Goal: Task Accomplishment & Management: Complete application form

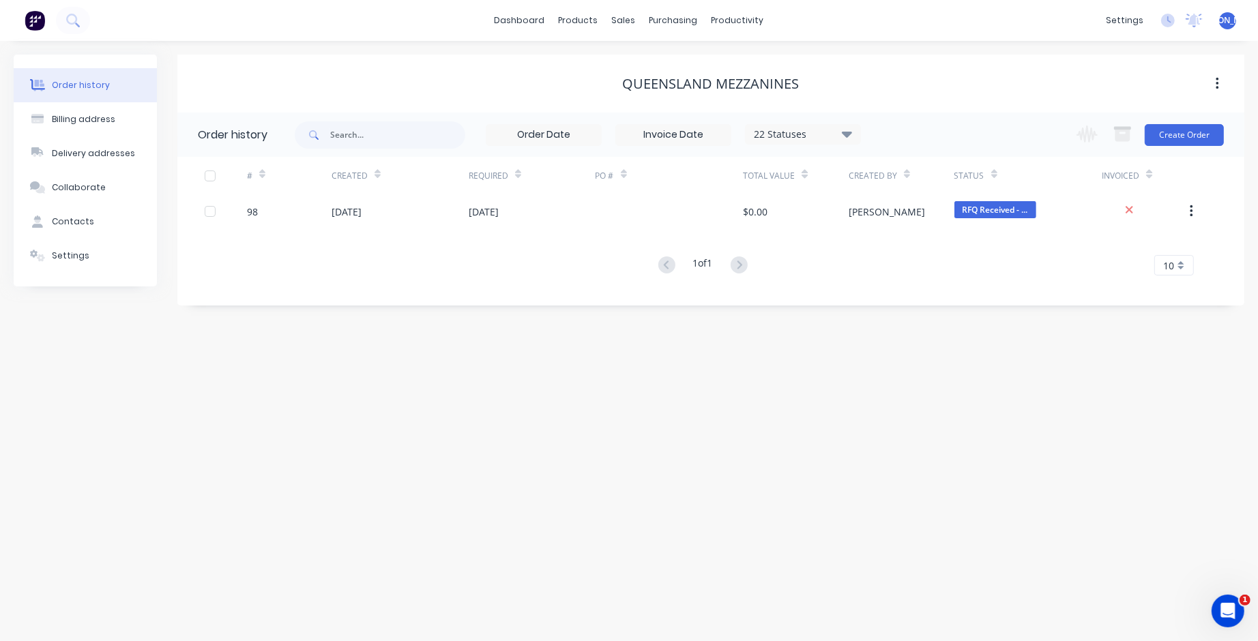
click at [80, 85] on div "Order history" at bounding box center [81, 85] width 58 height 12
click at [625, 20] on div "sales" at bounding box center [624, 20] width 38 height 20
click at [661, 63] on div "Sales Orders" at bounding box center [675, 65] width 56 height 12
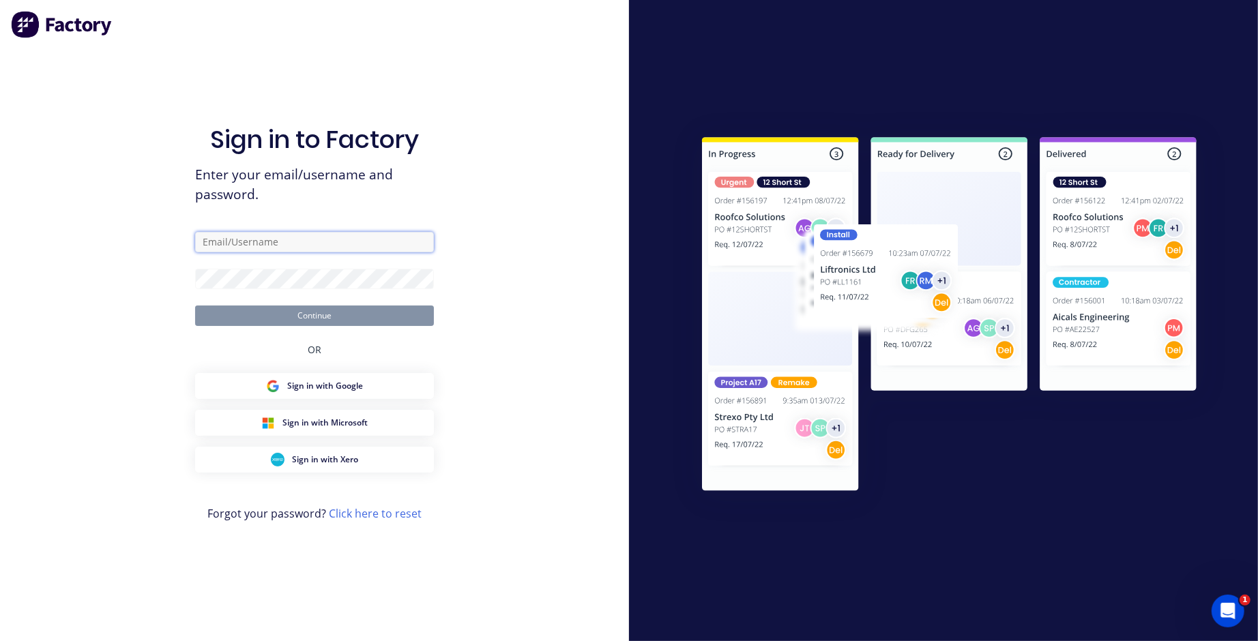
type input "jason@ultraspan.au"
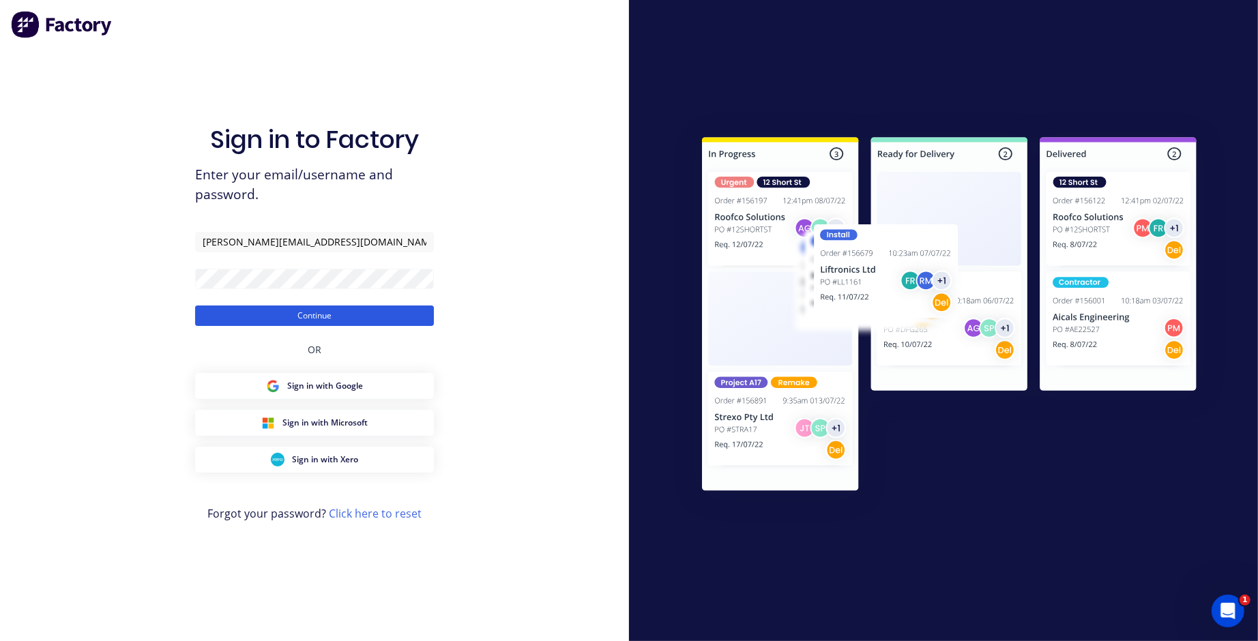
click at [313, 321] on button "Continue" at bounding box center [314, 316] width 239 height 20
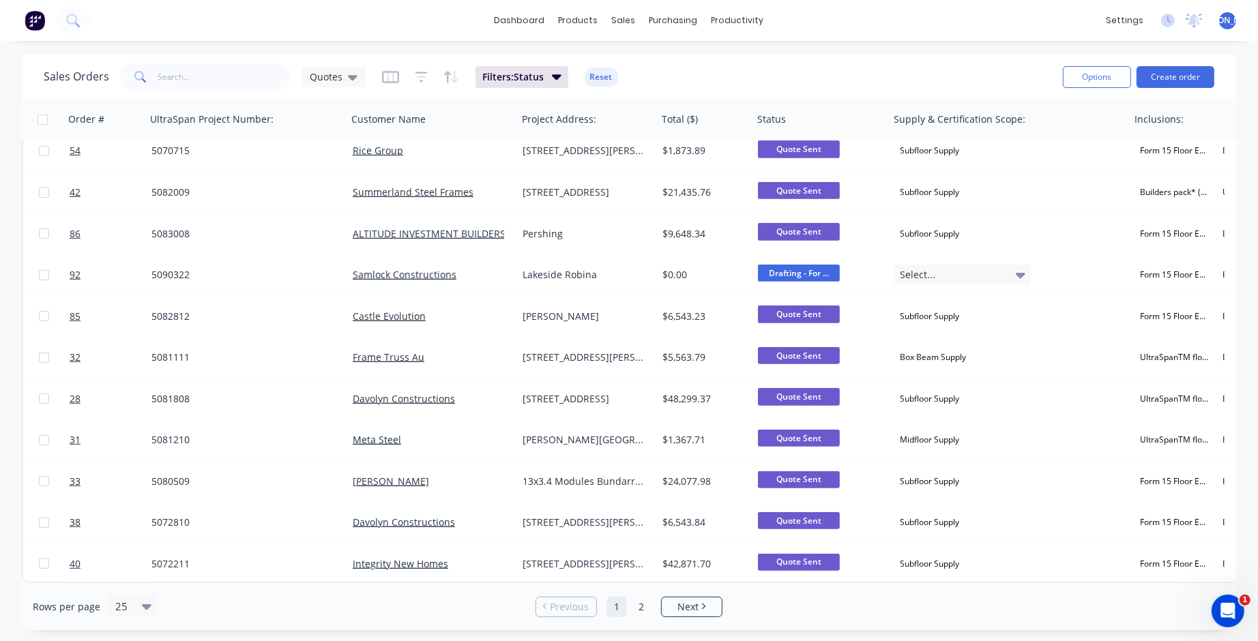
scroll to position [595, 0]
click at [679, 605] on span "Next" at bounding box center [688, 608] width 21 height 14
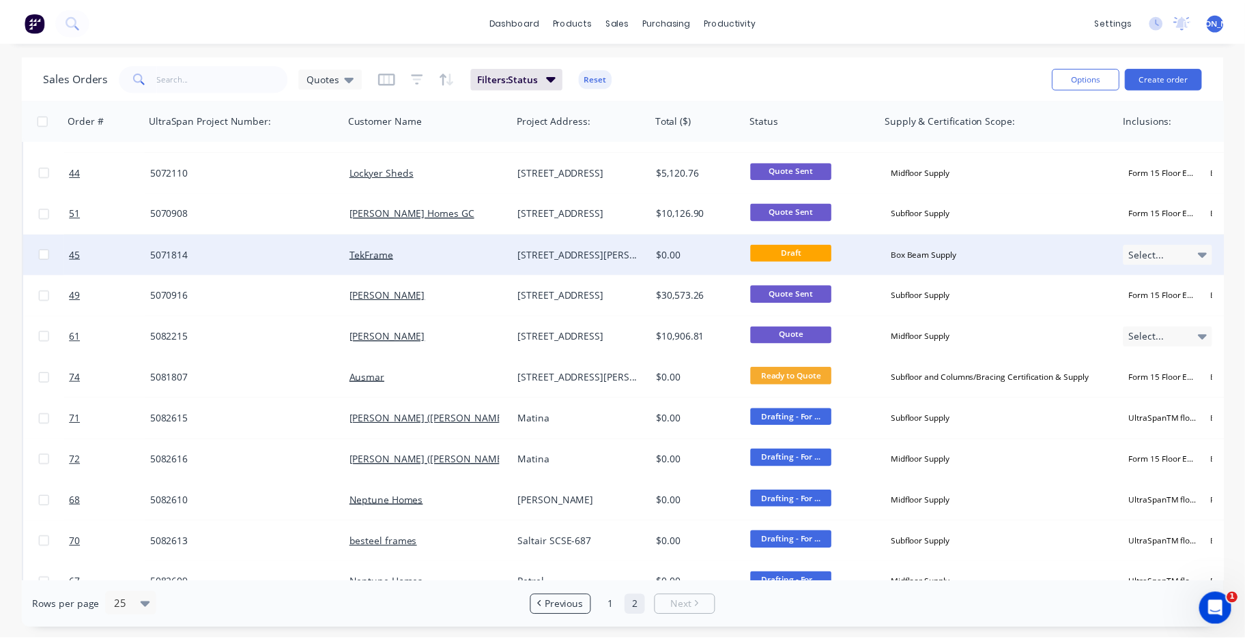
scroll to position [362, 0]
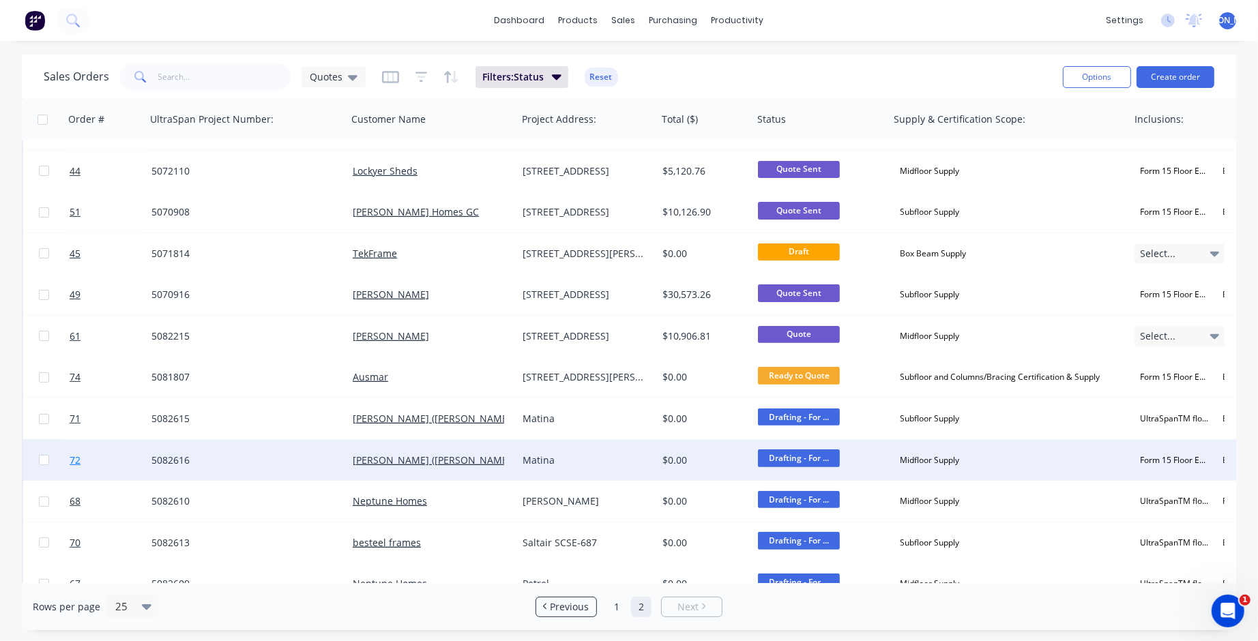
click at [76, 458] on span "72" at bounding box center [75, 461] width 11 height 14
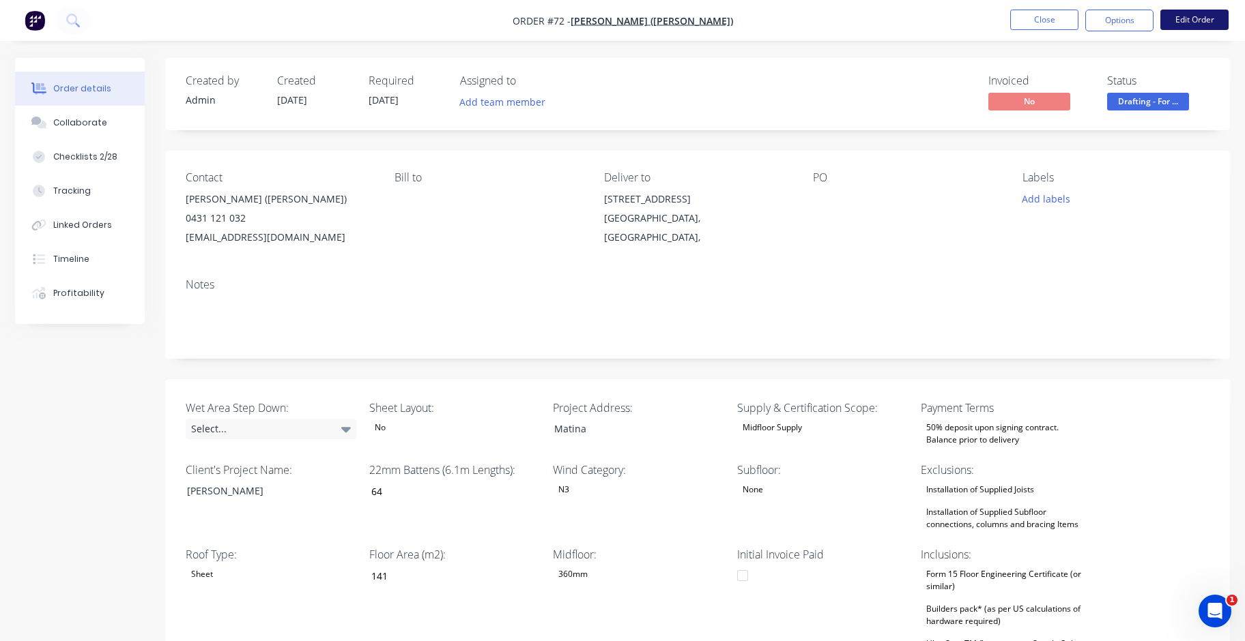
click at [1191, 17] on button "Edit Order" at bounding box center [1194, 20] width 68 height 20
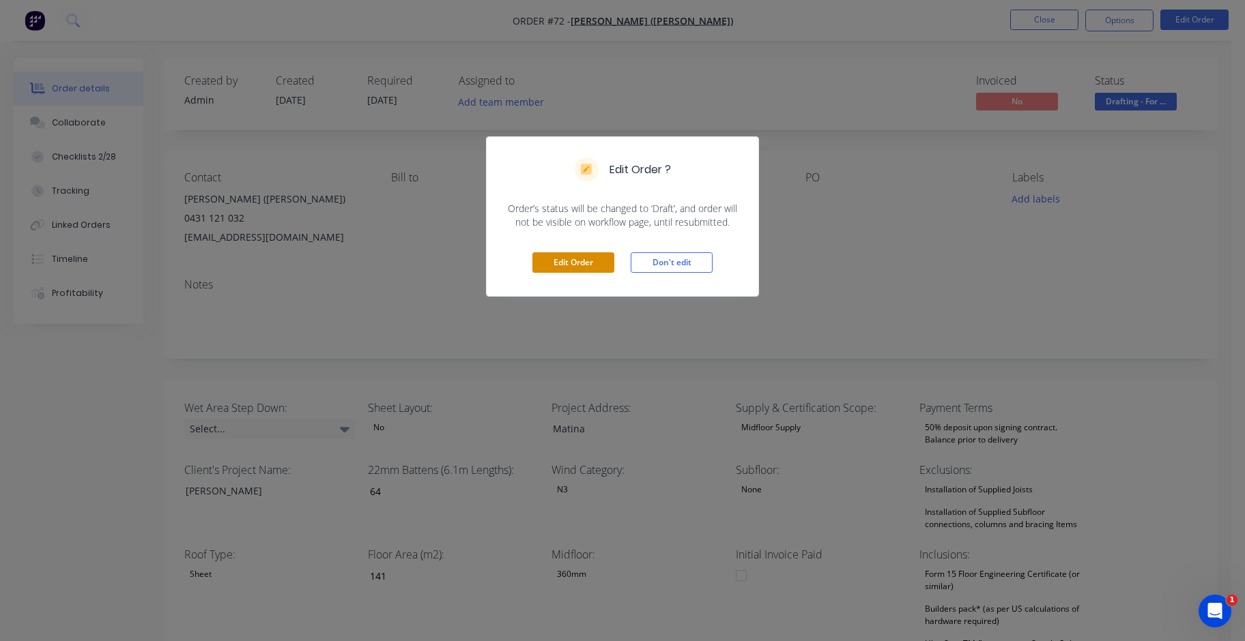
click at [580, 263] on button "Edit Order" at bounding box center [573, 262] width 82 height 20
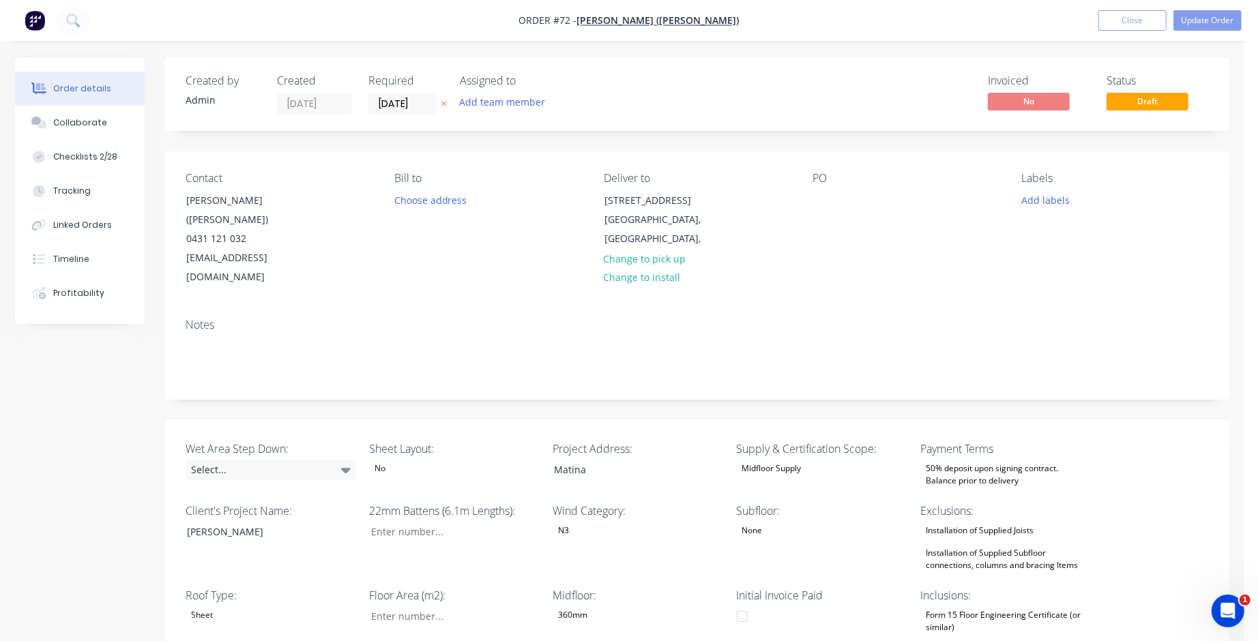
type input "64"
type input "141"
type input "8"
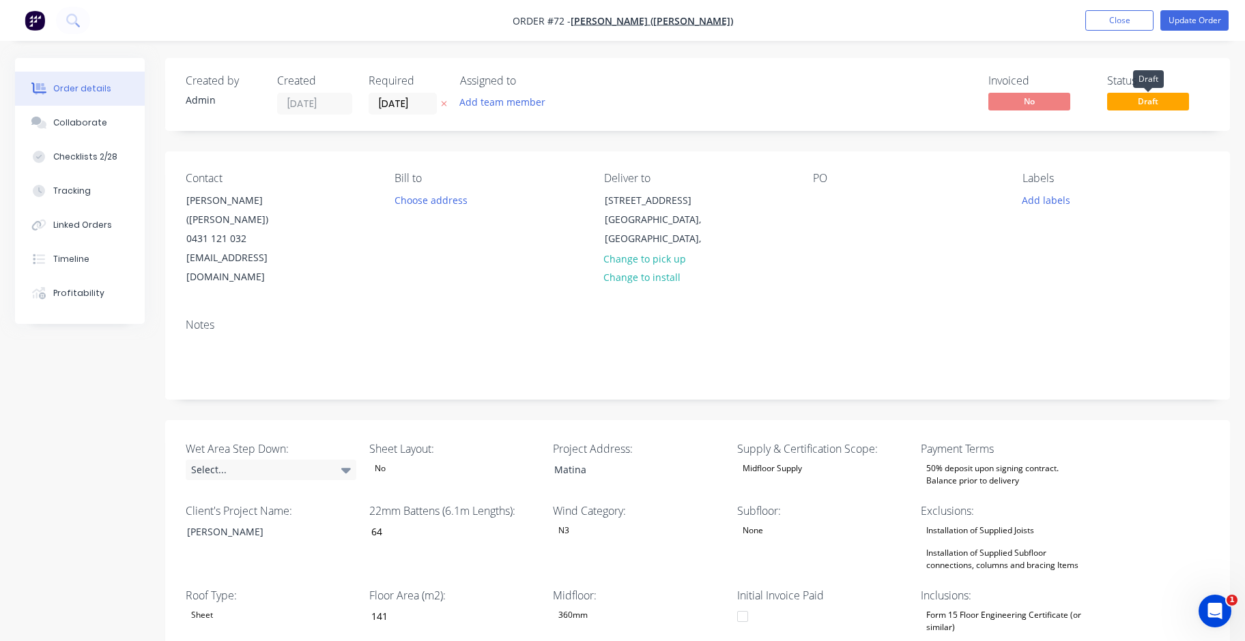
click at [1157, 103] on span "Draft" at bounding box center [1148, 101] width 82 height 17
click at [1172, 97] on span "Draft" at bounding box center [1148, 101] width 82 height 17
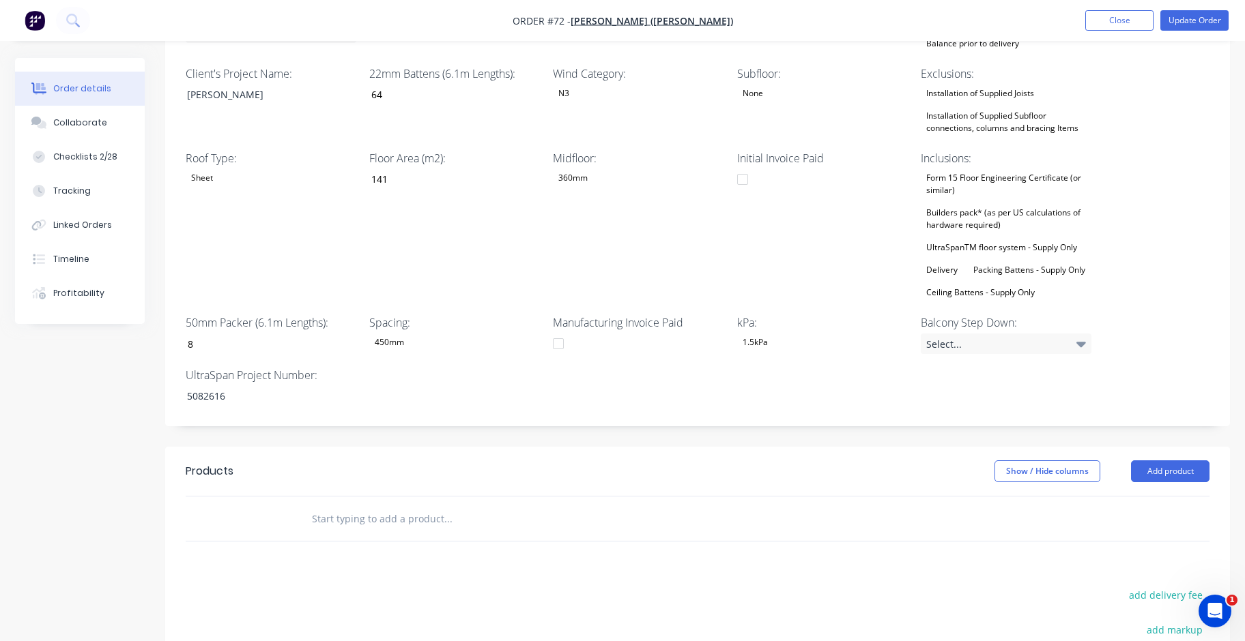
scroll to position [437, 0]
click at [1160, 461] on button "Add product" at bounding box center [1170, 472] width 78 height 22
click at [1166, 461] on button "Add product" at bounding box center [1170, 472] width 78 height 22
click at [1180, 461] on button "Add product" at bounding box center [1170, 472] width 78 height 22
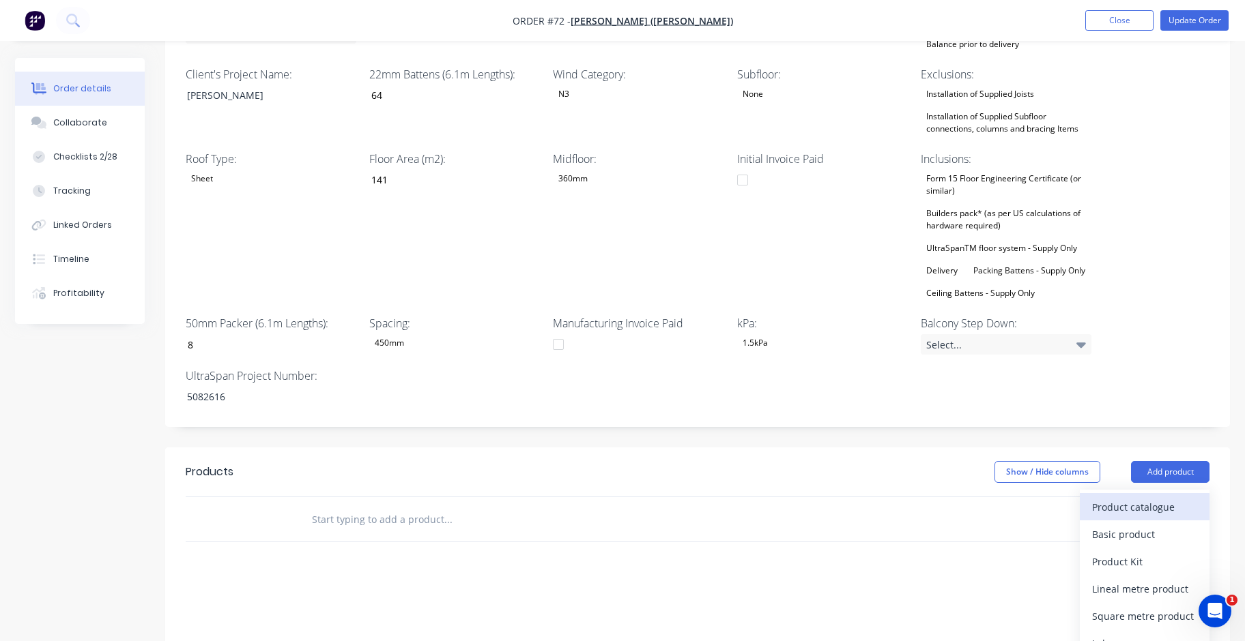
click at [1163, 497] on div "Product catalogue" at bounding box center [1144, 507] width 105 height 20
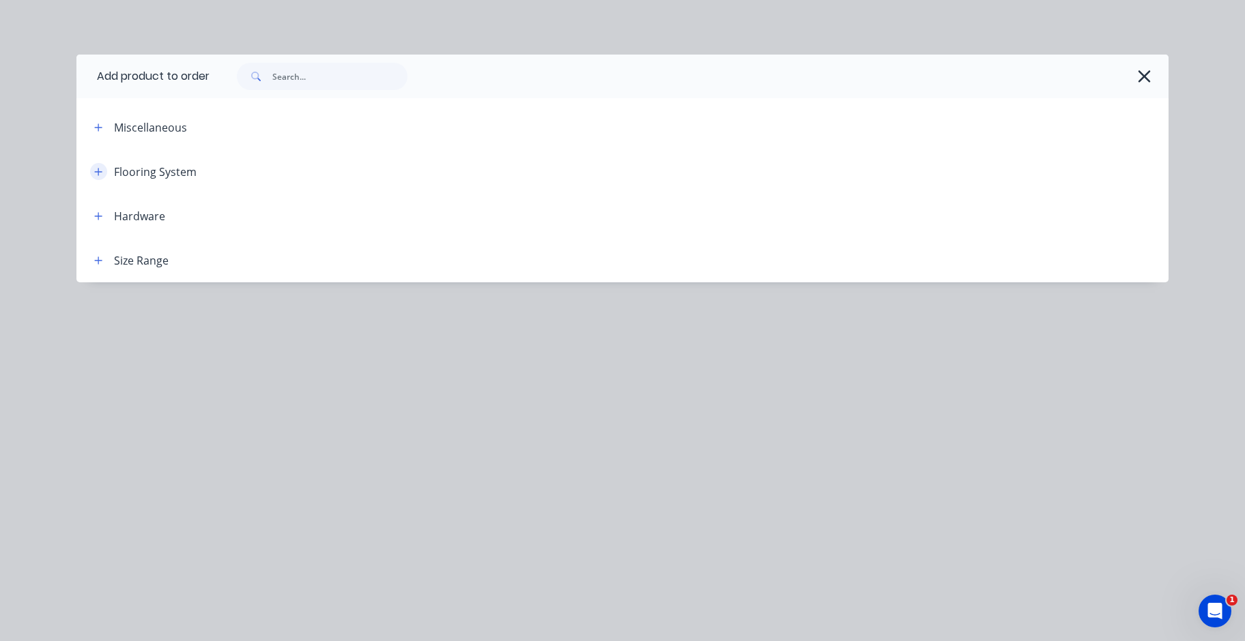
click at [101, 168] on icon "button" at bounding box center [98, 172] width 8 height 10
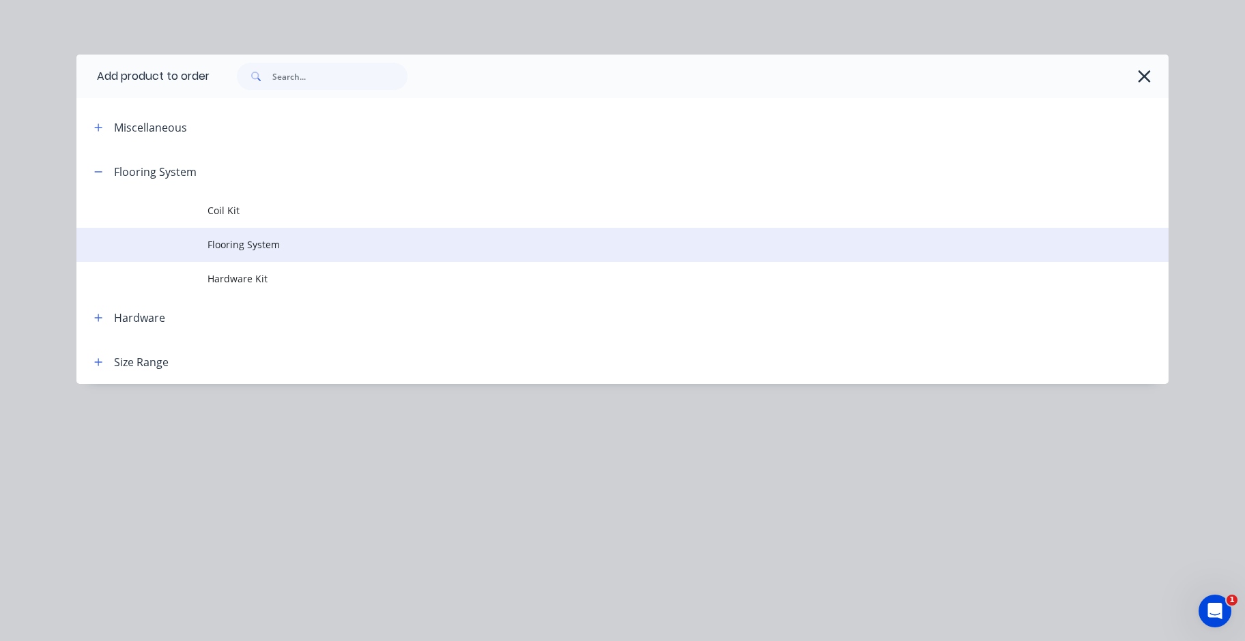
click at [274, 245] on span "Flooring System" at bounding box center [591, 244] width 768 height 14
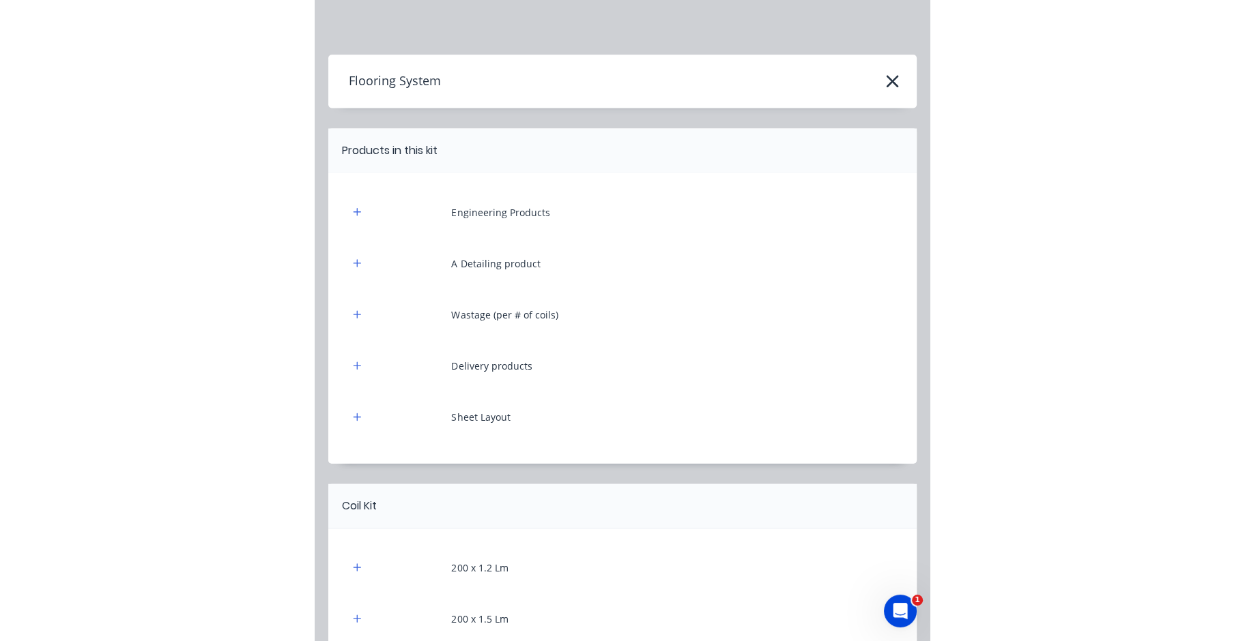
scroll to position [376, 0]
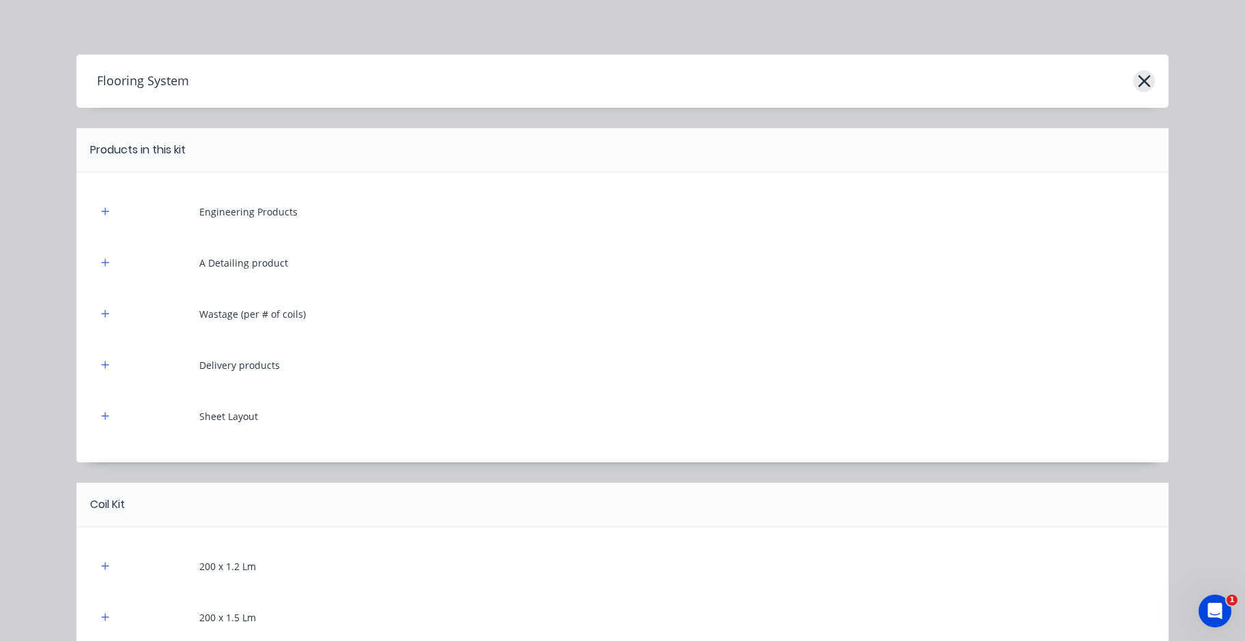
click at [1145, 81] on button "button" at bounding box center [1144, 81] width 22 height 22
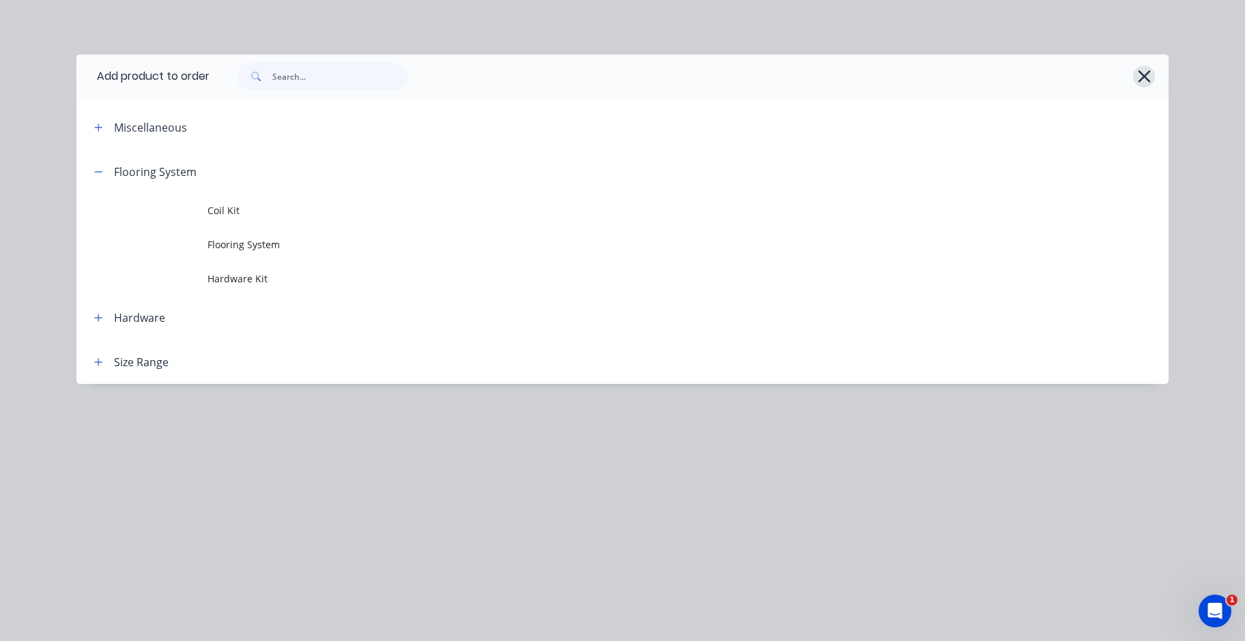
click at [1150, 76] on icon "button" at bounding box center [1144, 76] width 14 height 19
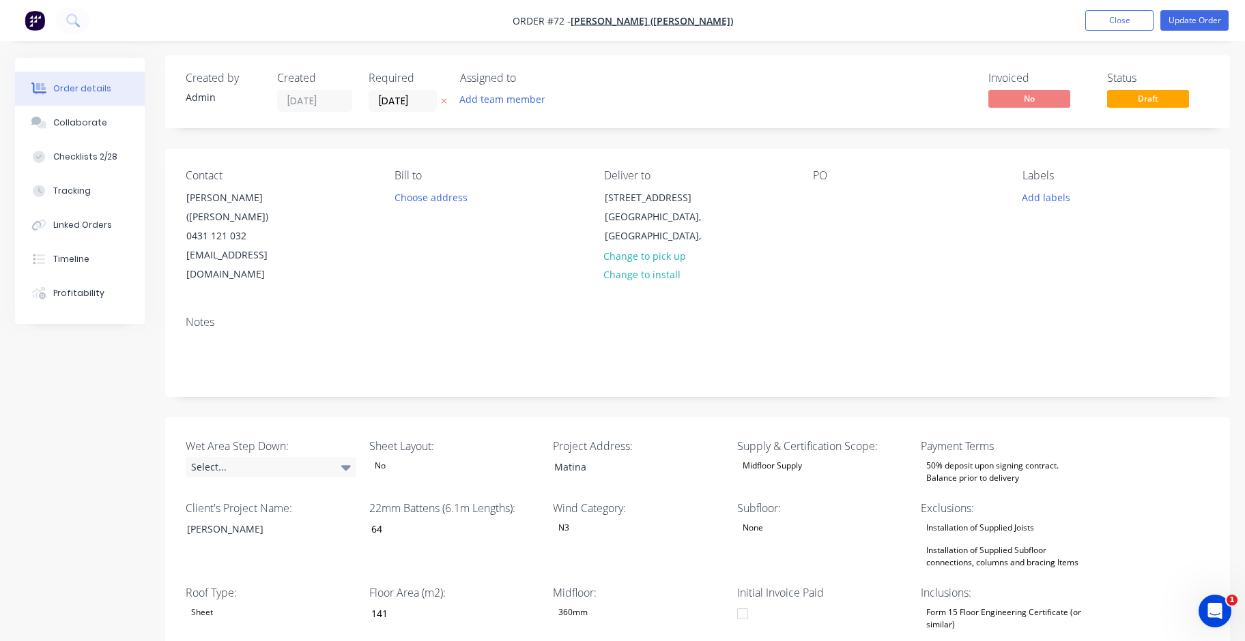
scroll to position [0, 0]
click at [1137, 25] on button "Close" at bounding box center [1119, 20] width 68 height 20
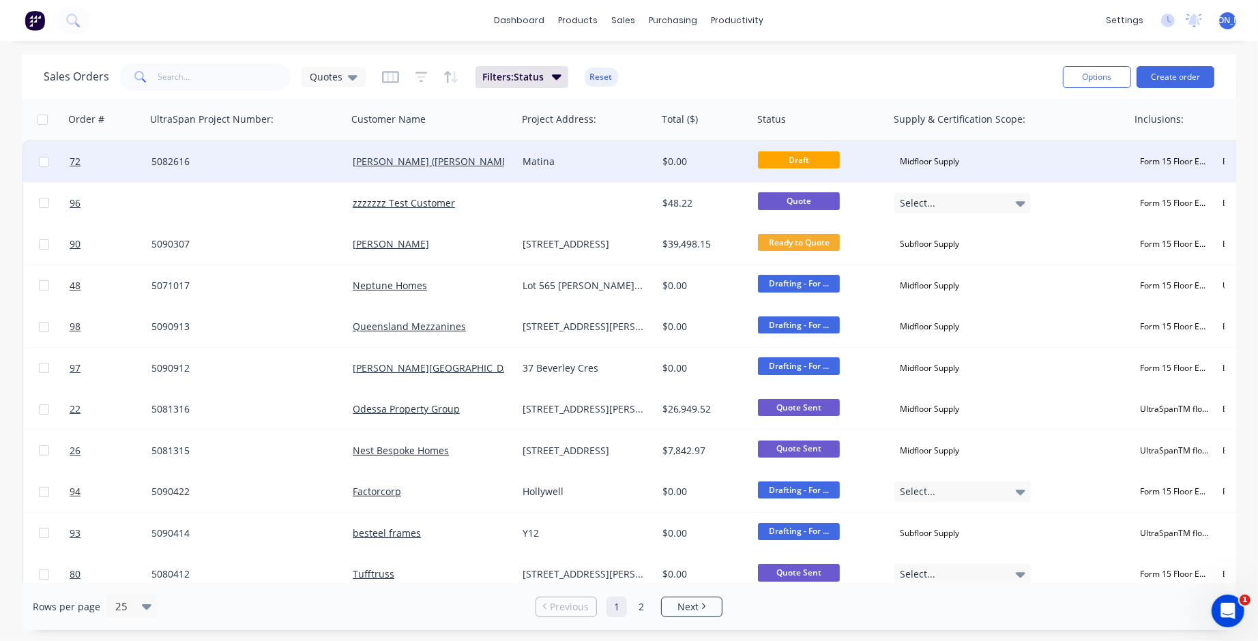
click at [45, 164] on input "checkbox" at bounding box center [44, 162] width 10 height 10
checkbox input "true"
click at [53, 162] on div at bounding box center [43, 161] width 41 height 41
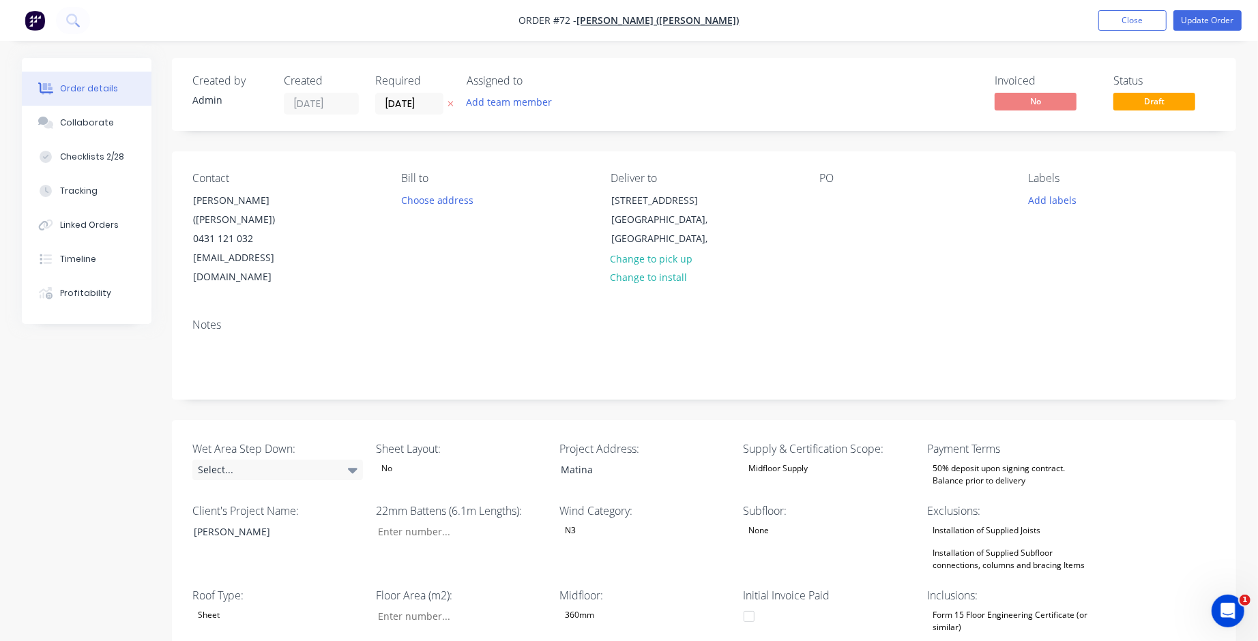
type input "64"
type input "141"
type input "8"
click at [1120, 21] on button "Close" at bounding box center [1119, 20] width 68 height 20
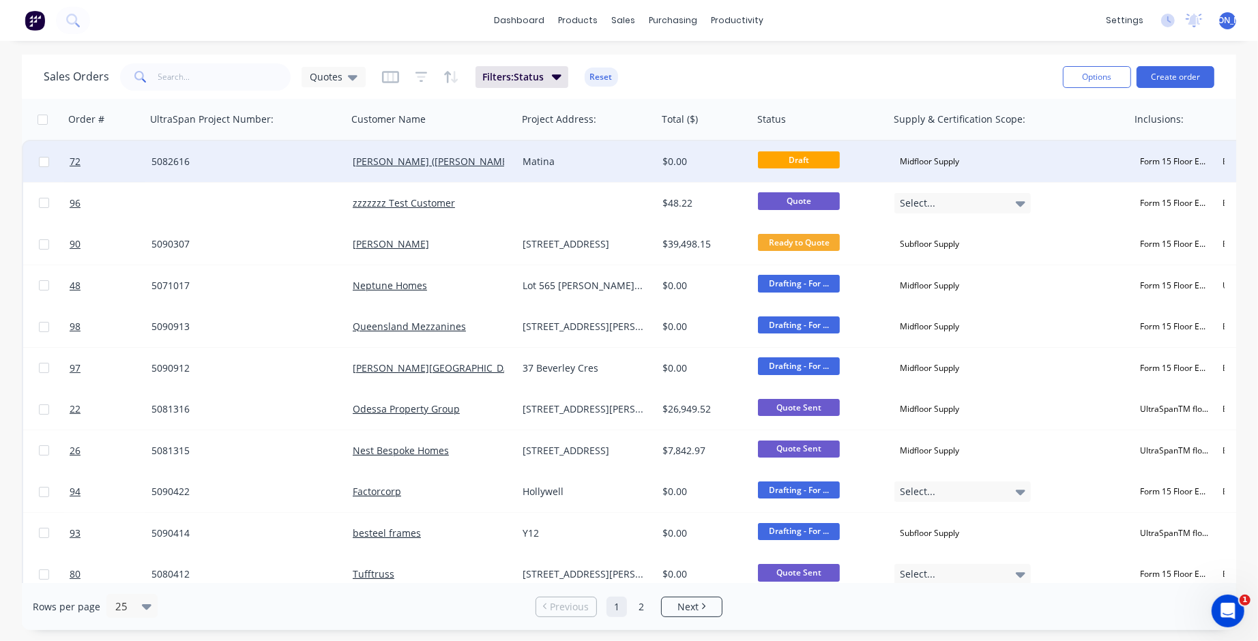
click at [50, 163] on div at bounding box center [43, 161] width 41 height 41
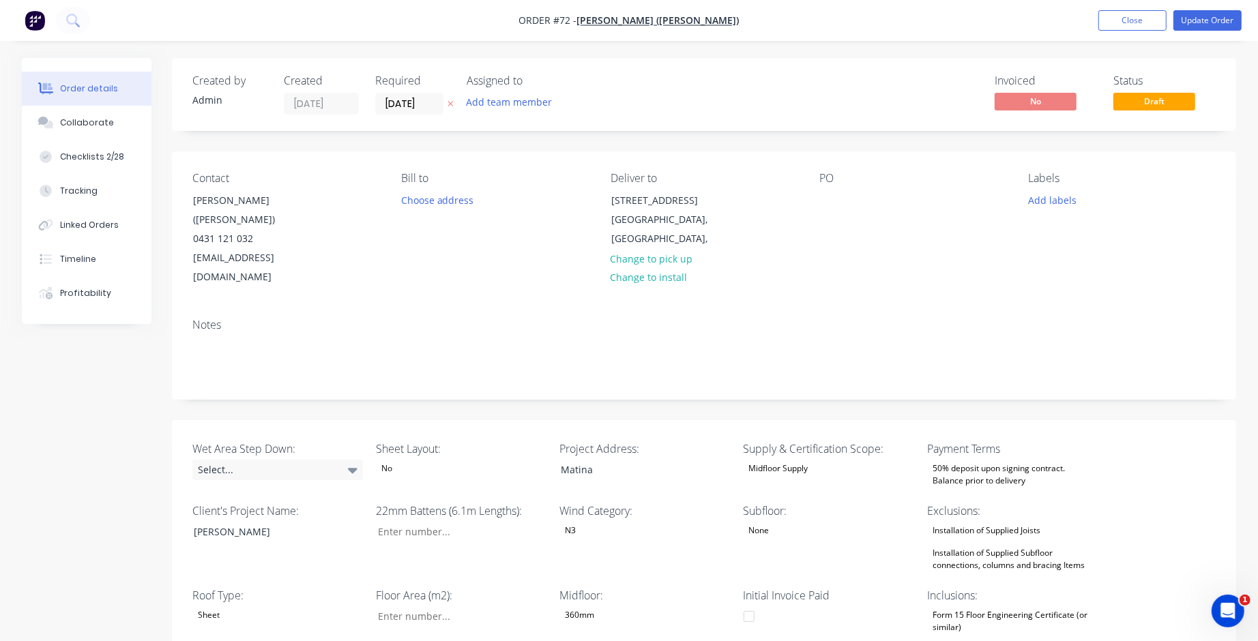
type input "64"
type input "141"
type input "8"
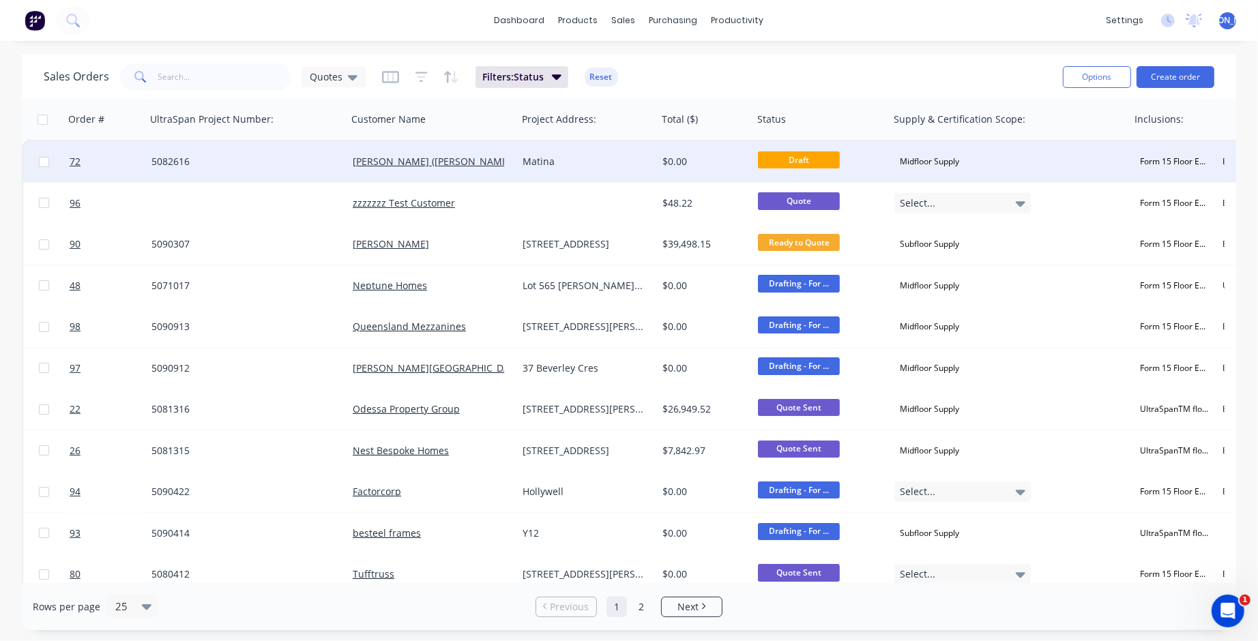
click at [44, 164] on input "checkbox" at bounding box center [44, 162] width 10 height 10
click at [553, 81] on icon "button" at bounding box center [557, 76] width 10 height 15
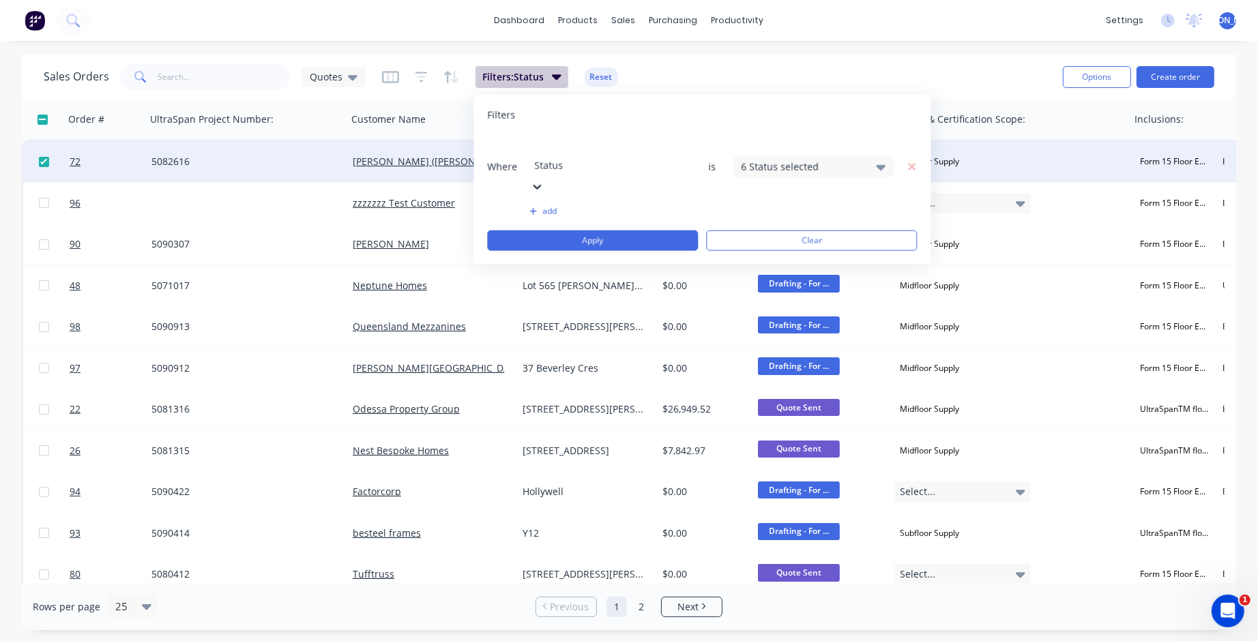
click at [553, 81] on icon "button" at bounding box center [557, 76] width 10 height 15
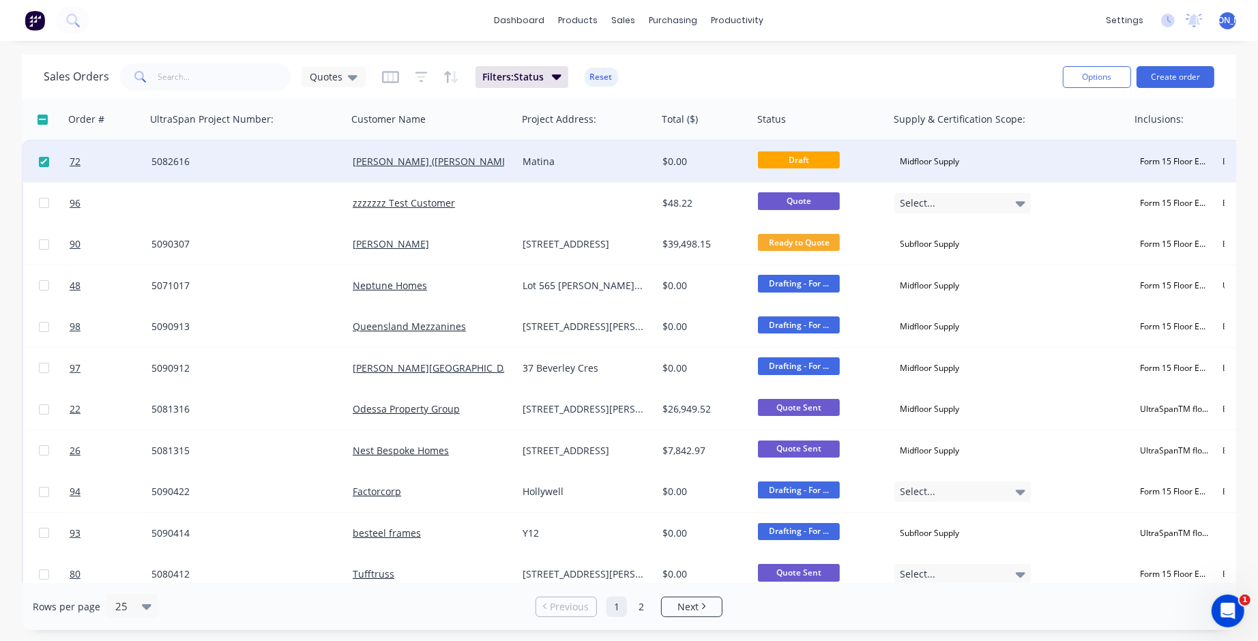
click at [41, 162] on input "checkbox" at bounding box center [44, 162] width 10 height 10
checkbox input "false"
click at [78, 164] on span "72" at bounding box center [75, 162] width 11 height 14
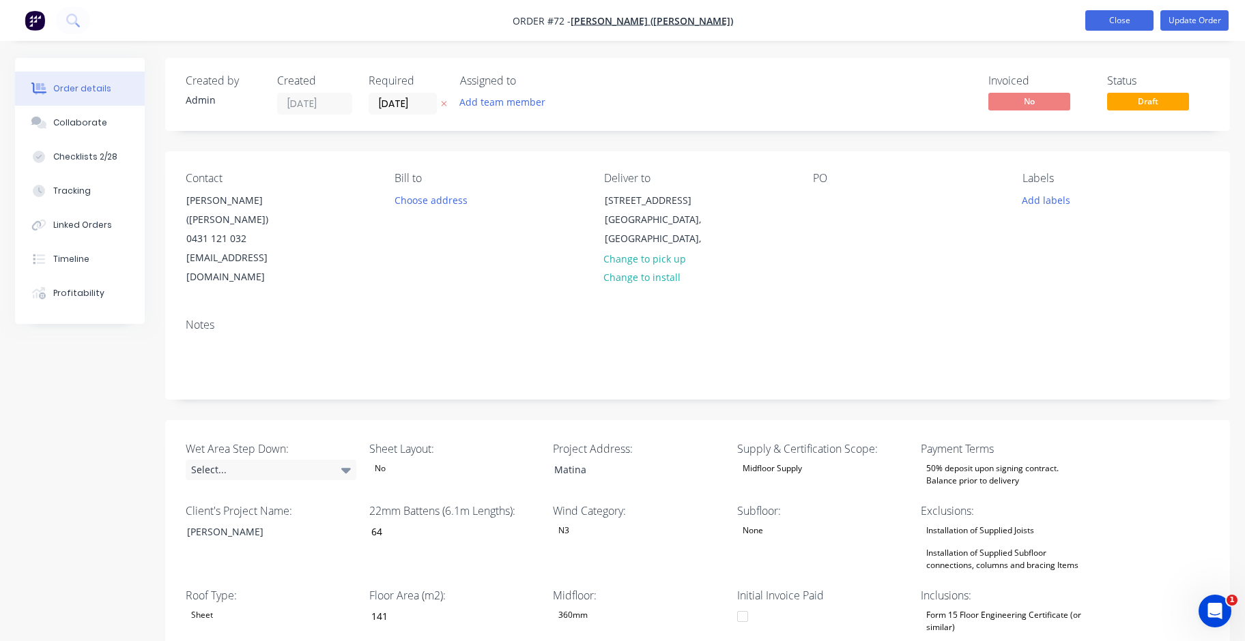
click at [1133, 14] on button "Close" at bounding box center [1119, 20] width 68 height 20
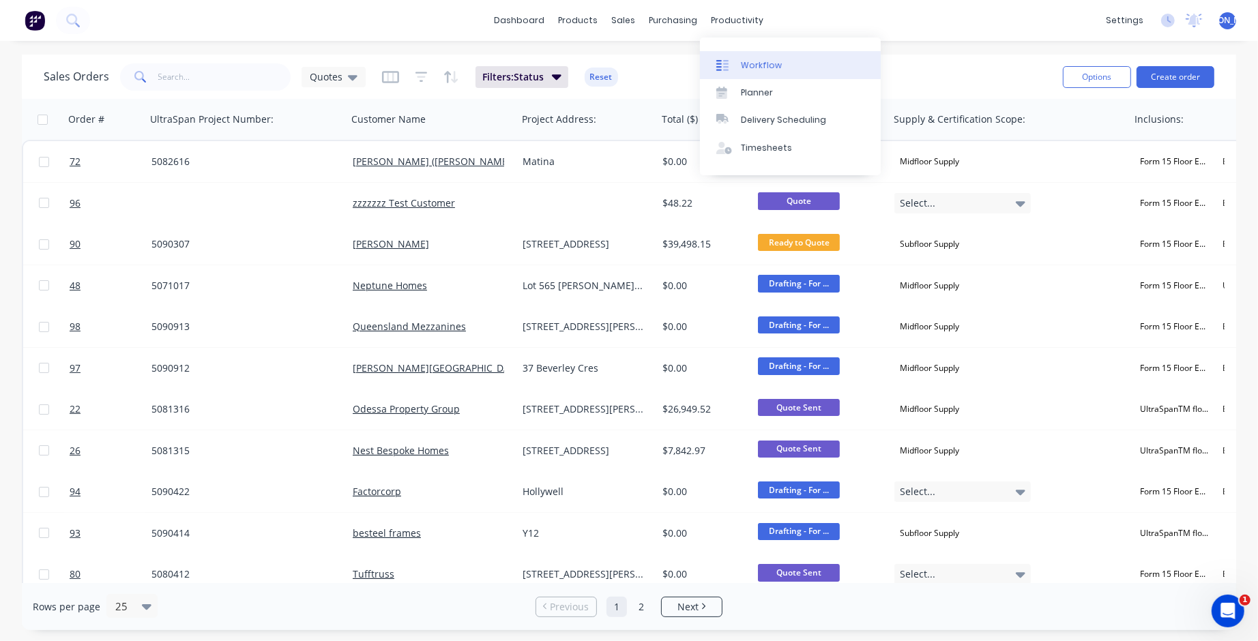
click at [788, 69] on link "Workflow" at bounding box center [790, 64] width 181 height 27
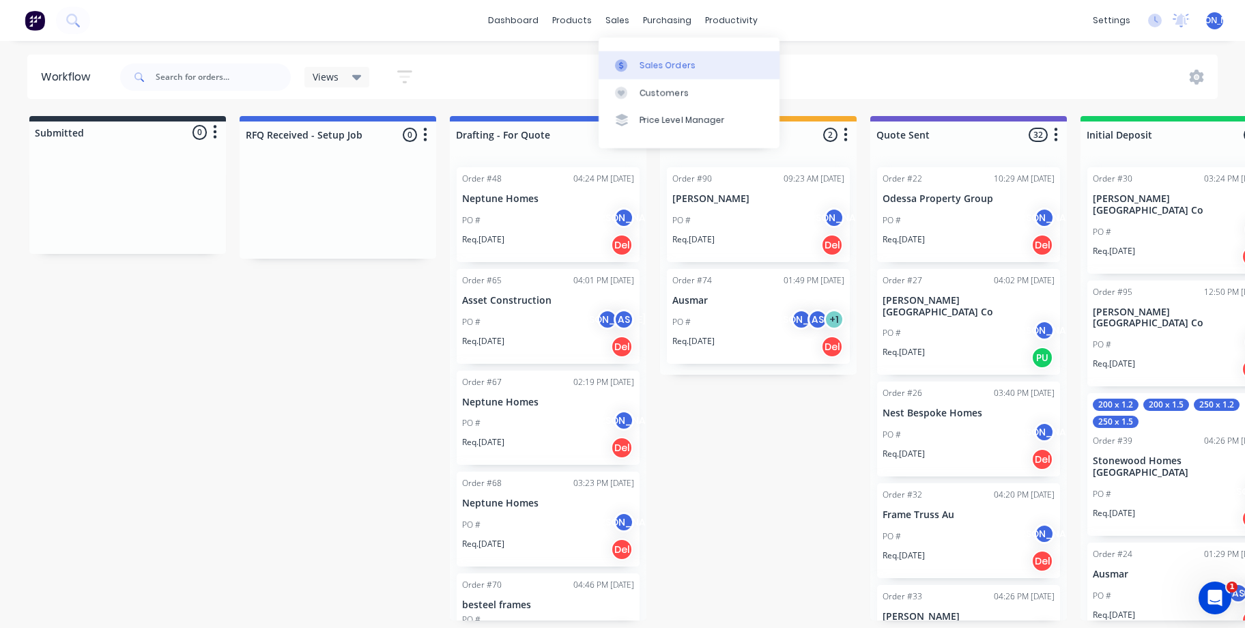
click at [711, 69] on link "Sales Orders" at bounding box center [688, 64] width 181 height 27
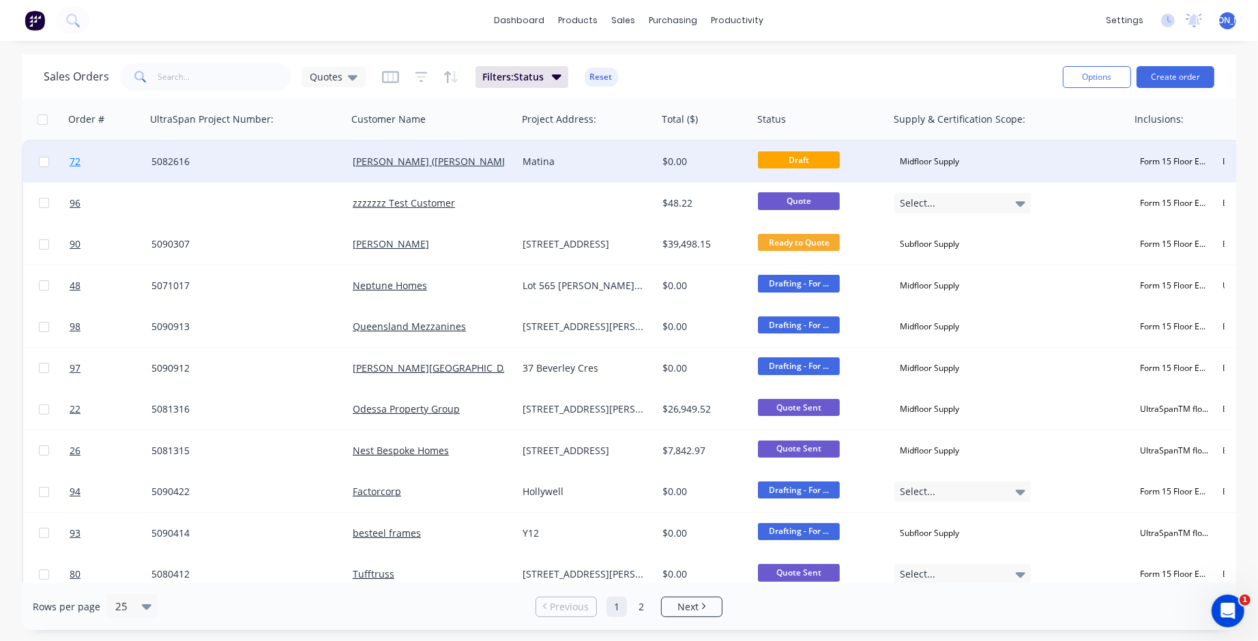
click at [76, 162] on span "72" at bounding box center [75, 162] width 11 height 14
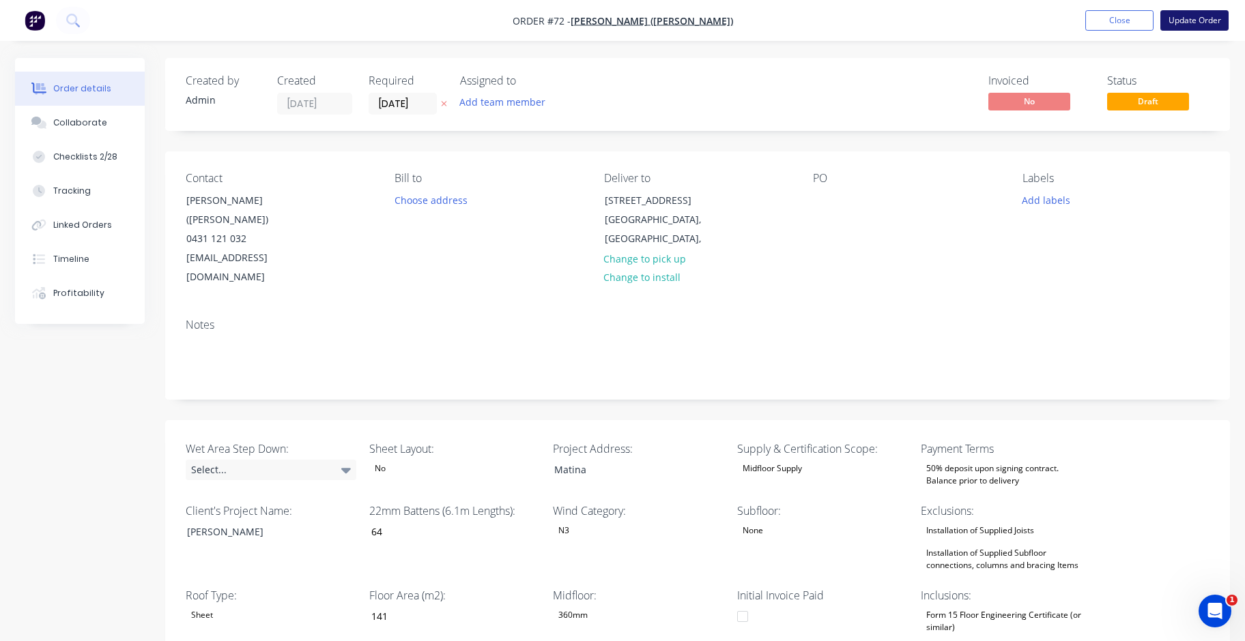
click at [1202, 22] on button "Update Order" at bounding box center [1194, 20] width 68 height 20
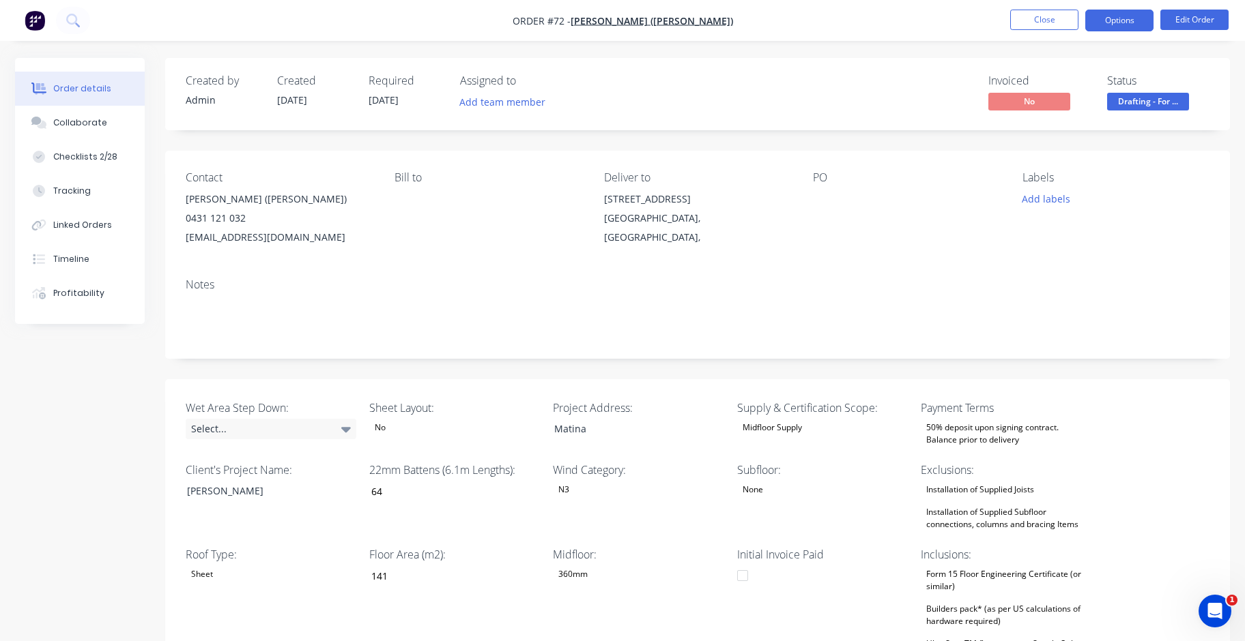
click at [1123, 18] on button "Options" at bounding box center [1119, 21] width 68 height 22
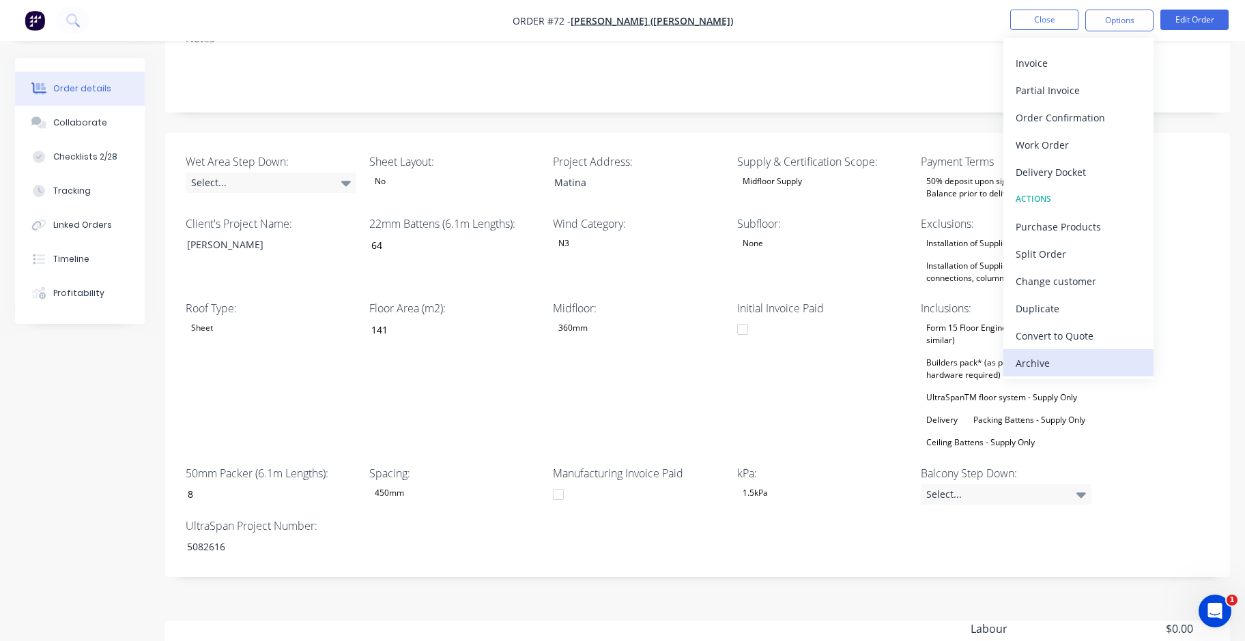
scroll to position [248, 0]
click at [1067, 360] on div "Archive" at bounding box center [1078, 363] width 126 height 20
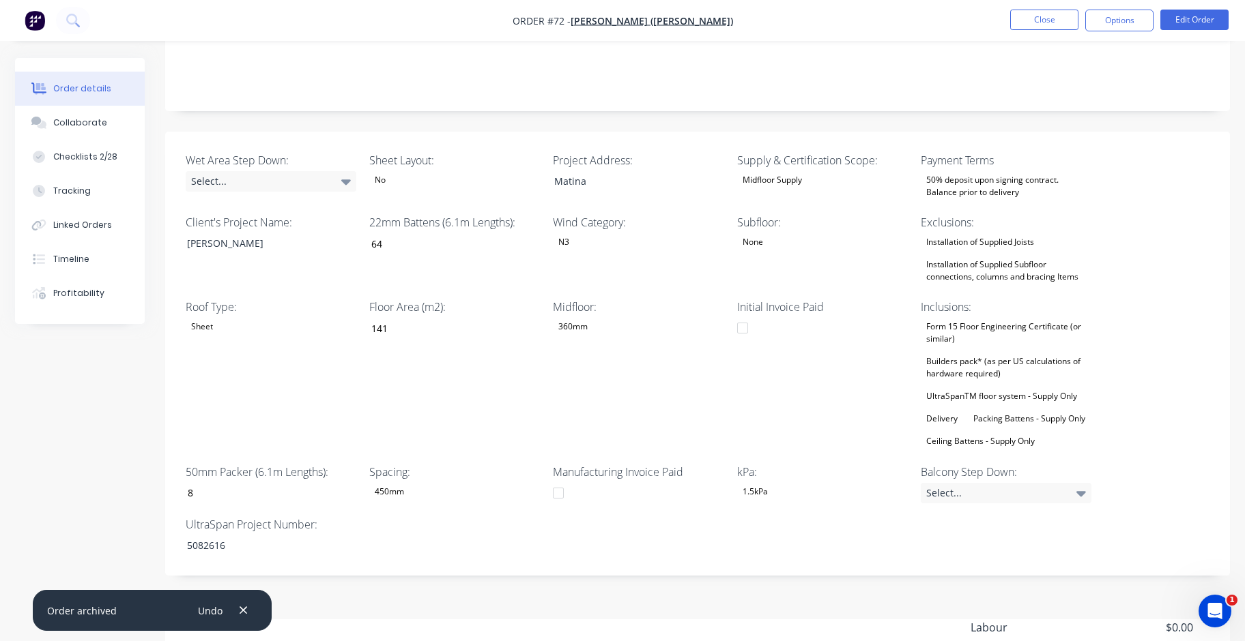
click at [109, 411] on div "Created by Admin Created 27/08/25 Required 27/08/25 Assigned to Add team member…" at bounding box center [622, 314] width 1215 height 1009
click at [1043, 25] on button "Close" at bounding box center [1044, 20] width 68 height 20
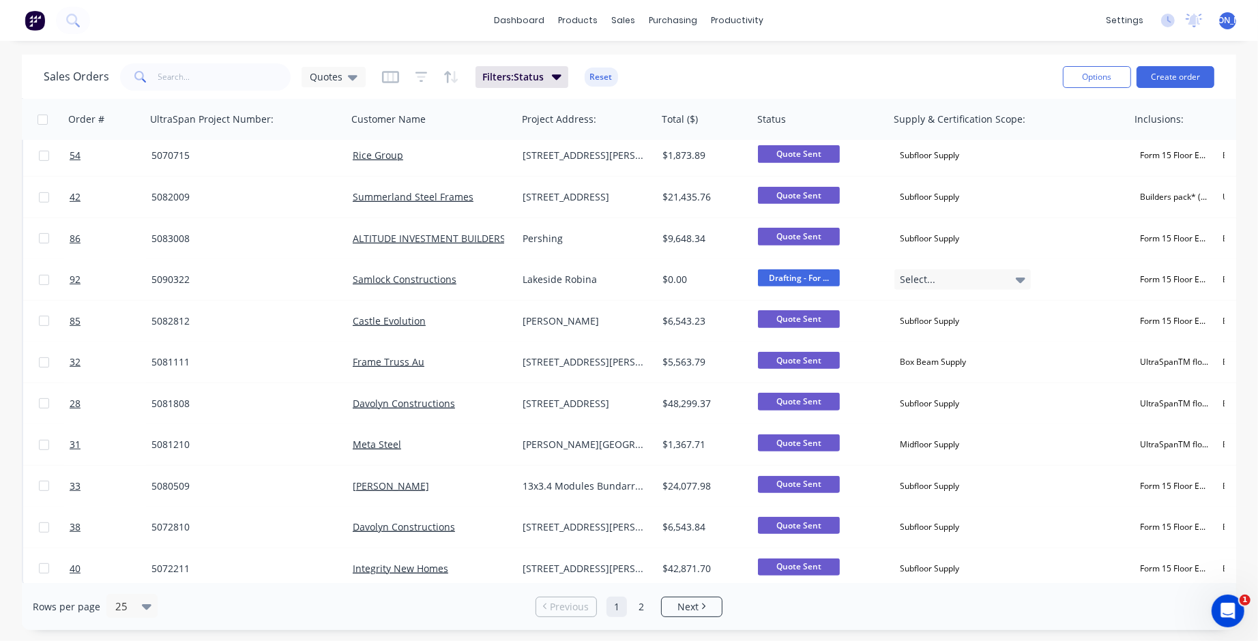
scroll to position [595, 0]
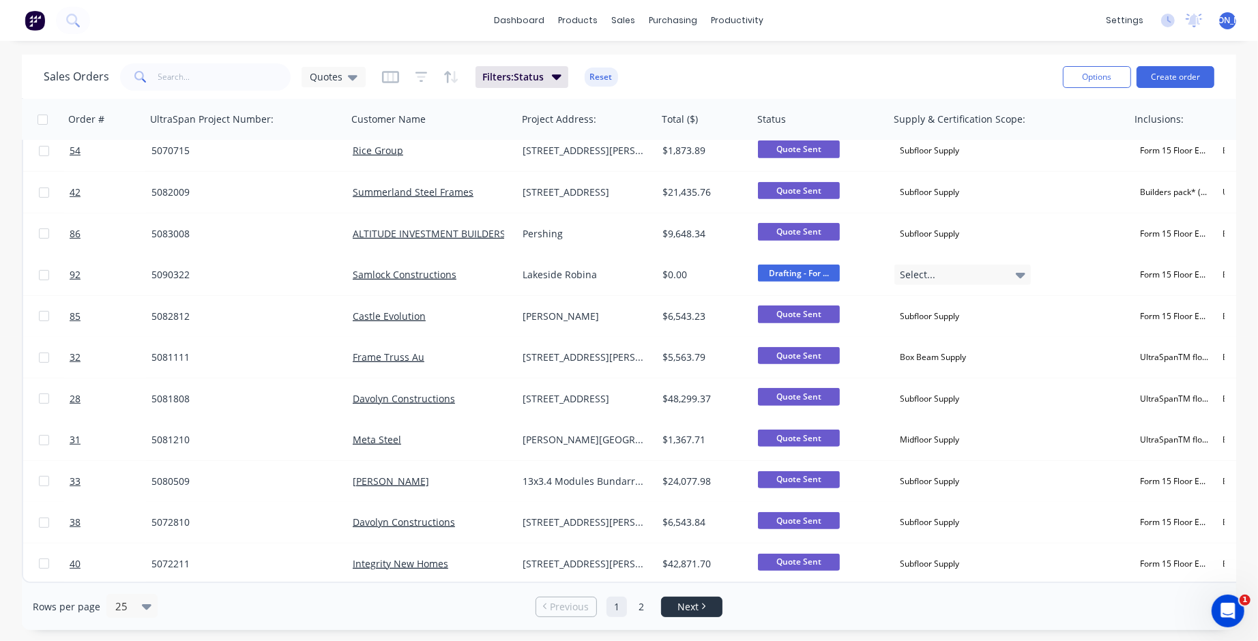
click at [694, 607] on span "Next" at bounding box center [688, 608] width 21 height 14
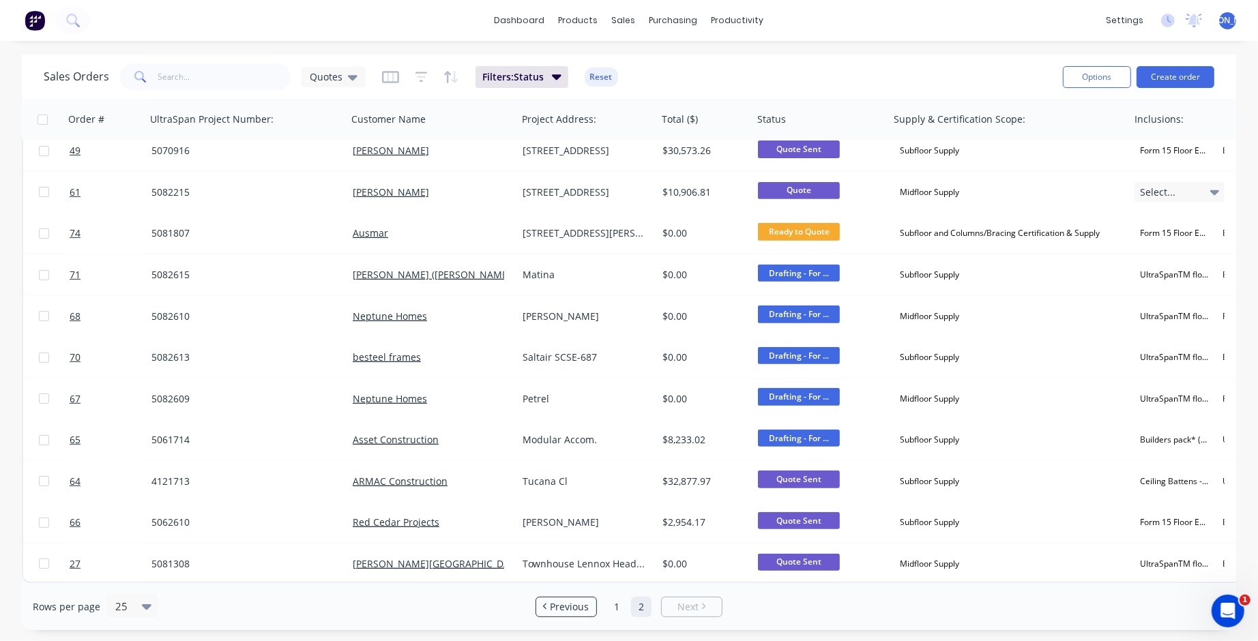
scroll to position [0, 0]
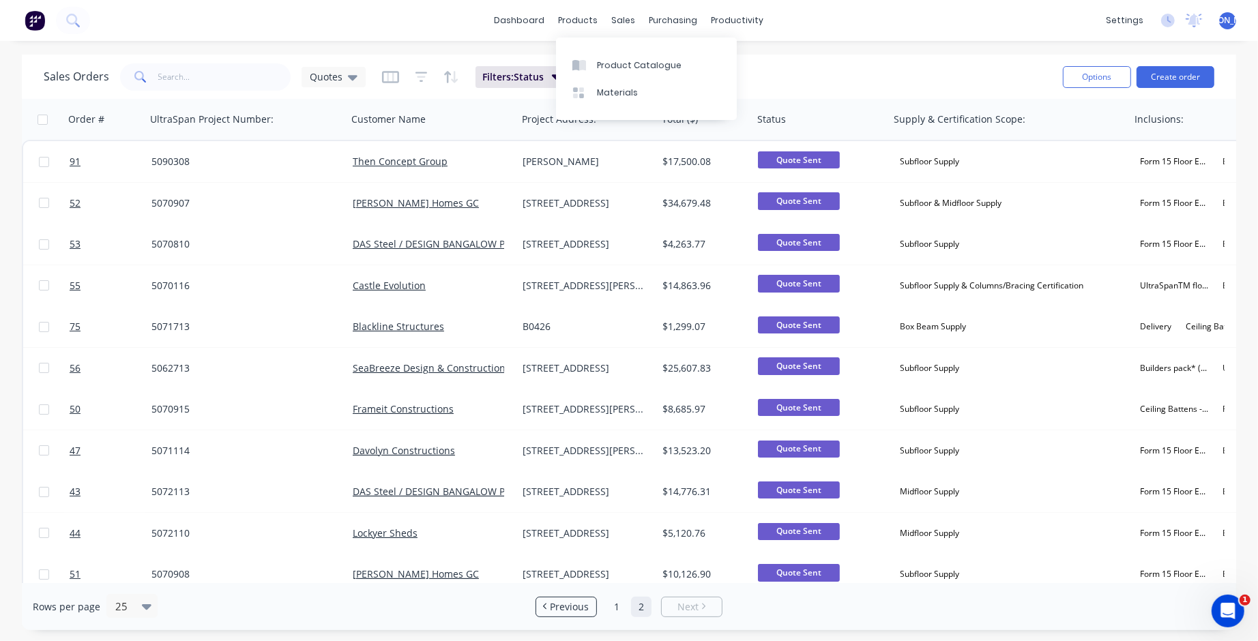
click at [303, 23] on div "dashboard products sales purchasing productivity dashboard products Product Cat…" at bounding box center [629, 20] width 1258 height 41
click at [72, 23] on icon at bounding box center [71, 19] width 11 height 11
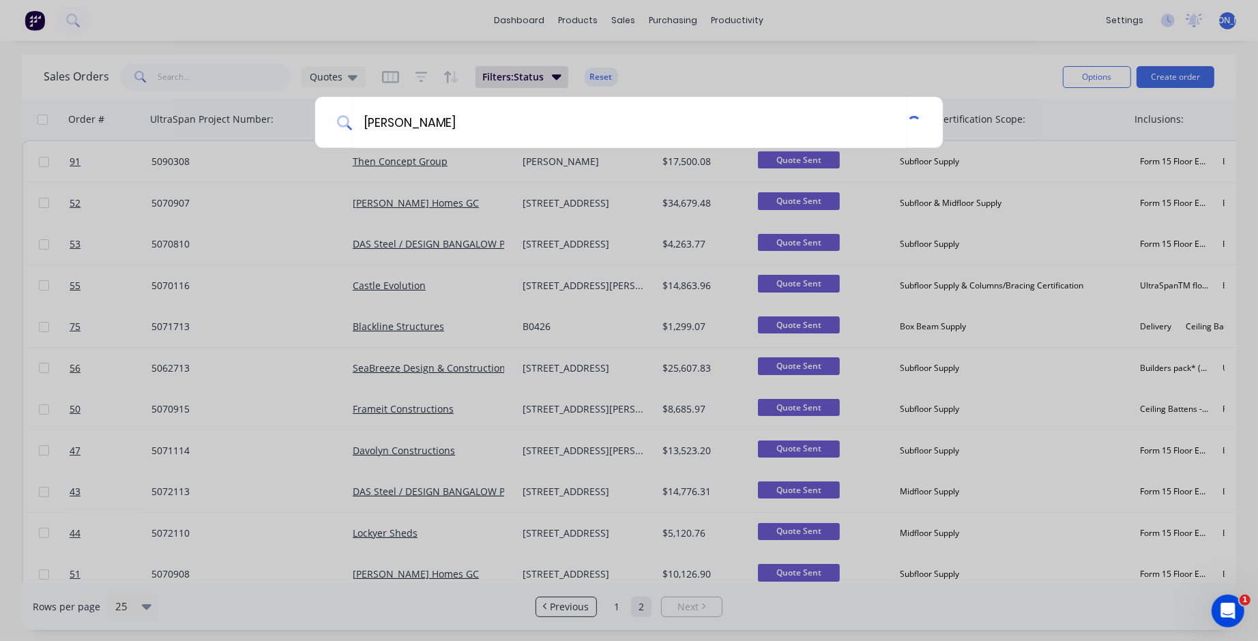
type input "proft"
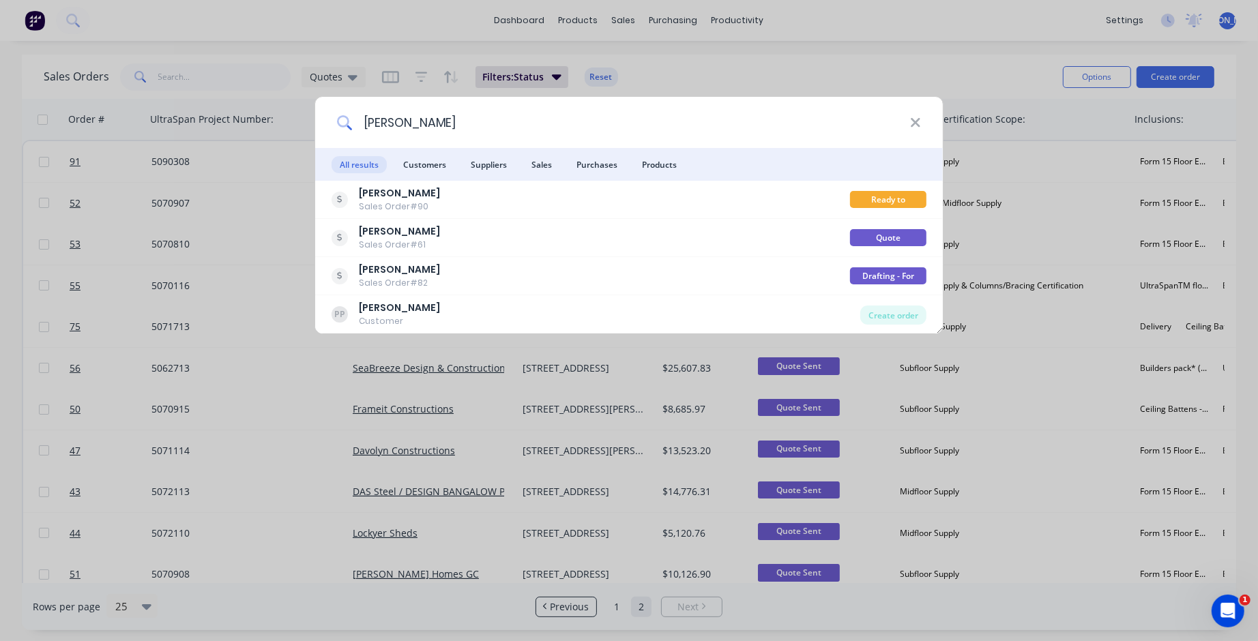
click at [820, 120] on input "proft" at bounding box center [631, 122] width 558 height 51
click at [839, 37] on div "proft All results Customers Suppliers Sales Purchases Products ProFT Sales Orde…" at bounding box center [629, 320] width 1258 height 641
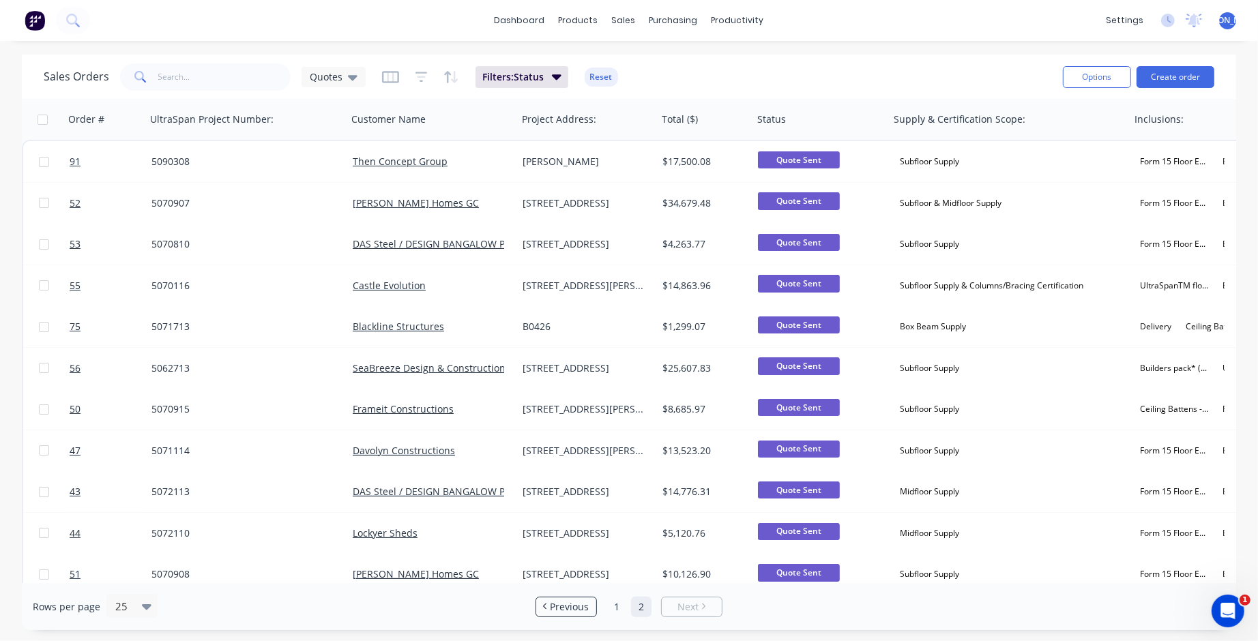
click at [308, 14] on div "dashboard products sales purchasing productivity dashboard products Product Cat…" at bounding box center [629, 20] width 1258 height 41
click at [74, 22] on icon at bounding box center [71, 19] width 11 height 11
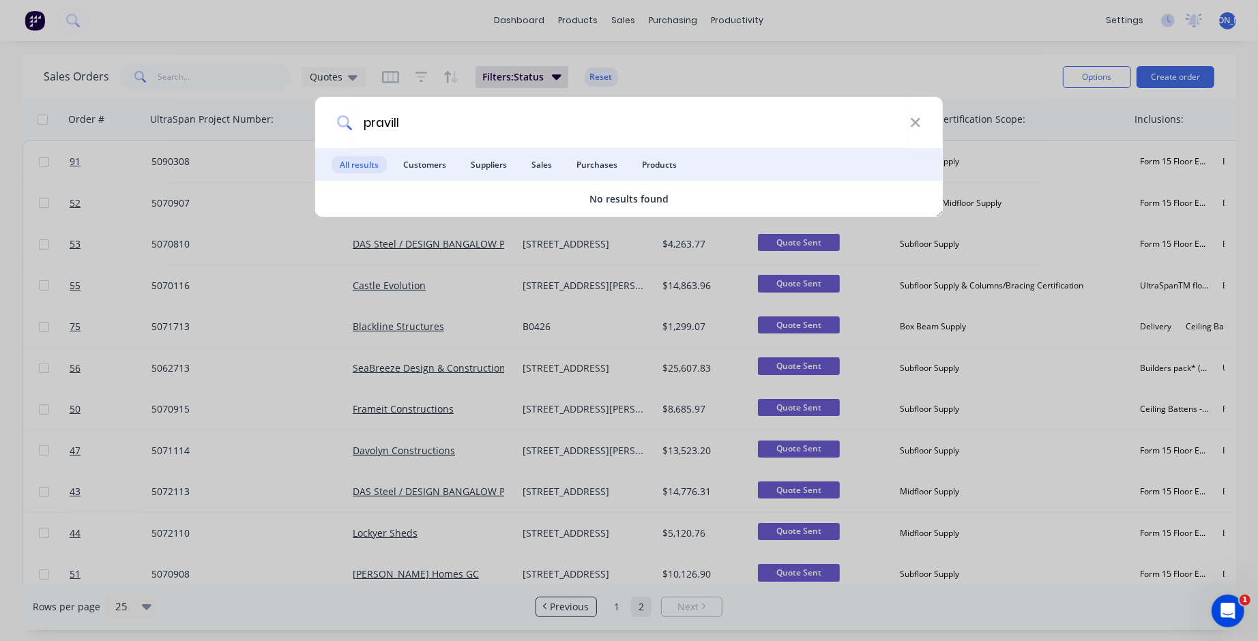
type input "pravill"
drag, startPoint x: 921, startPoint y: 131, endPoint x: 902, endPoint y: 121, distance: 21.4
click at [920, 130] on div "pravill" at bounding box center [629, 122] width 628 height 51
click at [919, 129] on icon at bounding box center [915, 122] width 11 height 15
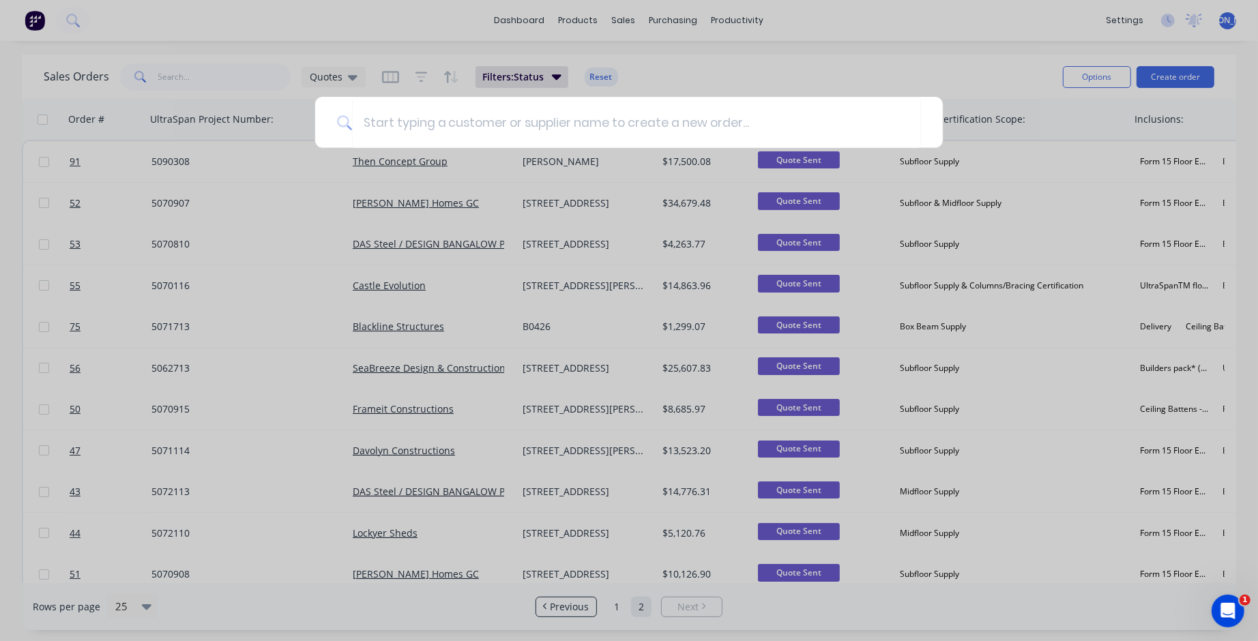
click at [897, 76] on div at bounding box center [629, 320] width 1258 height 641
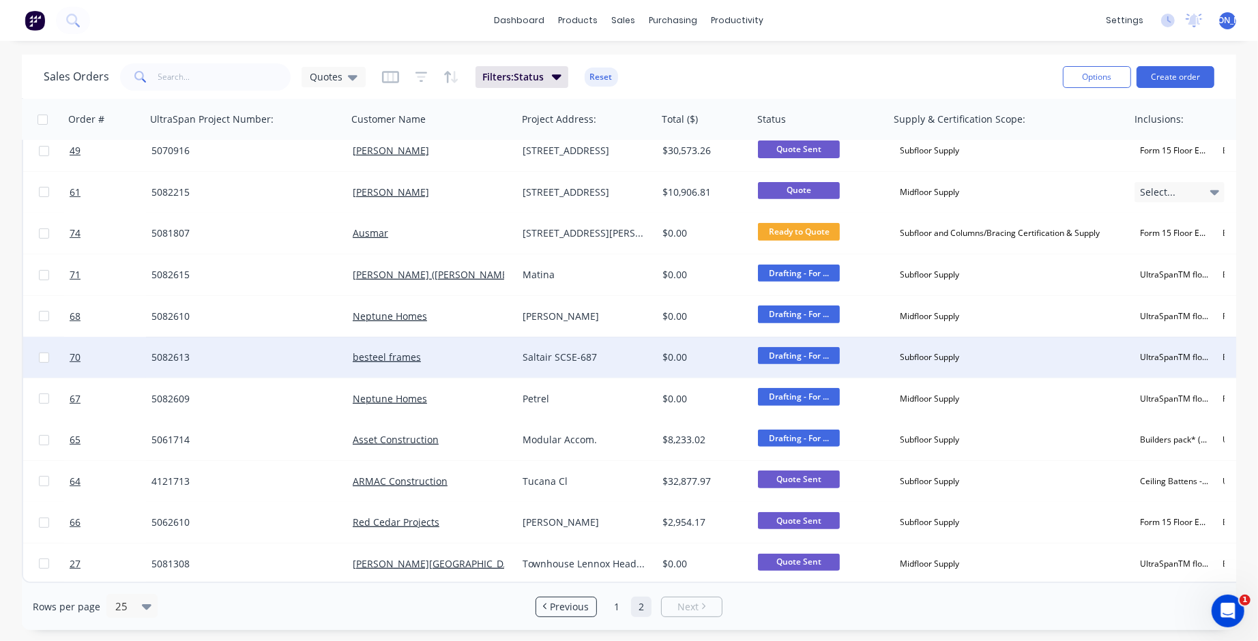
scroll to position [512, 0]
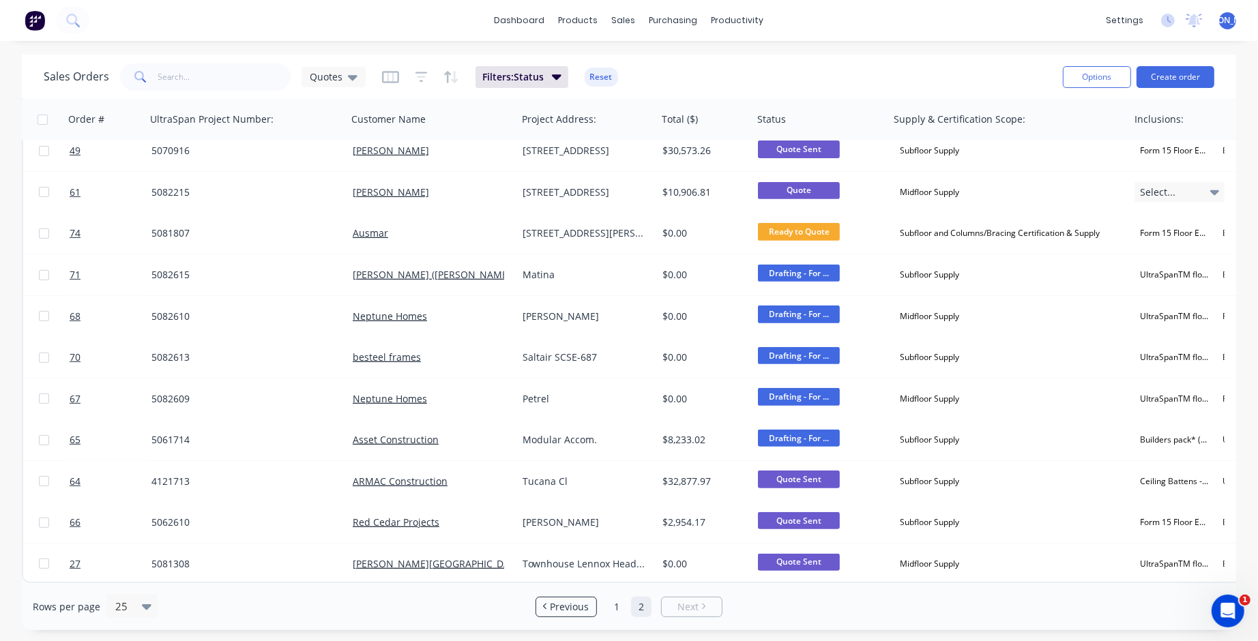
click at [689, 606] on span "Next" at bounding box center [688, 608] width 21 height 14
click at [615, 603] on link "1" at bounding box center [617, 607] width 20 height 20
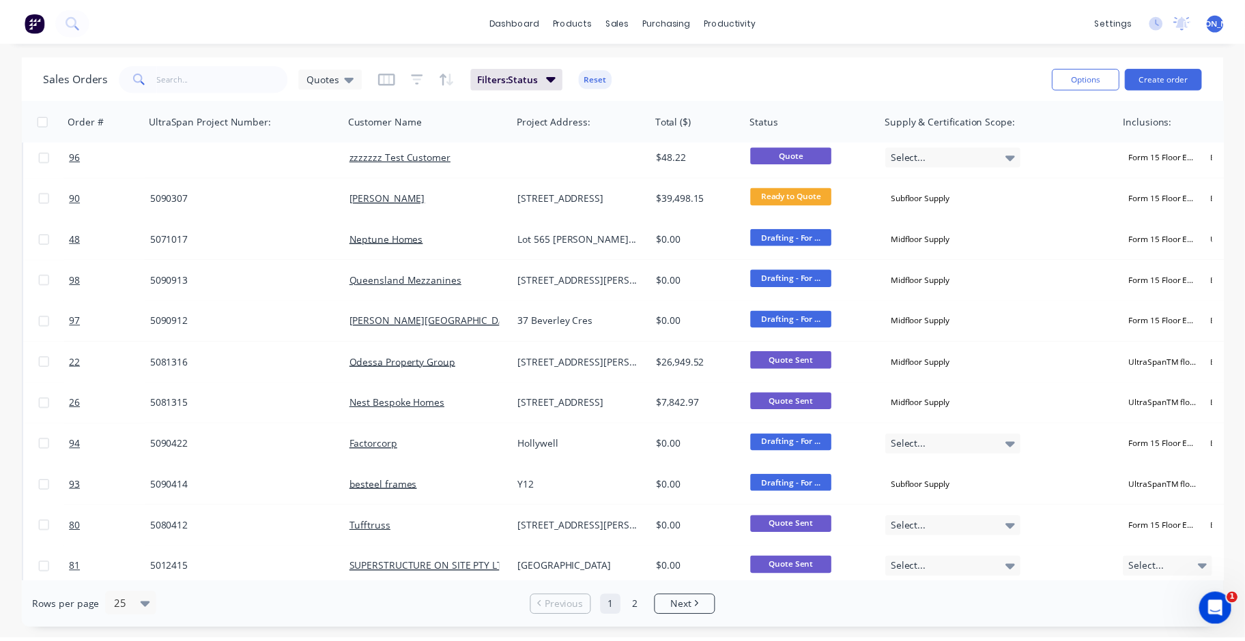
scroll to position [0, 0]
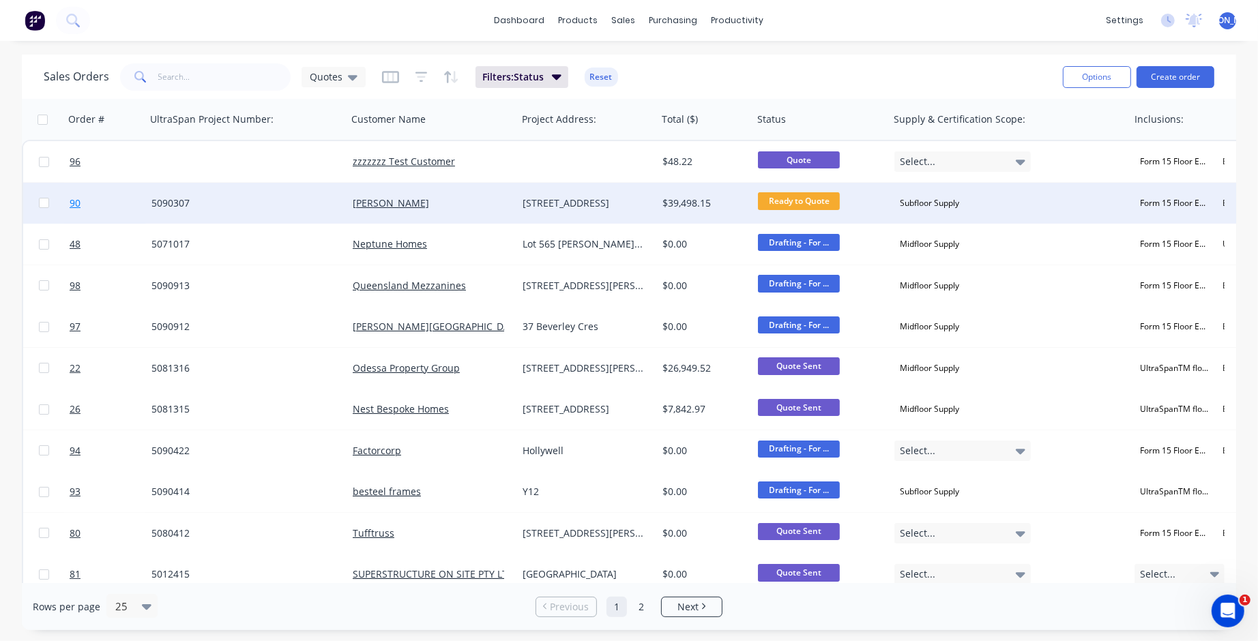
click at [76, 203] on span "90" at bounding box center [75, 204] width 11 height 14
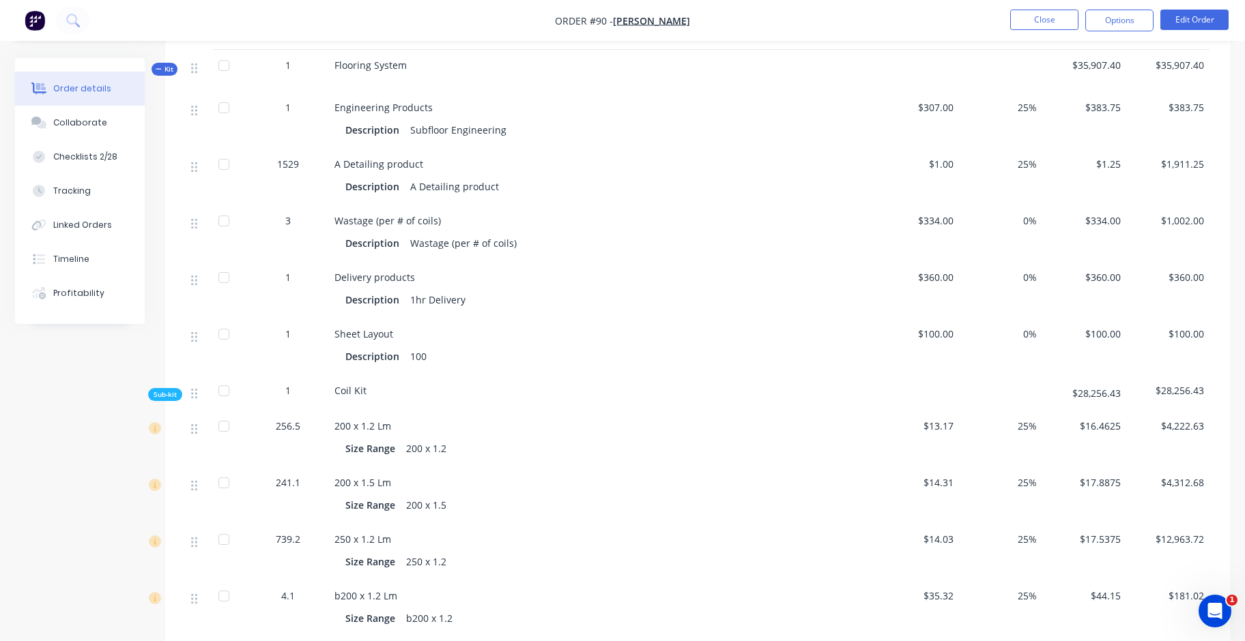
scroll to position [909, 0]
click at [1193, 20] on button "Edit Order" at bounding box center [1194, 20] width 68 height 20
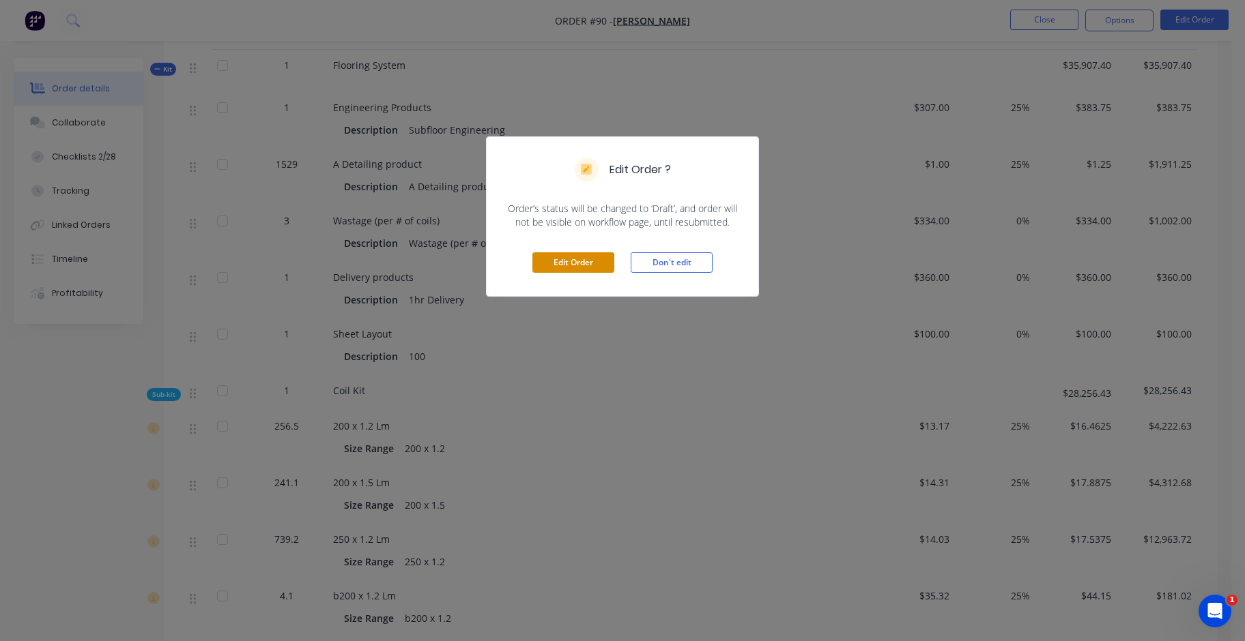
click at [597, 263] on button "Edit Order" at bounding box center [573, 262] width 82 height 20
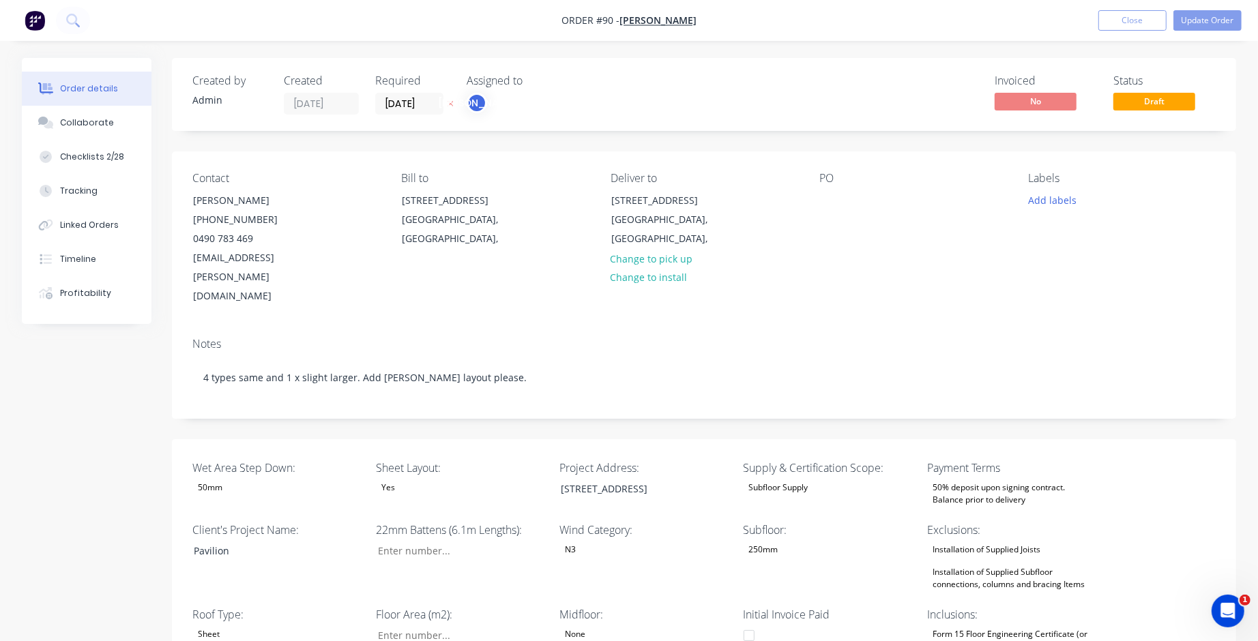
type input "65"
type input "400"
type input "2"
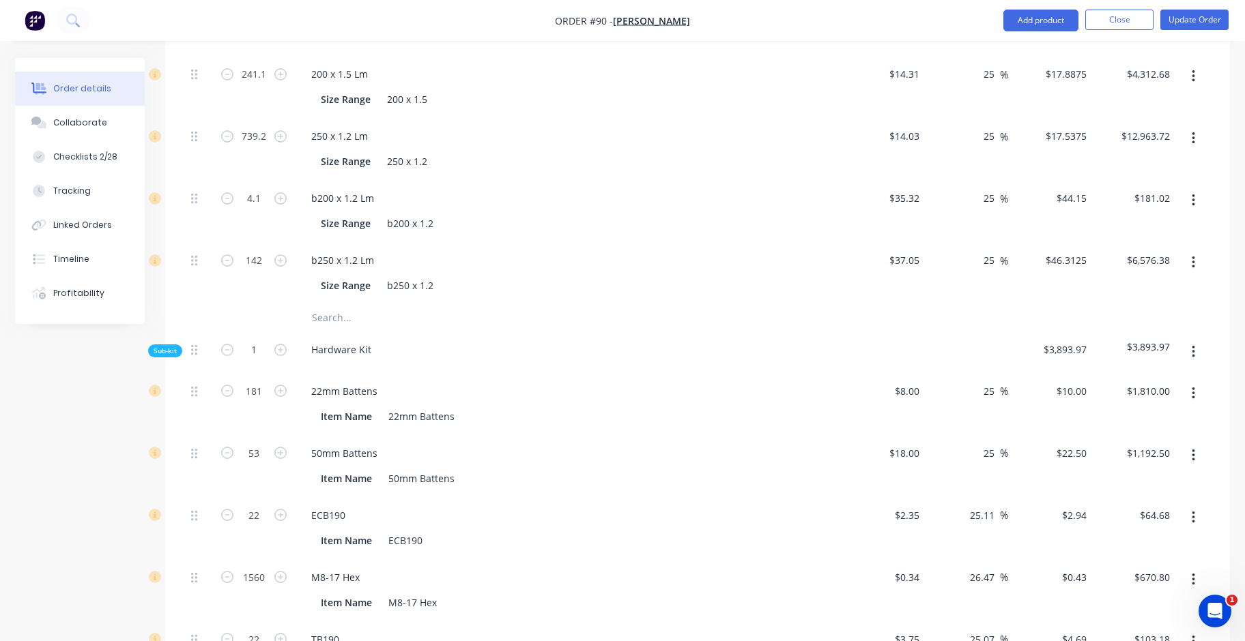
scroll to position [1426, 0]
click at [574, 621] on div "TB190 Item Name TB190" at bounding box center [568, 652] width 546 height 62
click at [258, 443] on input "53" at bounding box center [253, 453] width 35 height 20
type input "10"
type input "$225.00"
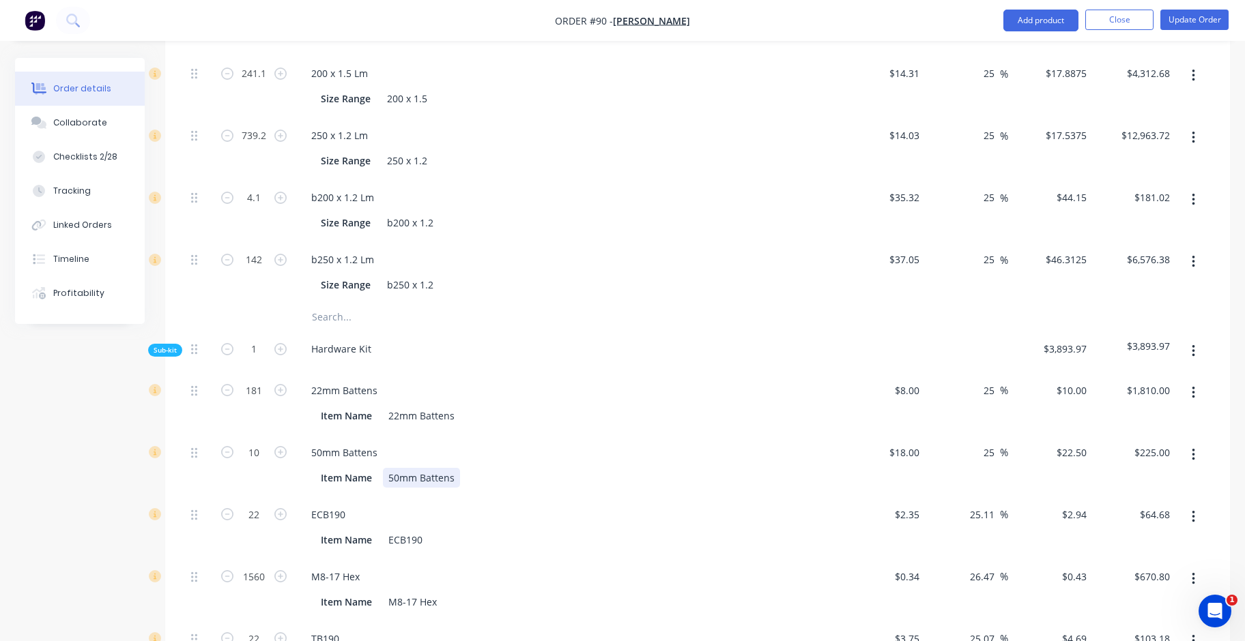
click at [636, 465] on div "Item Name 50mm Battens" at bounding box center [567, 476] width 535 height 23
click at [532, 468] on div "Item Name 50mm Battens" at bounding box center [565, 478] width 500 height 20
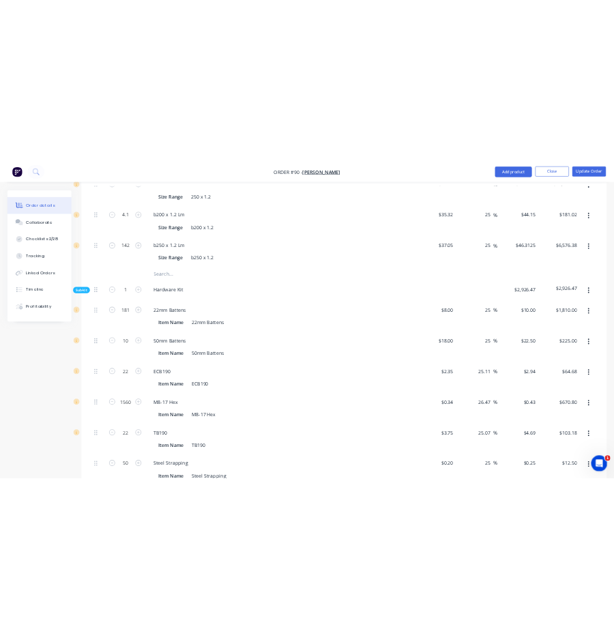
scroll to position [1516, 0]
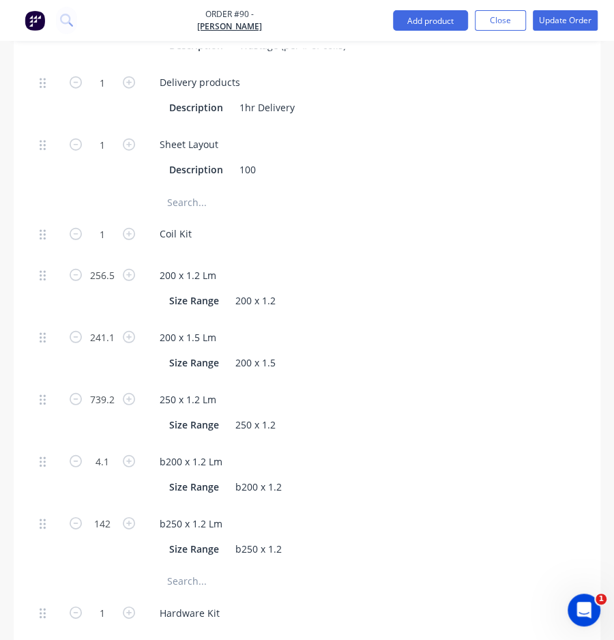
click at [482, 390] on div "250 x 1.2 Lm" at bounding box center [416, 400] width 535 height 20
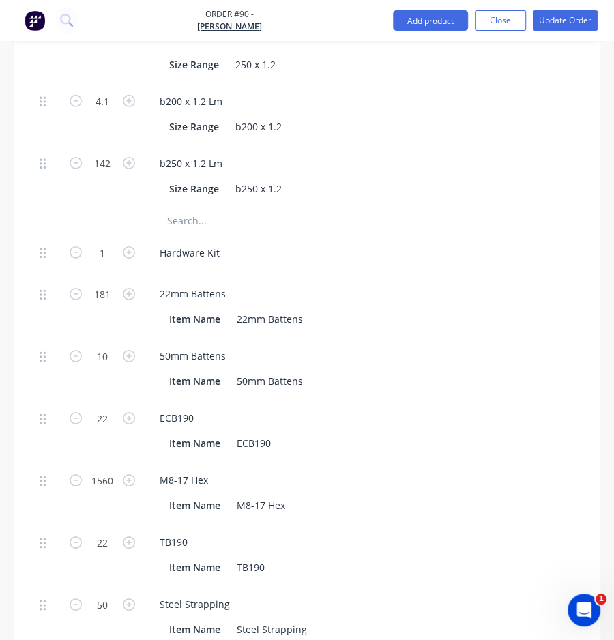
scroll to position [1878, 0]
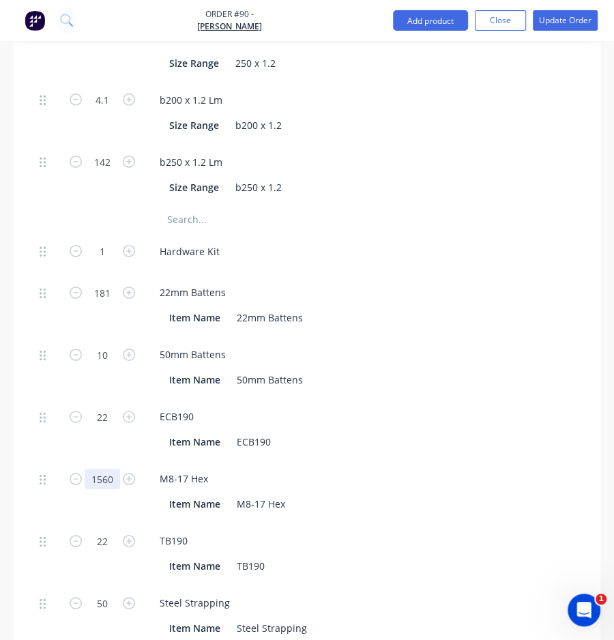
click at [113, 469] on input "1560" at bounding box center [102, 479] width 35 height 20
type input "1600"
type input "$688.00"
click at [420, 469] on div "M8-17 Hex" at bounding box center [416, 479] width 535 height 20
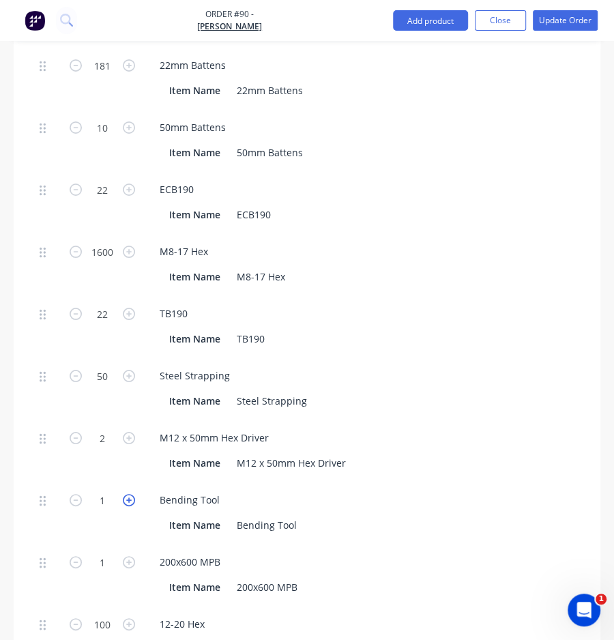
click at [131, 494] on icon "button" at bounding box center [129, 500] width 12 height 12
type input "2"
type input "$35.00"
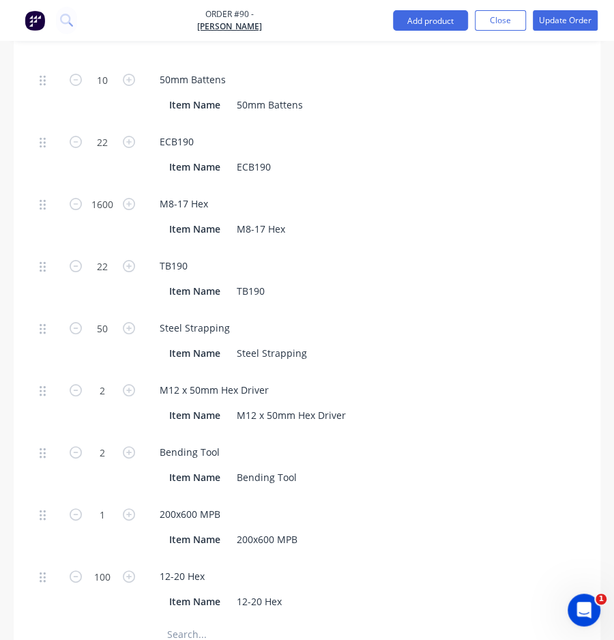
scroll to position [2152, 0]
click at [132, 509] on icon "button" at bounding box center [129, 515] width 12 height 12
type input "2"
type input "$27.62"
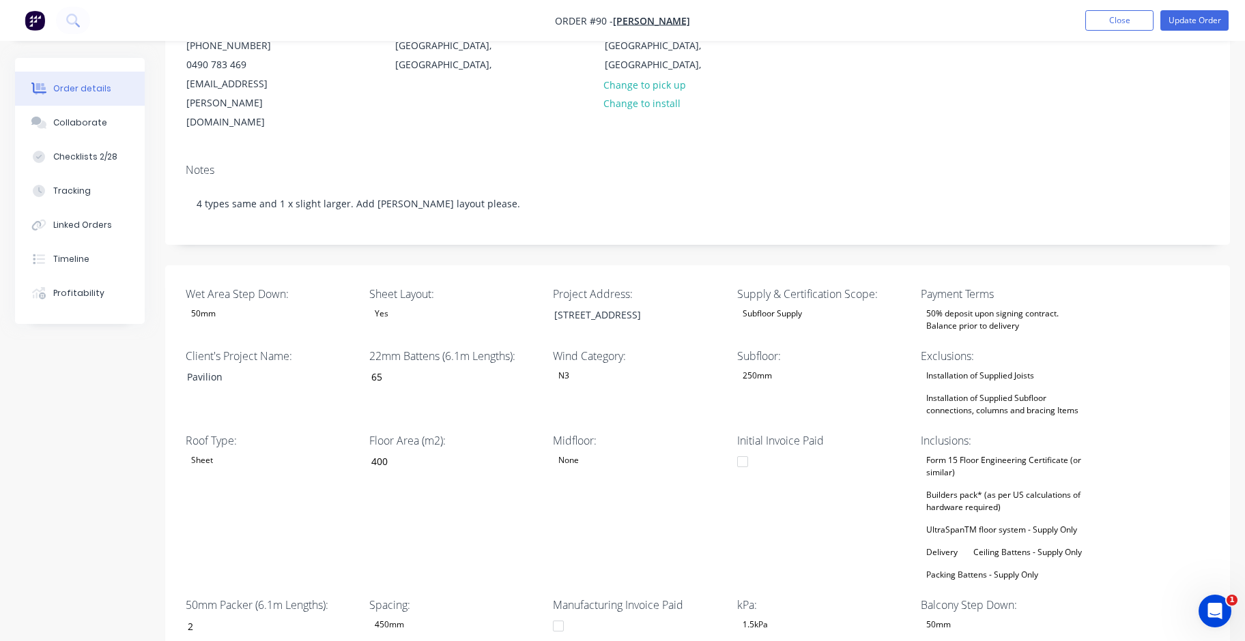
scroll to position [0, 0]
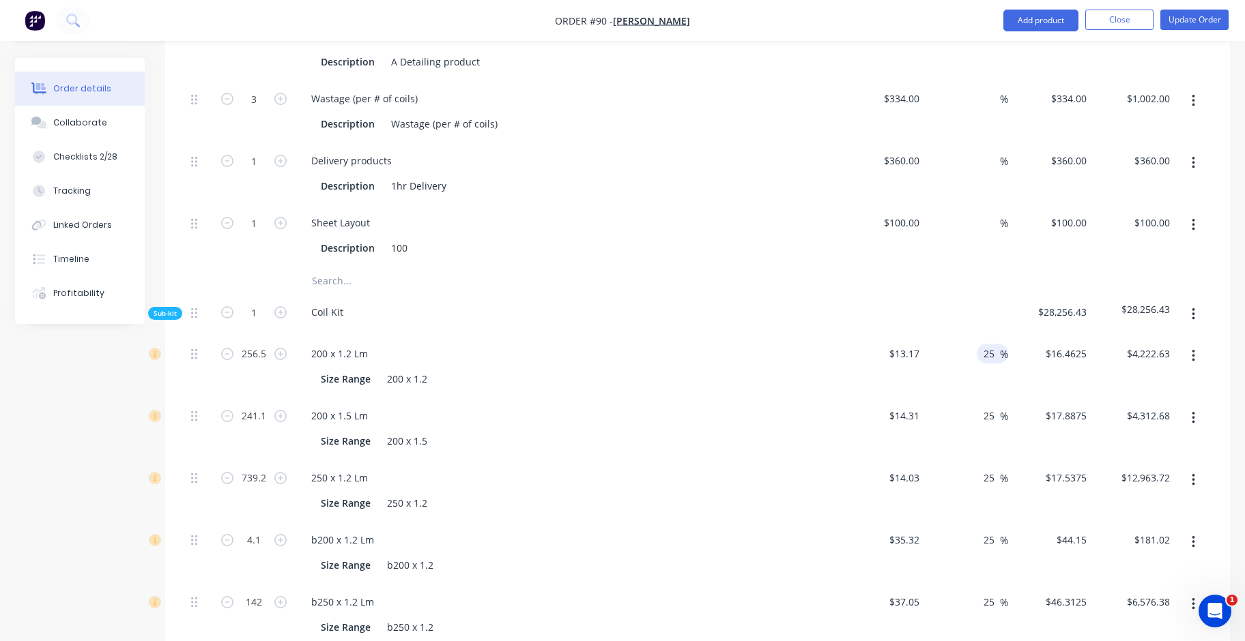
click at [991, 344] on input "25" at bounding box center [991, 354] width 18 height 20
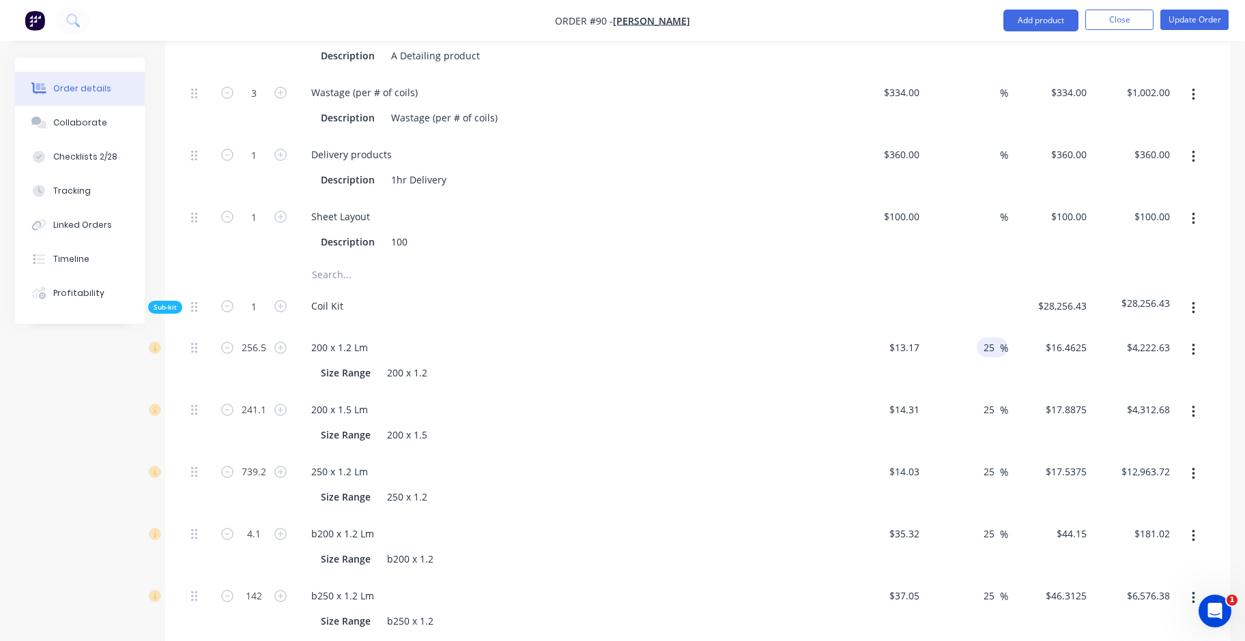
scroll to position [1090, 0]
click at [990, 461] on input "25" at bounding box center [991, 471] width 18 height 20
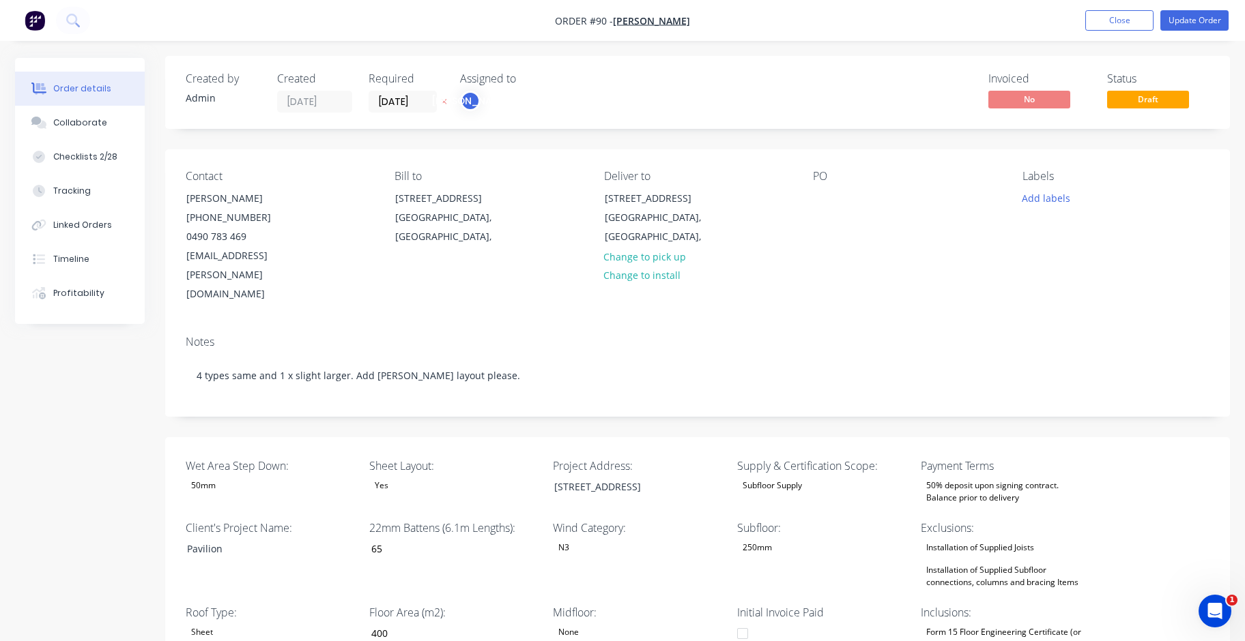
scroll to position [0, 0]
click at [1185, 15] on button "Update Order" at bounding box center [1194, 20] width 68 height 20
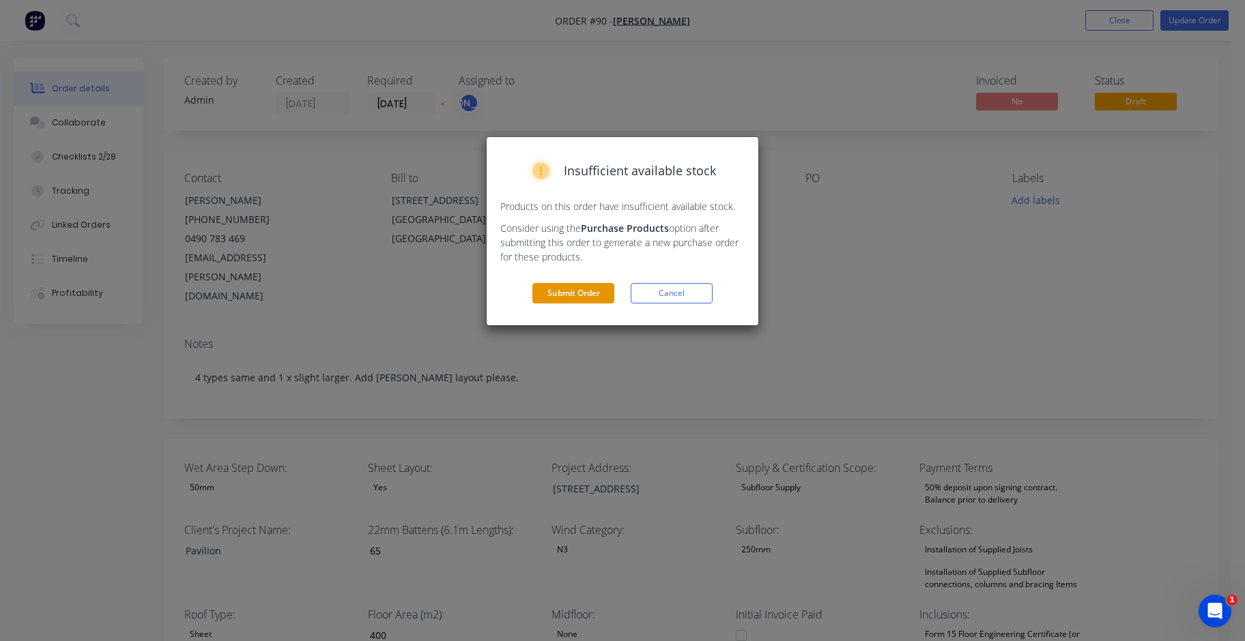
click at [571, 295] on button "Submit Order" at bounding box center [573, 293] width 82 height 20
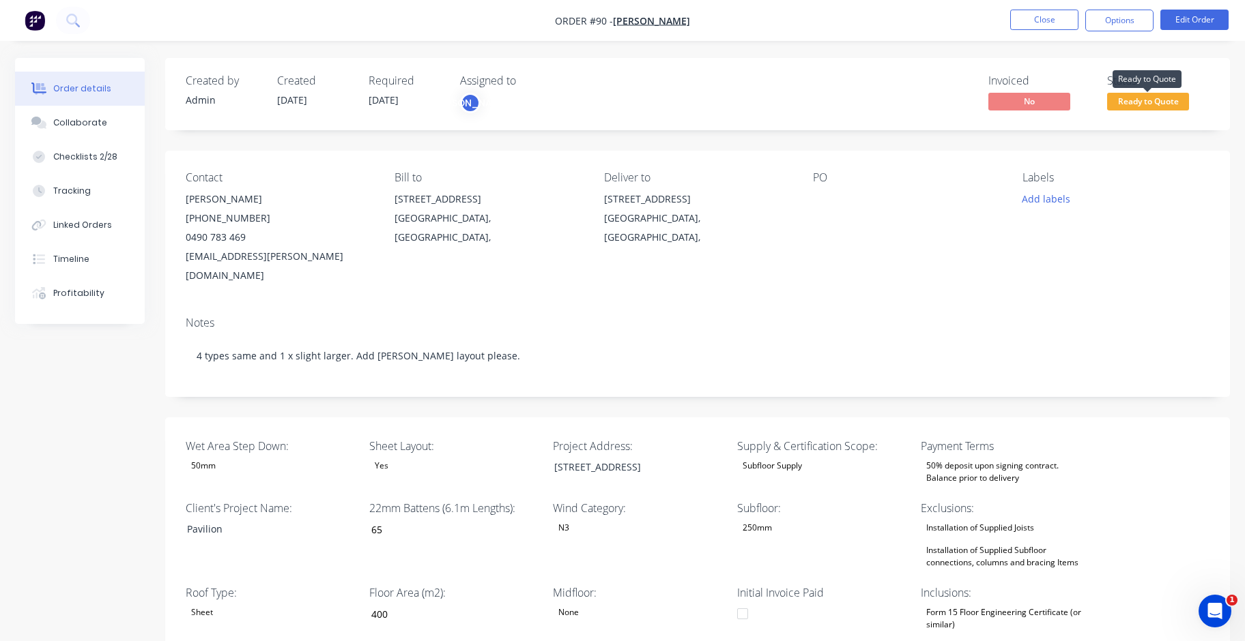
click at [1153, 102] on span "Ready to Quote" at bounding box center [1148, 101] width 82 height 17
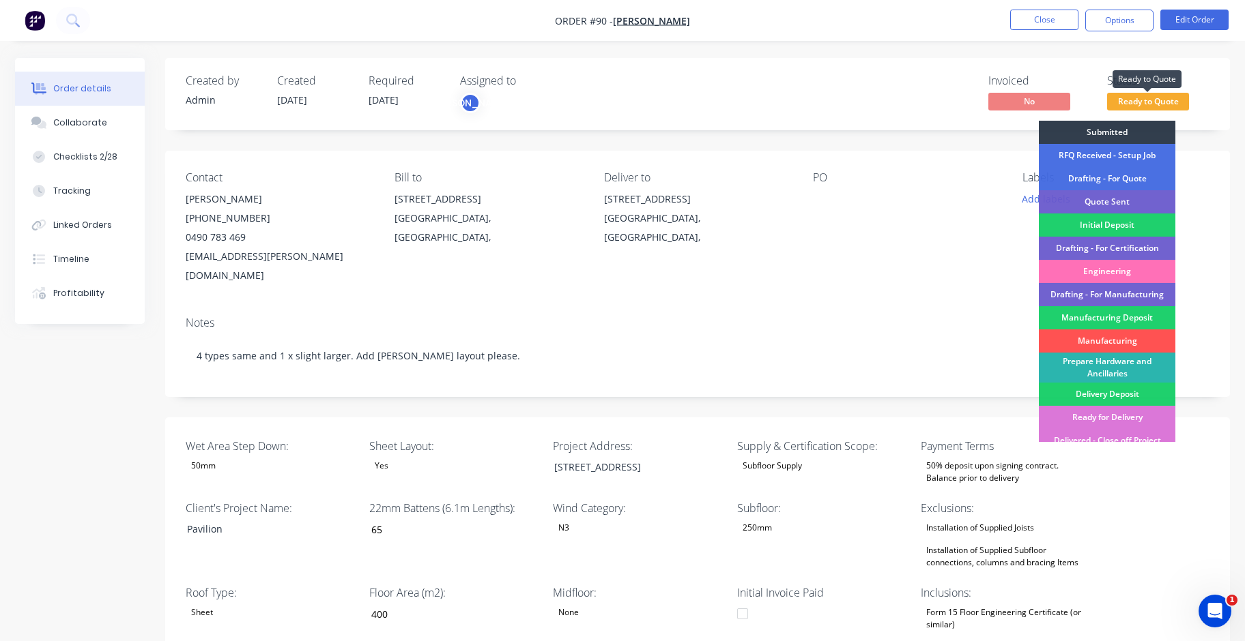
click at [1153, 102] on span "Ready to Quote" at bounding box center [1148, 101] width 82 height 17
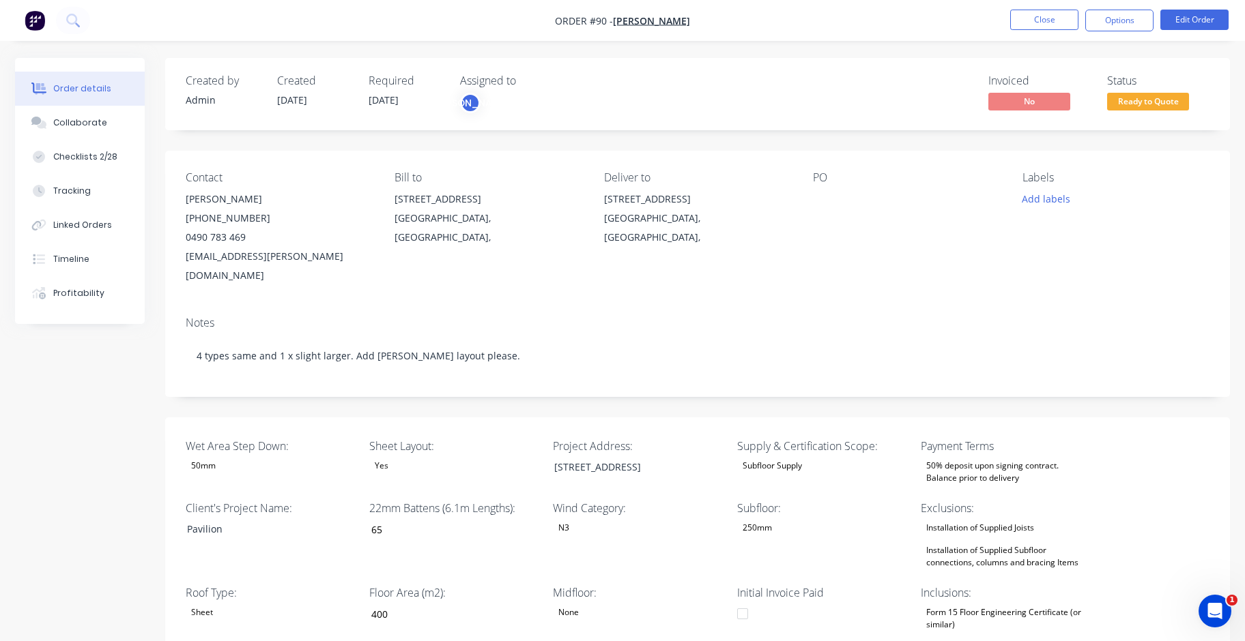
click at [774, 91] on div "Invoiced No Status Ready to Quote" at bounding box center [902, 94] width 613 height 40
click at [1127, 18] on button "Options" at bounding box center [1119, 21] width 68 height 22
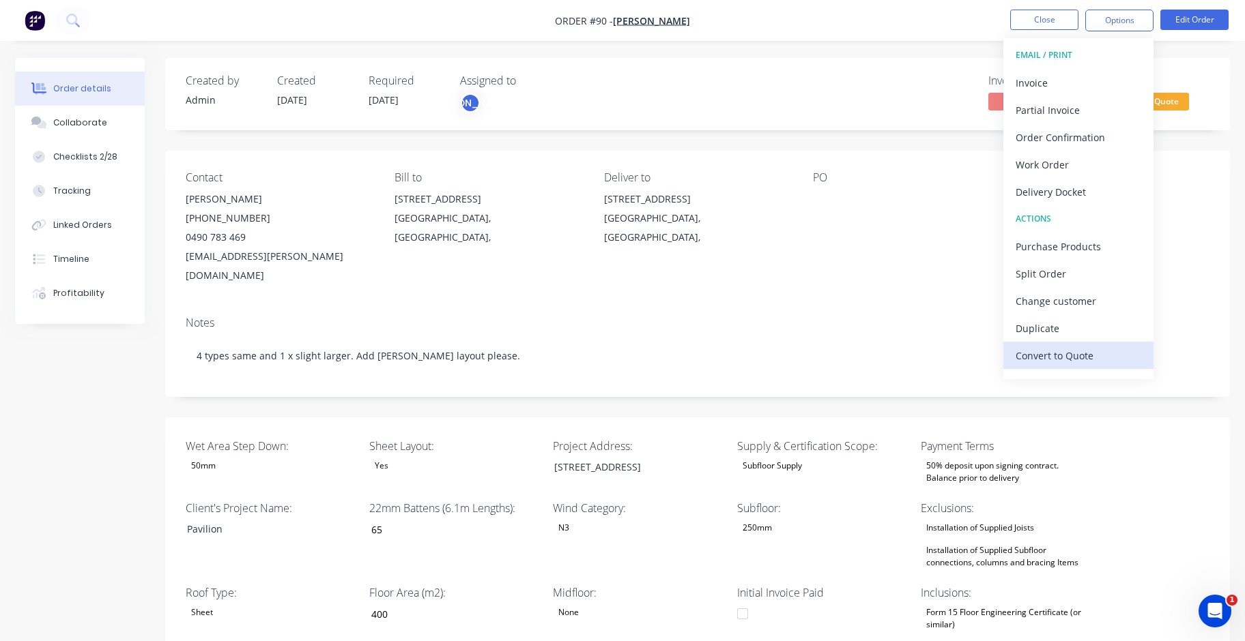
click at [1086, 360] on div "Convert to Quote" at bounding box center [1078, 356] width 126 height 20
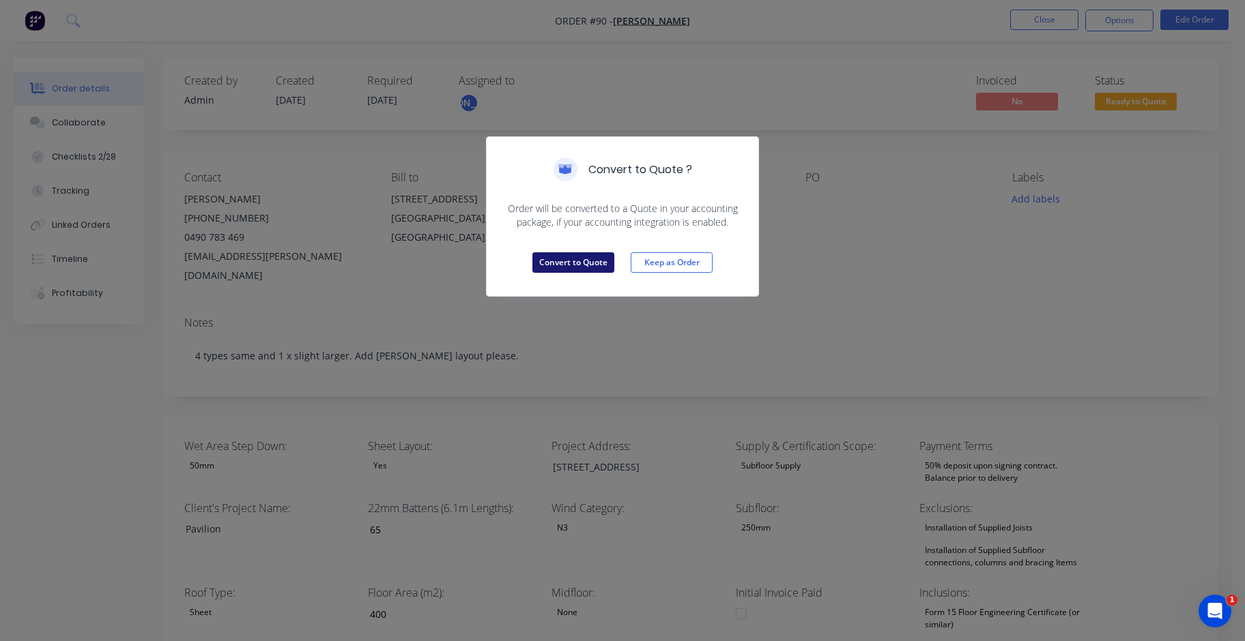
click at [577, 263] on button "Convert to Quote" at bounding box center [573, 262] width 82 height 20
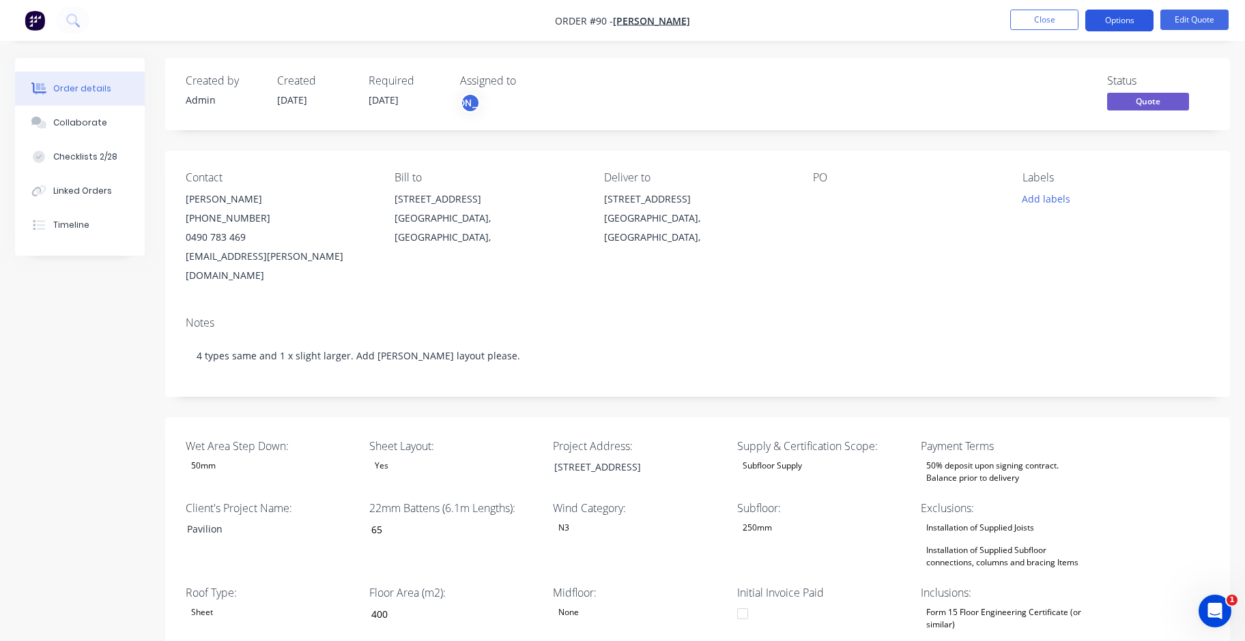
click at [1121, 13] on button "Options" at bounding box center [1119, 21] width 68 height 22
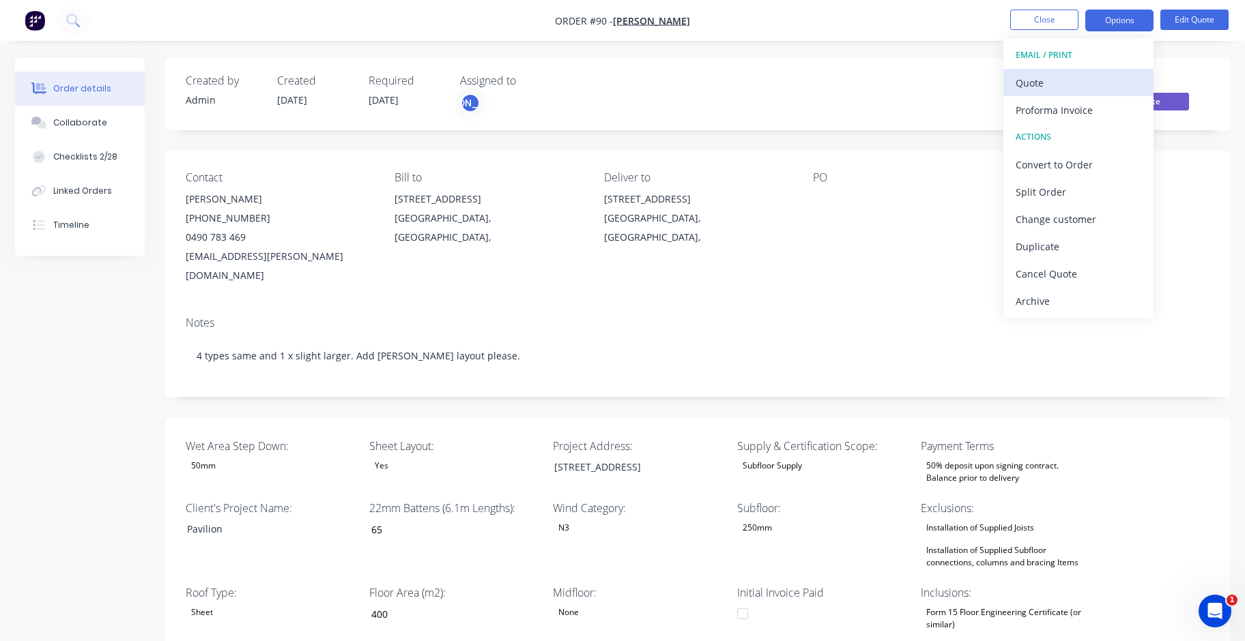
click at [1109, 79] on div "Quote" at bounding box center [1078, 83] width 126 height 20
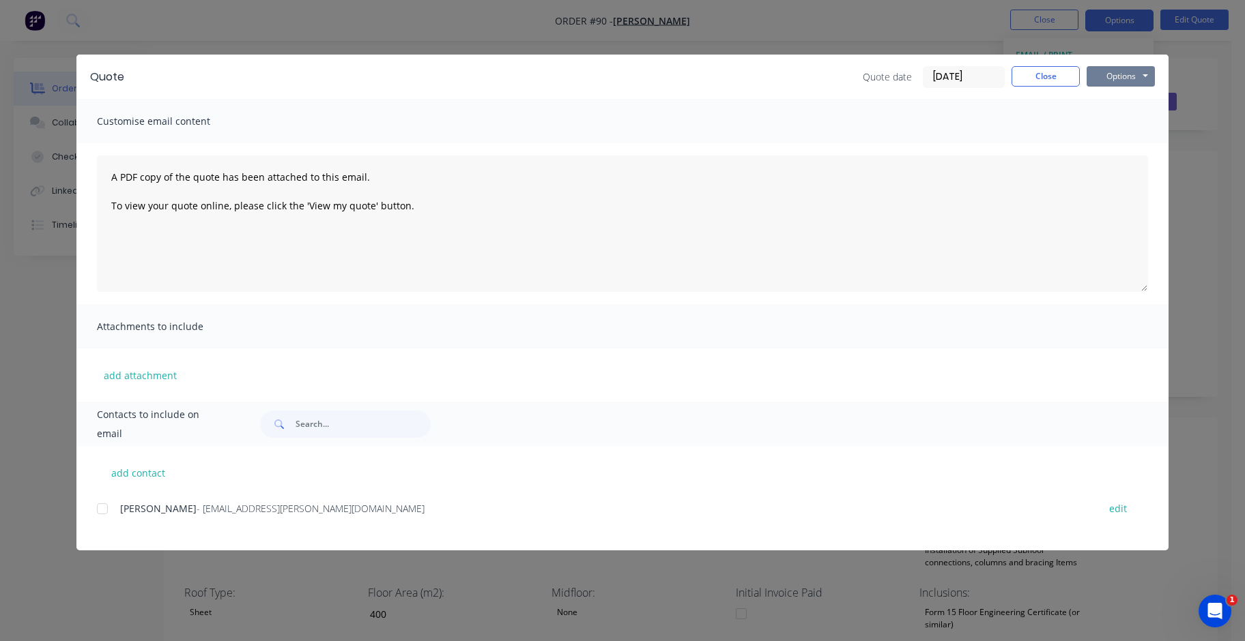
click at [1138, 76] on button "Options" at bounding box center [1120, 76] width 68 height 20
click at [1156, 104] on button "Preview" at bounding box center [1129, 100] width 87 height 23
click at [1139, 81] on button "Options" at bounding box center [1120, 76] width 68 height 20
click at [1150, 76] on button "Options" at bounding box center [1120, 76] width 68 height 20
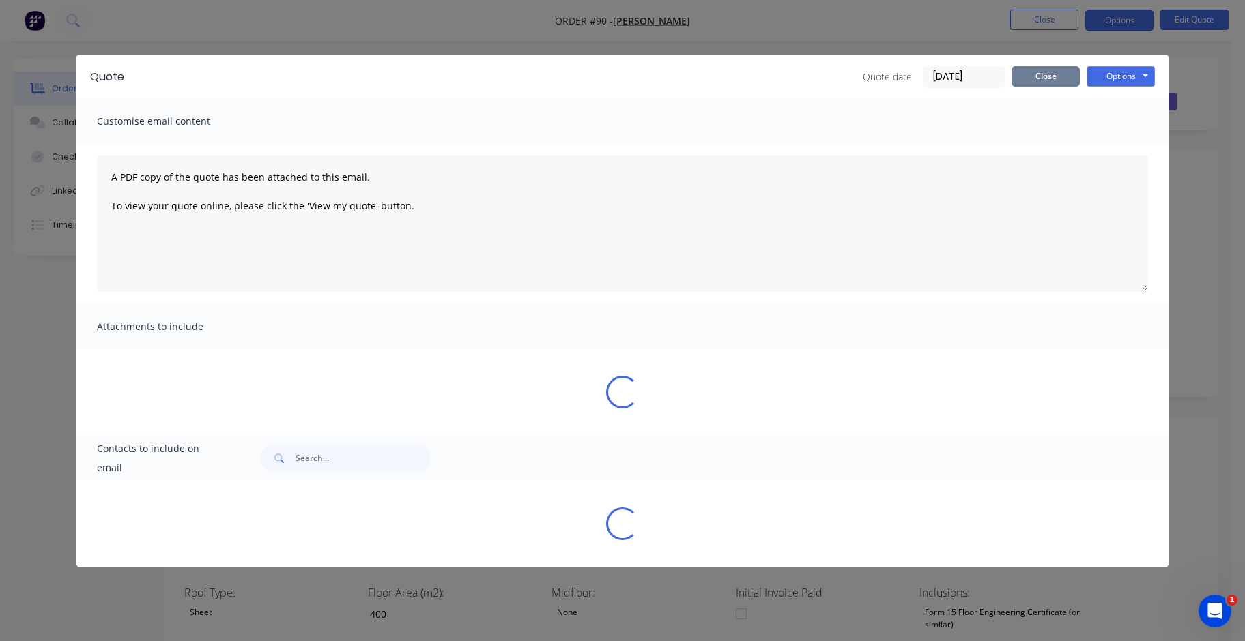
click at [1037, 81] on button "Close" at bounding box center [1045, 76] width 68 height 20
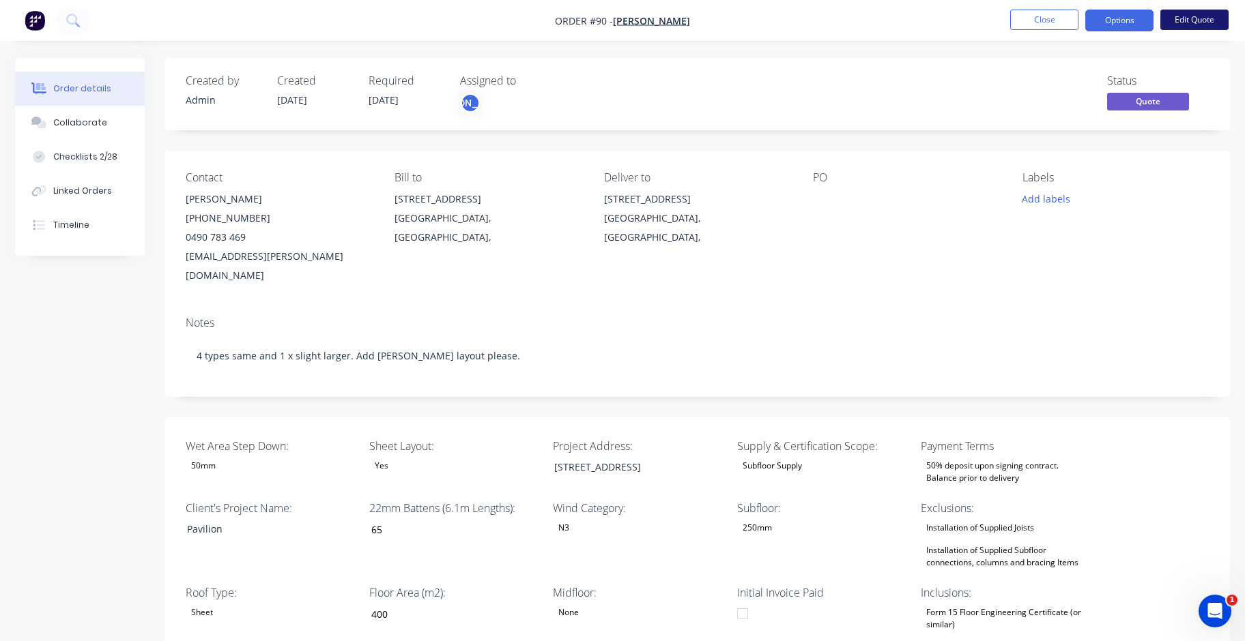
click at [1191, 19] on button "Edit Quote" at bounding box center [1194, 20] width 68 height 20
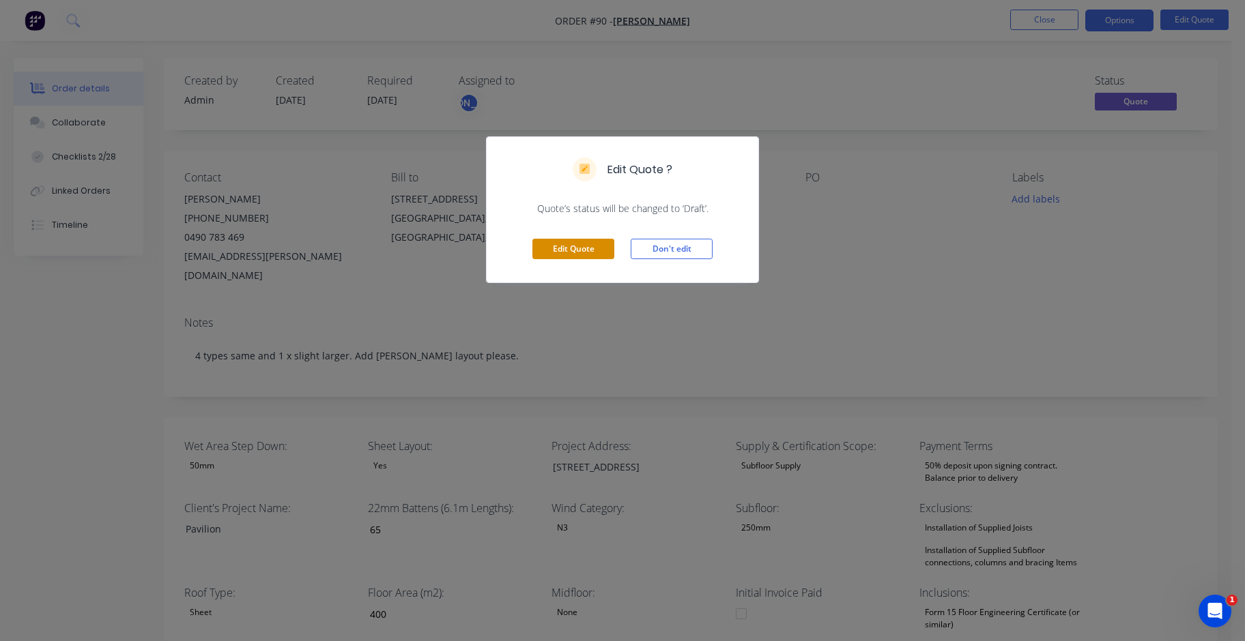
click at [580, 250] on button "Edit Quote" at bounding box center [573, 249] width 82 height 20
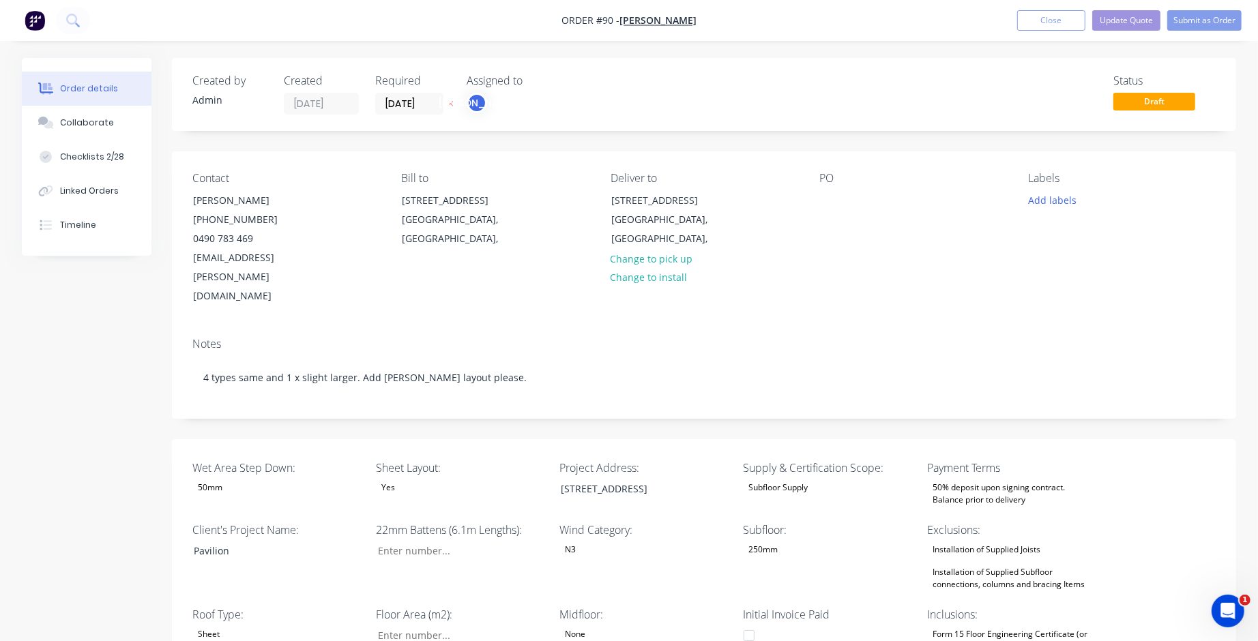
type input "65"
type input "400"
type input "2"
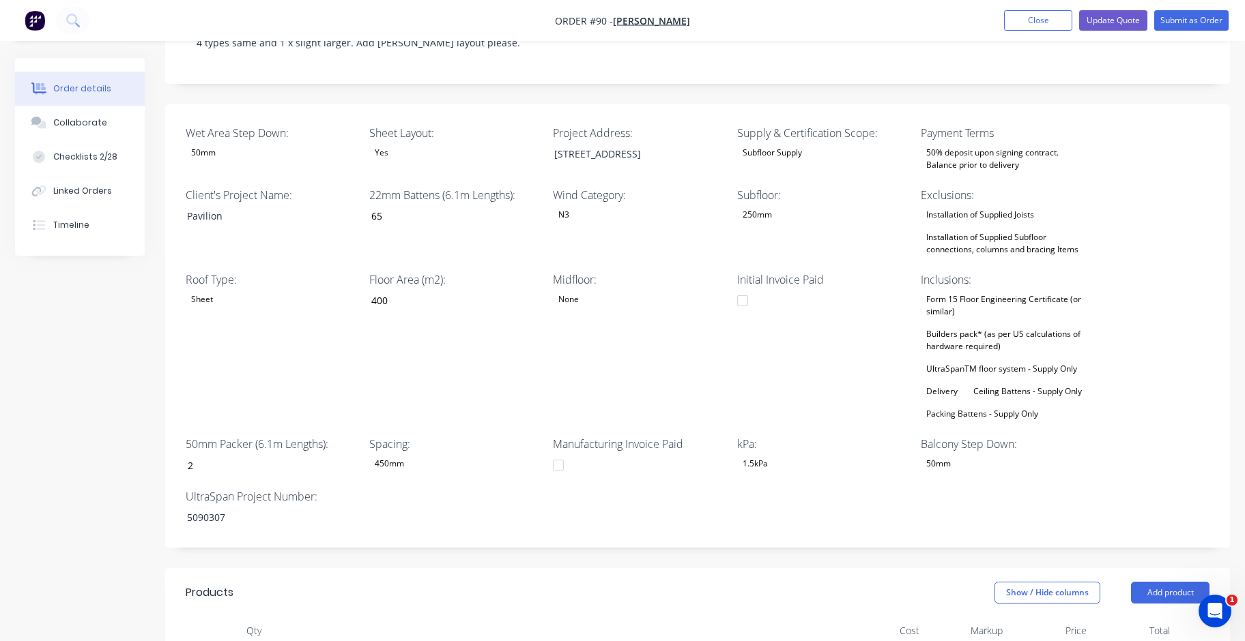
click at [1025, 206] on div "Installation of Supplied Joists" at bounding box center [980, 215] width 119 height 18
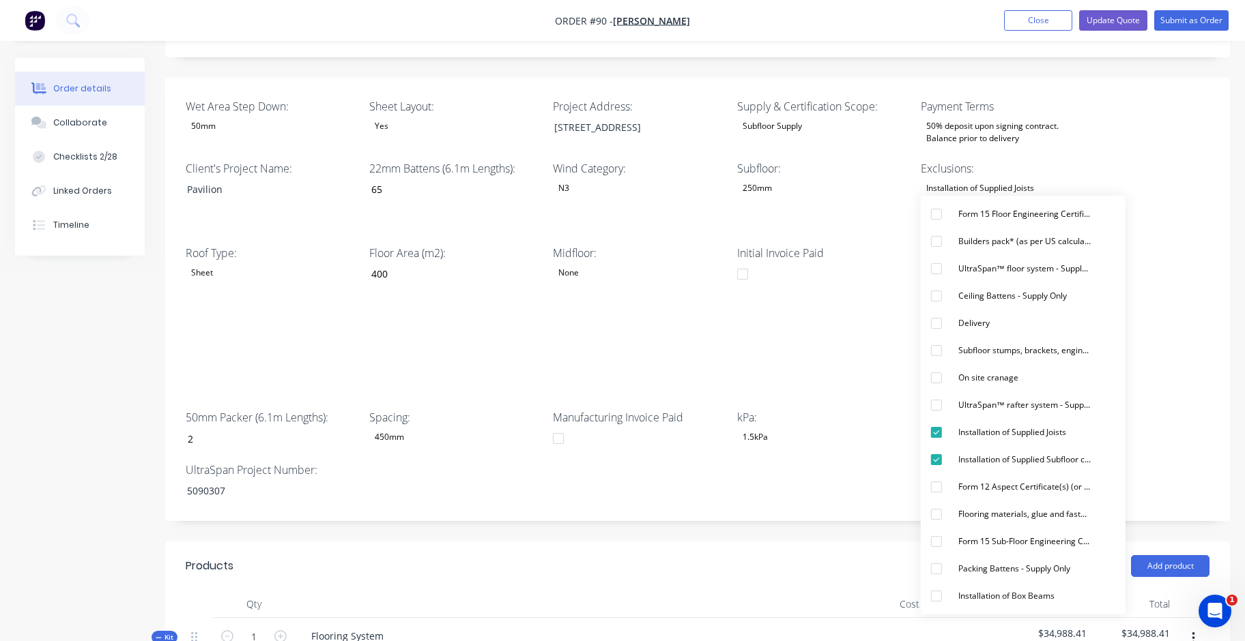
scroll to position [362, 0]
click at [940, 354] on div "button" at bounding box center [936, 349] width 27 height 27
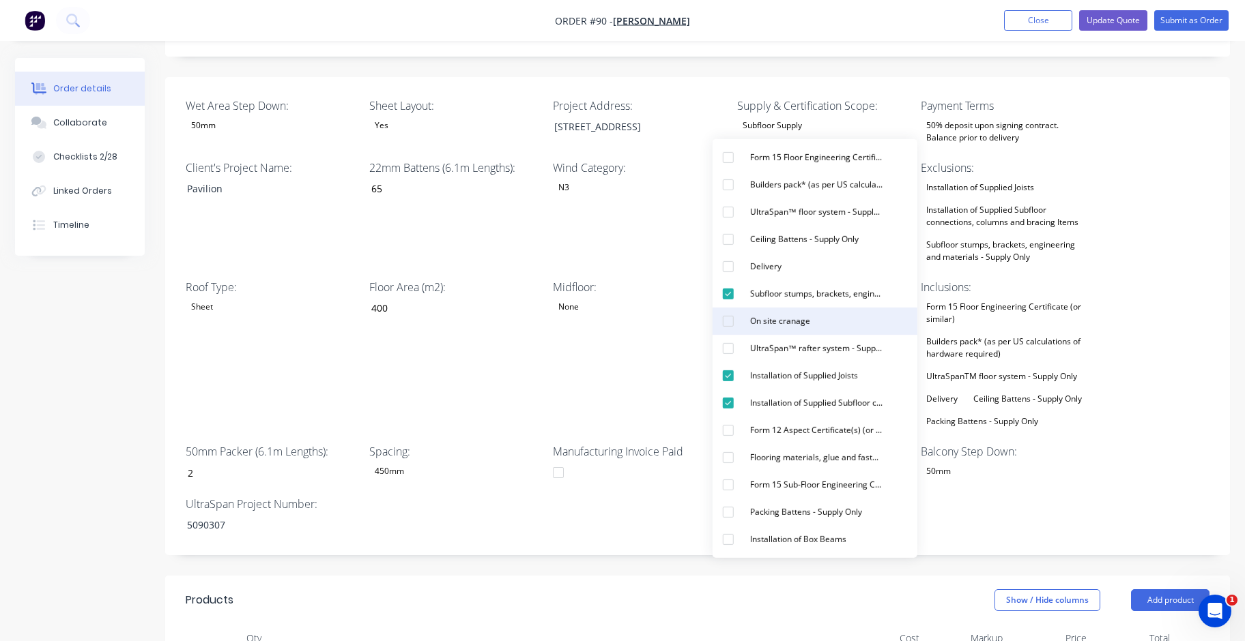
click at [725, 319] on div "button" at bounding box center [727, 321] width 27 height 27
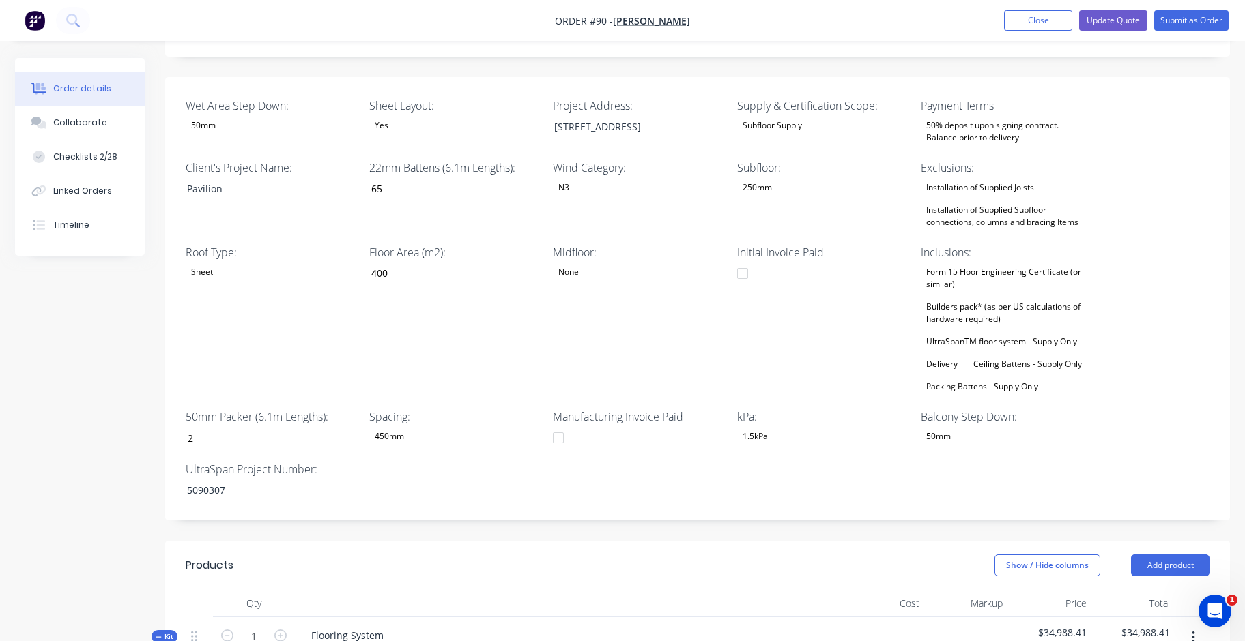
click at [724, 433] on div "Wet Area Step Down: 50mm Sheet Layout: Yes Project Address: 35a Pavilion St, Po…" at bounding box center [697, 299] width 1065 height 444
click at [1015, 333] on div "UltraSpanTM floor system - Supply Only" at bounding box center [1002, 342] width 162 height 18
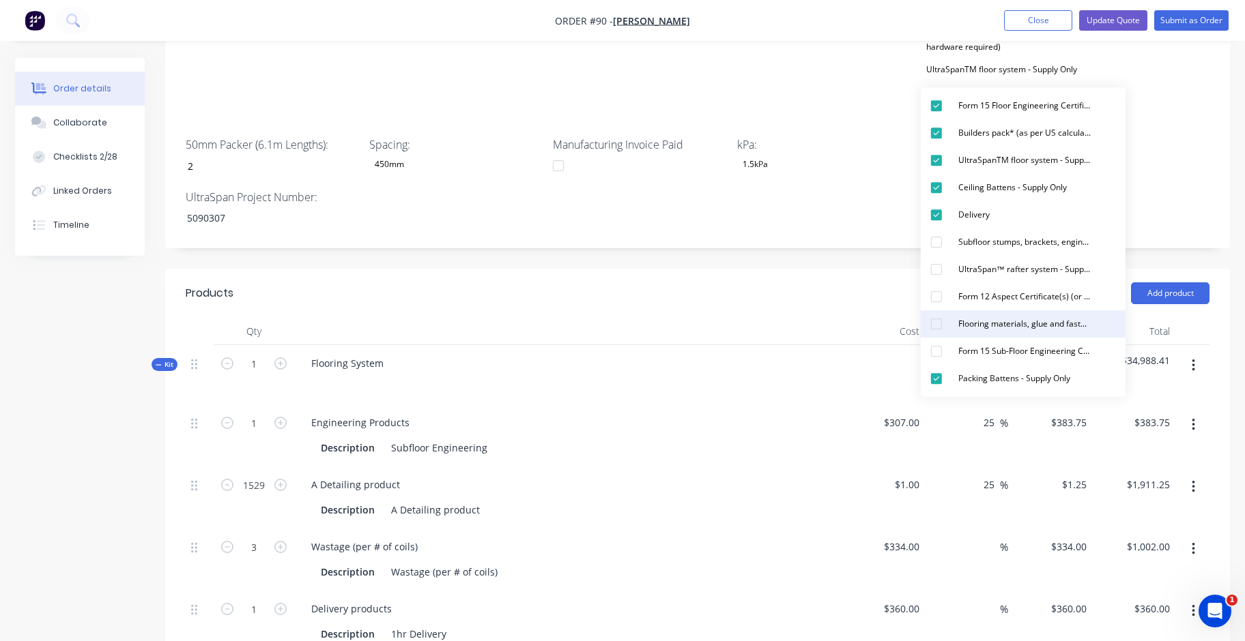
scroll to position [635, 0]
click at [936, 353] on div "button" at bounding box center [936, 350] width 27 height 27
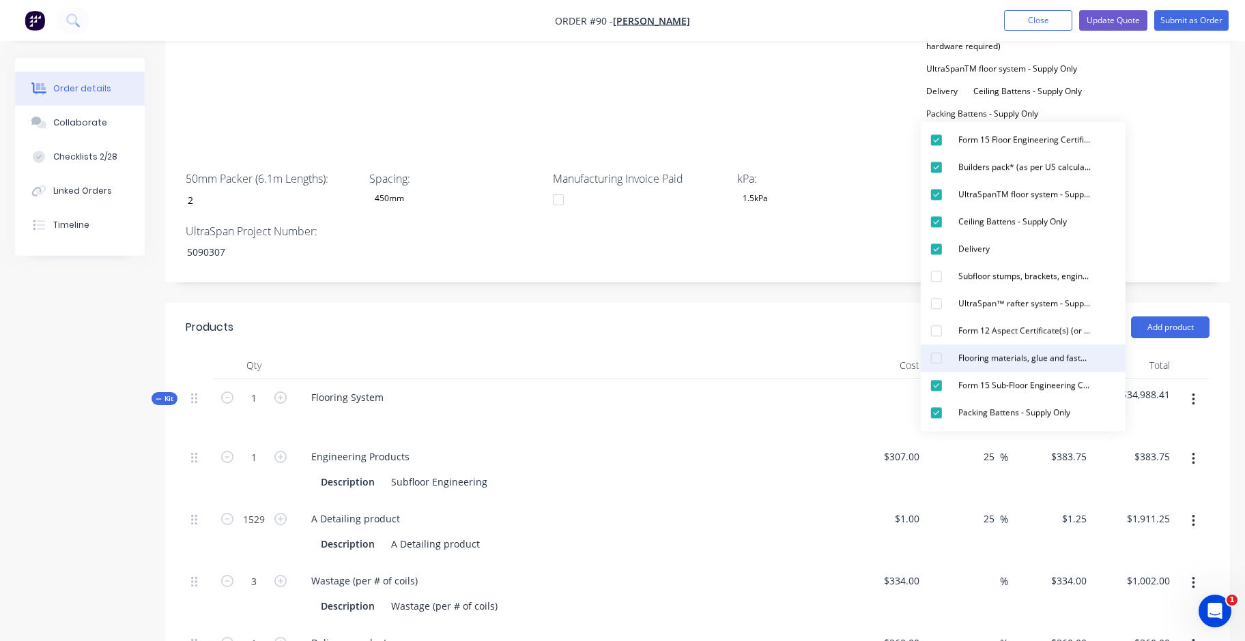
click at [938, 362] on div "button" at bounding box center [936, 358] width 27 height 27
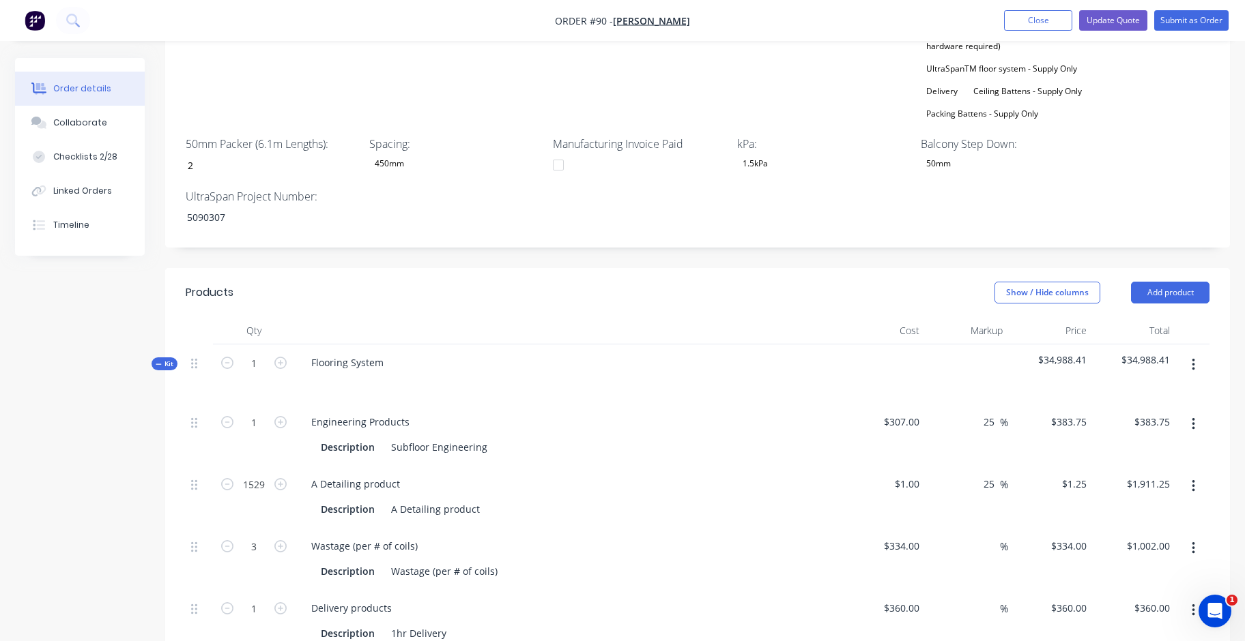
click at [773, 184] on div "Wet Area Step Down: 50mm Sheet Layout: Yes Project Address: 35a Pavilion St, Po…" at bounding box center [697, 26] width 1065 height 444
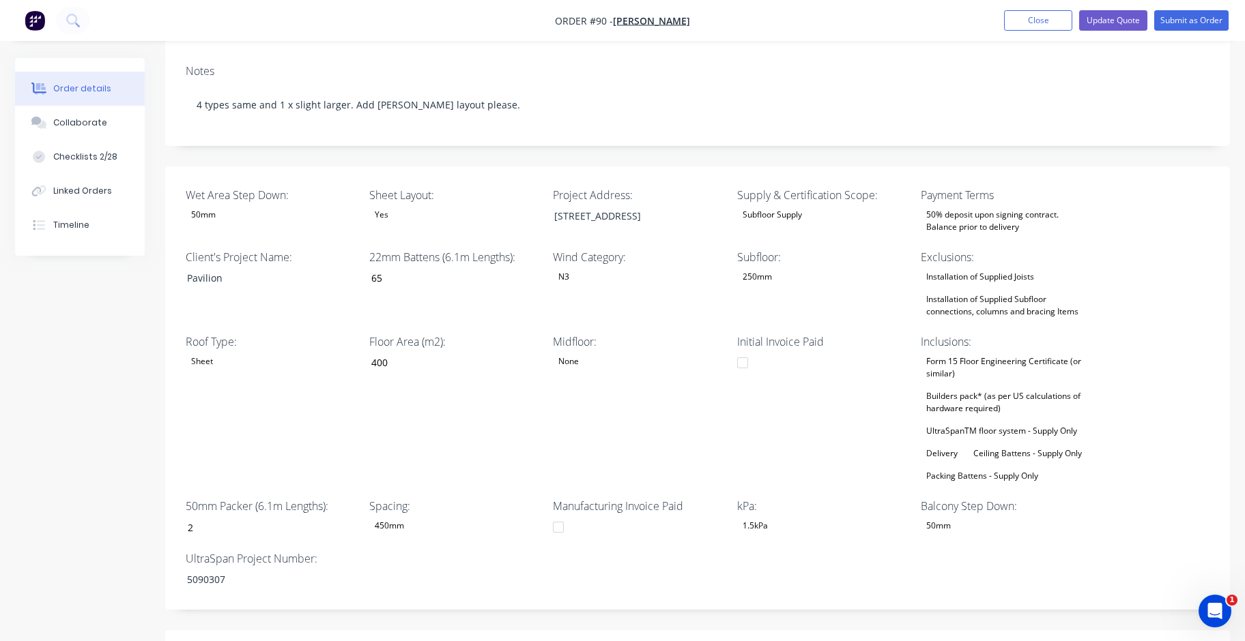
scroll to position [272, 0]
click at [1009, 446] on div "Ceiling Battens - Supply Only" at bounding box center [1027, 455] width 119 height 18
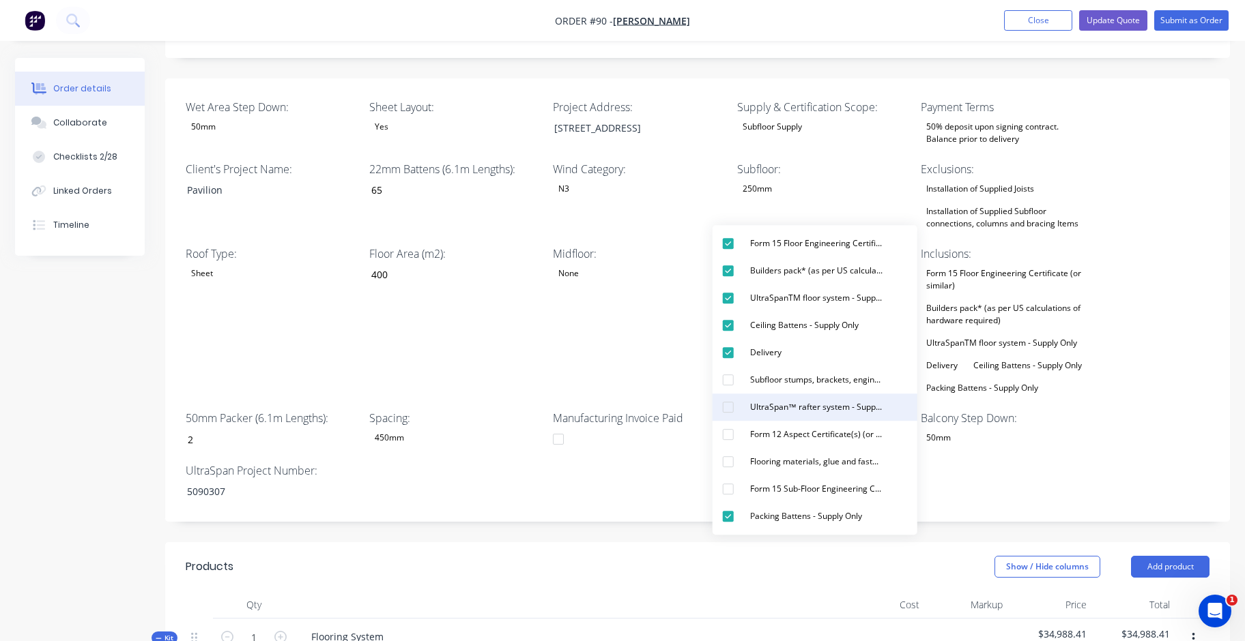
scroll to position [362, 0]
click at [993, 180] on div "Installation of Supplied Joists" at bounding box center [980, 189] width 119 height 18
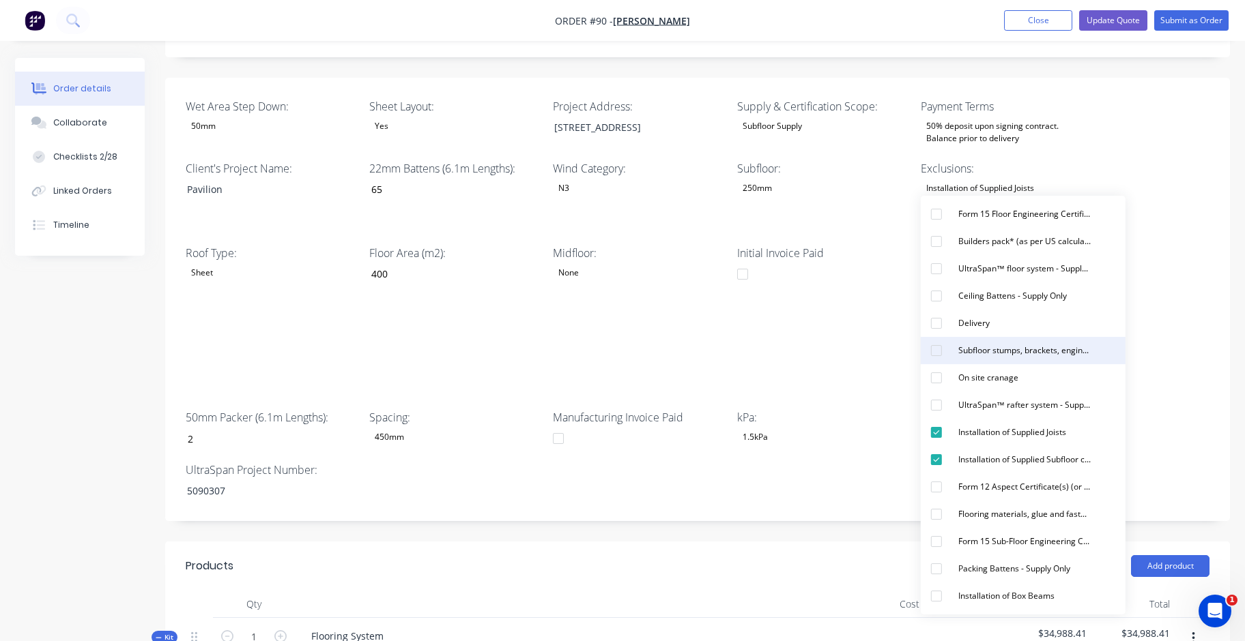
click at [941, 347] on div "button" at bounding box center [936, 350] width 27 height 27
click at [983, 179] on div "Installation of Supplied Joists Installation of Supplied Subfloor connections, …" at bounding box center [1006, 205] width 171 height 53
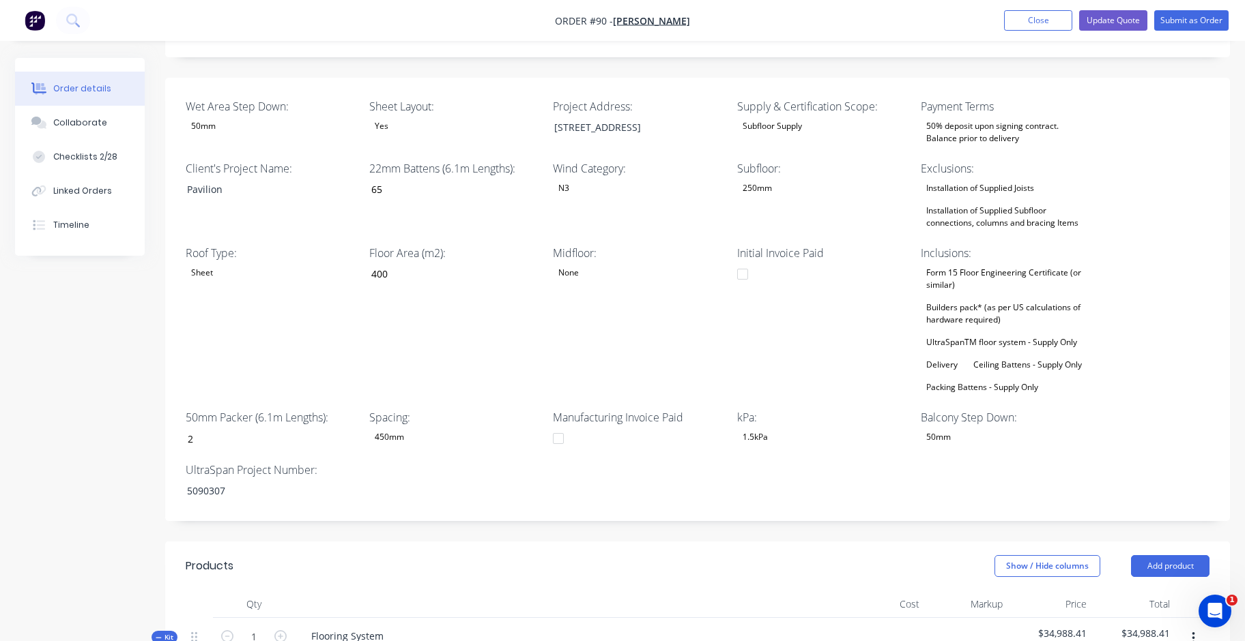
click at [983, 179] on div "Installation of Supplied Joists Installation of Supplied Subfloor connections, …" at bounding box center [1006, 205] width 171 height 53
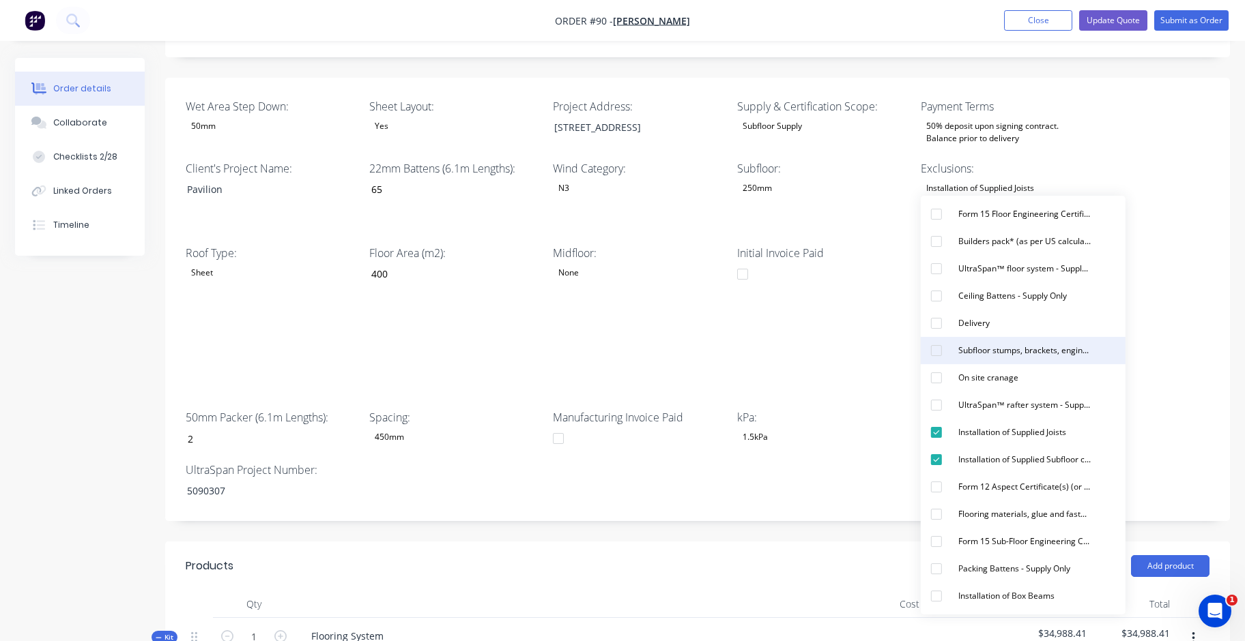
click at [938, 355] on div "button" at bounding box center [936, 350] width 27 height 27
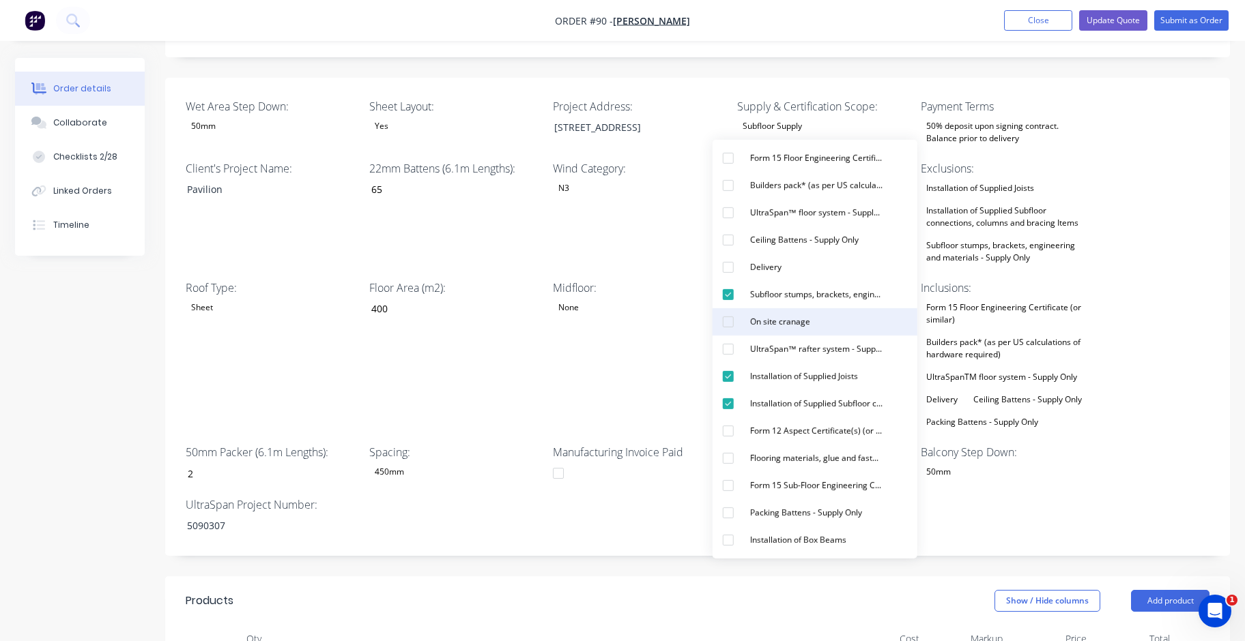
click at [726, 322] on div "button" at bounding box center [727, 321] width 27 height 27
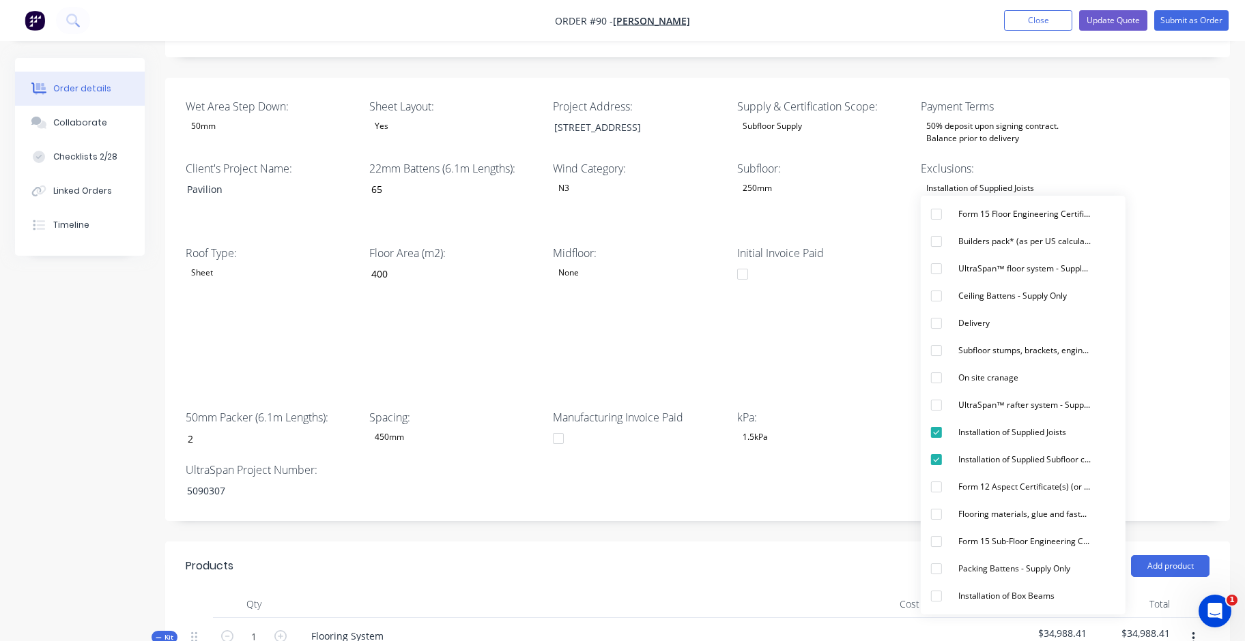
click at [1150, 136] on div "Wet Area Step Down: 50mm Sheet Layout: Yes Project Address: 35a Pavilion St, Po…" at bounding box center [697, 300] width 1065 height 444
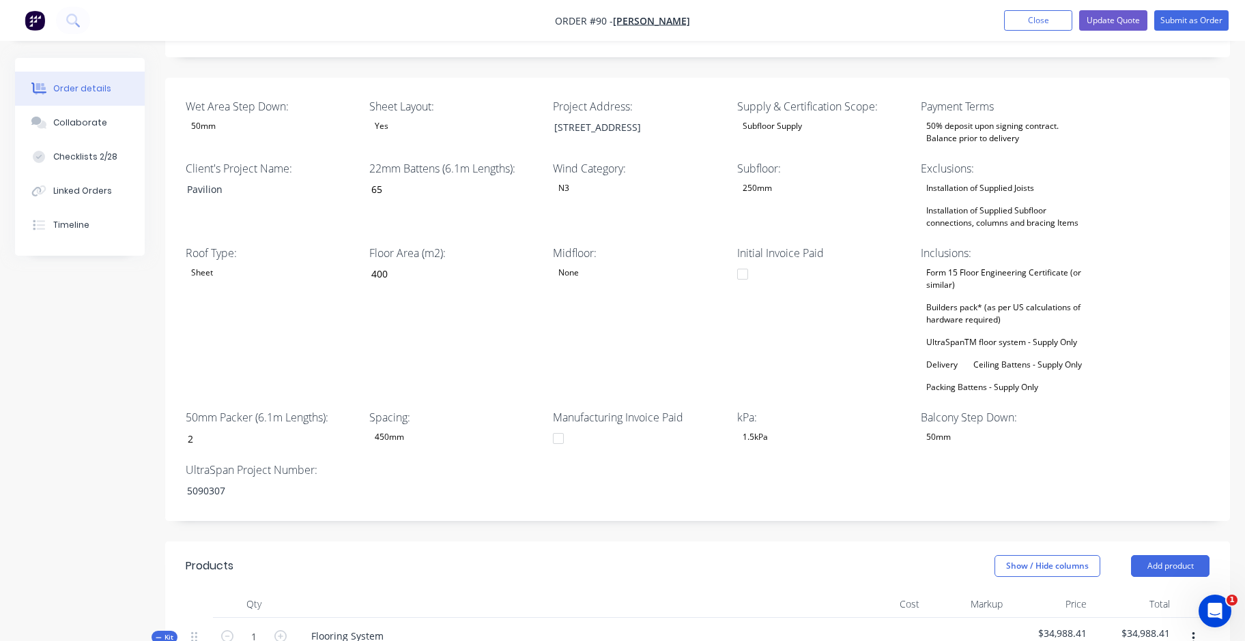
click at [1017, 179] on div "Installation of Supplied Joists" at bounding box center [980, 188] width 119 height 18
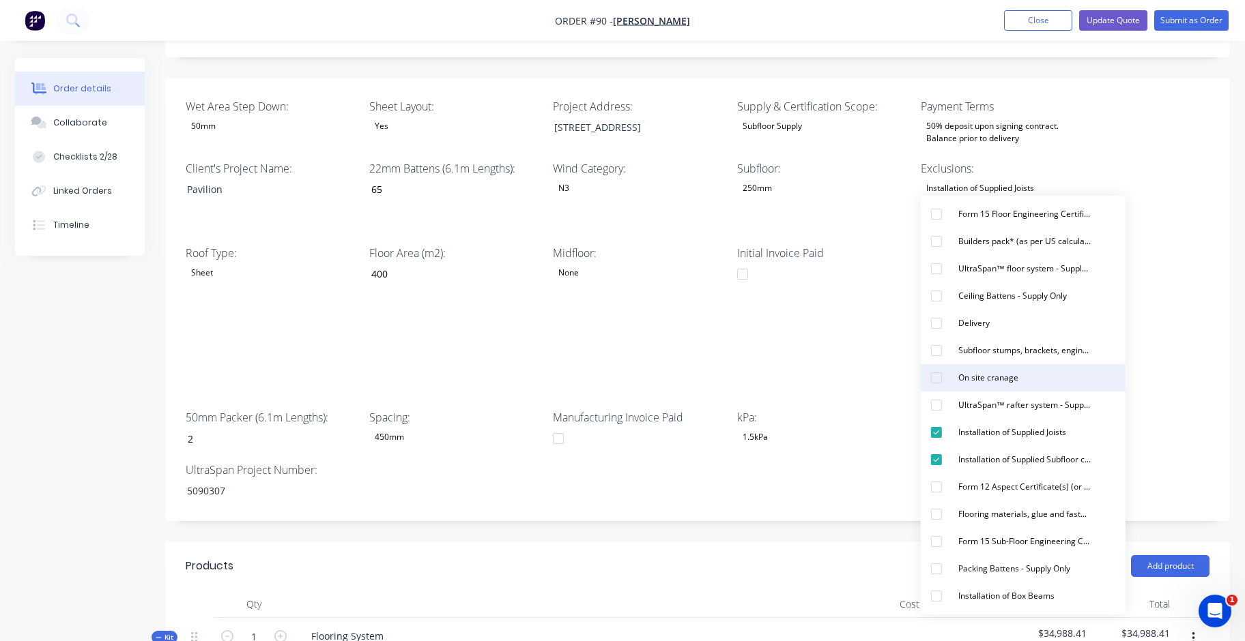
click at [1028, 379] on button "On site cranage" at bounding box center [1023, 377] width 205 height 27
click at [1189, 164] on div "Wet Area Step Down: 50mm Sheet Layout: Yes Project Address: 35a Pavilion St, Po…" at bounding box center [697, 300] width 1065 height 444
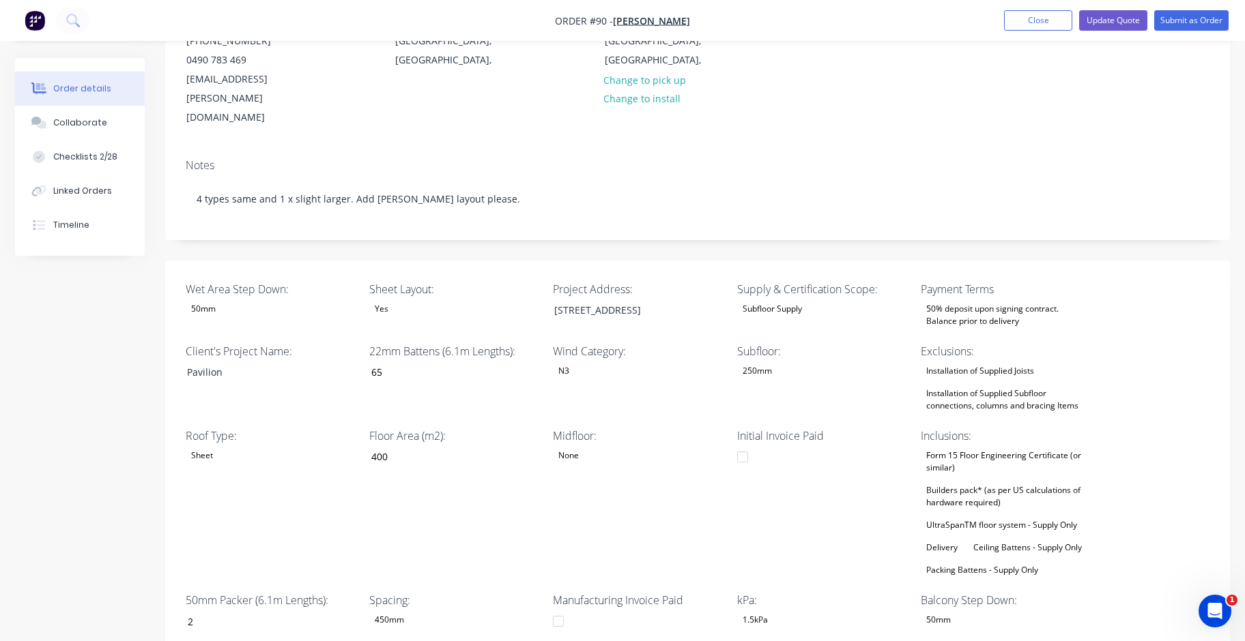
scroll to position [179, 0]
click at [1028, 362] on div "Installation of Supplied Joists" at bounding box center [980, 371] width 119 height 18
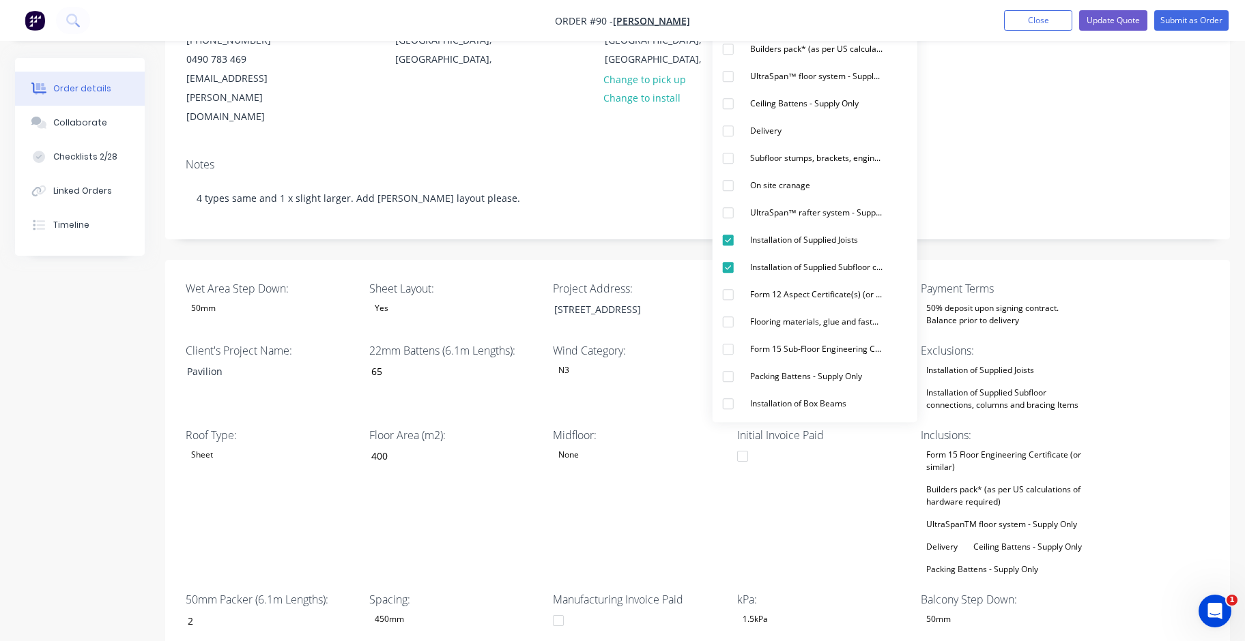
click at [1028, 362] on div "Installation of Supplied Joists" at bounding box center [980, 371] width 119 height 18
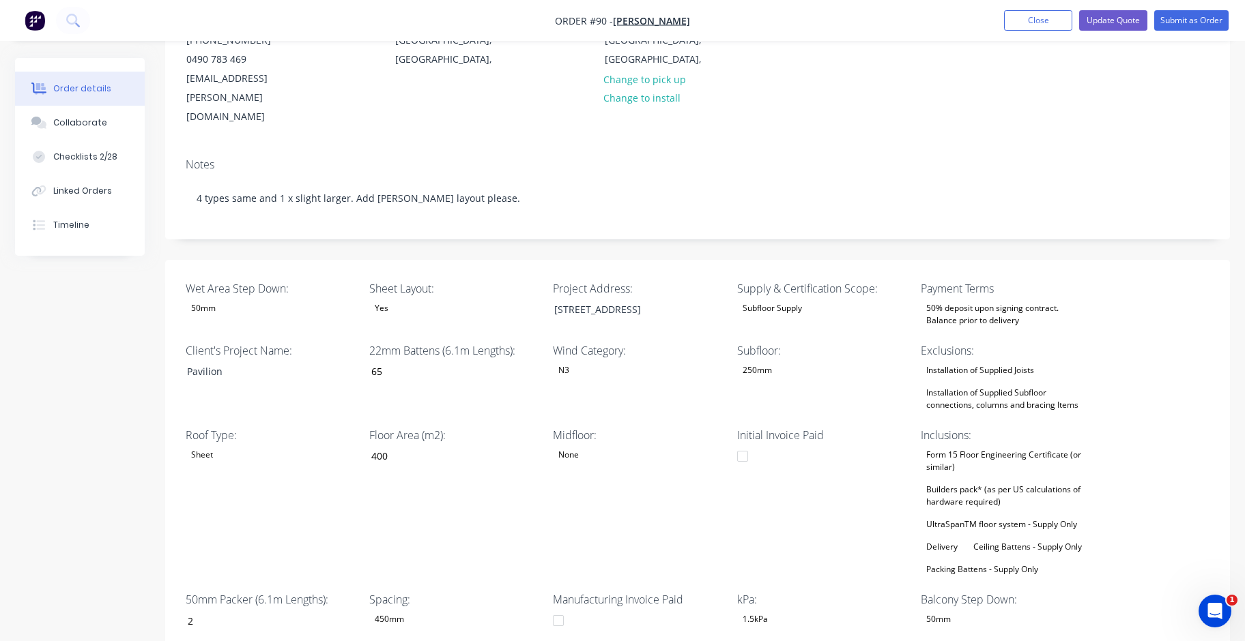
click at [1007, 362] on div "Installation of Supplied Joists" at bounding box center [980, 371] width 119 height 18
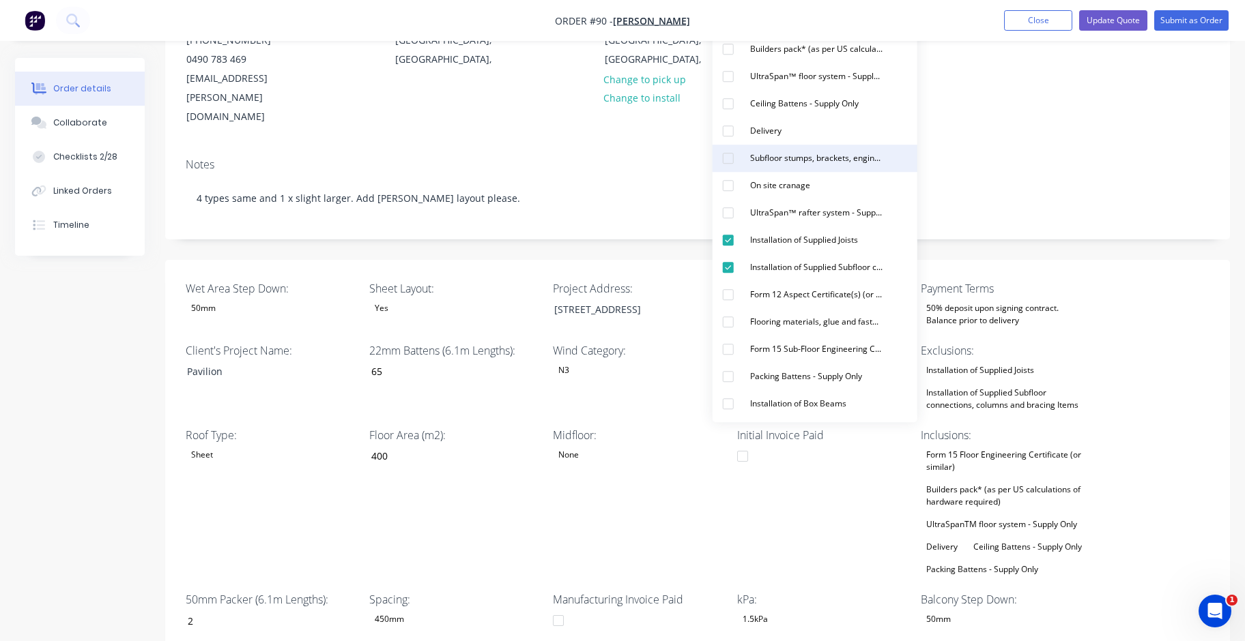
click at [811, 156] on div "Subfloor stumps, brackets, engineering and materials - Supply Only" at bounding box center [816, 158] width 143 height 18
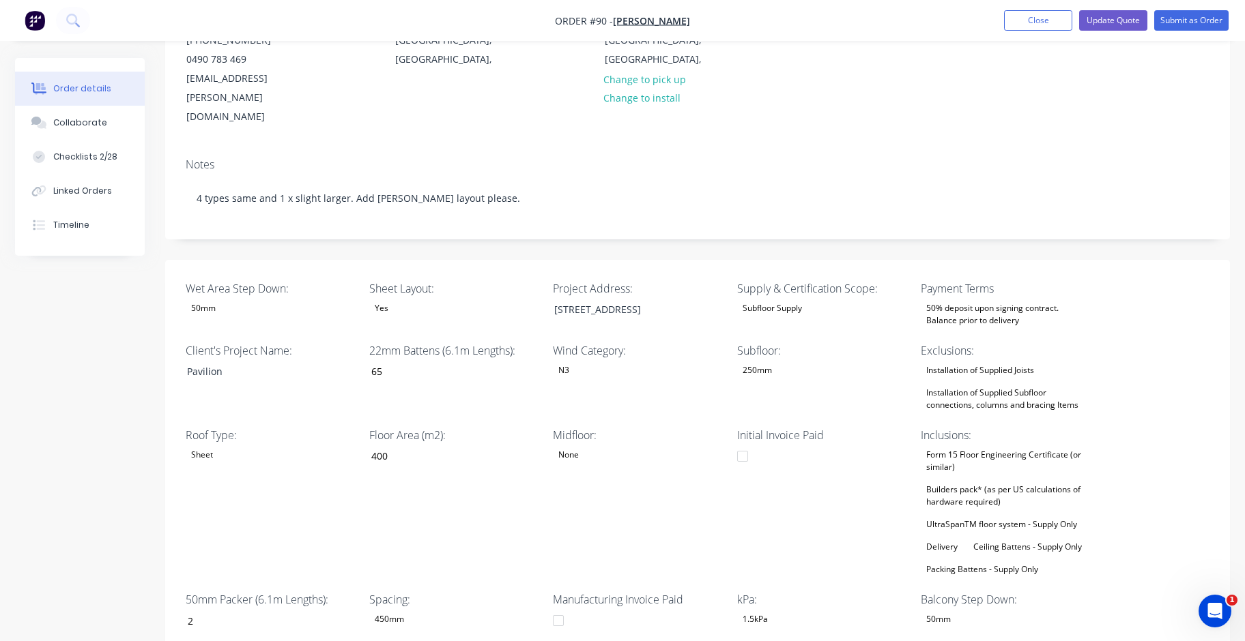
click at [571, 476] on div "Midfloor: None" at bounding box center [638, 502] width 171 height 151
click at [1032, 384] on div "Installation of Supplied Subfloor connections, columns and bracing Items" at bounding box center [1006, 399] width 171 height 30
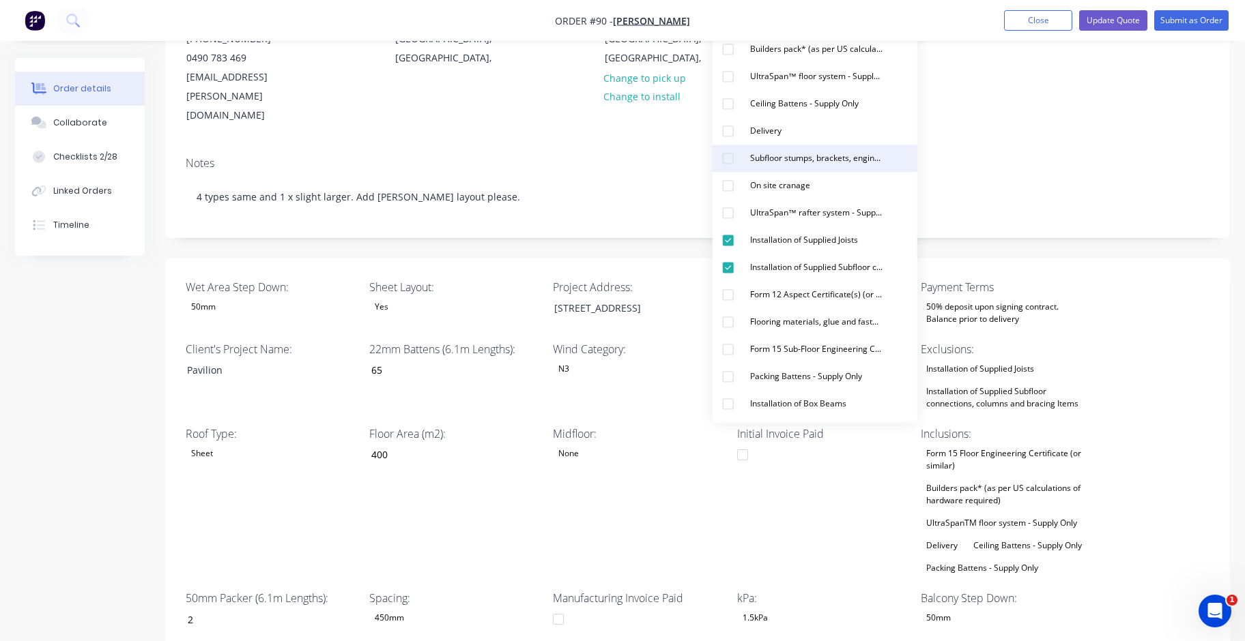
scroll to position [180, 0]
click at [818, 159] on div "Subfloor stumps, brackets, engineering and materials - Supply Only" at bounding box center [816, 158] width 143 height 18
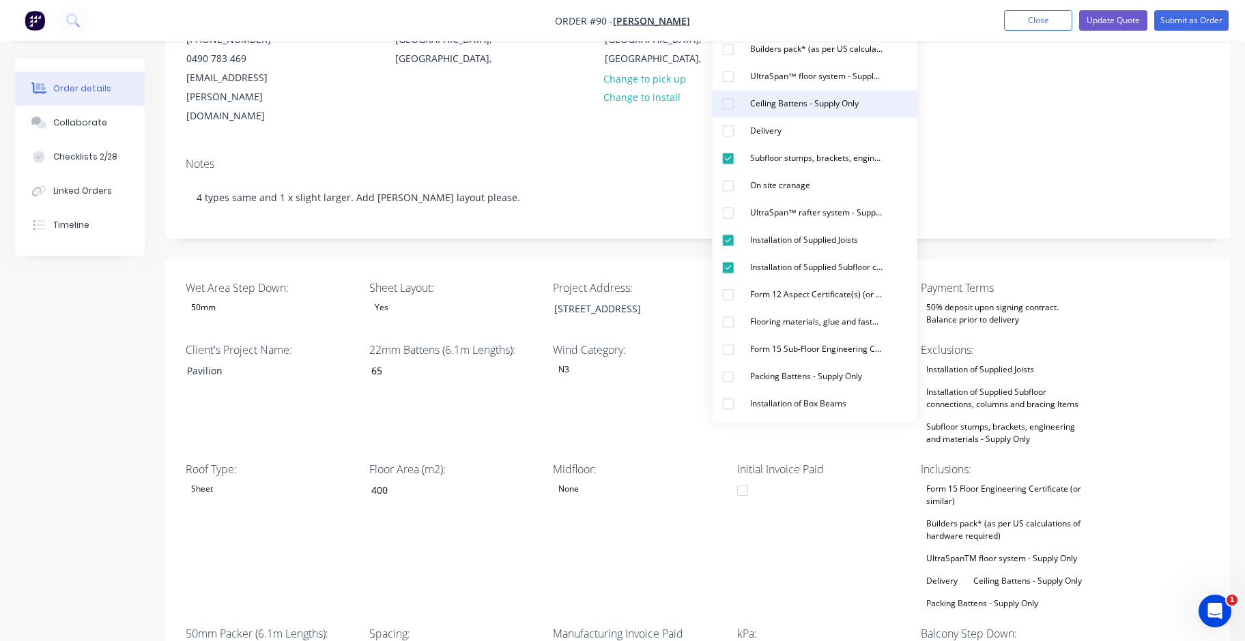
click at [712, 145] on button "Subfloor stumps, brackets, engineering and materials - Supply Only" at bounding box center [814, 158] width 205 height 27
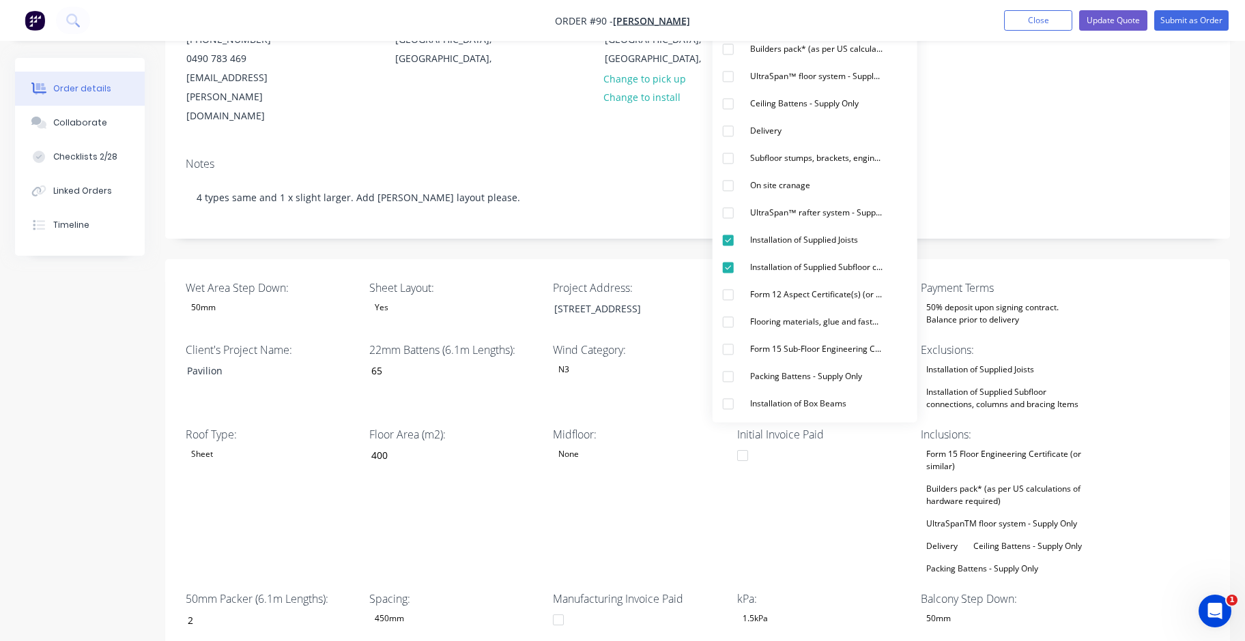
click at [1182, 364] on div "Wet Area Step Down: 50mm Sheet Layout: Yes Project Address: 35a Pavilion St, Po…" at bounding box center [697, 481] width 1065 height 444
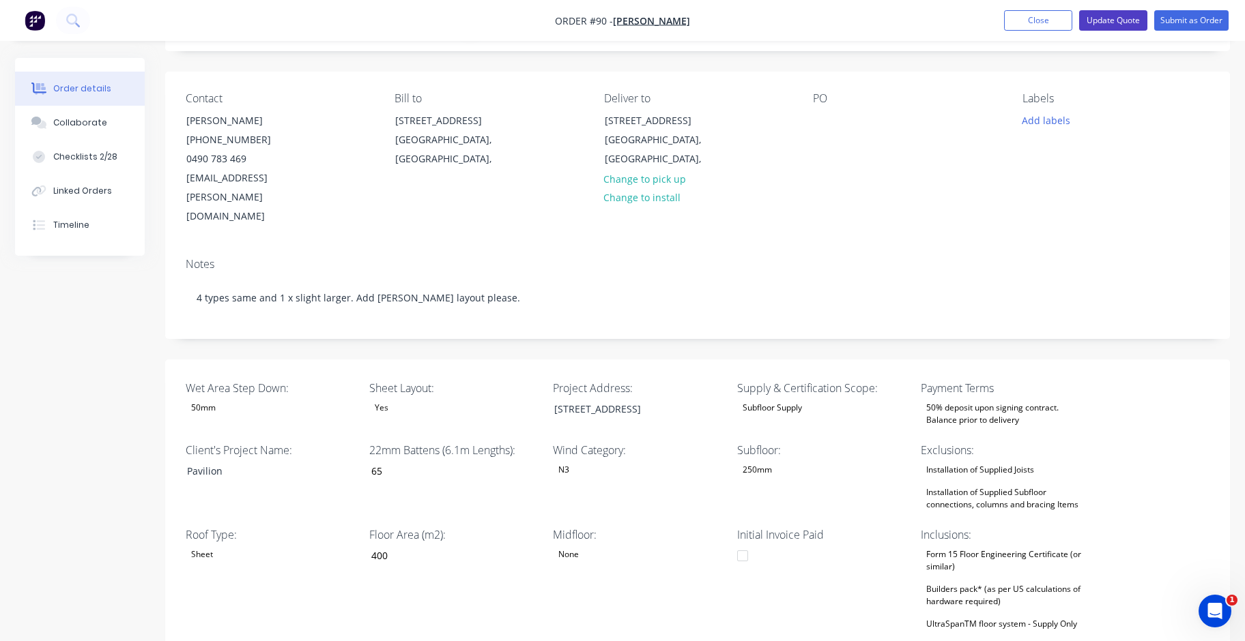
click at [1123, 21] on button "Update Quote" at bounding box center [1113, 20] width 68 height 20
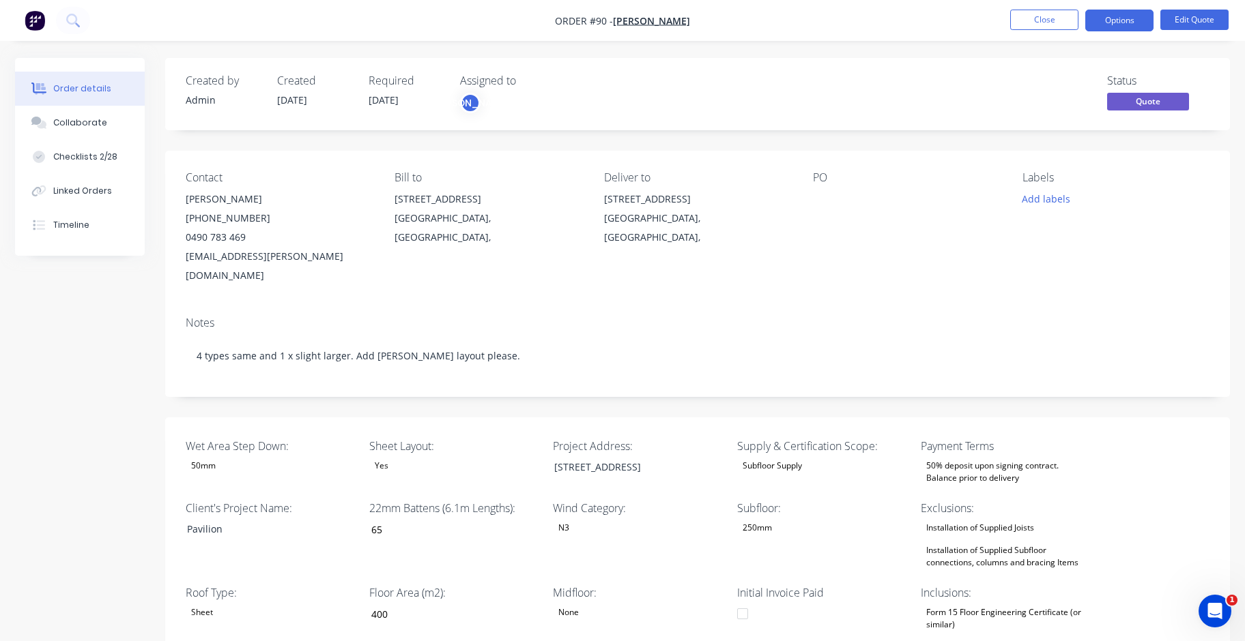
click at [1000, 461] on div "50% deposit upon signing contract. Balance prior to delivery" at bounding box center [1006, 472] width 171 height 30
click at [1002, 457] on div "50% deposit upon signing contract. Balance prior to delivery" at bounding box center [1006, 472] width 171 height 30
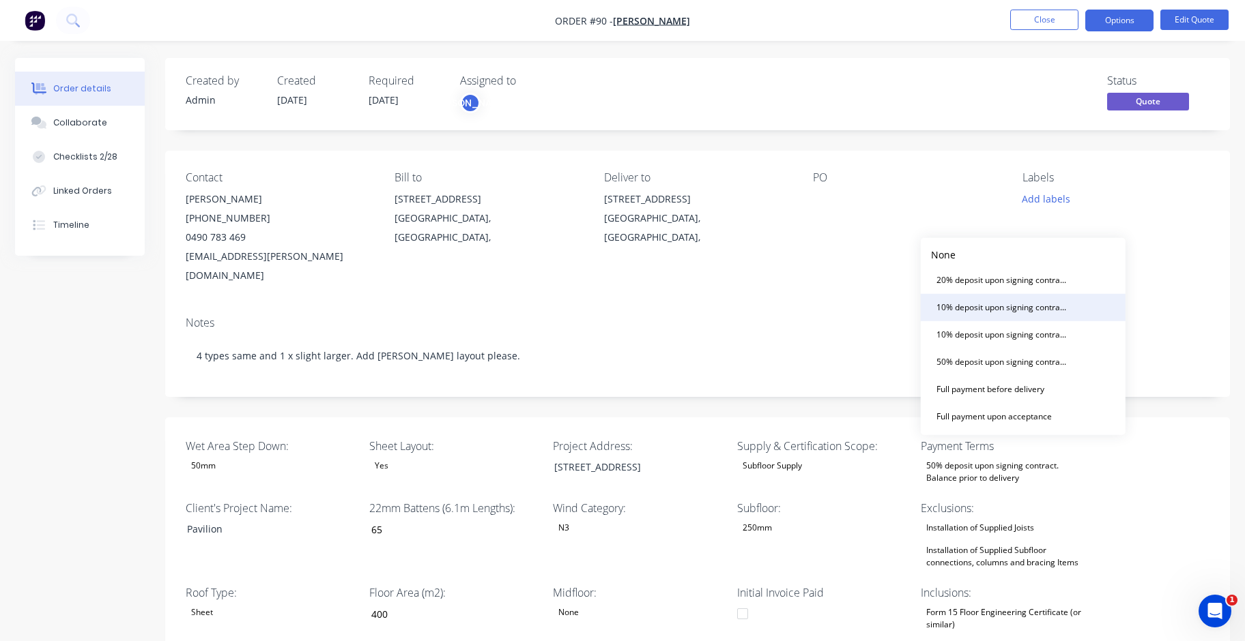
click at [1015, 309] on div "10% deposit upon signing contract. 50% prior to manufacturing and balance prior…" at bounding box center [1002, 308] width 143 height 18
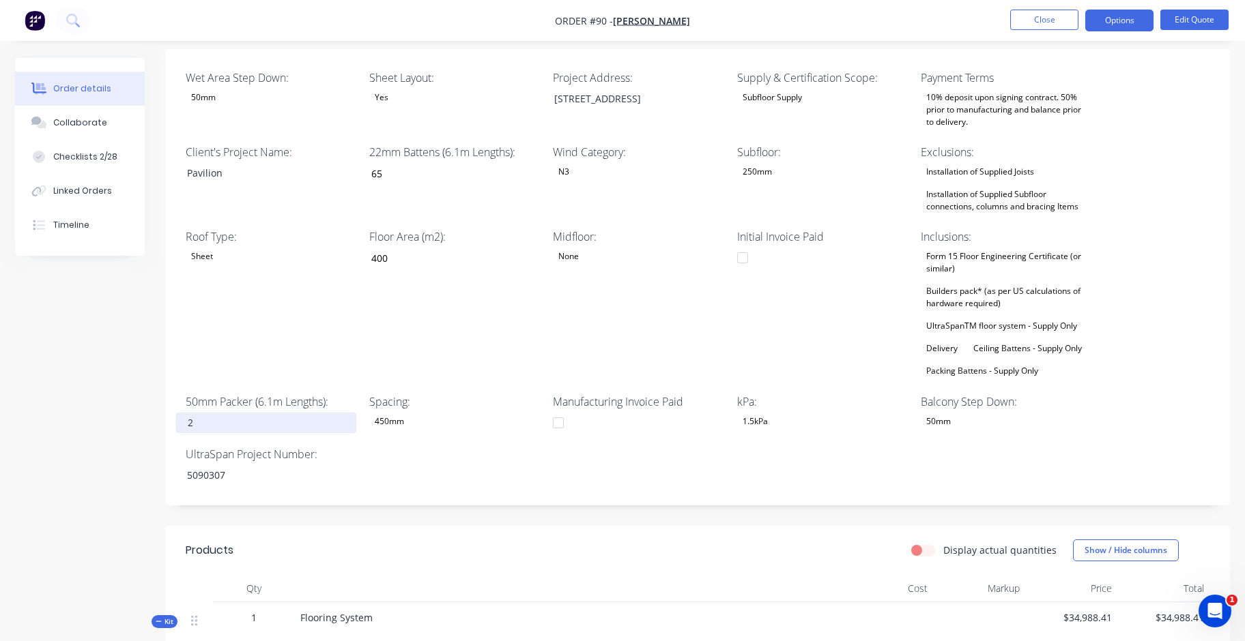
click at [226, 413] on input "2" at bounding box center [266, 423] width 180 height 20
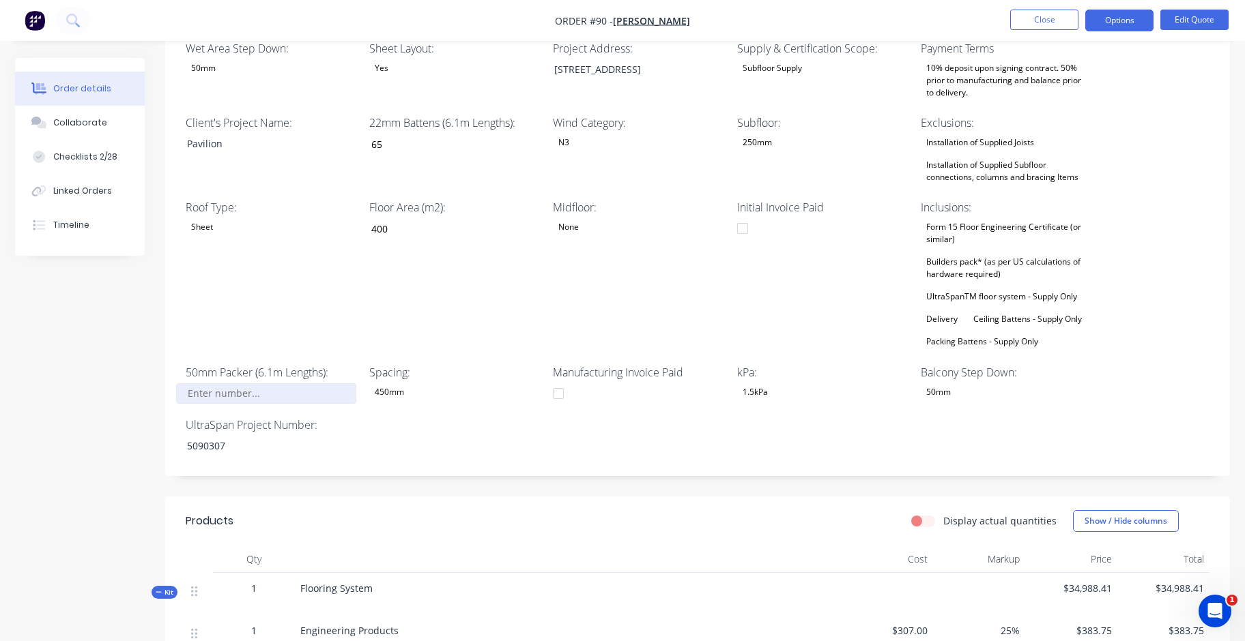
scroll to position [399, 0]
type input "10"
click at [619, 409] on div "Wet Area Step Down: 50mm Sheet Layout: Yes Project Address: 35a Pavilion St, Po…" at bounding box center [697, 247] width 1065 height 457
click at [1018, 156] on div "Installation of Supplied Subfloor connections, columns and bracing Items" at bounding box center [1006, 171] width 171 height 30
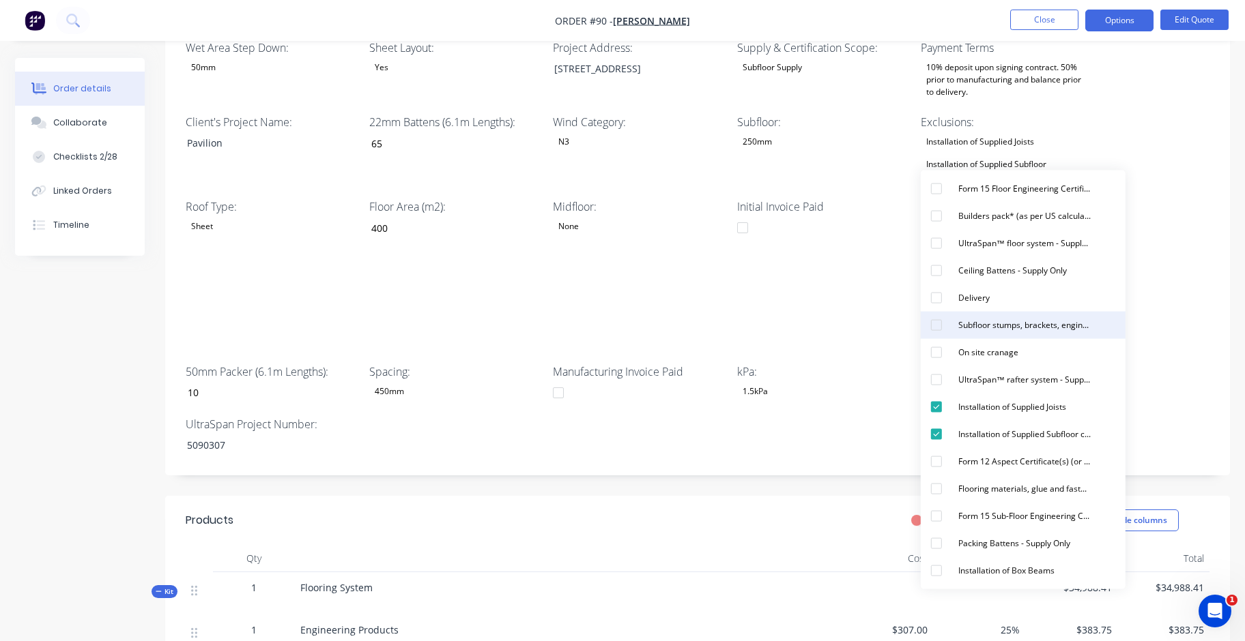
click at [938, 322] on div "button" at bounding box center [936, 325] width 27 height 27
click at [995, 328] on div "Subfloor stumps, brackets, engineering and materials - Supply Only" at bounding box center [1024, 326] width 143 height 18
click at [1056, 323] on div "Subfloor stumps, brackets, engineering and materials - Supply Only" at bounding box center [1024, 326] width 143 height 18
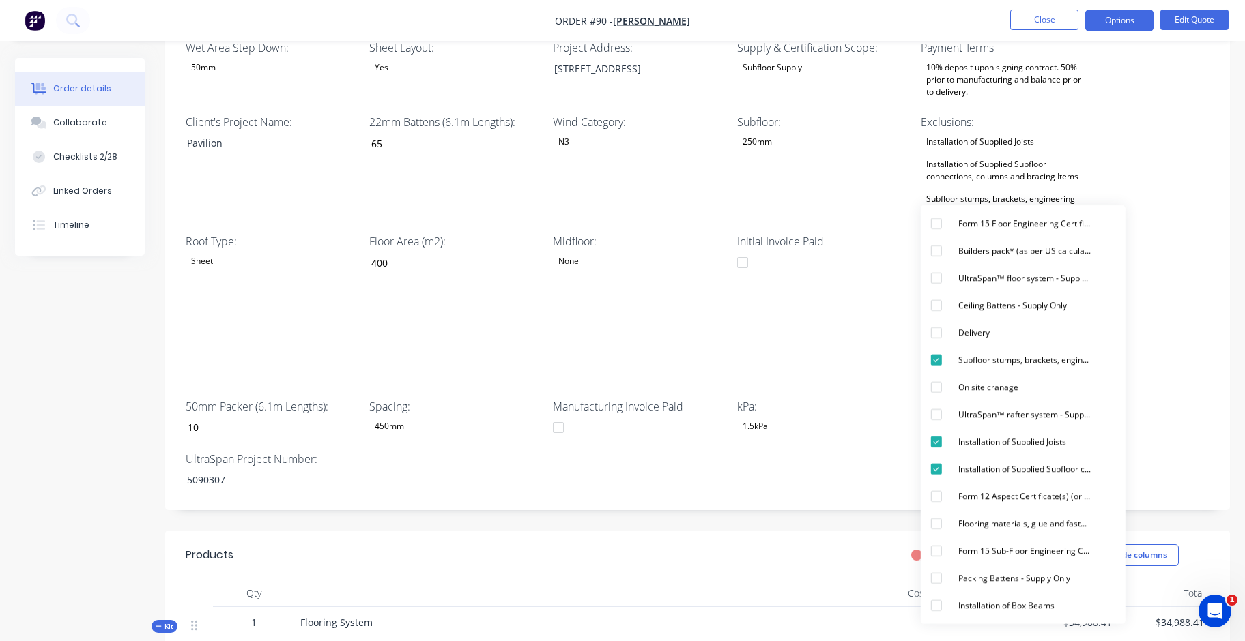
click at [1220, 246] on div "Wet Area Step Down: 50mm Sheet Layout: Yes Project Address: 35a Pavilion St, Po…" at bounding box center [697, 264] width 1065 height 491
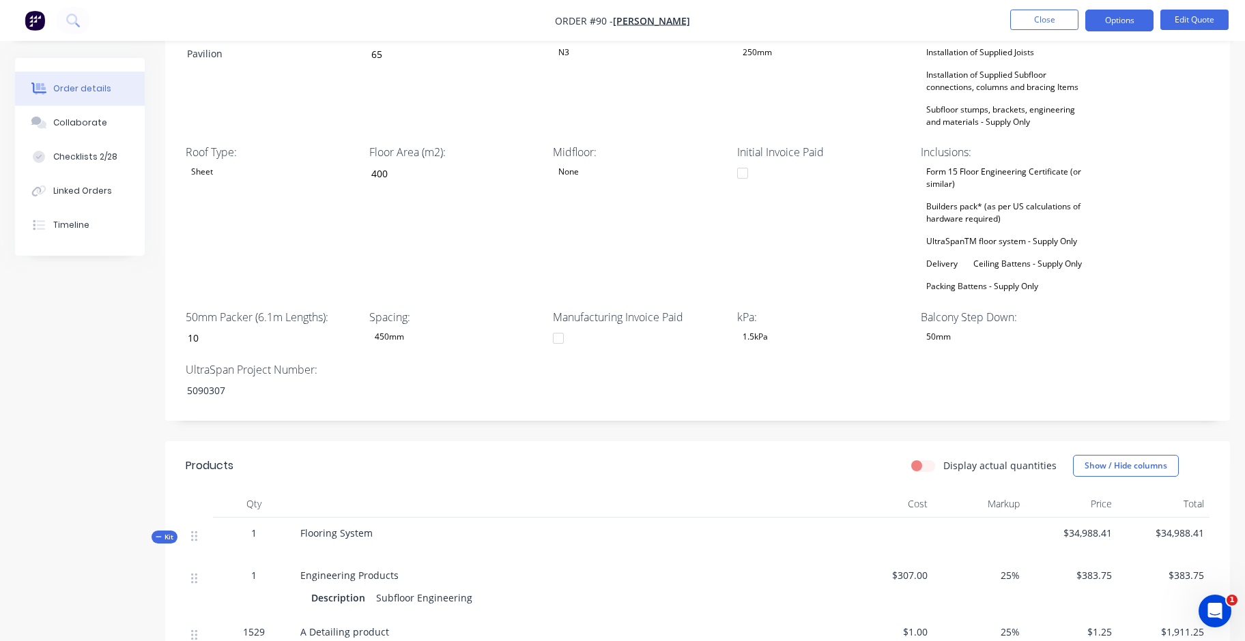
scroll to position [489, 0]
click at [1035, 100] on div "Subfloor stumps, brackets, engineering and materials - Supply Only" at bounding box center [1006, 115] width 171 height 30
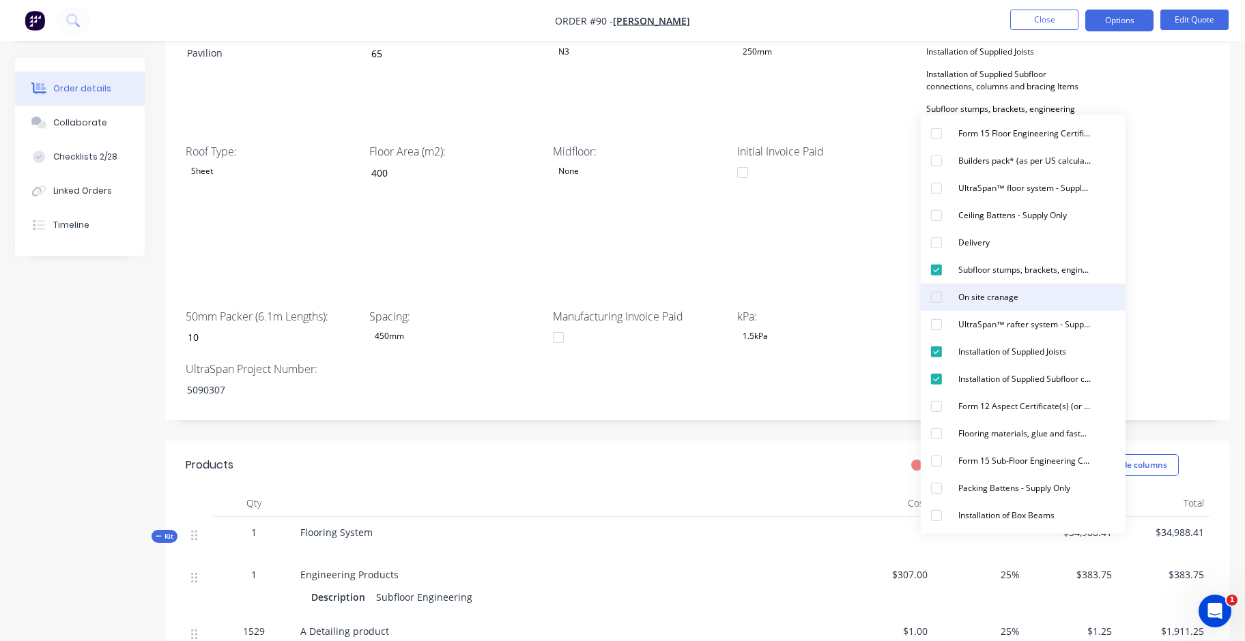
click at [1025, 295] on button "On site cranage" at bounding box center [1023, 297] width 205 height 27
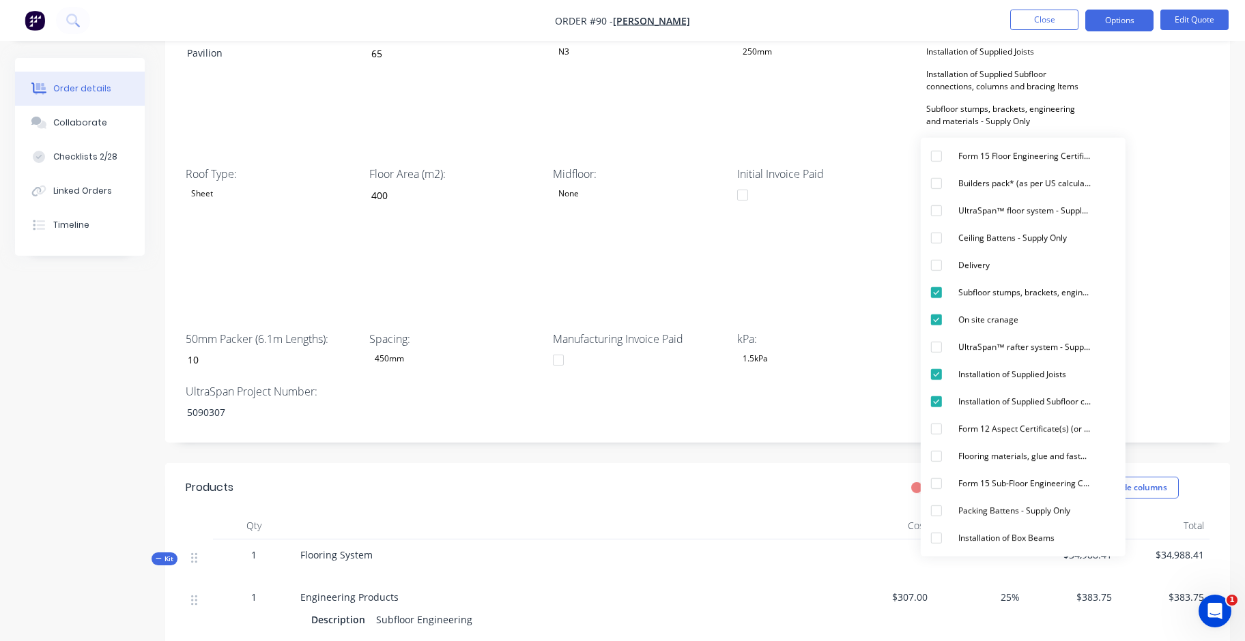
click at [1186, 295] on div "Wet Area Step Down: 50mm Sheet Layout: Yes Project Address: 35a Pavilion St, Po…" at bounding box center [697, 186] width 1065 height 514
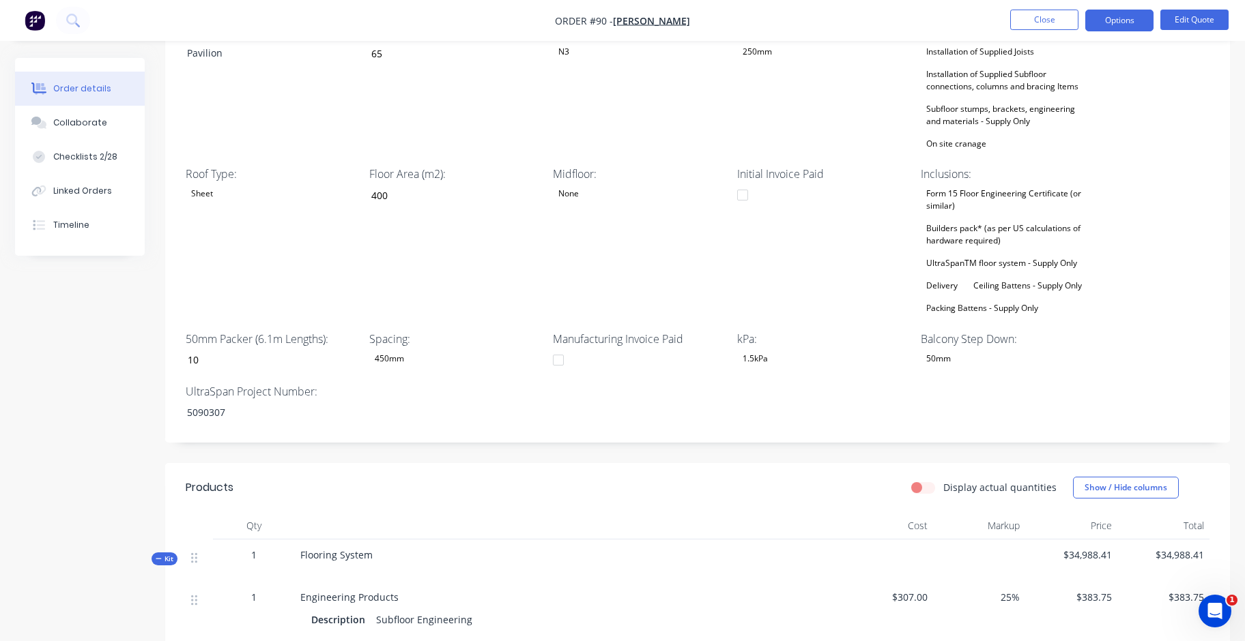
click at [1038, 102] on div "Subfloor stumps, brackets, engineering and materials - Supply Only" at bounding box center [1006, 115] width 171 height 30
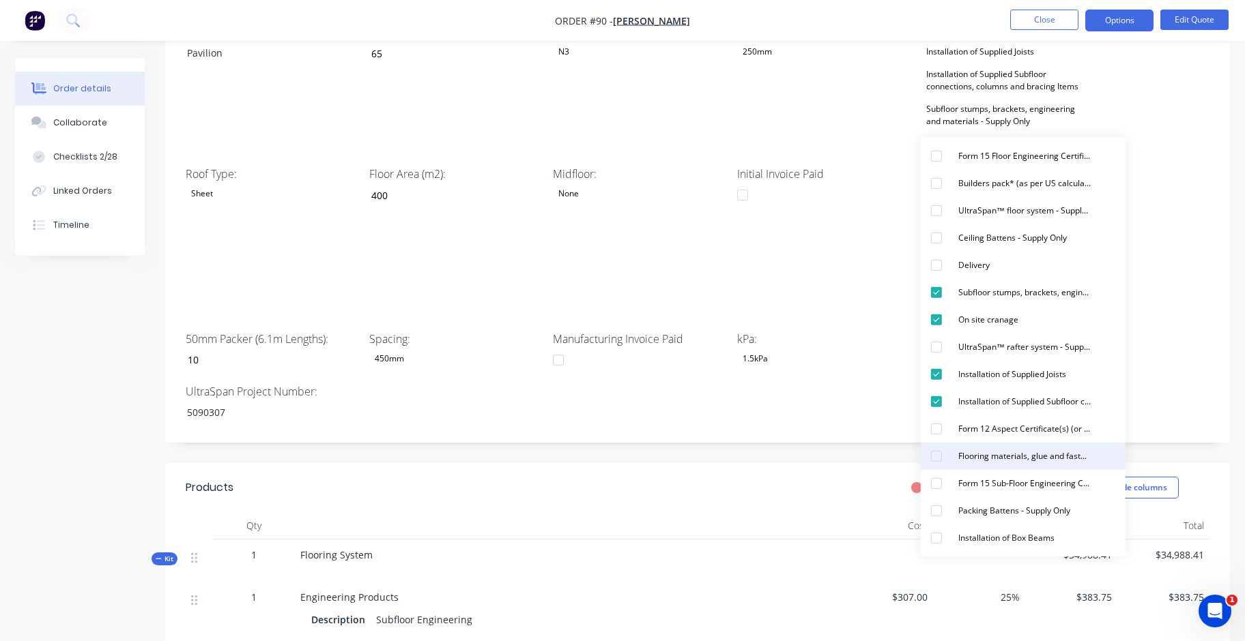
click at [1064, 451] on div "Flooring materials, glue and fasteners - Supply Only" at bounding box center [1024, 457] width 143 height 18
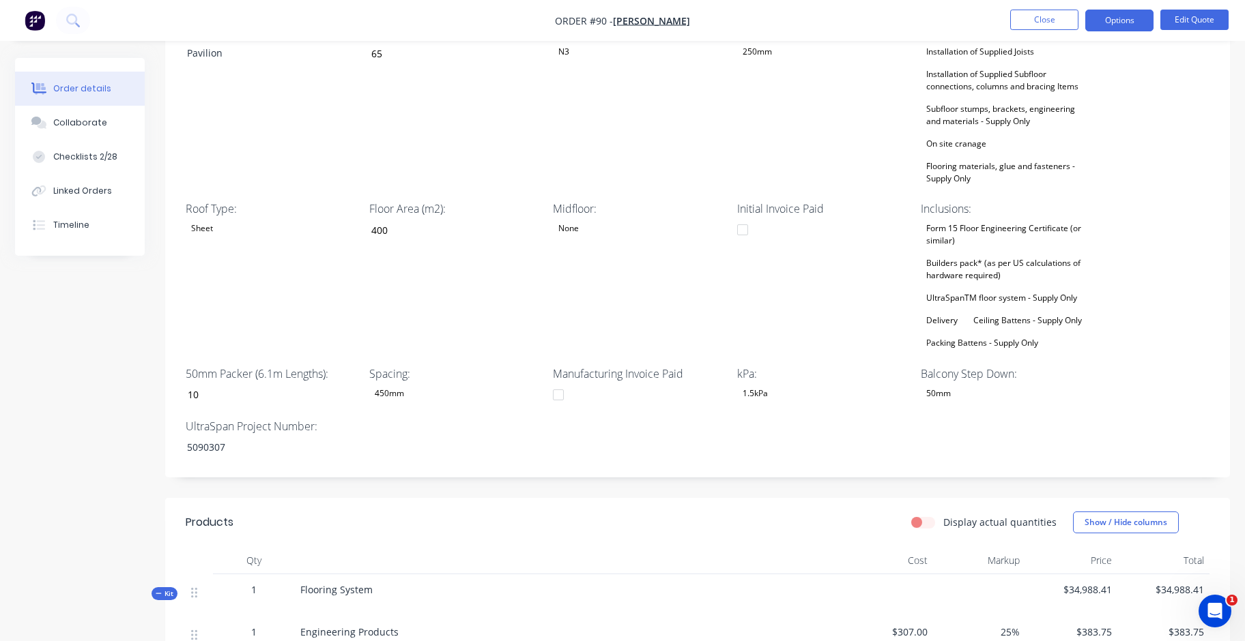
click at [1163, 373] on div "Wet Area Step Down: 50mm Sheet Layout: Yes Project Address: 35a Pavilion St, Po…" at bounding box center [697, 203] width 1065 height 549
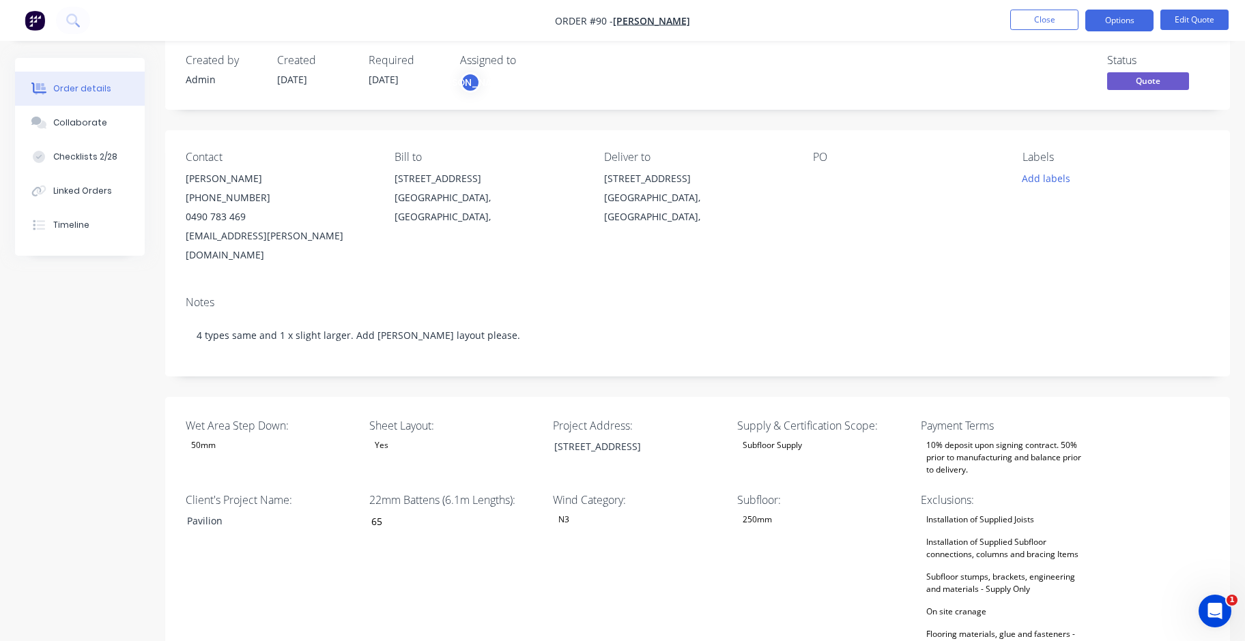
scroll to position [0, 0]
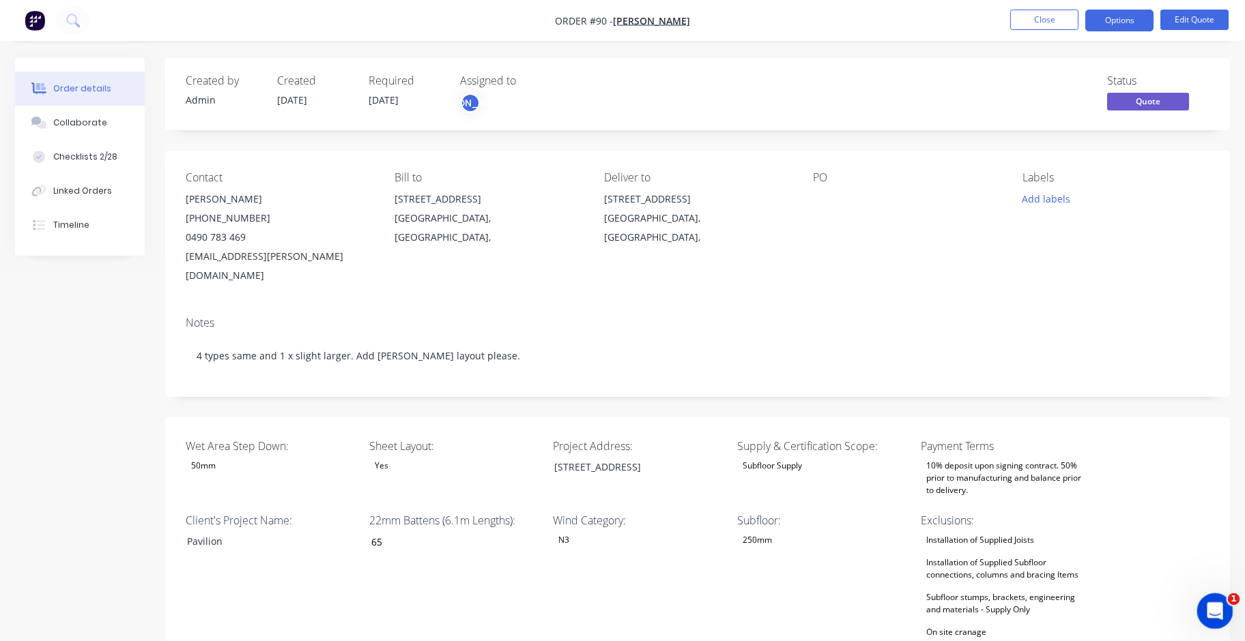
click at [1211, 603] on icon "Open Intercom Messenger" at bounding box center [1213, 609] width 23 height 23
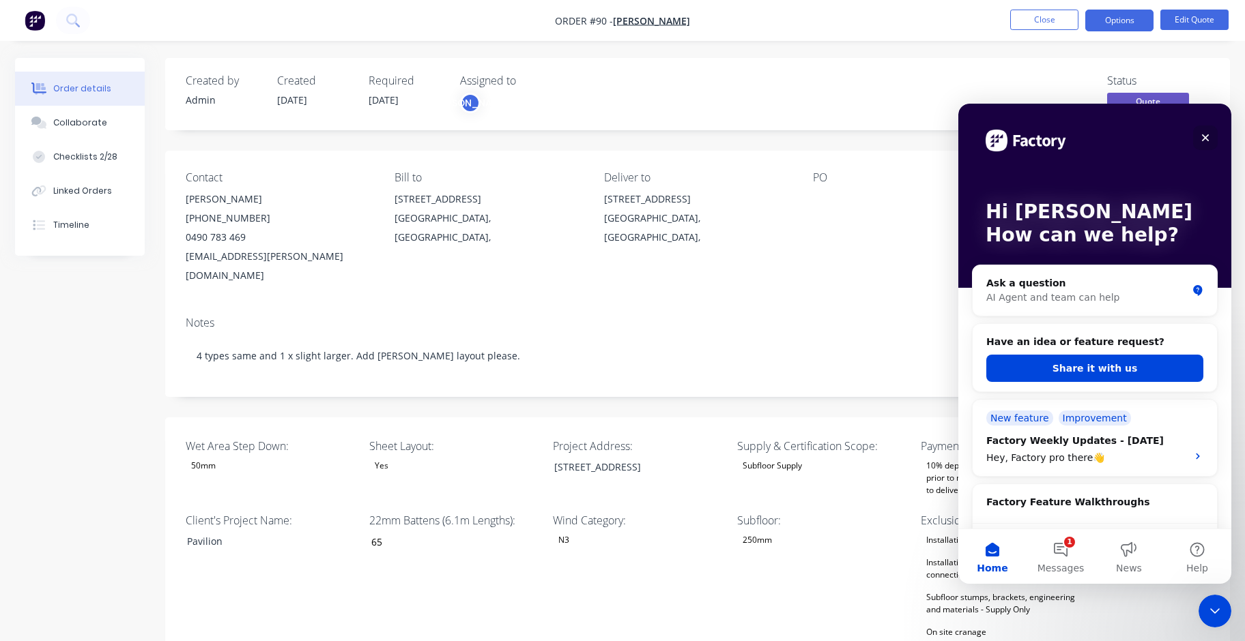
click at [1202, 140] on icon "Close" at bounding box center [1206, 138] width 8 height 8
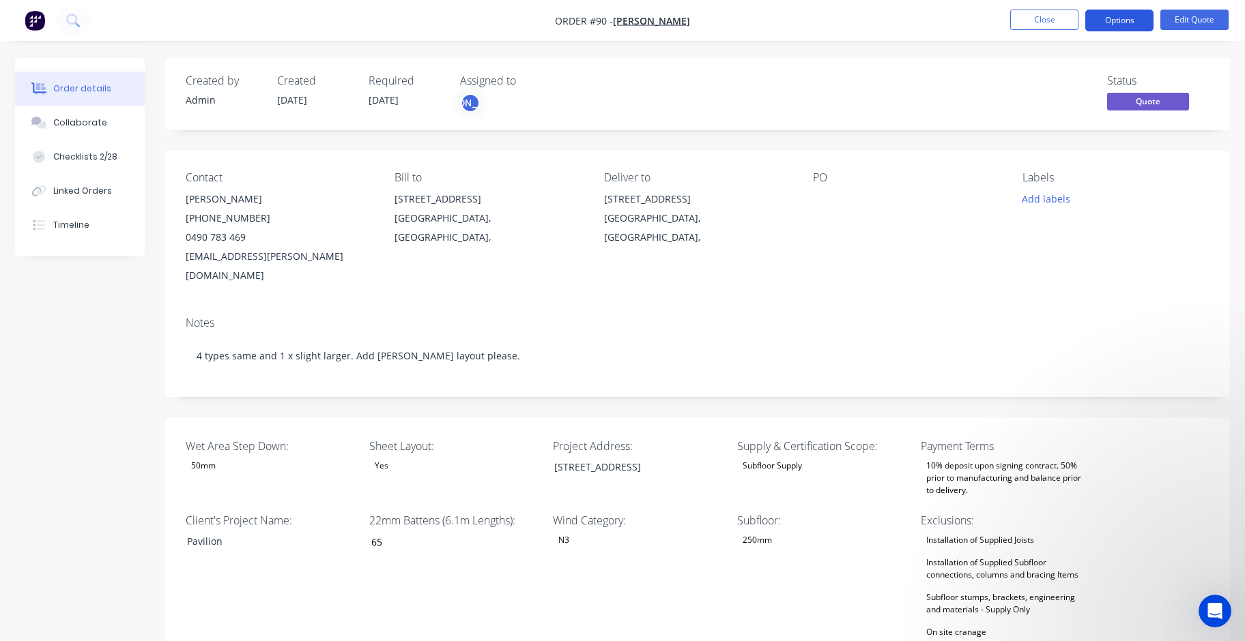
click at [1129, 22] on button "Options" at bounding box center [1119, 21] width 68 height 22
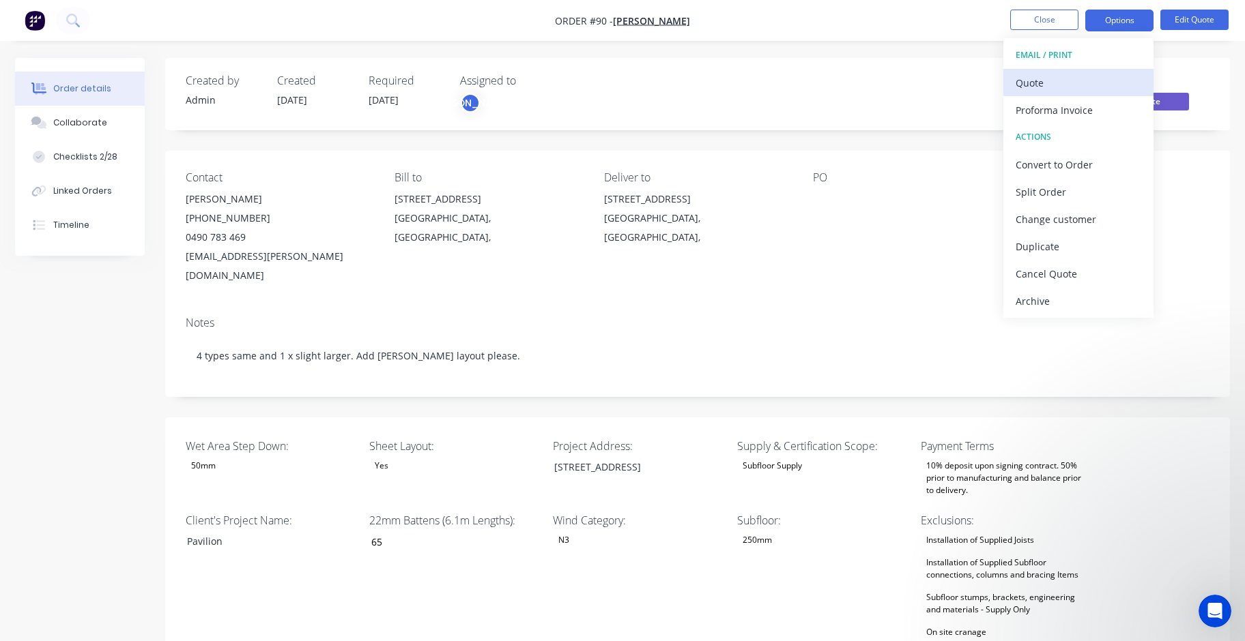
click at [1112, 85] on div "Quote" at bounding box center [1078, 83] width 126 height 20
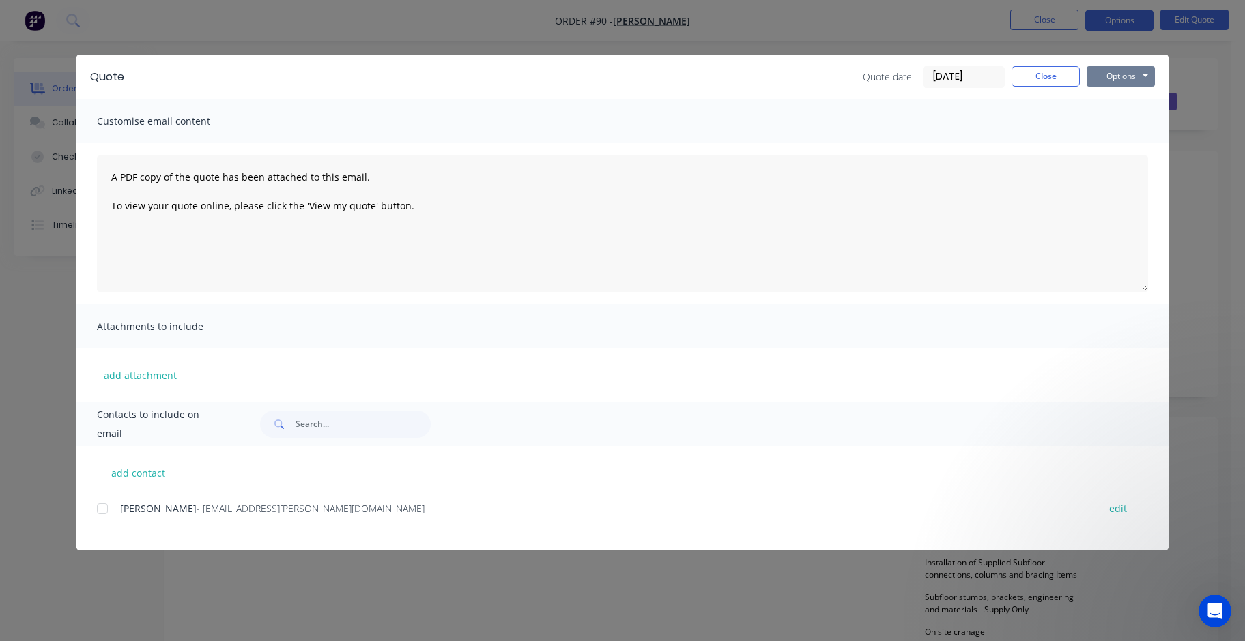
click at [1136, 75] on button "Options" at bounding box center [1120, 76] width 68 height 20
click at [1147, 107] on button "Preview" at bounding box center [1129, 100] width 87 height 23
click at [1054, 79] on button "Close" at bounding box center [1045, 76] width 68 height 20
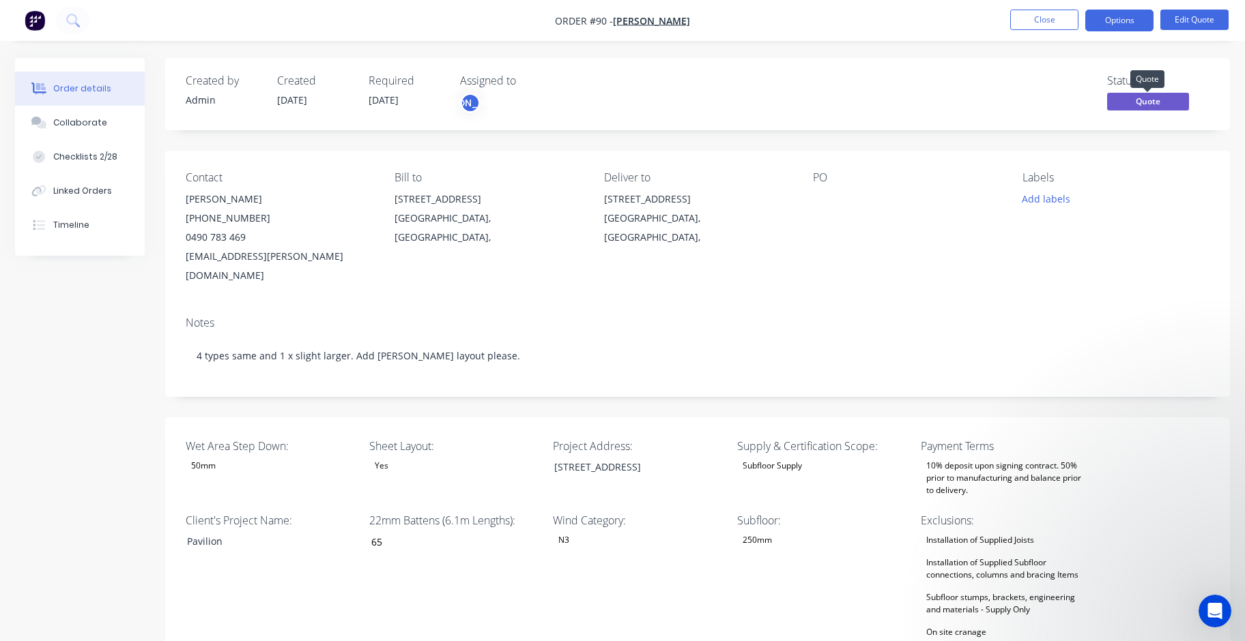
click at [1153, 102] on span "Quote" at bounding box center [1148, 101] width 82 height 17
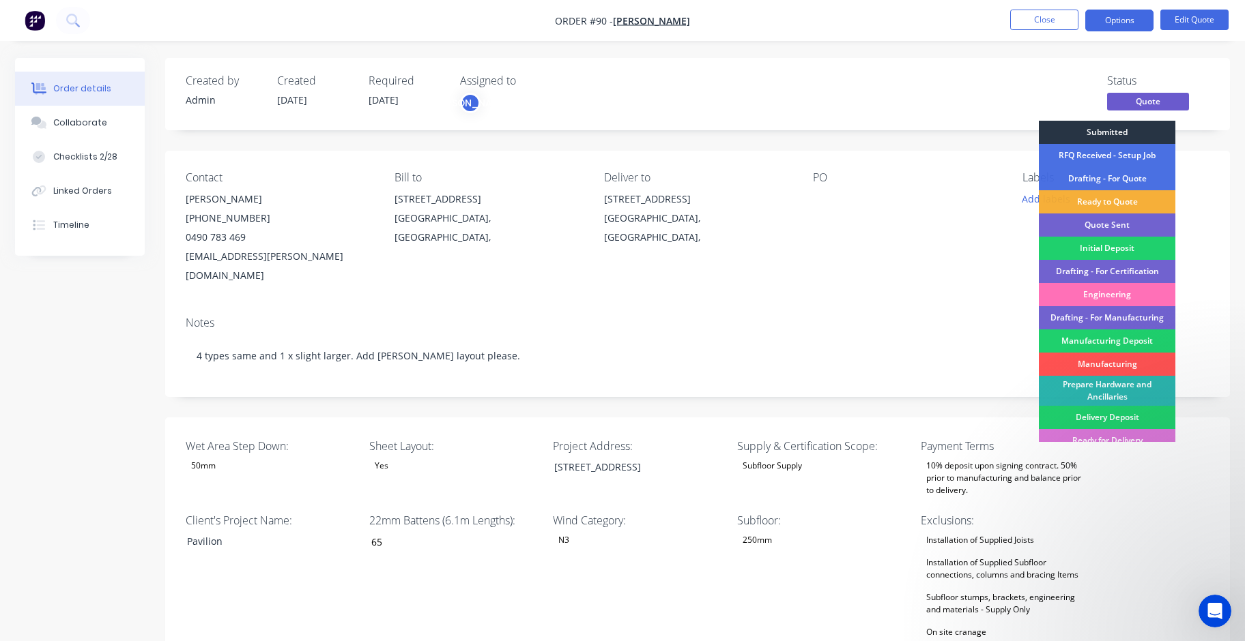
click at [1152, 130] on div "Submitted" at bounding box center [1107, 132] width 136 height 23
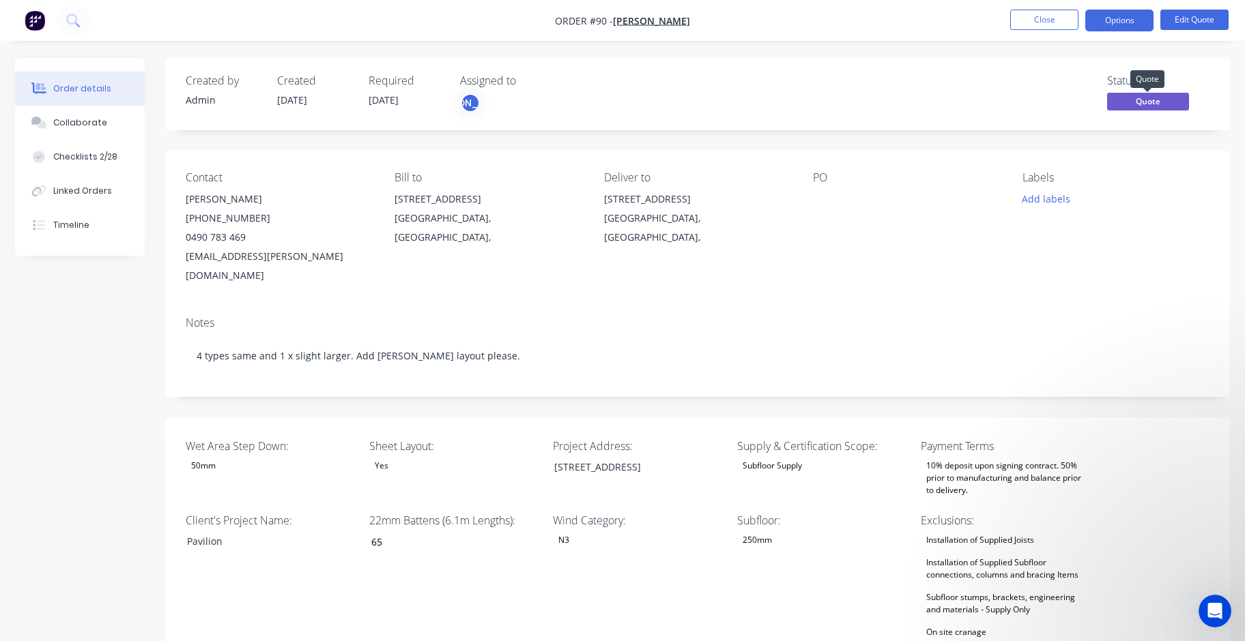
click at [1161, 102] on span "Quote" at bounding box center [1148, 101] width 82 height 17
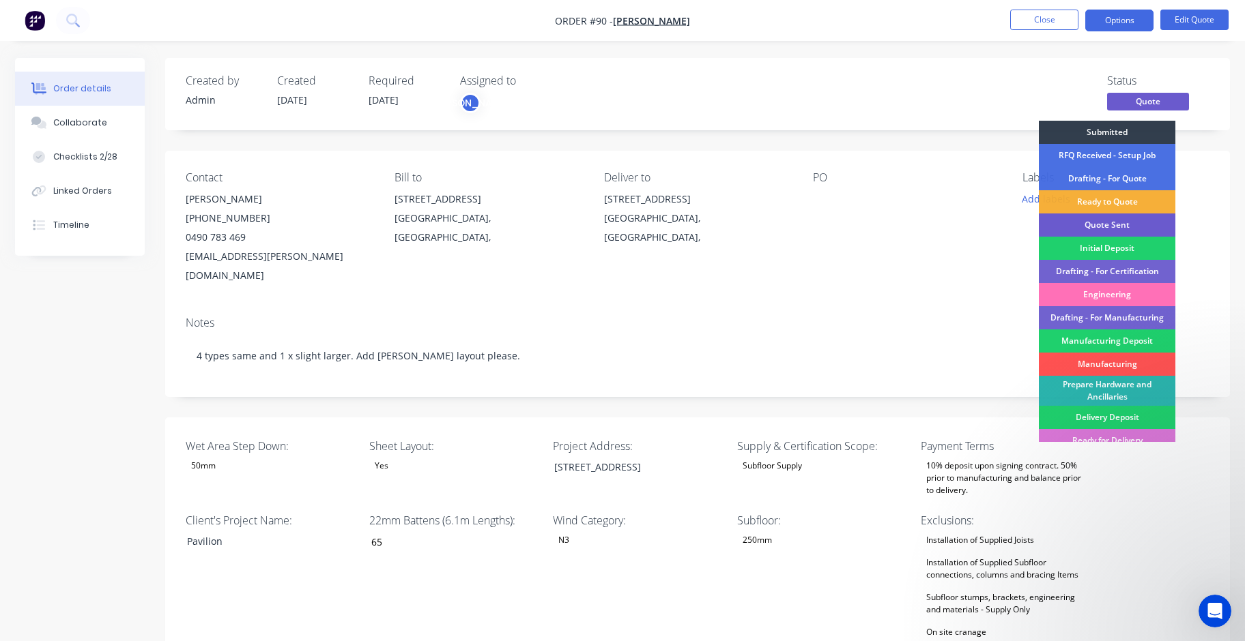
click at [1134, 222] on div "Quote Sent" at bounding box center [1107, 225] width 136 height 23
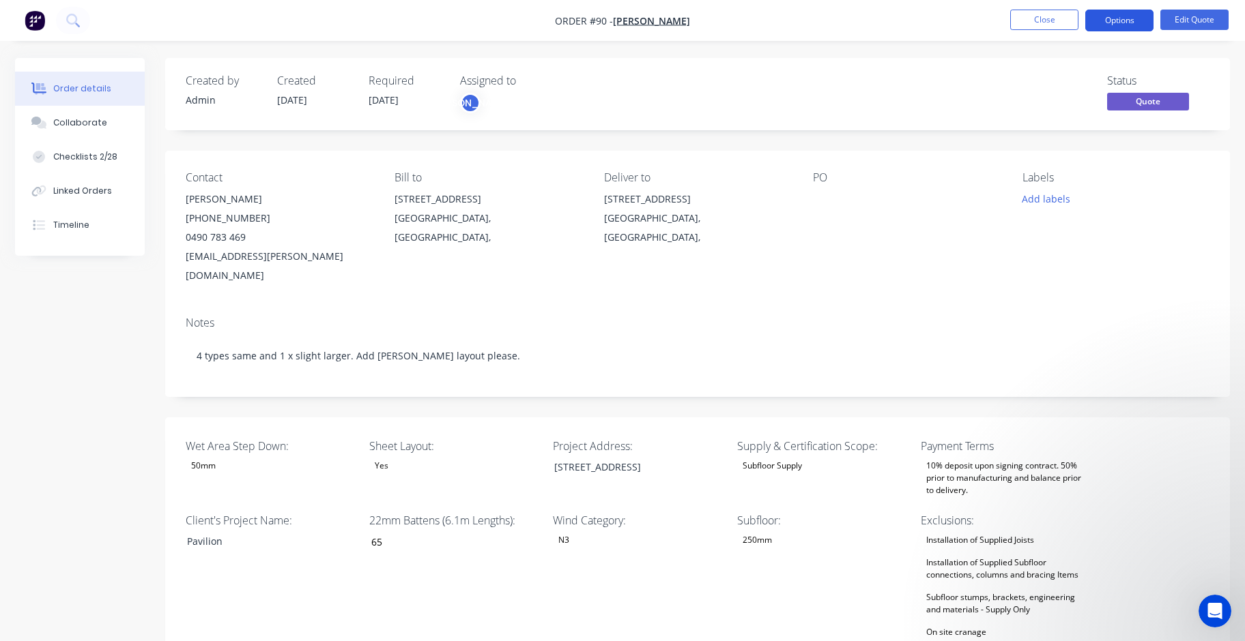
click at [1136, 25] on button "Options" at bounding box center [1119, 21] width 68 height 22
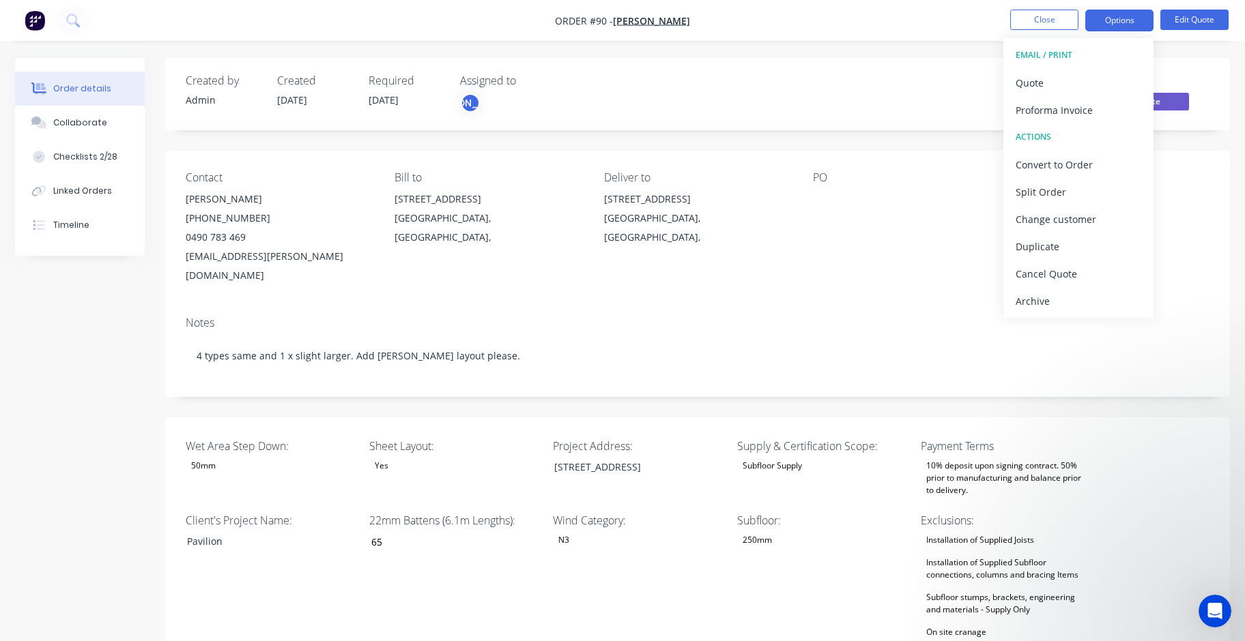
click at [939, 85] on div "Status Quote" at bounding box center [902, 94] width 613 height 40
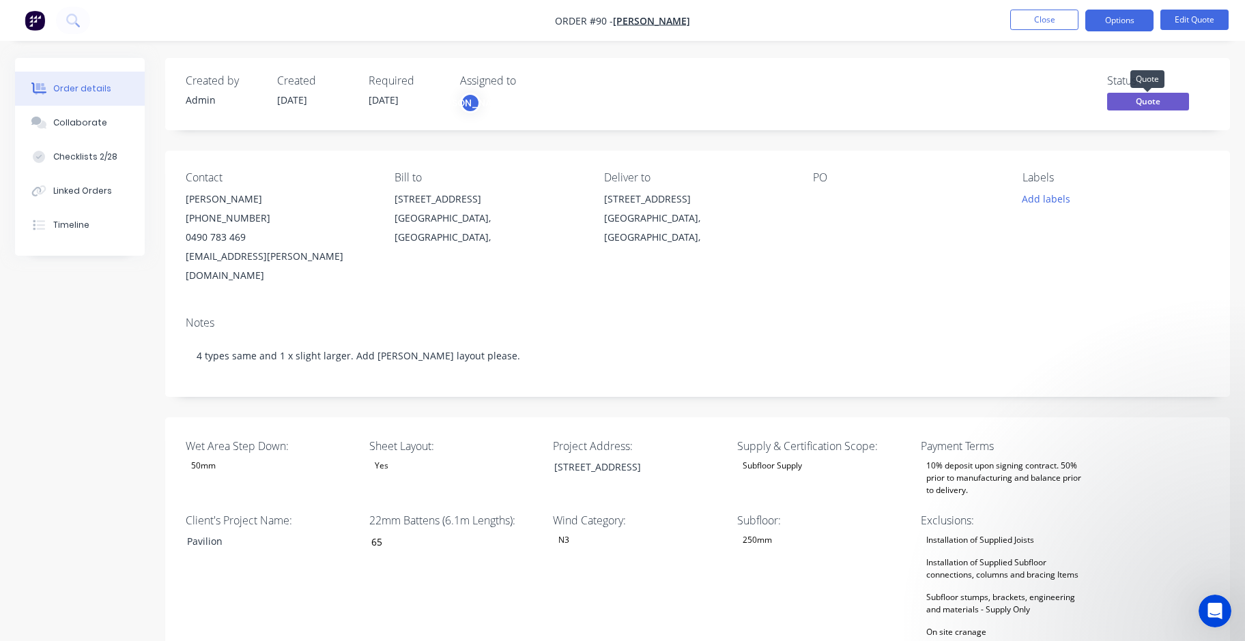
click at [1178, 106] on span "Quote" at bounding box center [1148, 101] width 82 height 17
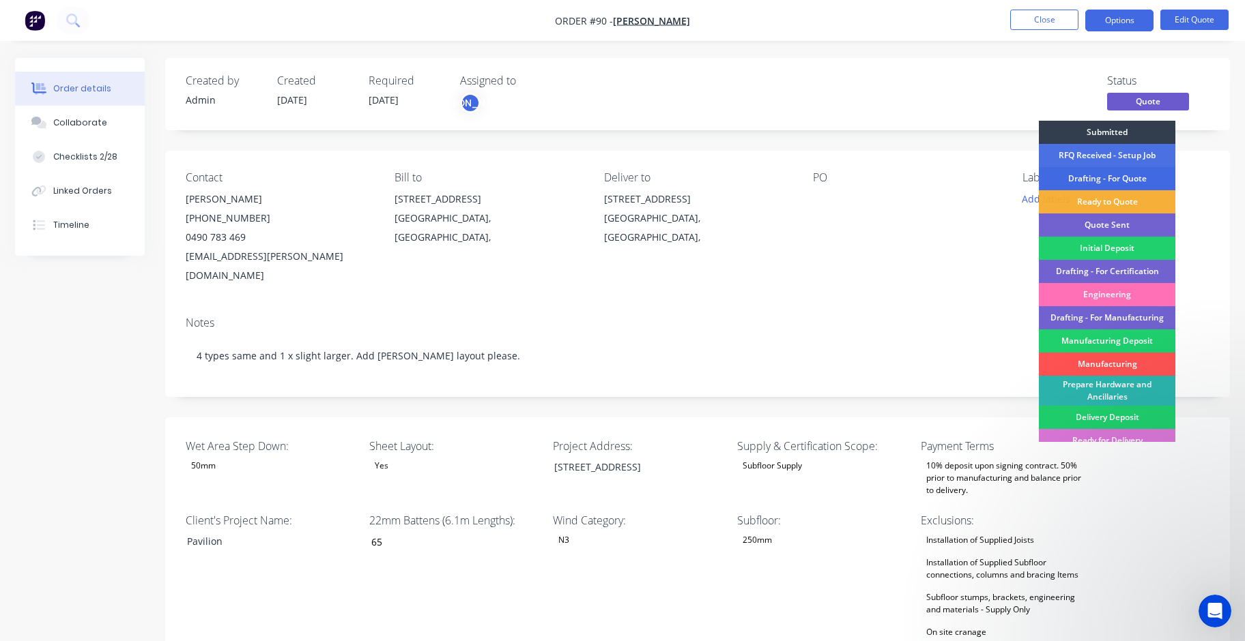
click at [1145, 176] on div "Drafting - For Quote" at bounding box center [1107, 178] width 136 height 23
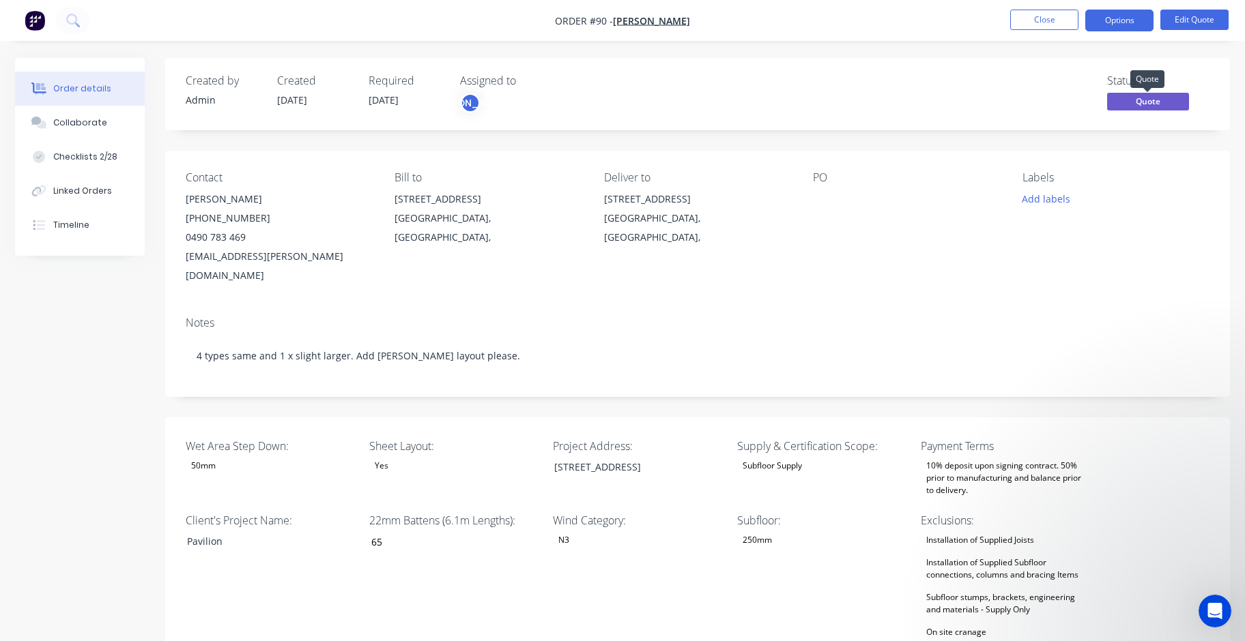
click at [1169, 102] on span "Quote" at bounding box center [1148, 101] width 82 height 17
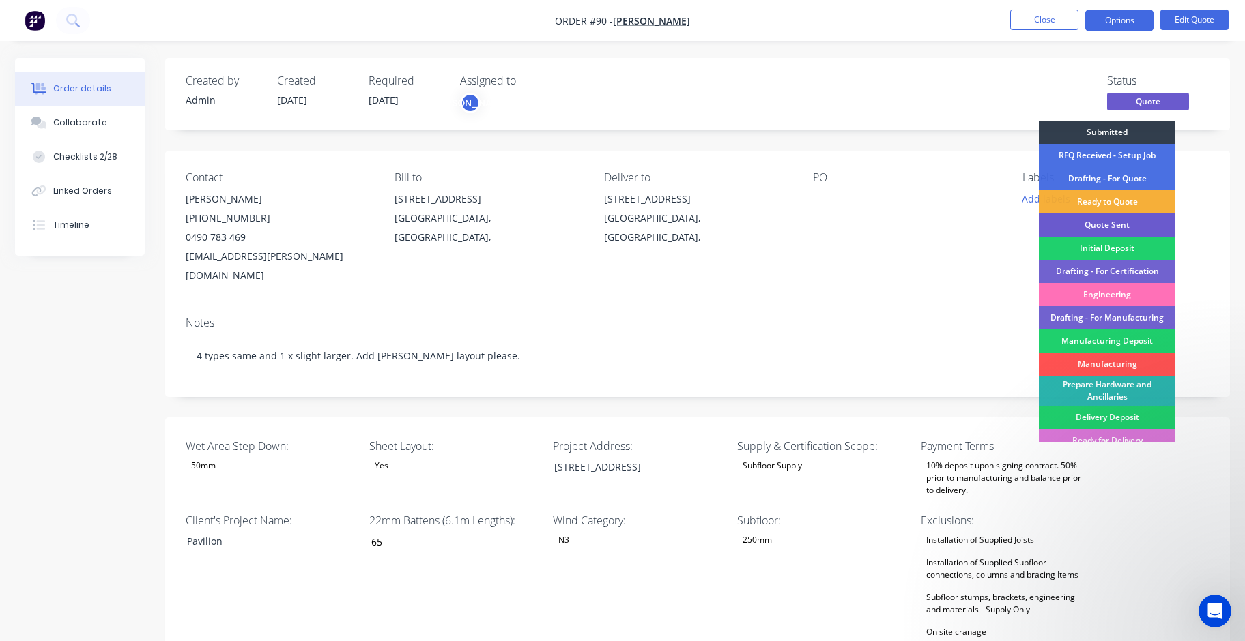
click at [1141, 219] on div "Quote Sent" at bounding box center [1107, 225] width 136 height 23
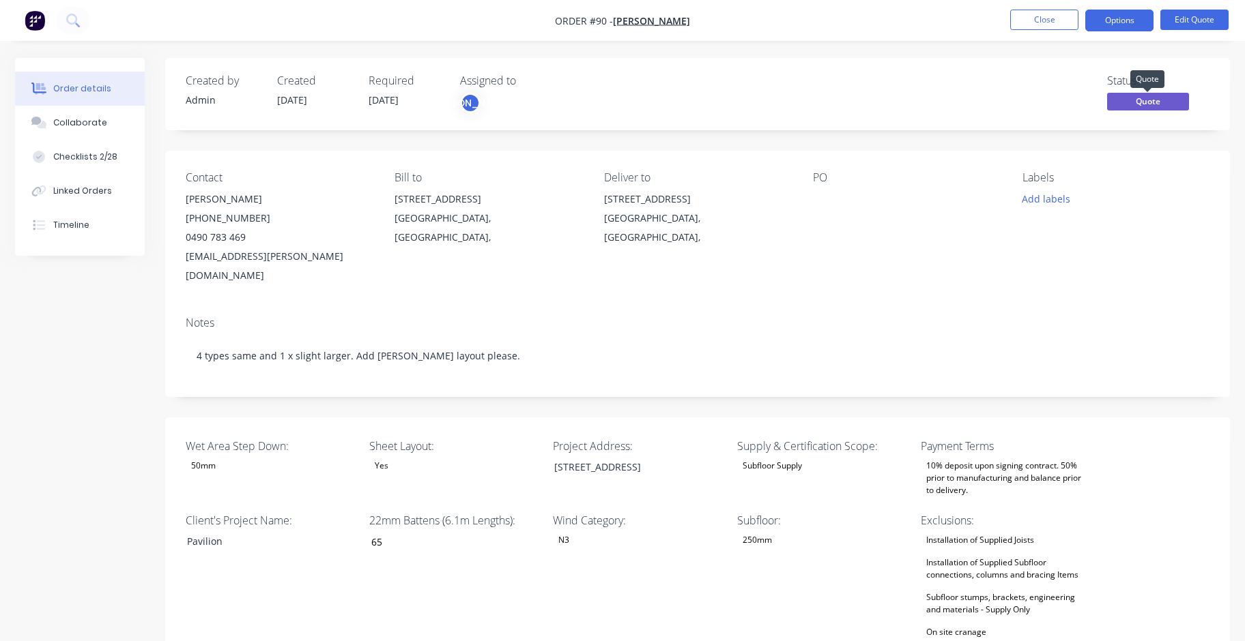
click at [1157, 102] on span "Quote" at bounding box center [1148, 101] width 82 height 17
click at [1214, 96] on div "Created by Admin Created [DATE] Required [DATE] Assigned to JO Status Quote" at bounding box center [697, 94] width 1065 height 72
click at [36, 23] on img "button" at bounding box center [35, 20] width 20 height 20
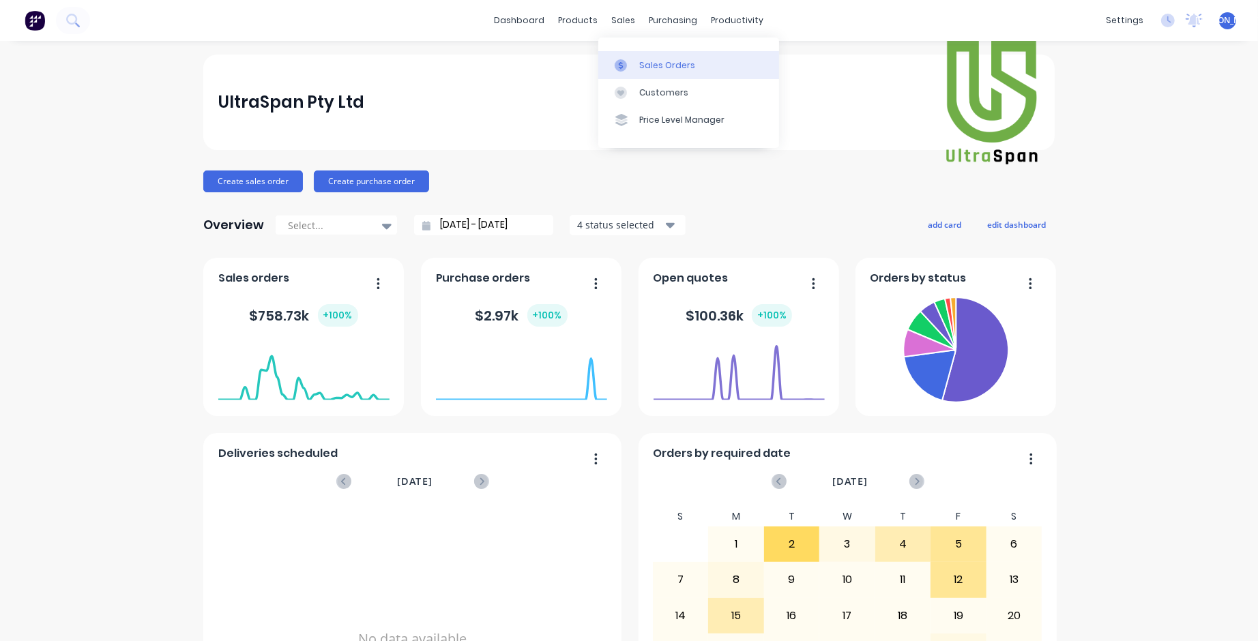
click at [654, 63] on div "Sales Orders" at bounding box center [667, 65] width 56 height 12
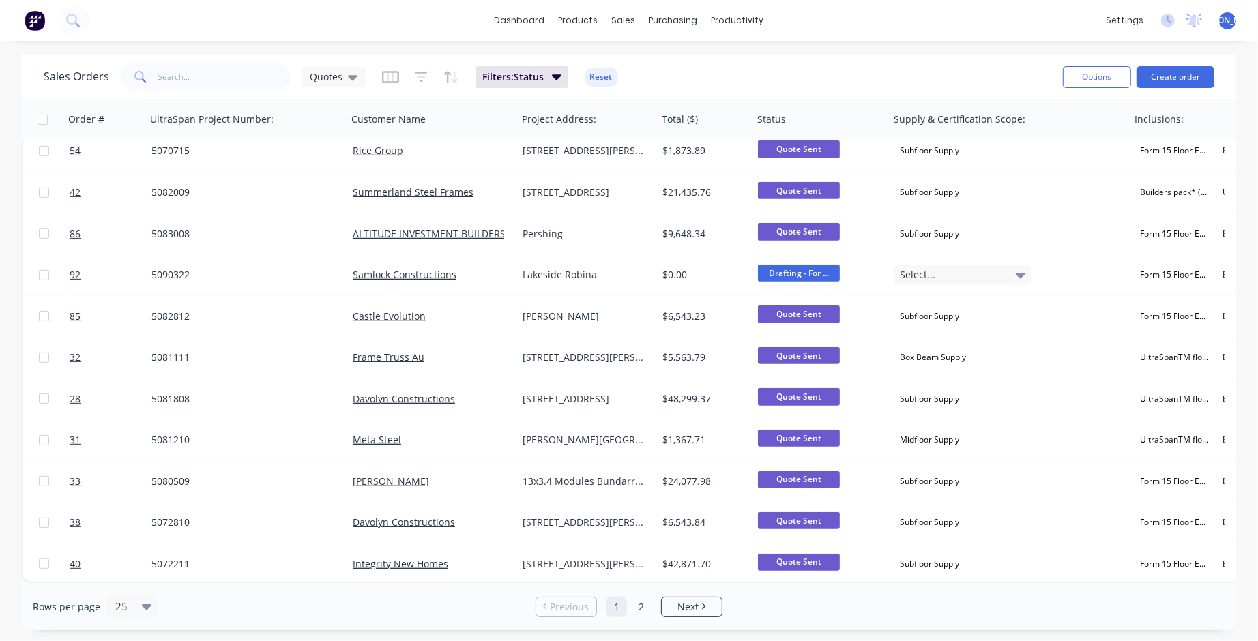
scroll to position [595, 0]
click at [683, 606] on span "Next" at bounding box center [688, 608] width 21 height 14
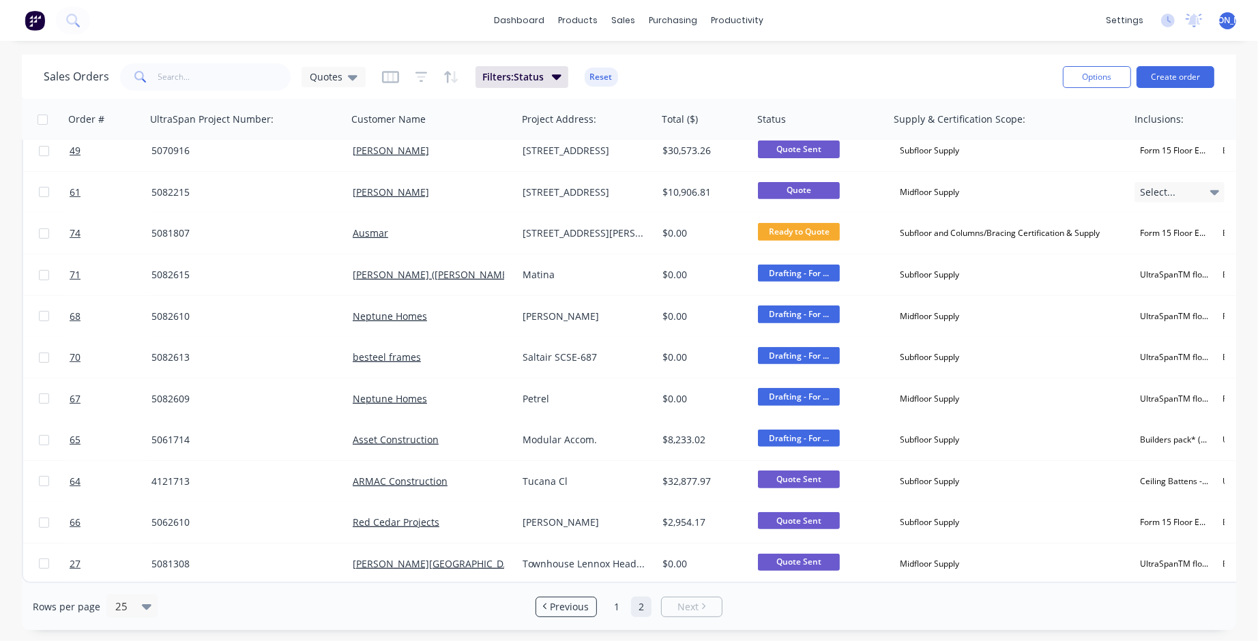
scroll to position [512, 0]
click at [577, 599] on li "Previous" at bounding box center [566, 607] width 61 height 20
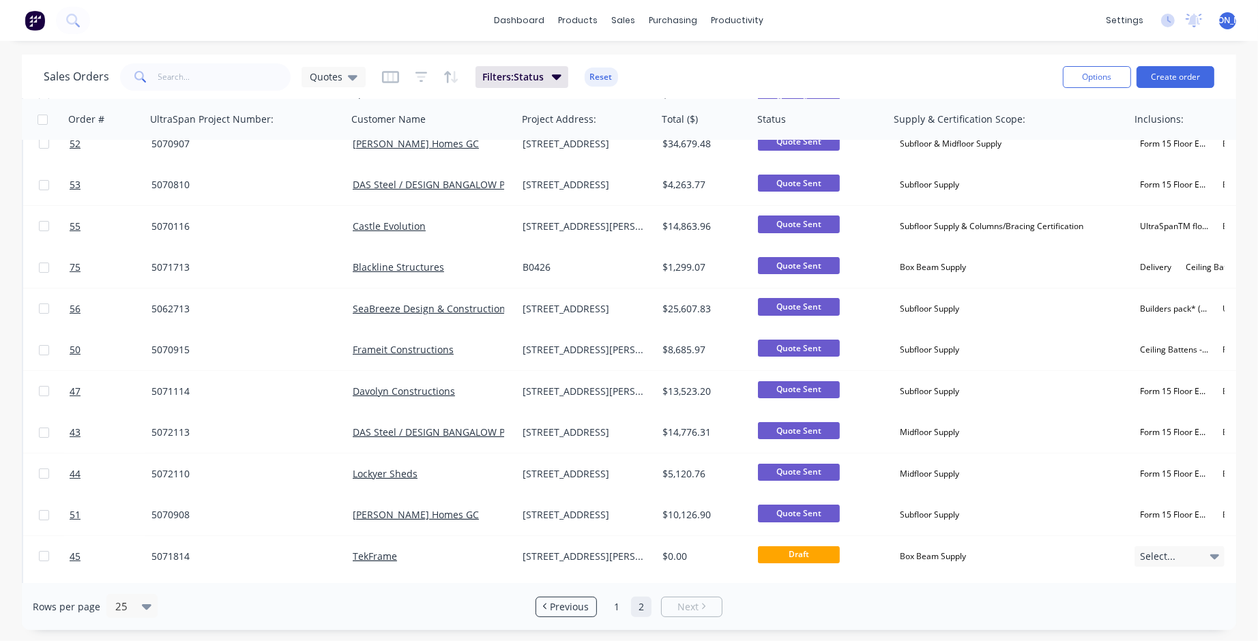
scroll to position [59, 0]
click at [582, 613] on li "Previous" at bounding box center [566, 607] width 61 height 20
click at [620, 609] on link "1" at bounding box center [617, 607] width 20 height 20
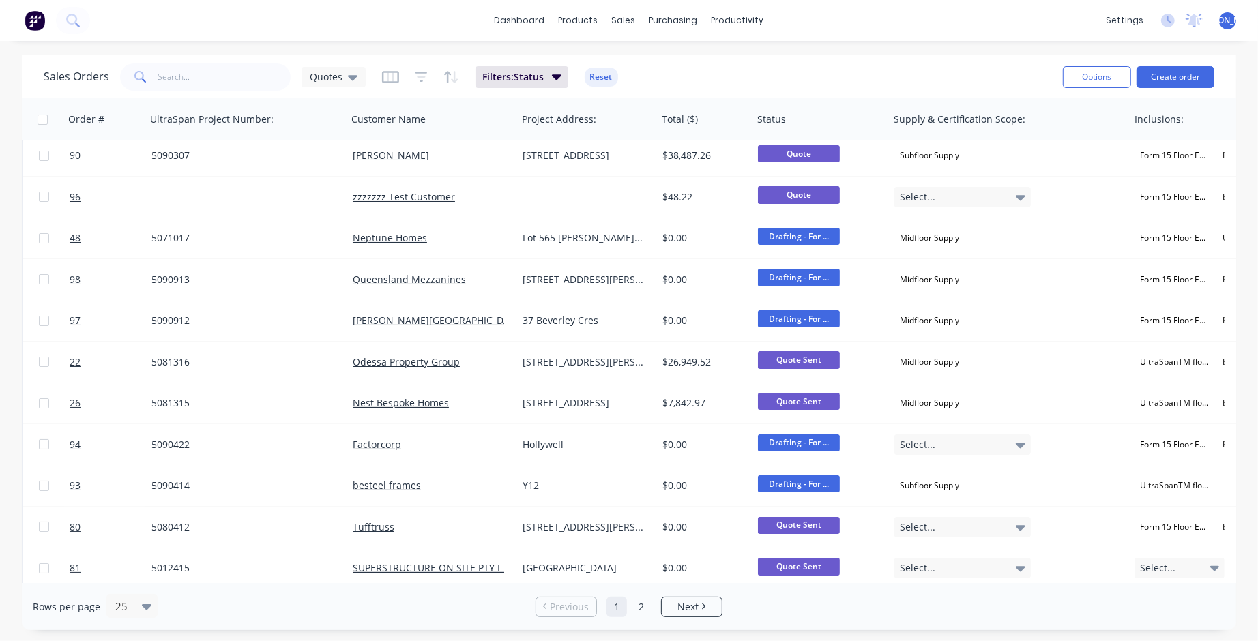
scroll to position [0, 0]
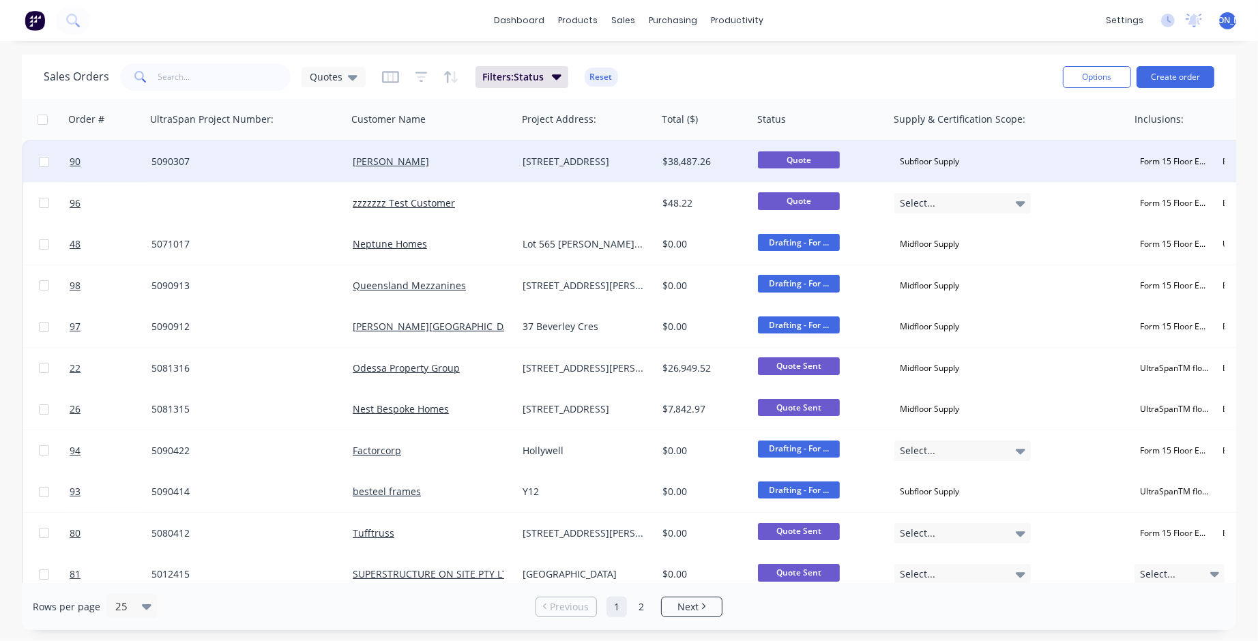
click at [806, 158] on span "Quote" at bounding box center [799, 159] width 82 height 17
click at [76, 160] on span "90" at bounding box center [75, 162] width 11 height 14
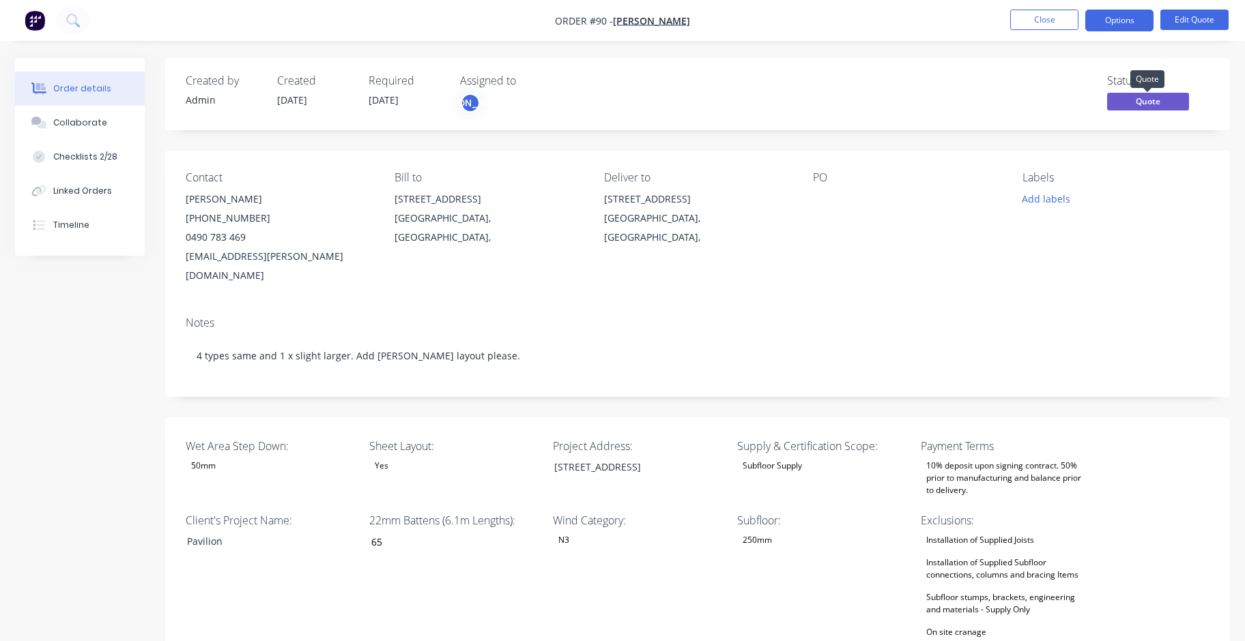
click at [1155, 103] on span "Quote" at bounding box center [1148, 101] width 82 height 17
click at [1179, 21] on button "Edit Quote" at bounding box center [1194, 20] width 68 height 20
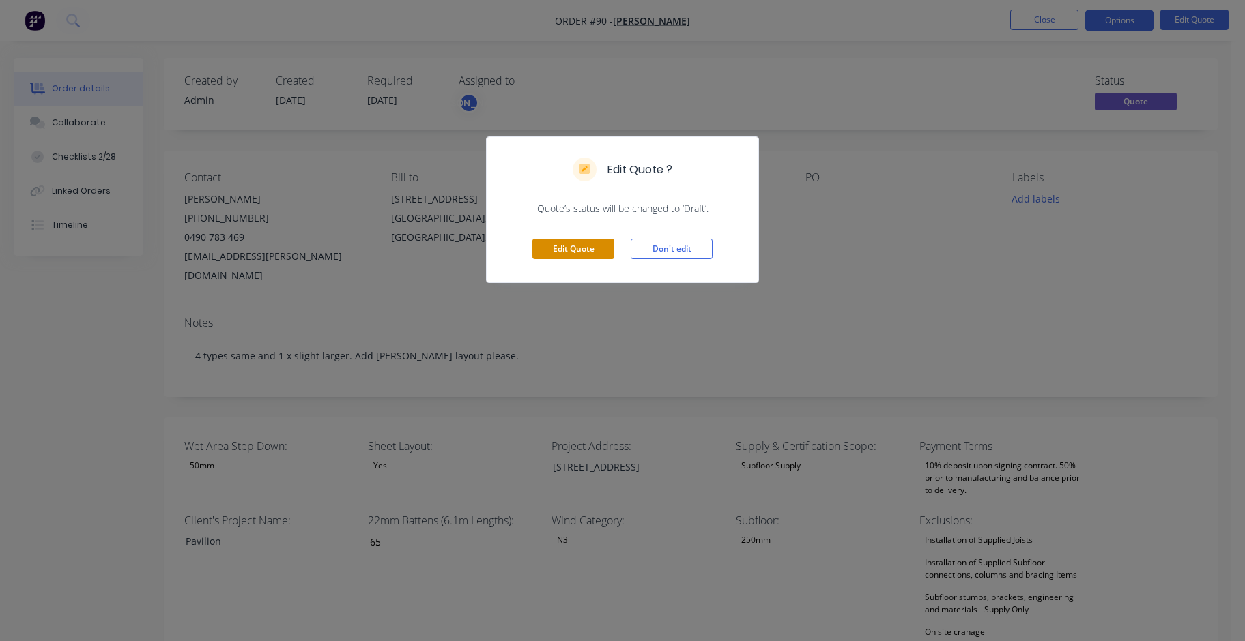
click at [598, 251] on button "Edit Quote" at bounding box center [573, 249] width 82 height 20
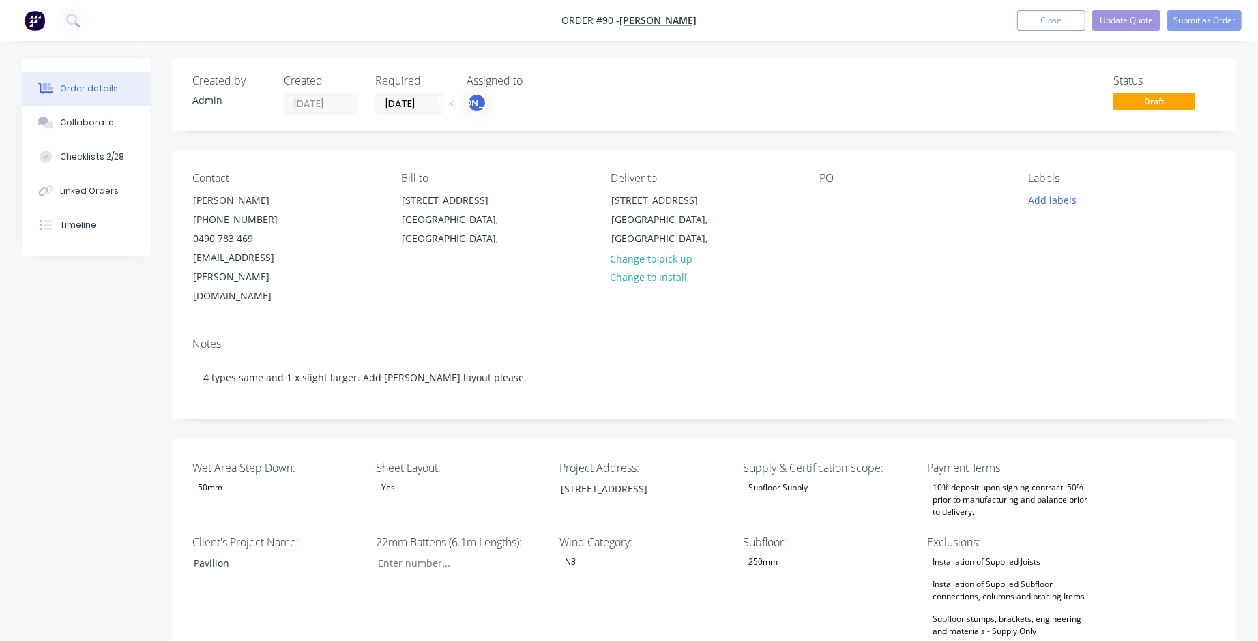
type input "65"
type input "400"
type input "10"
click at [1147, 102] on span "Draft" at bounding box center [1148, 101] width 82 height 17
click at [1174, 102] on span "Draft" at bounding box center [1148, 101] width 82 height 17
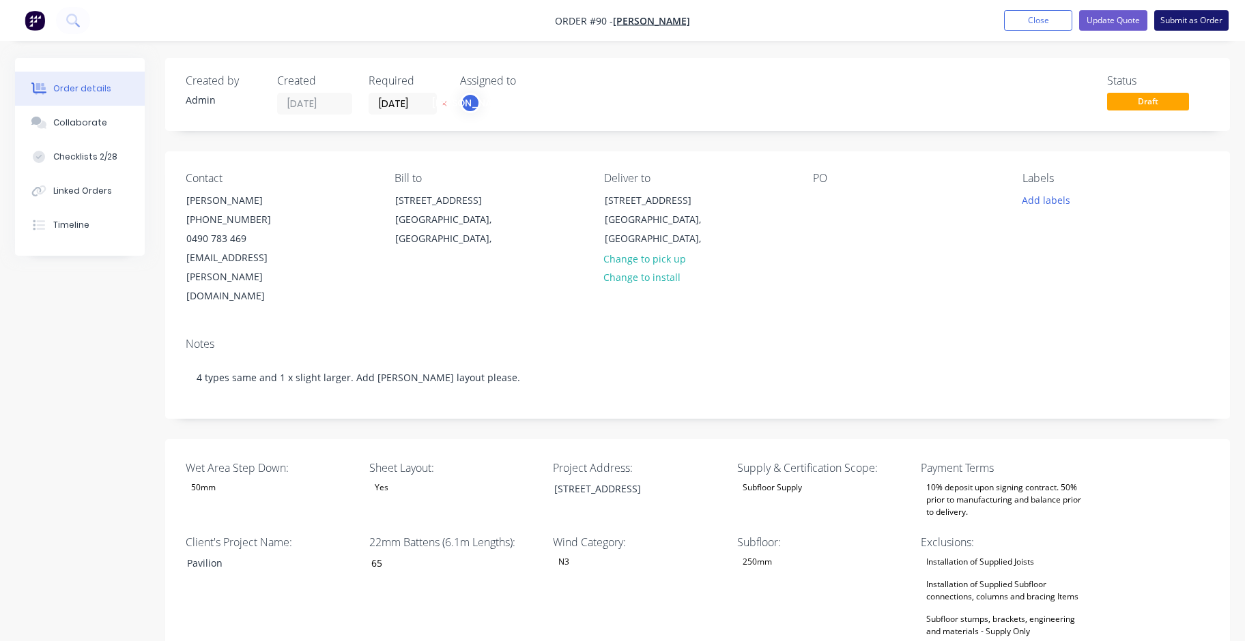
click at [1187, 23] on button "Submit as Order" at bounding box center [1191, 20] width 74 height 20
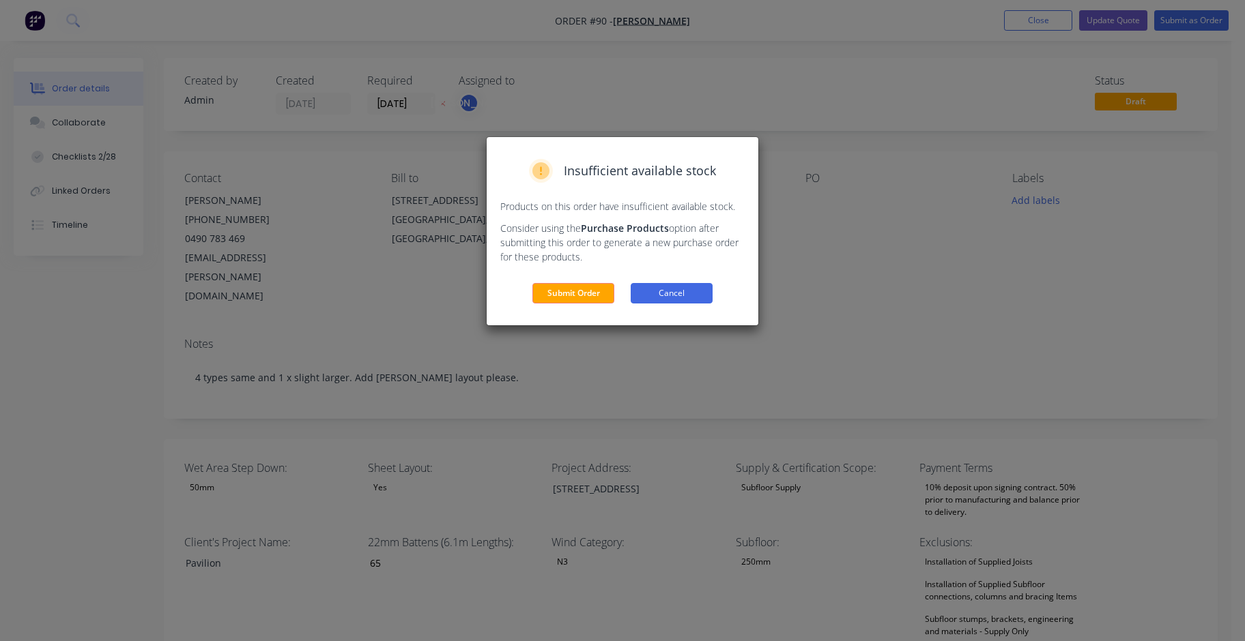
click at [697, 293] on button "Cancel" at bounding box center [672, 293] width 82 height 20
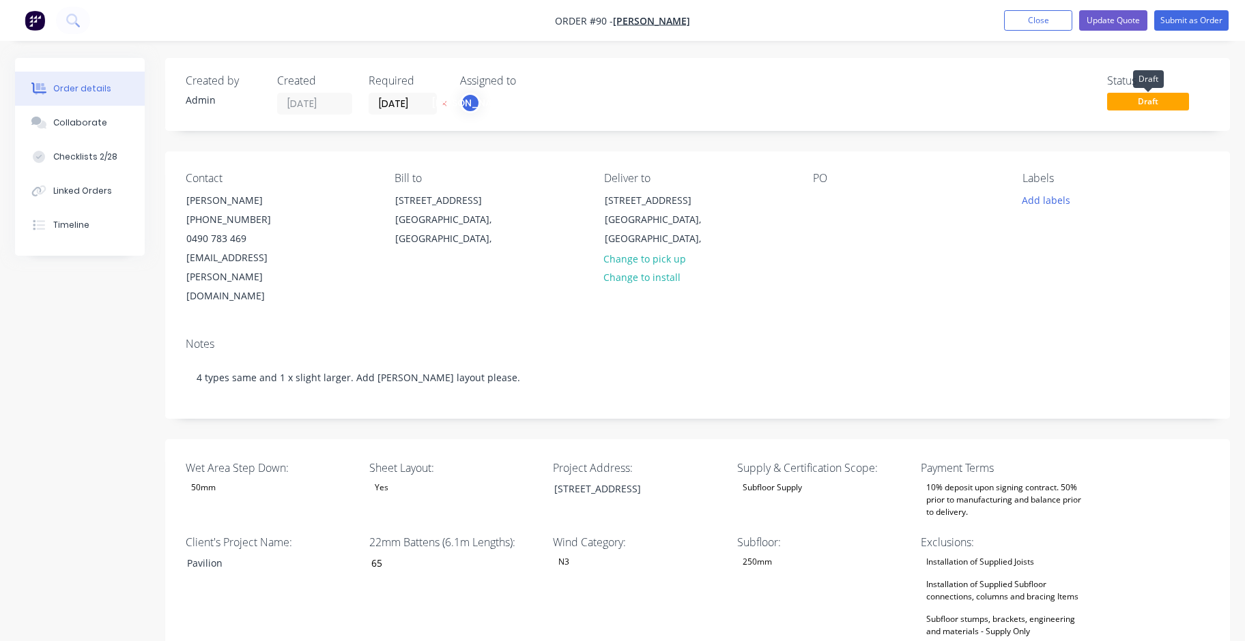
click at [1140, 101] on span "Draft" at bounding box center [1148, 101] width 82 height 17
click at [925, 87] on div "Status Draft" at bounding box center [902, 94] width 613 height 40
click at [1133, 23] on button "Update Quote" at bounding box center [1113, 20] width 68 height 20
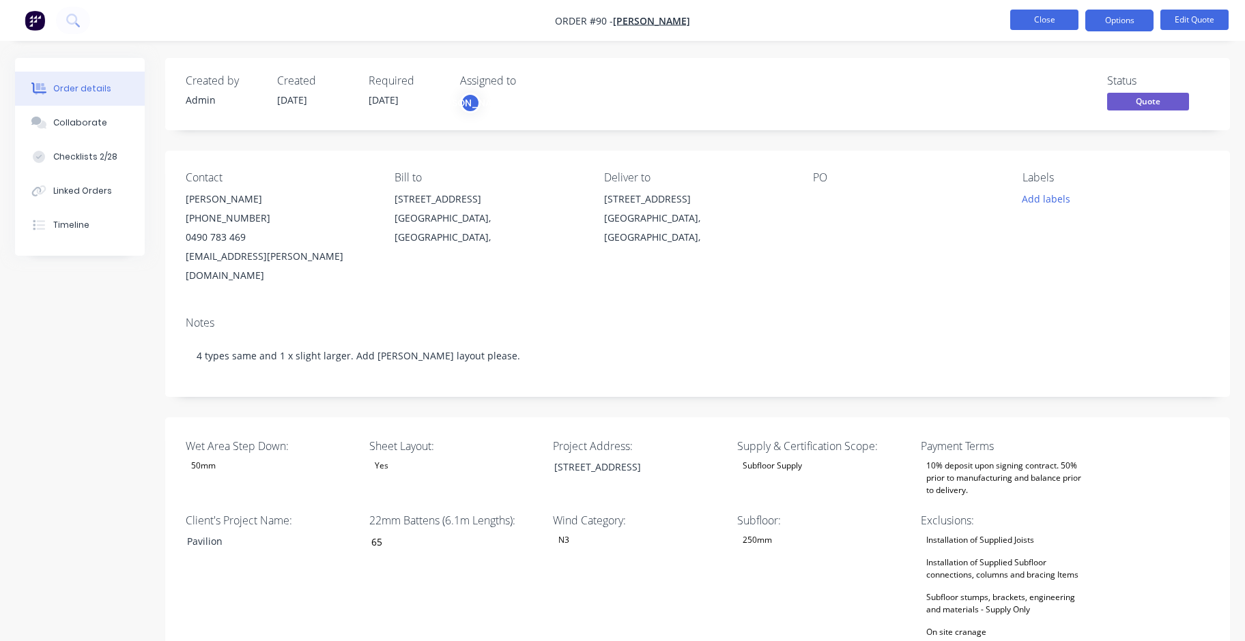
click at [1042, 21] on button "Close" at bounding box center [1044, 20] width 68 height 20
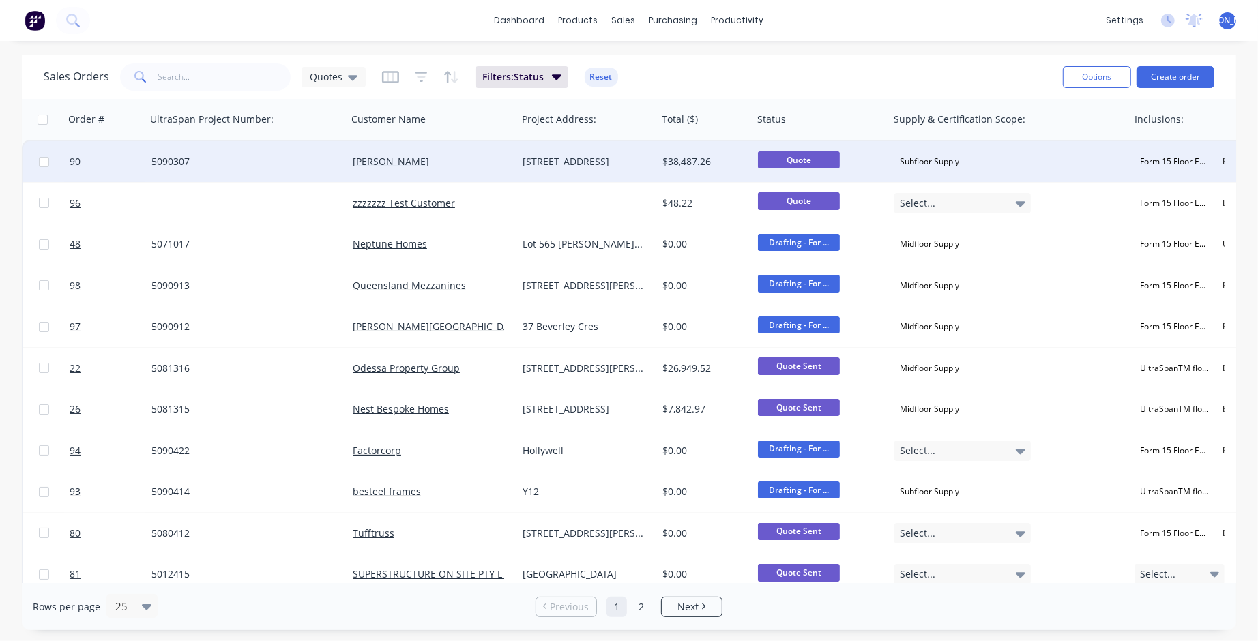
click at [823, 159] on span "Quote" at bounding box center [799, 159] width 82 height 17
click at [822, 153] on span "Quote" at bounding box center [799, 159] width 82 height 17
click at [165, 157] on div "5090307" at bounding box center [241, 162] width 181 height 14
click at [85, 159] on link "90" at bounding box center [111, 161] width 82 height 41
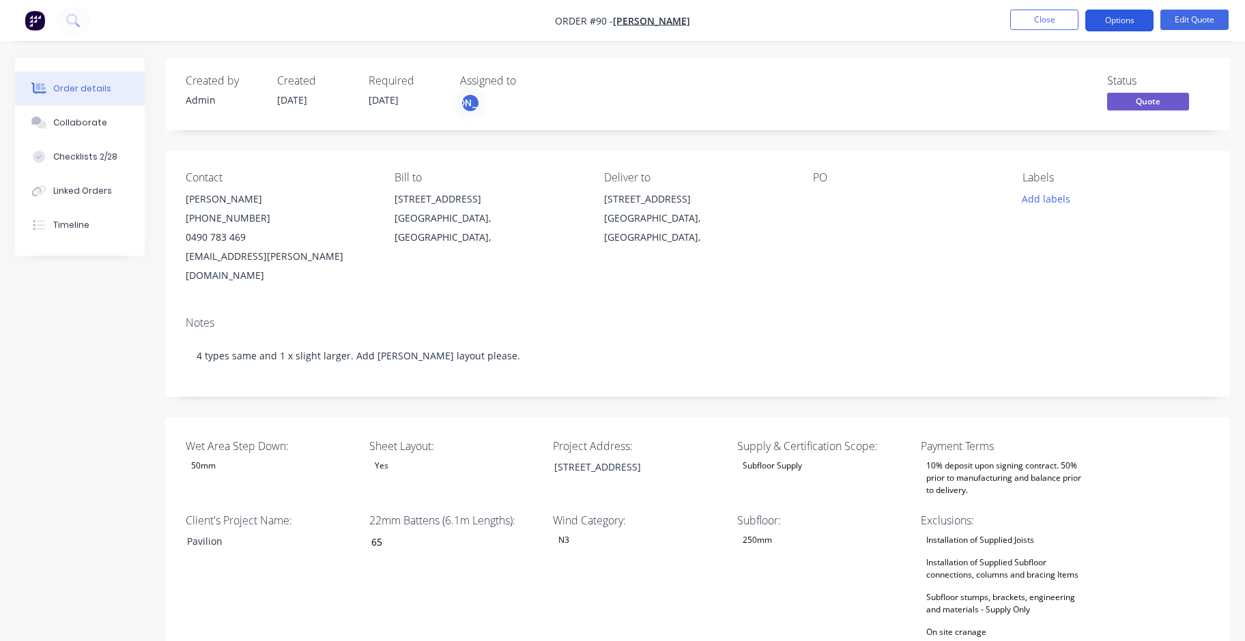
click at [1133, 18] on button "Options" at bounding box center [1119, 21] width 68 height 22
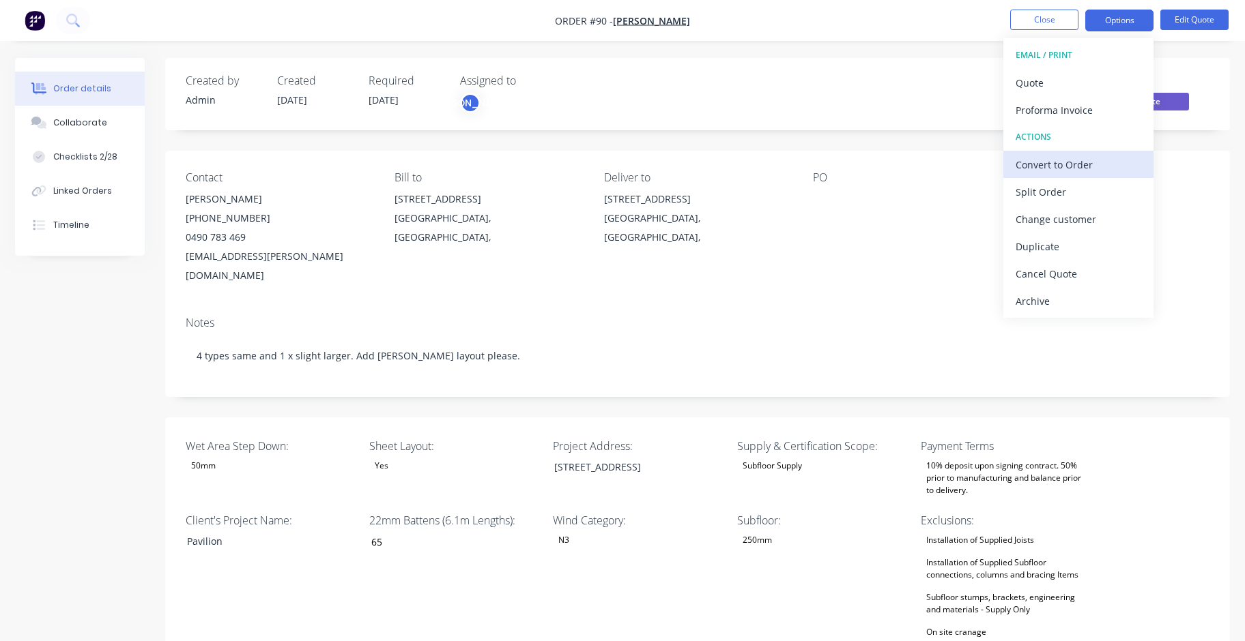
click at [1096, 164] on div "Convert to Order" at bounding box center [1078, 165] width 126 height 20
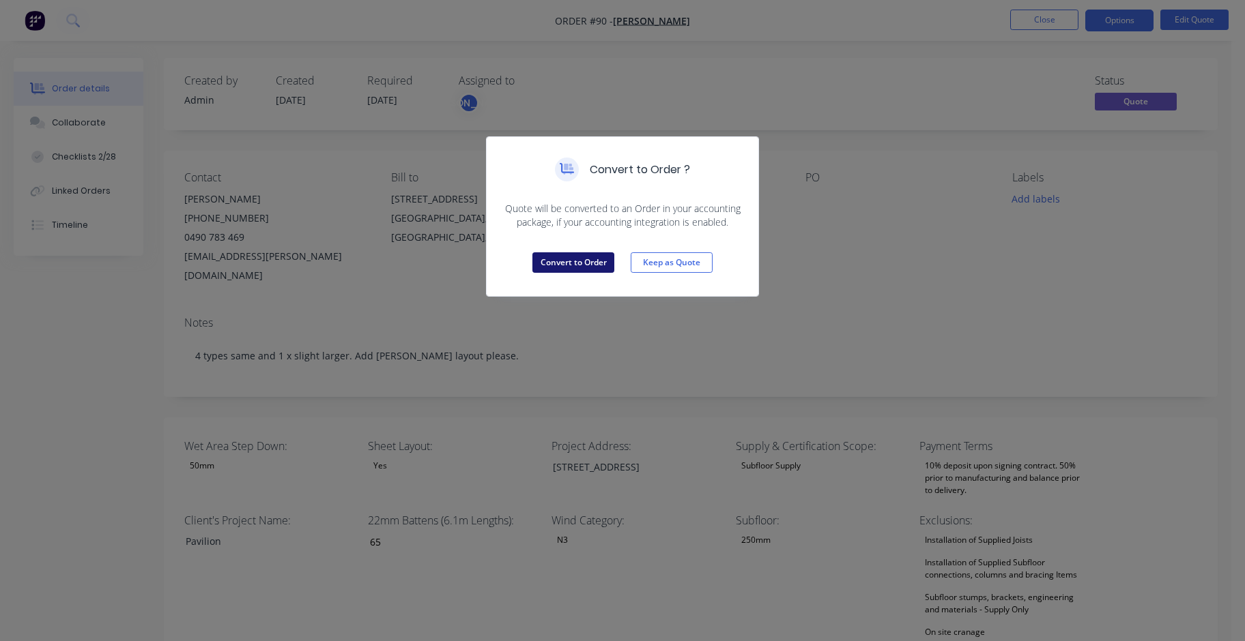
click at [569, 255] on button "Convert to Order" at bounding box center [573, 262] width 82 height 20
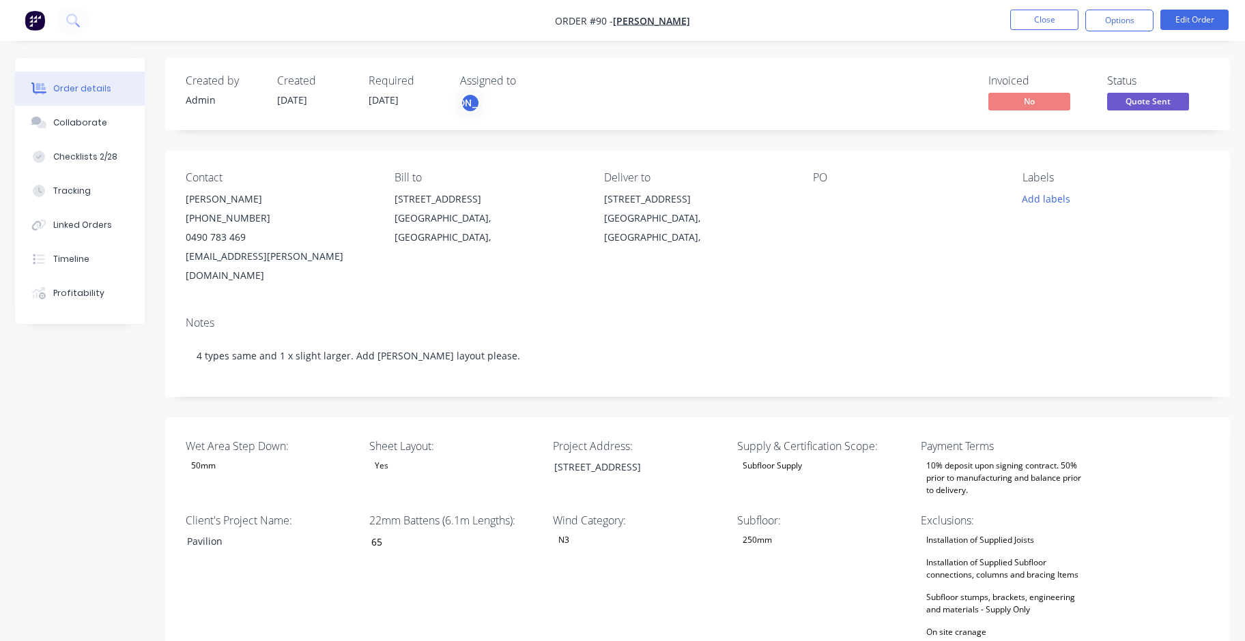
click at [241, 611] on div "Client's Project Name: Pavilion" at bounding box center [271, 594] width 171 height 164
click at [1035, 23] on button "Close" at bounding box center [1044, 20] width 68 height 20
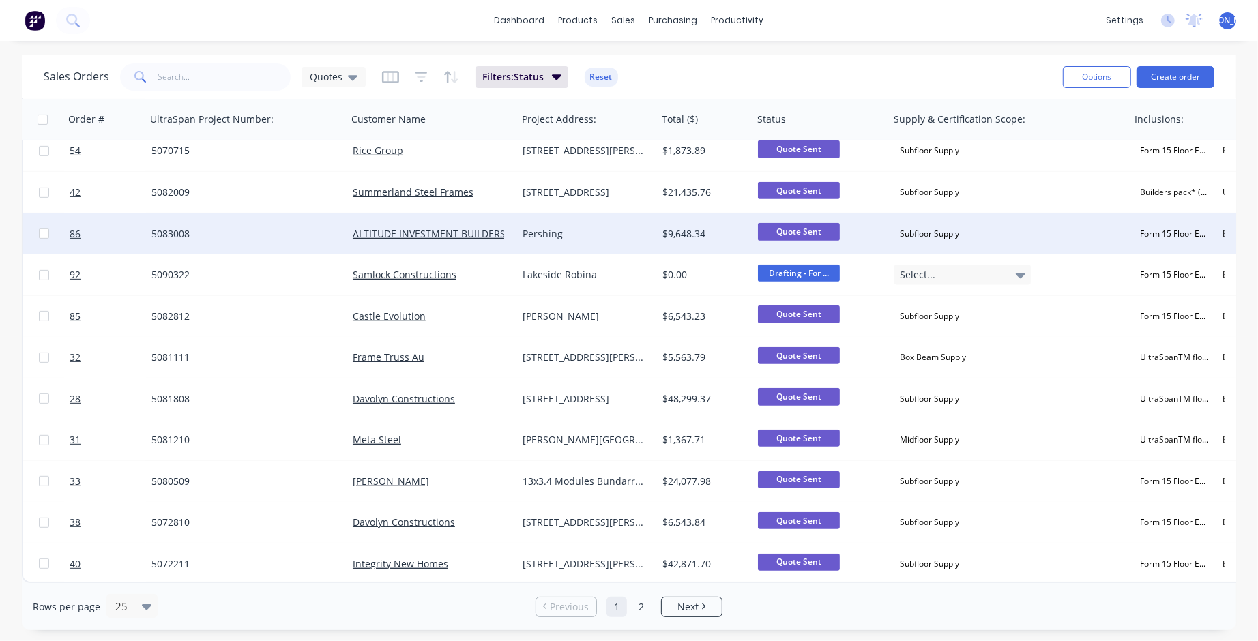
scroll to position [595, 0]
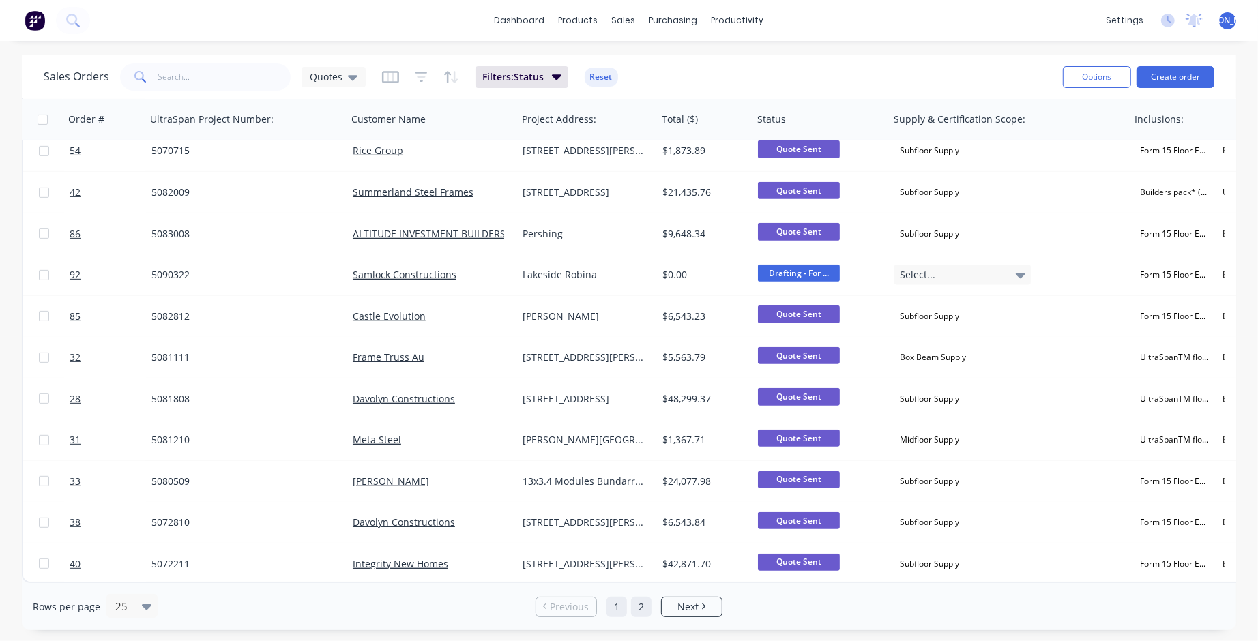
click at [643, 605] on link "2" at bounding box center [641, 607] width 20 height 20
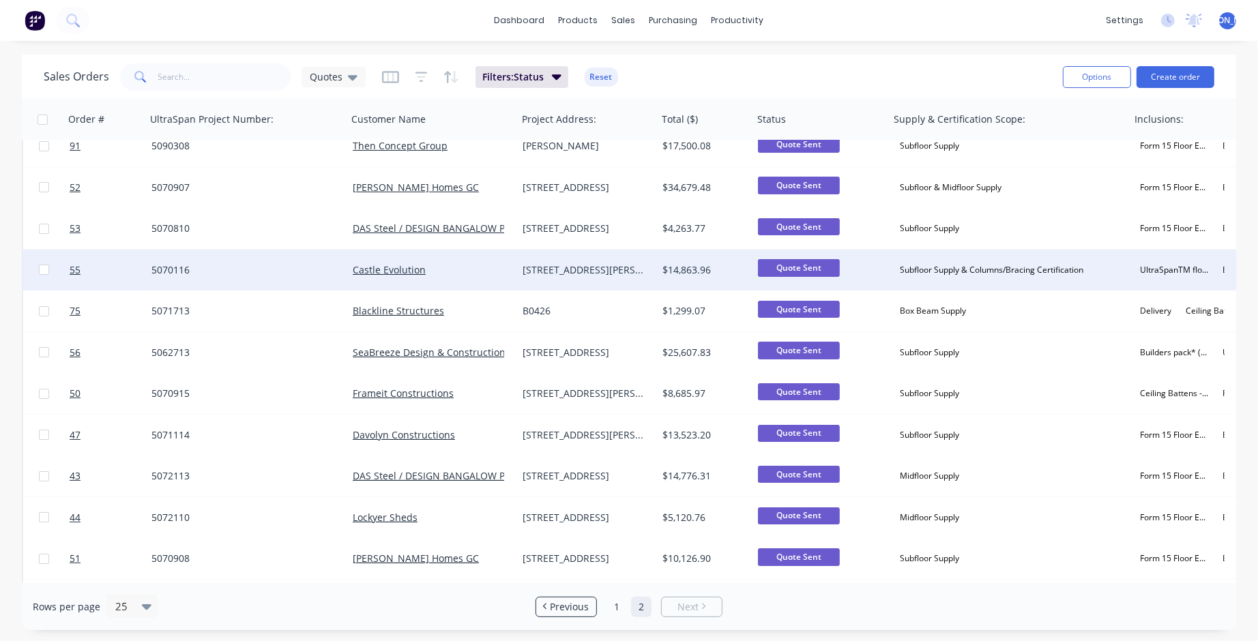
scroll to position [0, 0]
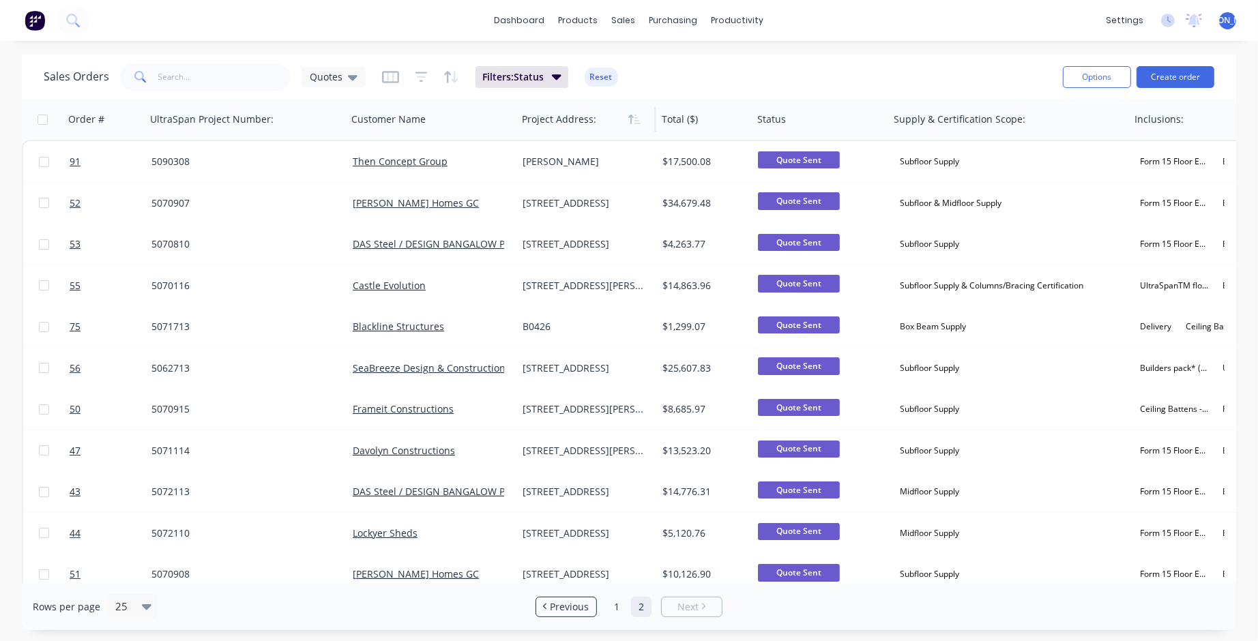
click at [575, 125] on div at bounding box center [583, 119] width 123 height 27
click at [497, 125] on button "button" at bounding box center [492, 119] width 20 height 20
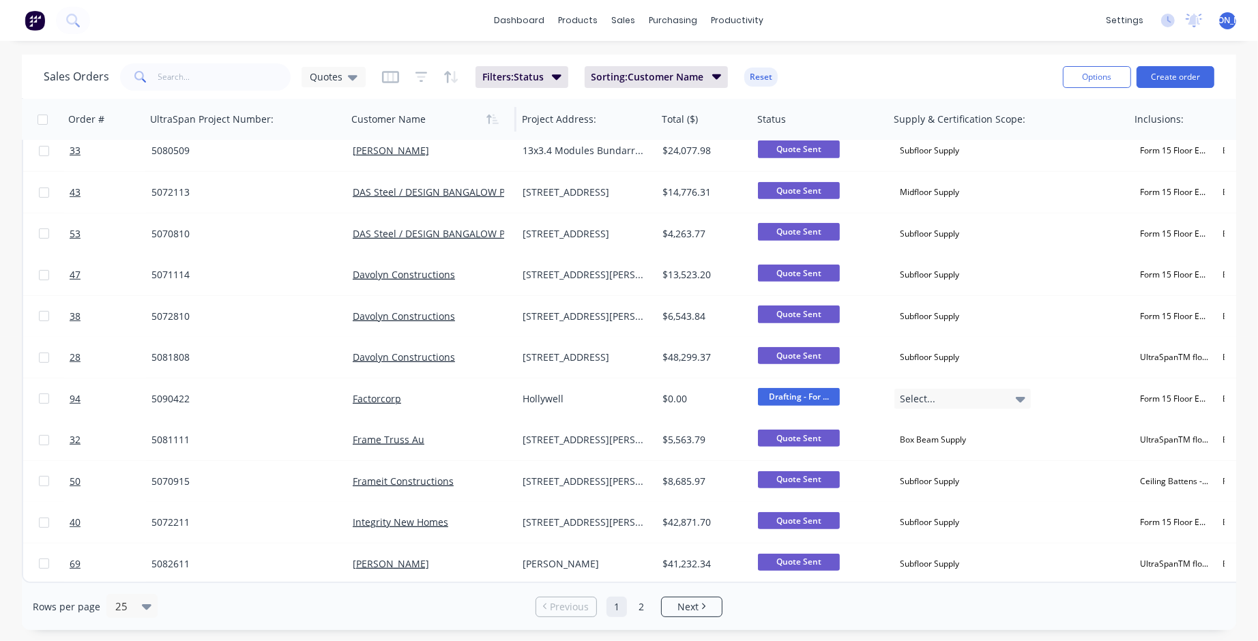
scroll to position [595, 0]
click at [646, 607] on link "2" at bounding box center [641, 607] width 20 height 20
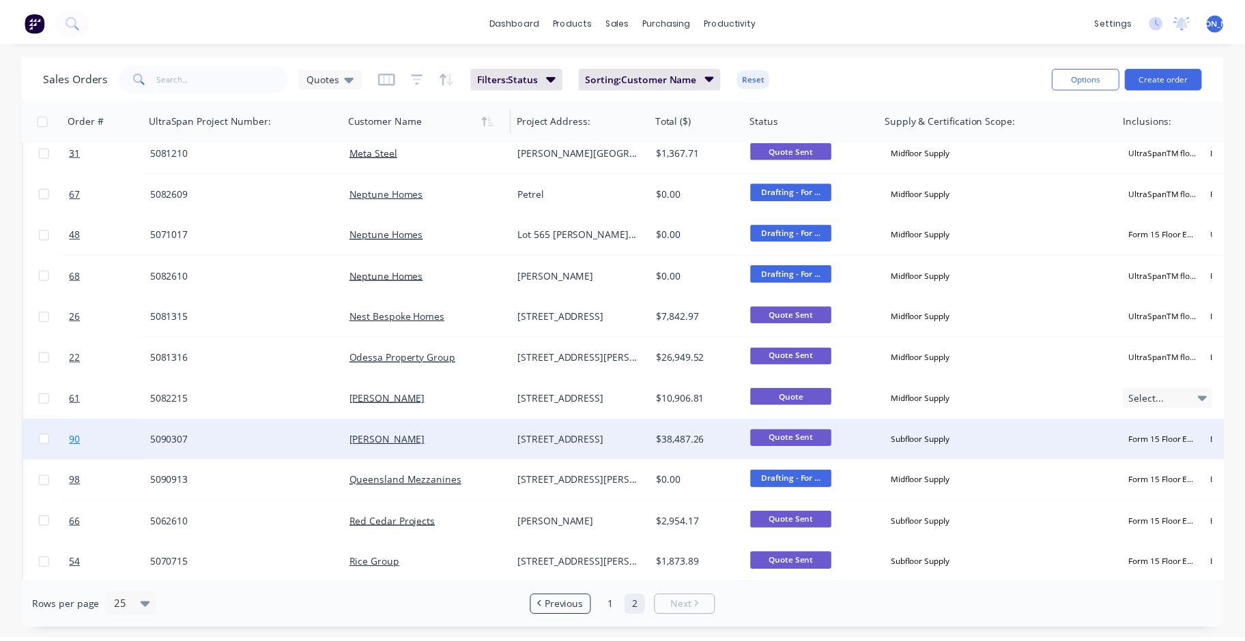
scroll to position [92, 0]
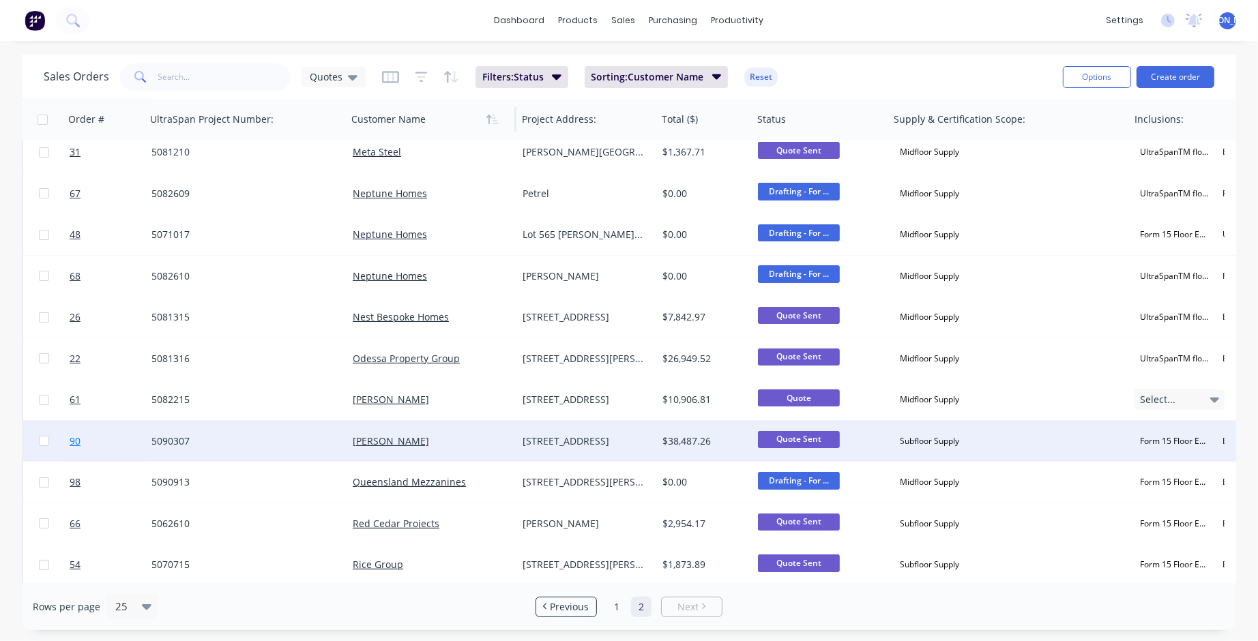
click at [74, 441] on span "90" at bounding box center [75, 442] width 11 height 14
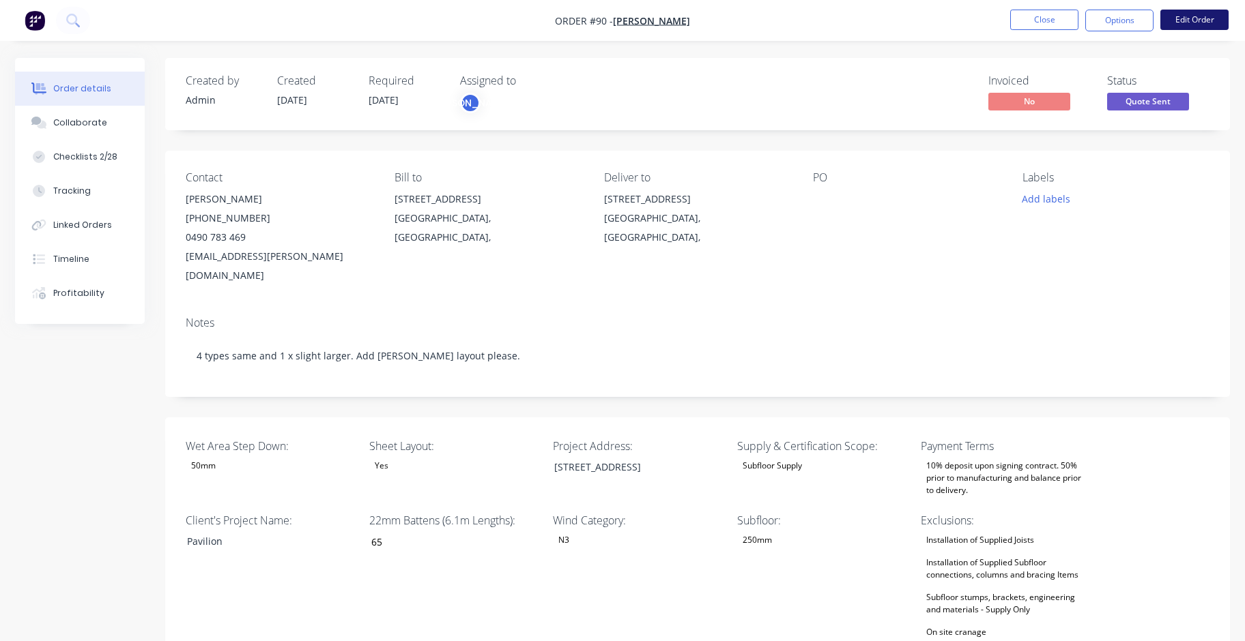
click at [1190, 22] on button "Edit Order" at bounding box center [1194, 20] width 68 height 20
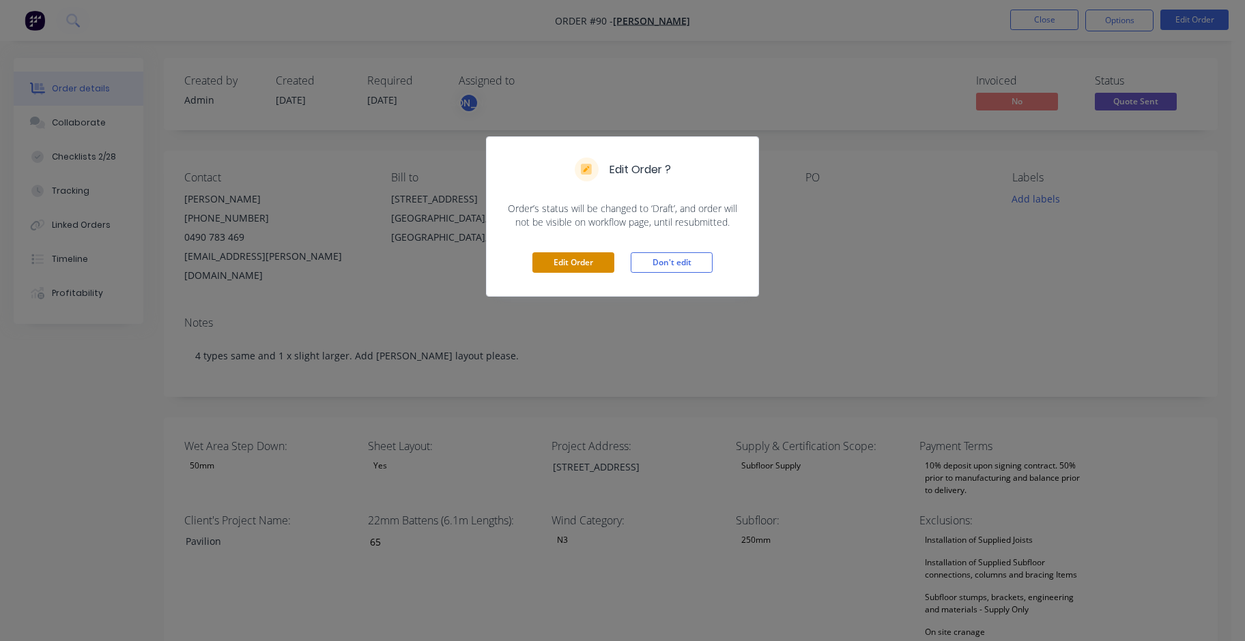
click at [569, 265] on button "Edit Order" at bounding box center [573, 262] width 82 height 20
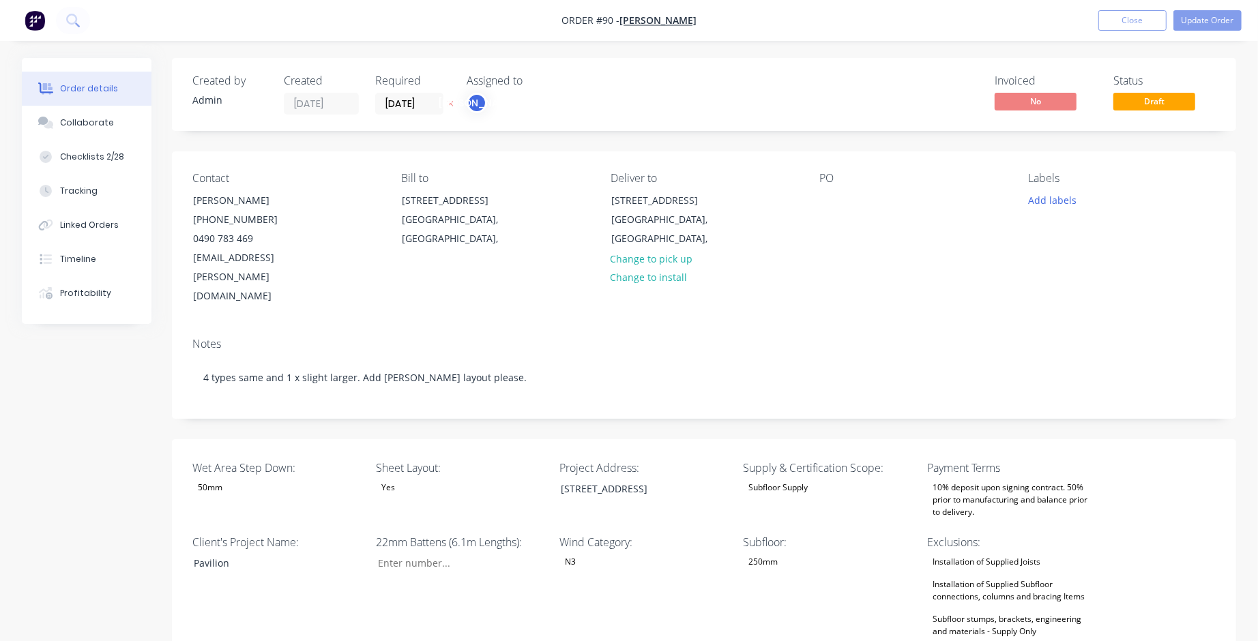
type input "65"
type input "400"
type input "10"
click at [661, 479] on div "[STREET_ADDRESS]" at bounding box center [628, 489] width 171 height 20
drag, startPoint x: 667, startPoint y: 449, endPoint x: 555, endPoint y: 450, distance: 111.2
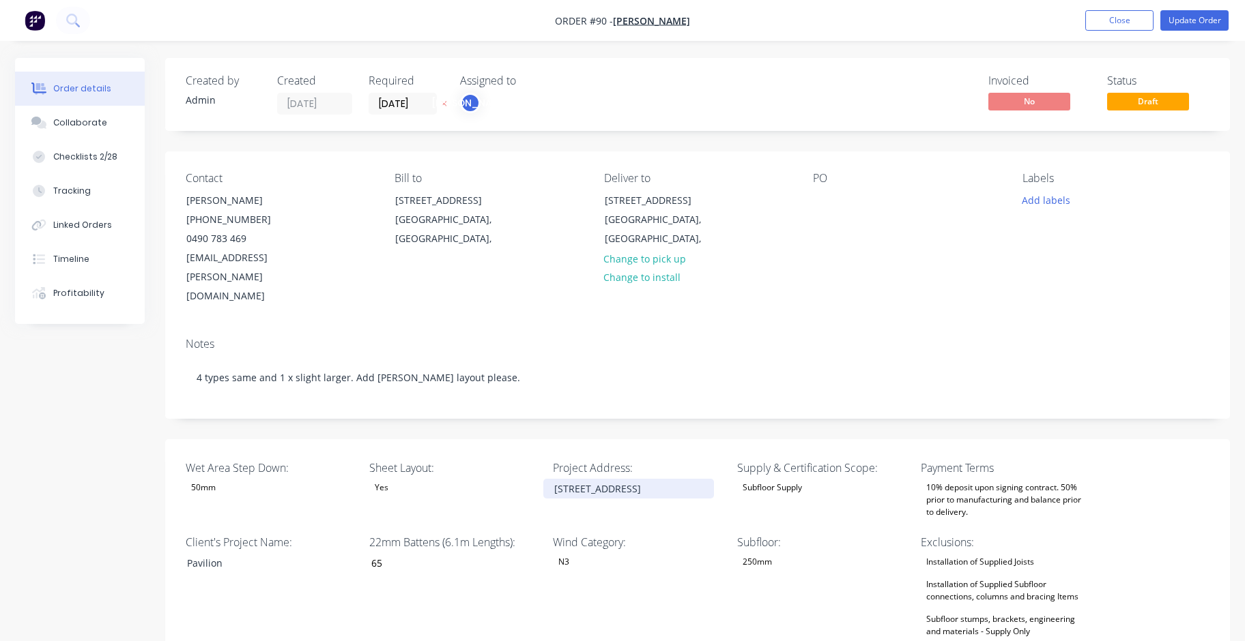
click at [555, 479] on div "[STREET_ADDRESS]" at bounding box center [628, 489] width 171 height 20
copy div "[STREET_ADDRESS]"
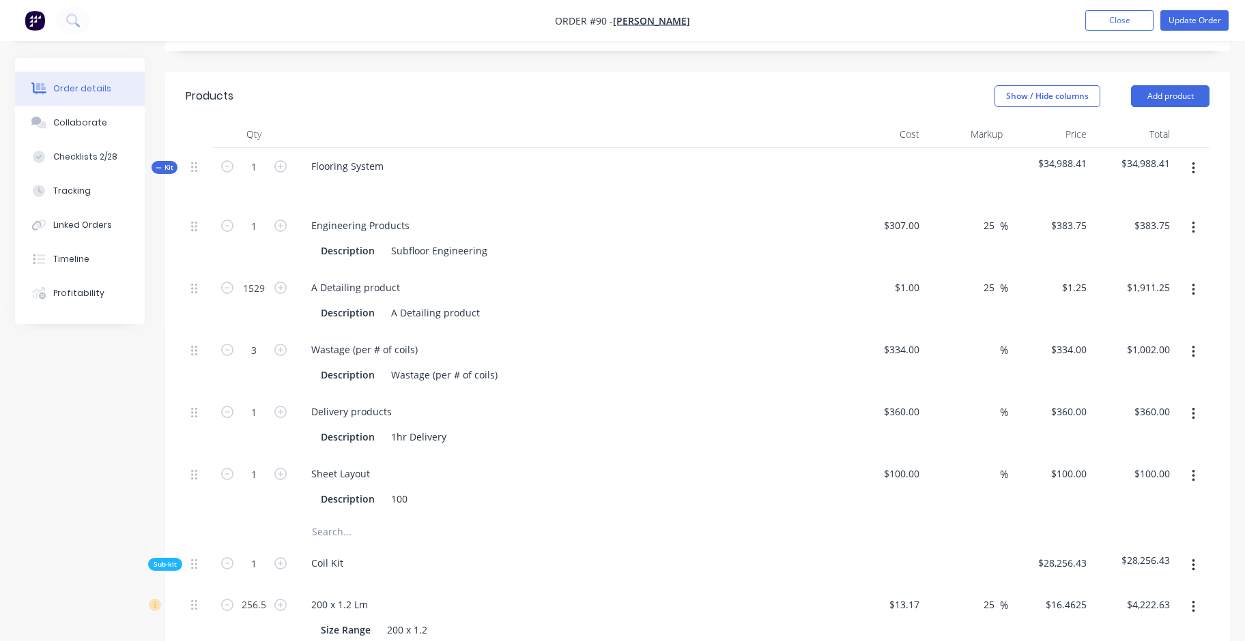
click at [919, 394] on div "$360.00 $360.00" at bounding box center [883, 425] width 84 height 62
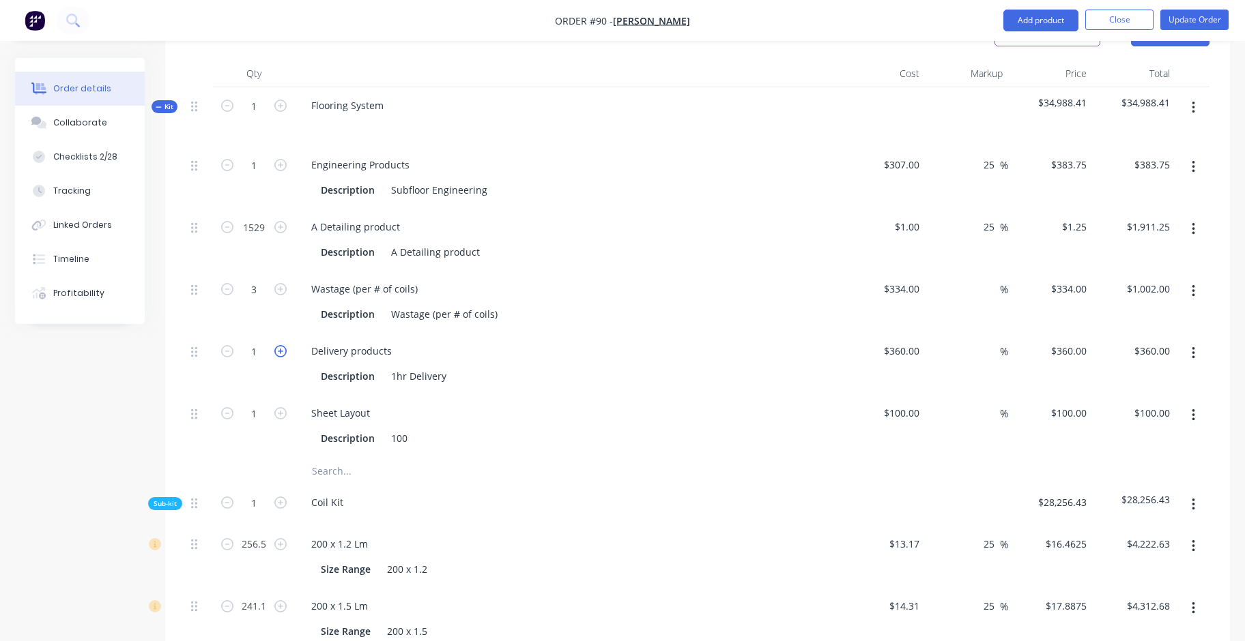
click at [282, 345] on icon "button" at bounding box center [280, 351] width 12 height 12
type input "2"
type input "$720.00"
click at [229, 343] on icon "button" at bounding box center [227, 349] width 12 height 12
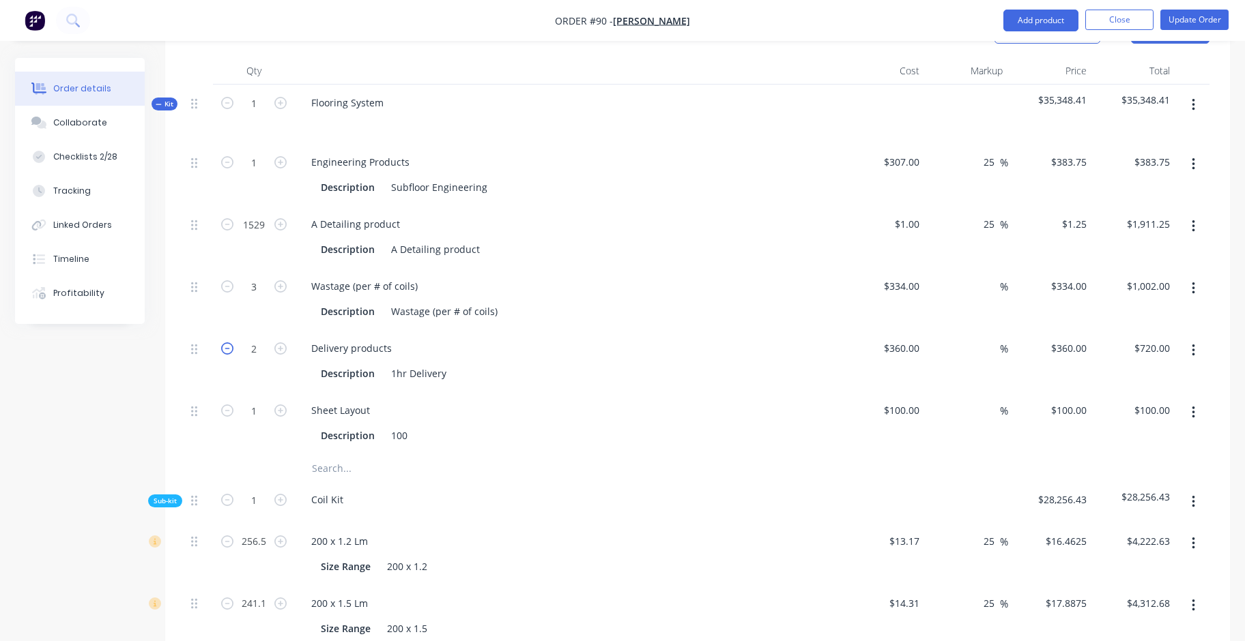
type input "1"
type input "$360.00"
click at [343, 338] on div "Delivery products" at bounding box center [351, 348] width 102 height 20
click at [197, 343] on icon at bounding box center [194, 349] width 6 height 12
click at [363, 364] on div "Description" at bounding box center [347, 374] width 65 height 20
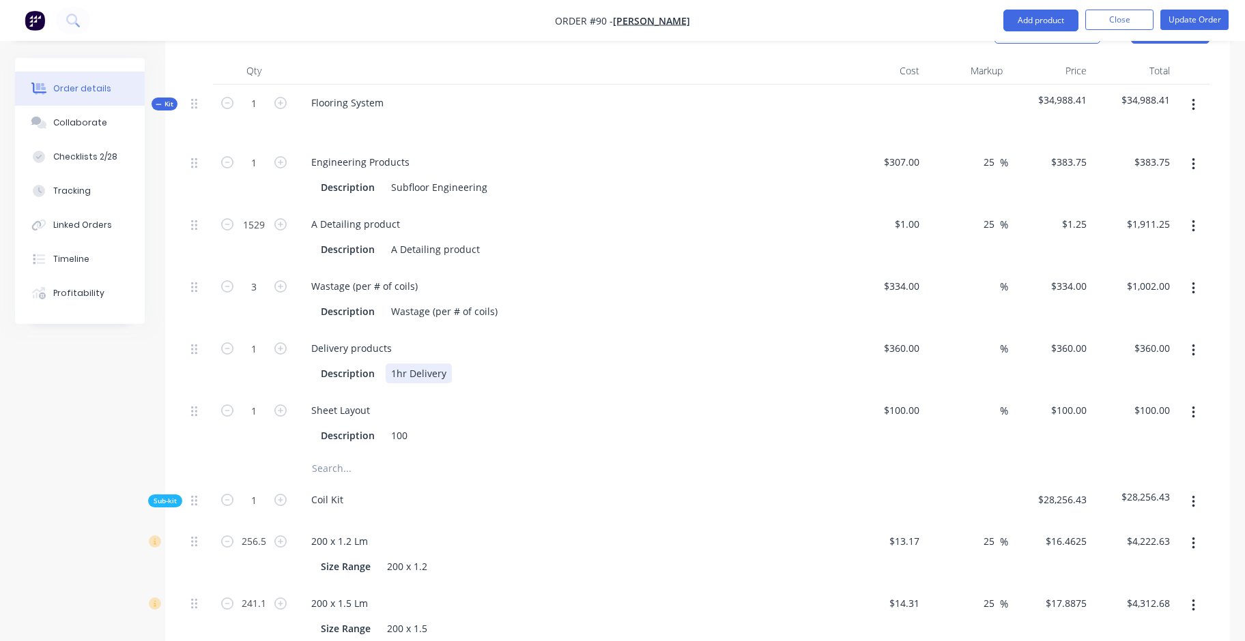
click at [428, 364] on div "1hr Delivery" at bounding box center [419, 374] width 66 height 20
click at [361, 338] on div "Delivery products" at bounding box center [351, 348] width 102 height 20
click at [364, 338] on div "Delivery products" at bounding box center [351, 348] width 102 height 20
click at [419, 364] on div "1hr Delivery" at bounding box center [419, 374] width 66 height 20
click at [1050, 23] on button "Add product" at bounding box center [1040, 21] width 75 height 22
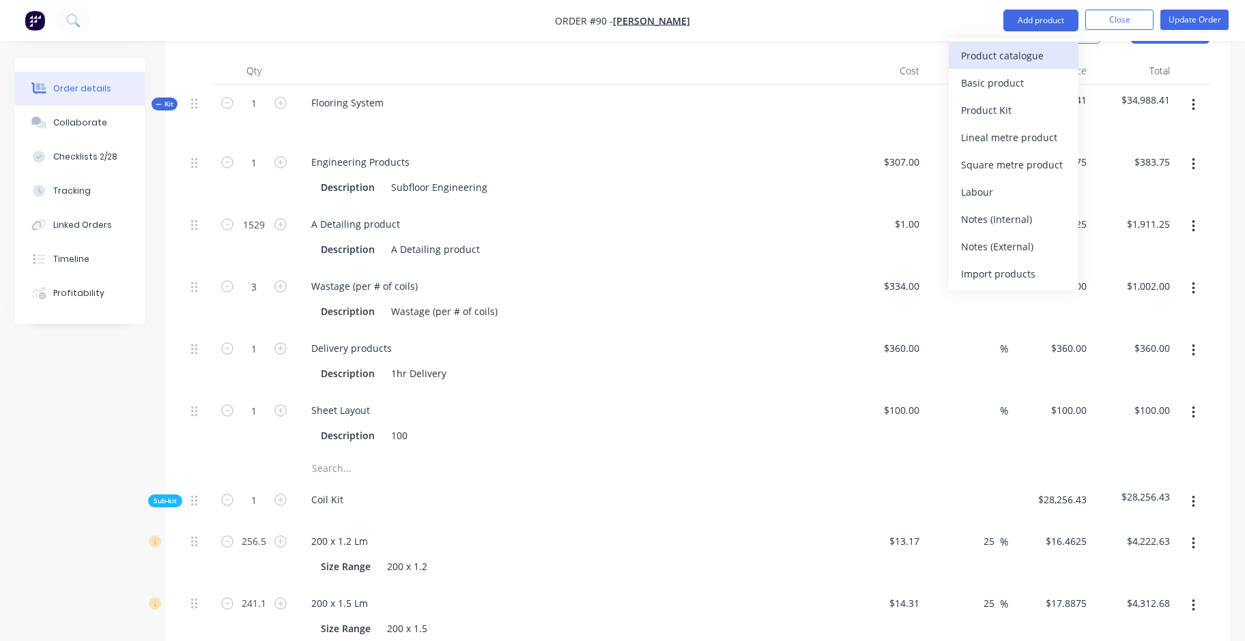
click at [1042, 55] on div "Product catalogue" at bounding box center [1013, 56] width 105 height 20
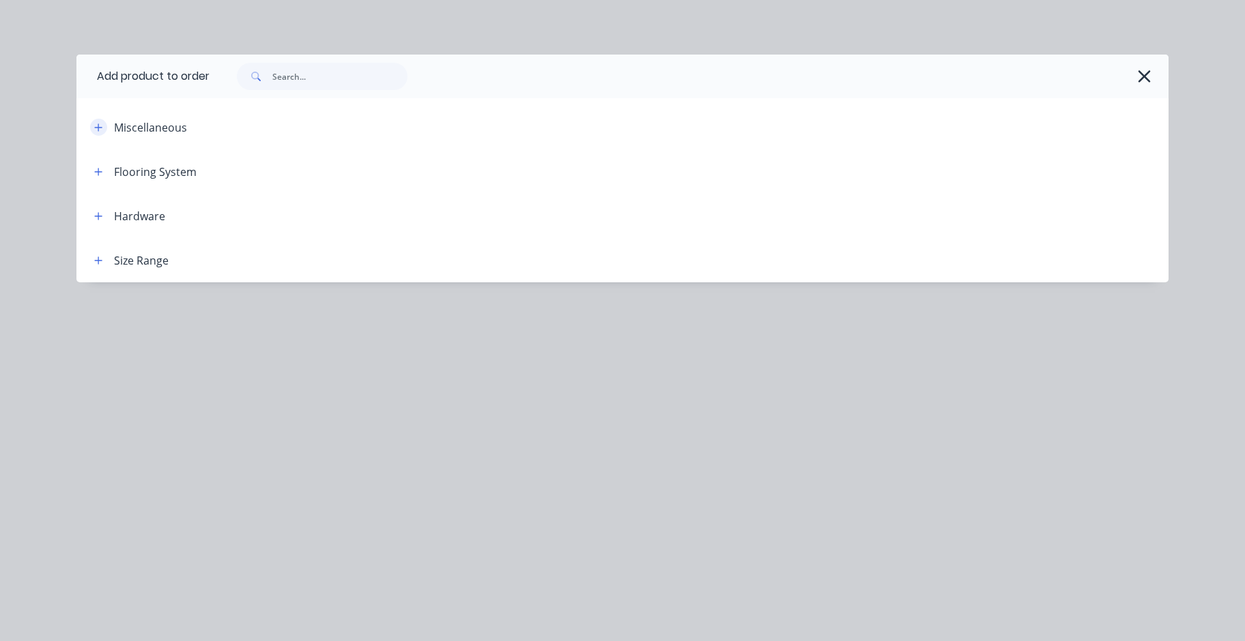
click at [102, 132] on button "button" at bounding box center [98, 127] width 17 height 17
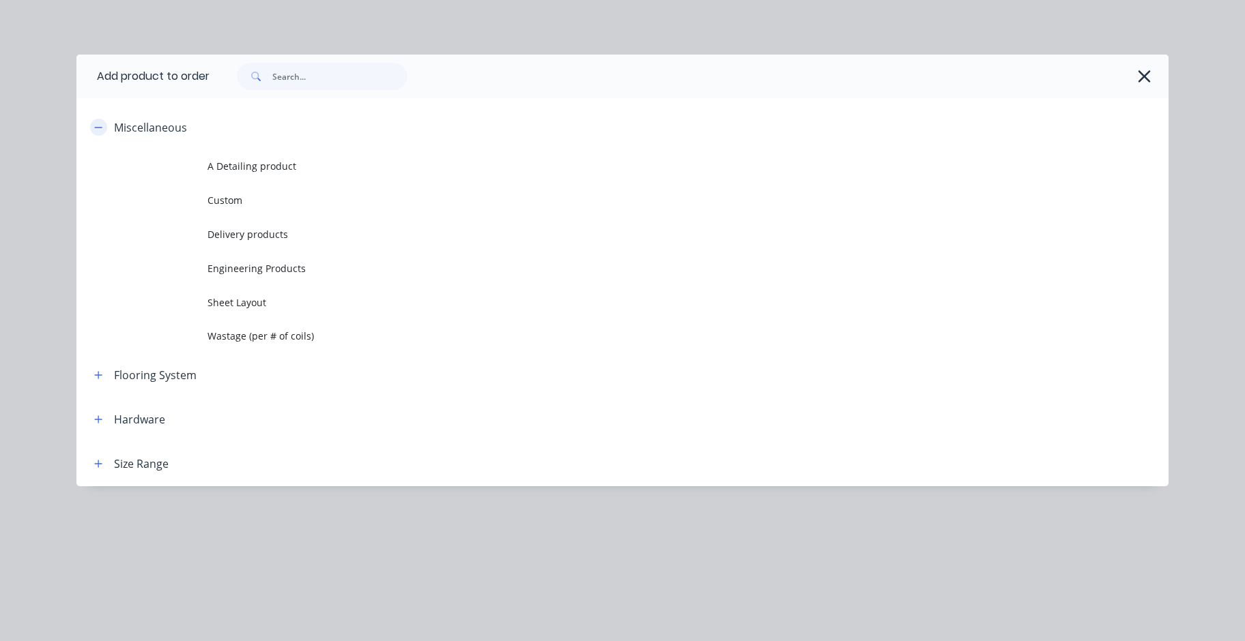
click at [101, 129] on icon "button" at bounding box center [98, 128] width 8 height 10
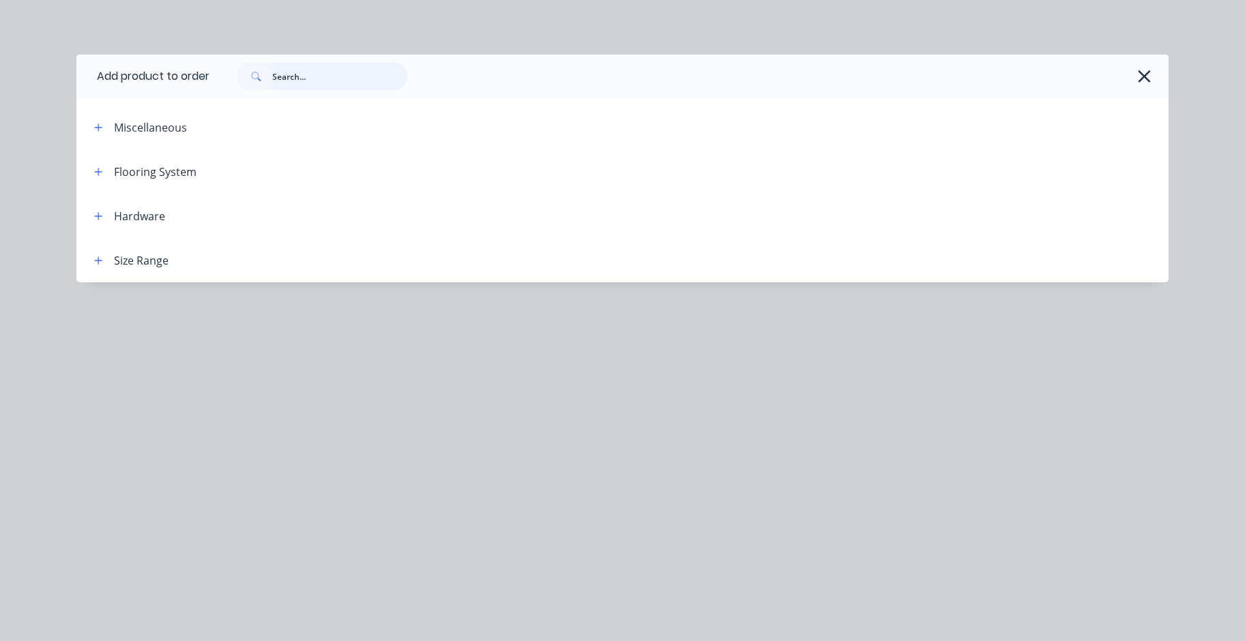
click at [304, 81] on input "text" at bounding box center [339, 76] width 135 height 27
click at [1148, 81] on icon "button" at bounding box center [1144, 76] width 12 height 12
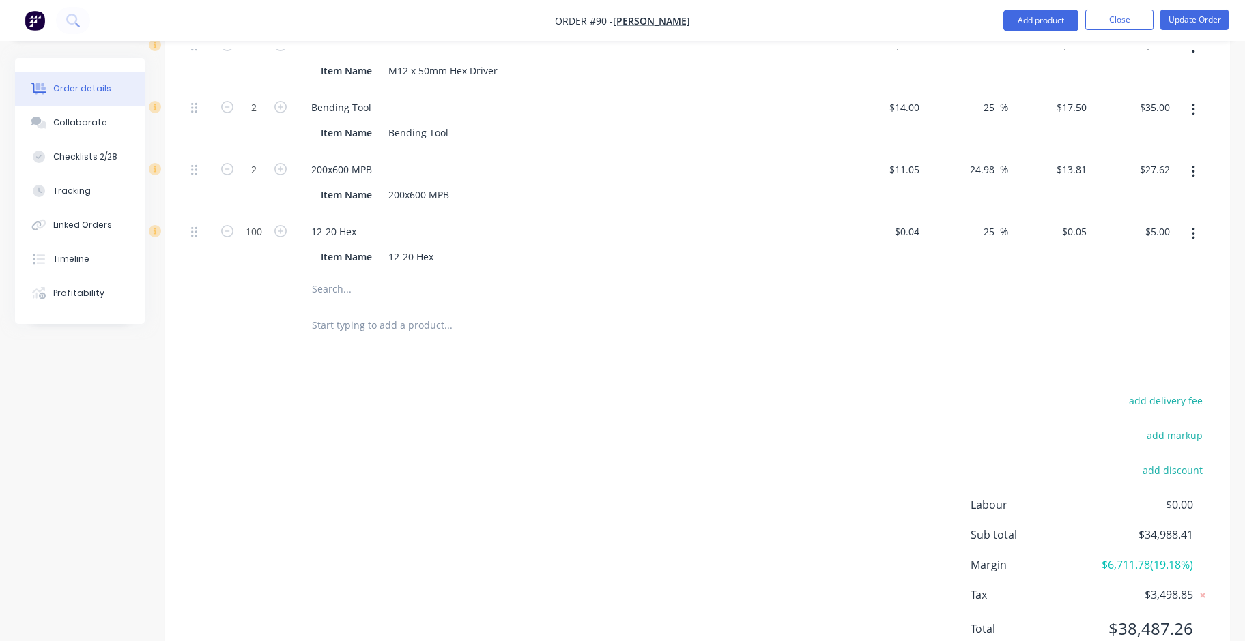
scroll to position [2253, 0]
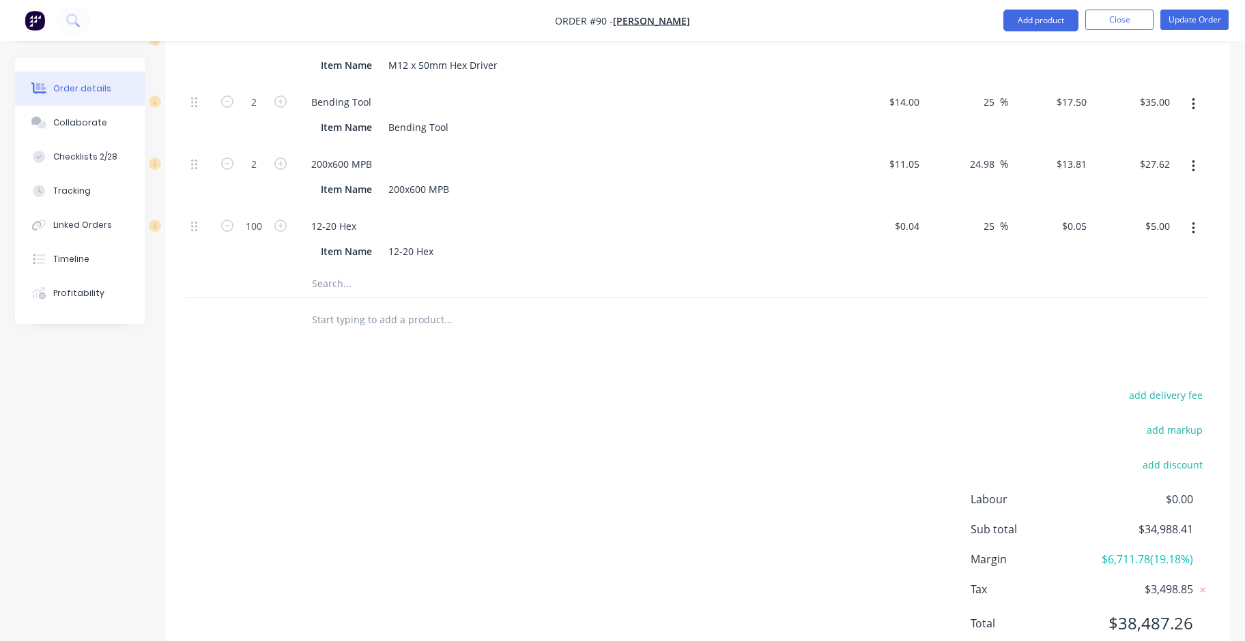
click at [351, 306] on input "text" at bounding box center [447, 319] width 273 height 27
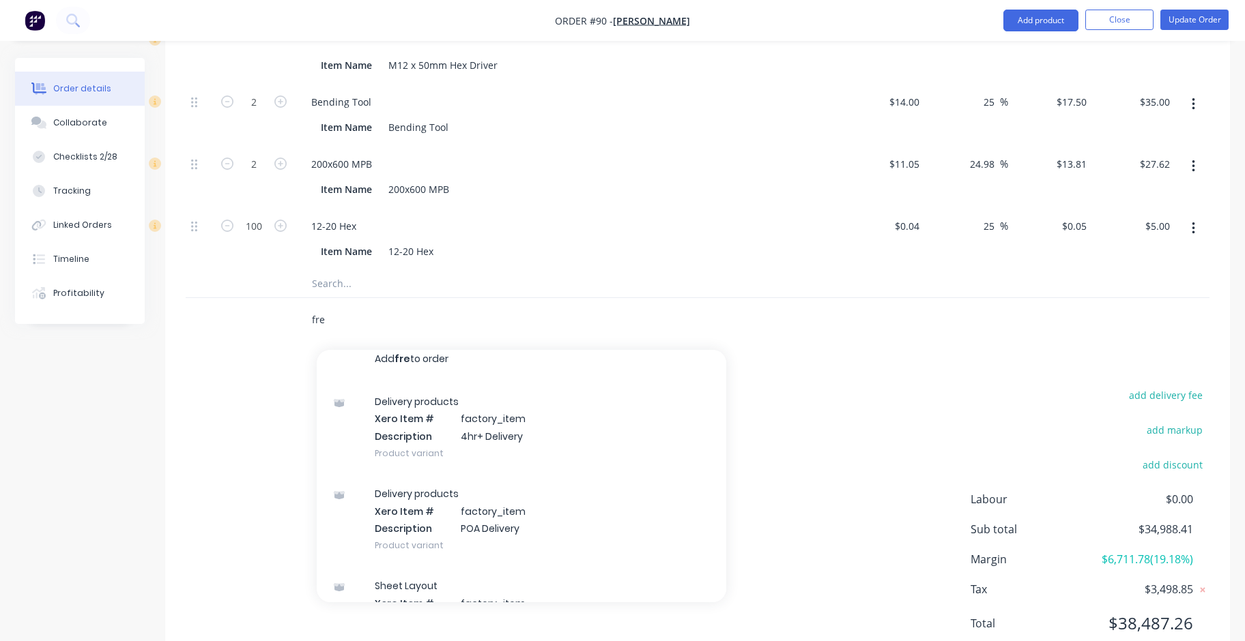
click at [362, 306] on input "fre" at bounding box center [447, 319] width 273 height 27
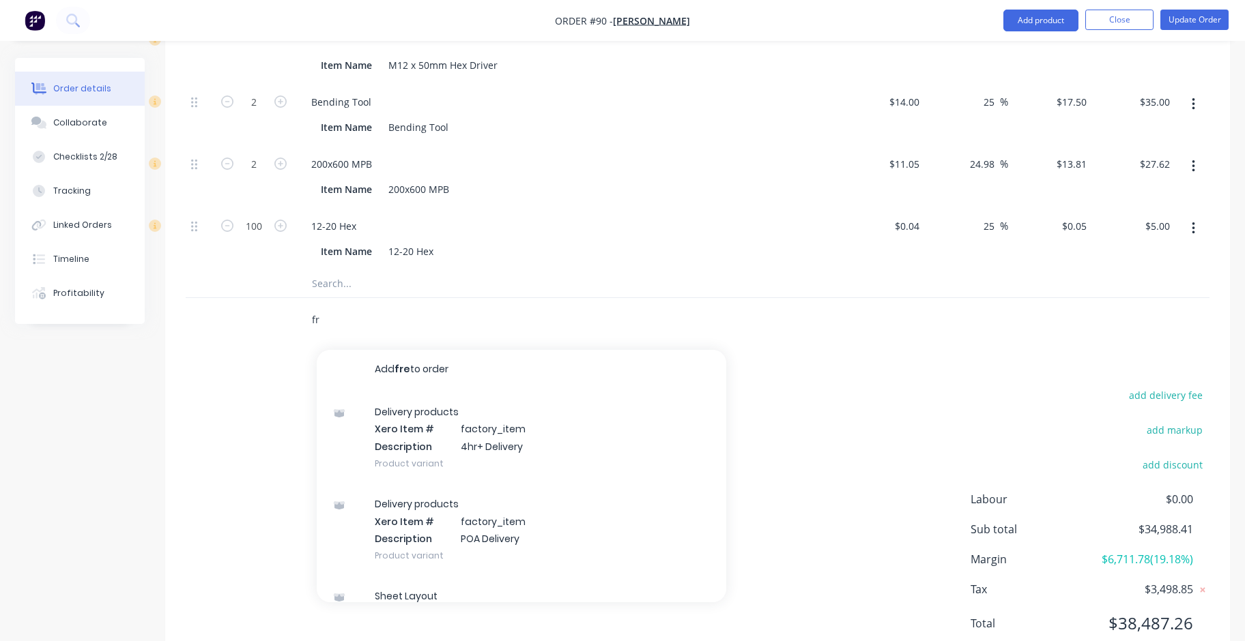
type input "f"
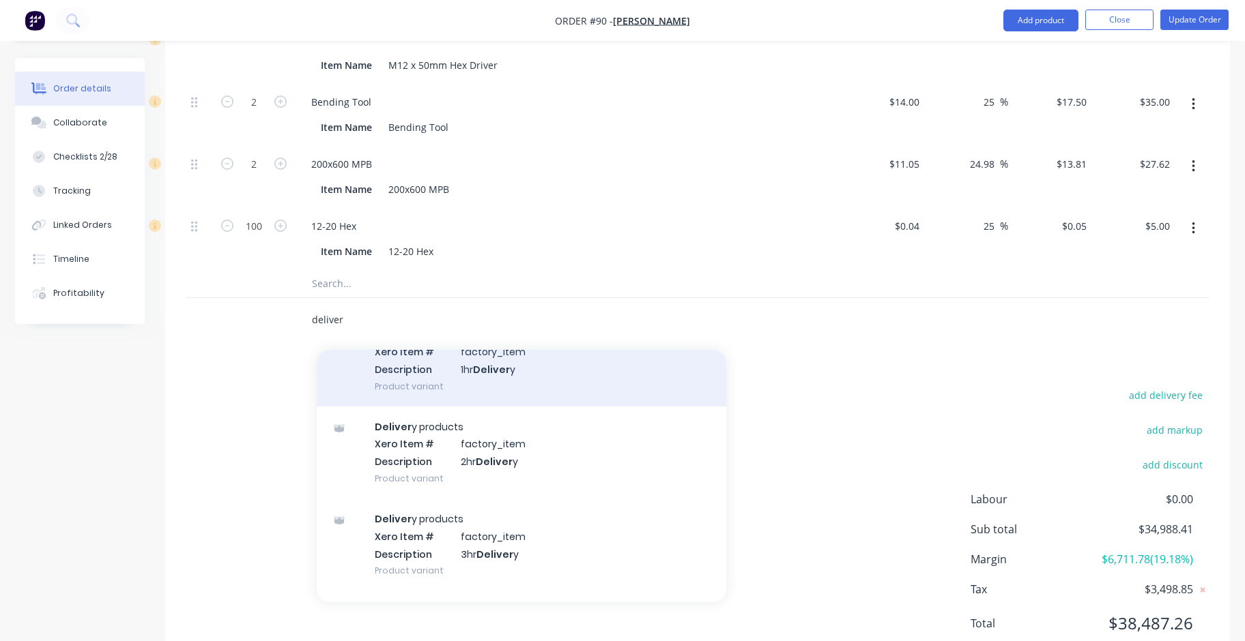
scroll to position [310, 0]
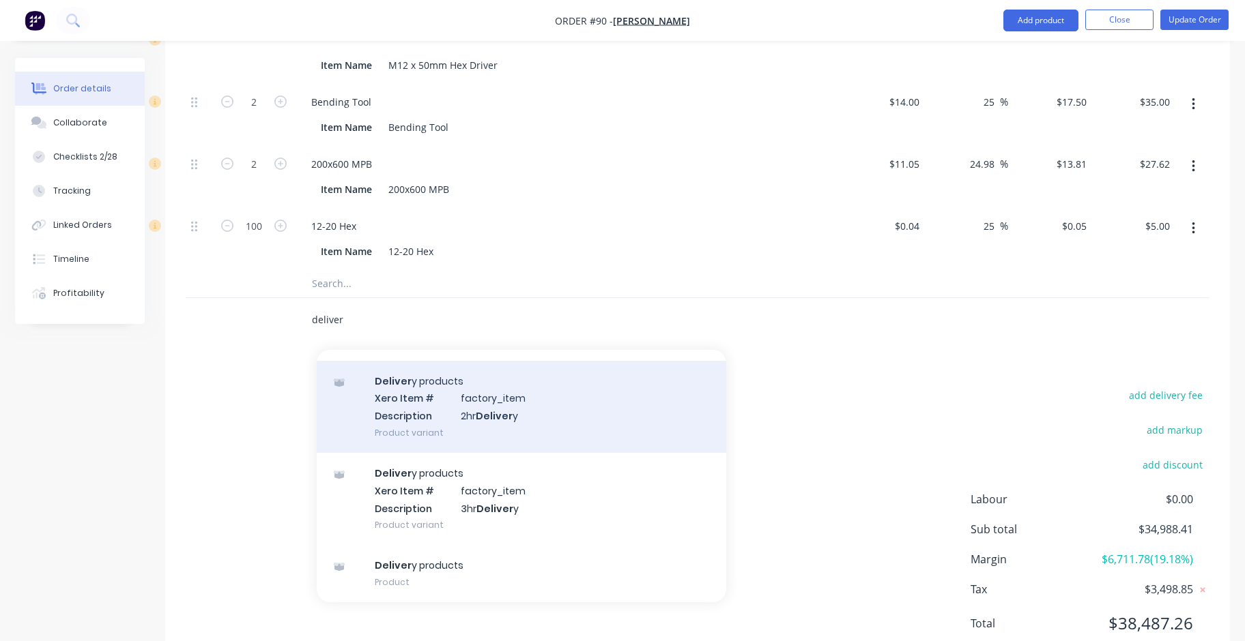
type input "deliver"
click at [508, 361] on div "Deliver y products Xero Item # factory_item Description 2hr Deliver y Product v…" at bounding box center [521, 407] width 409 height 92
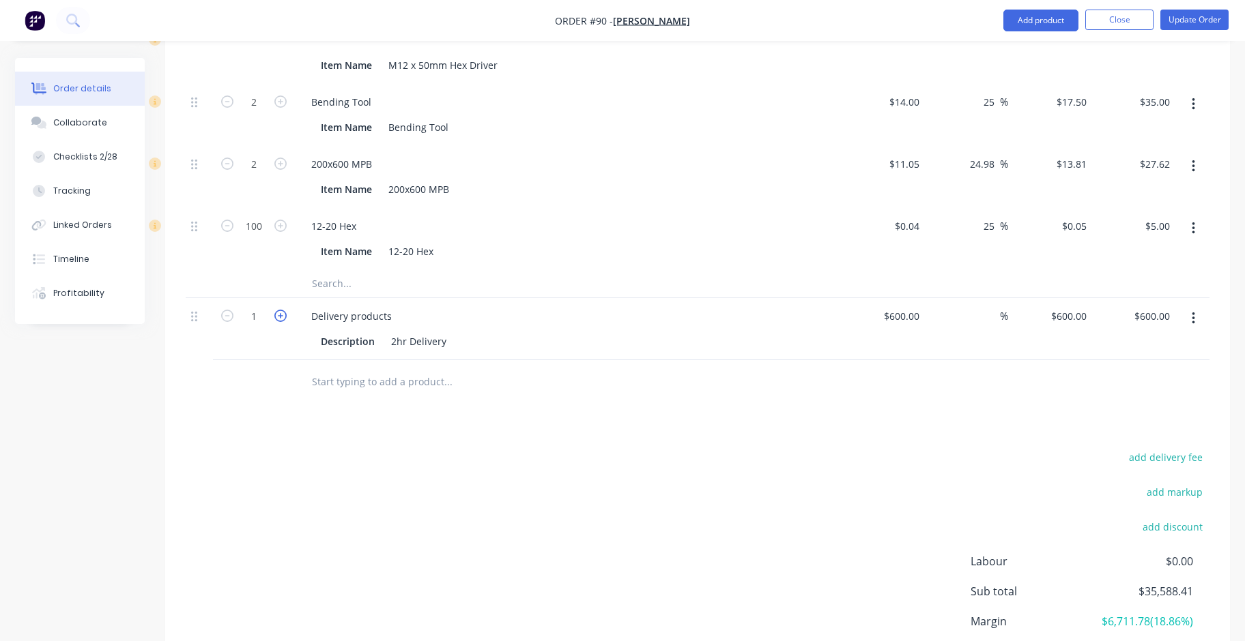
click at [282, 310] on icon "button" at bounding box center [280, 316] width 12 height 12
type input "2"
type input "$1,200.00"
click at [230, 310] on icon "button" at bounding box center [227, 316] width 12 height 12
type input "1"
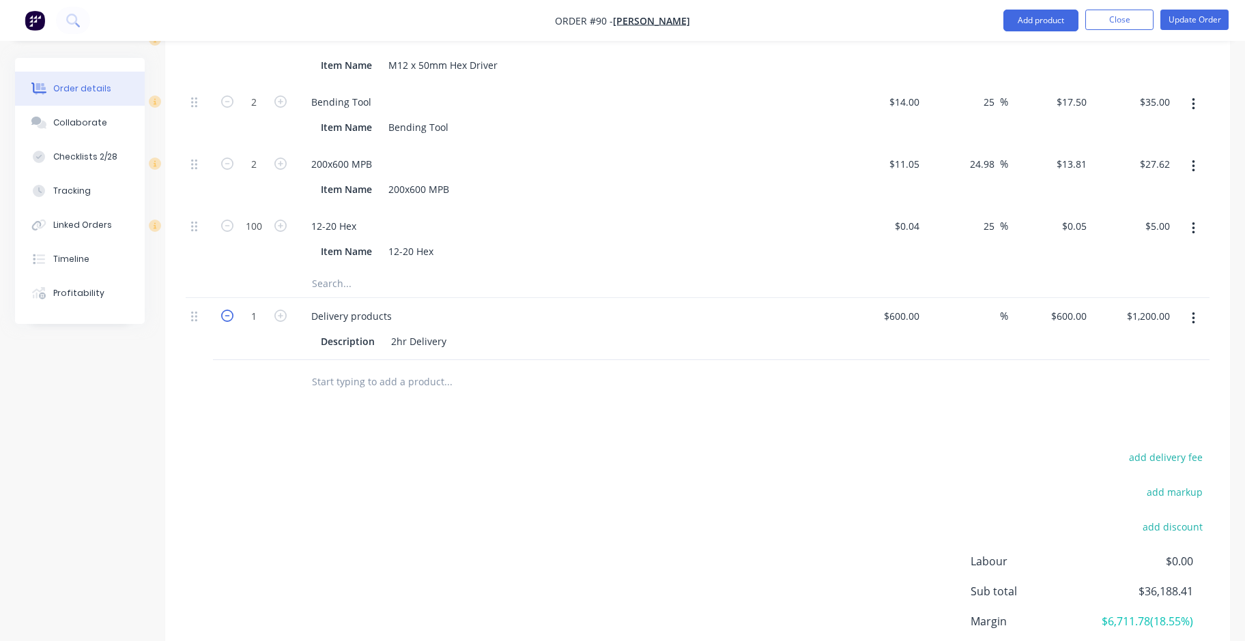
type input "$600.00"
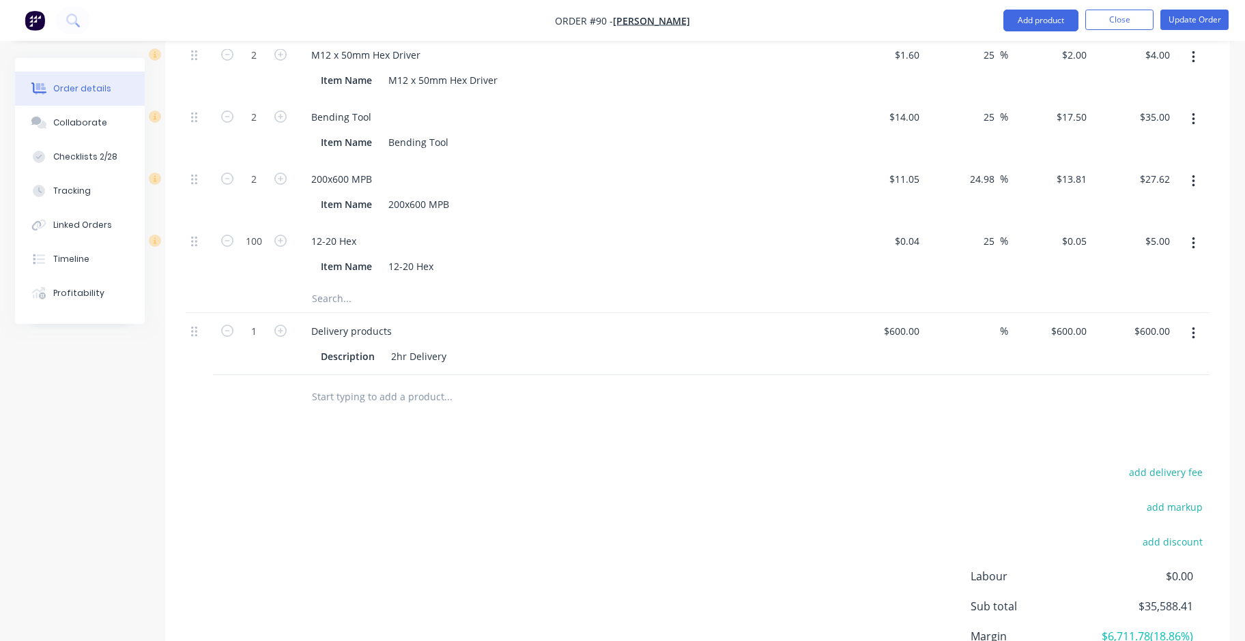
scroll to position [2315, 0]
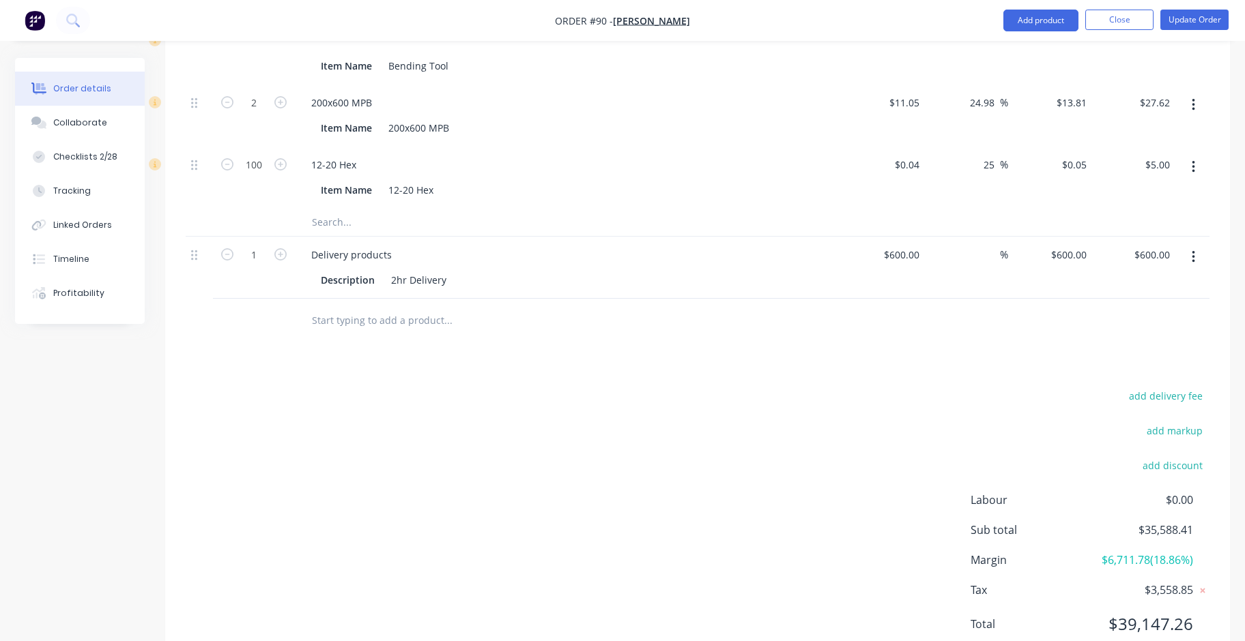
click at [338, 307] on input "text" at bounding box center [447, 320] width 273 height 27
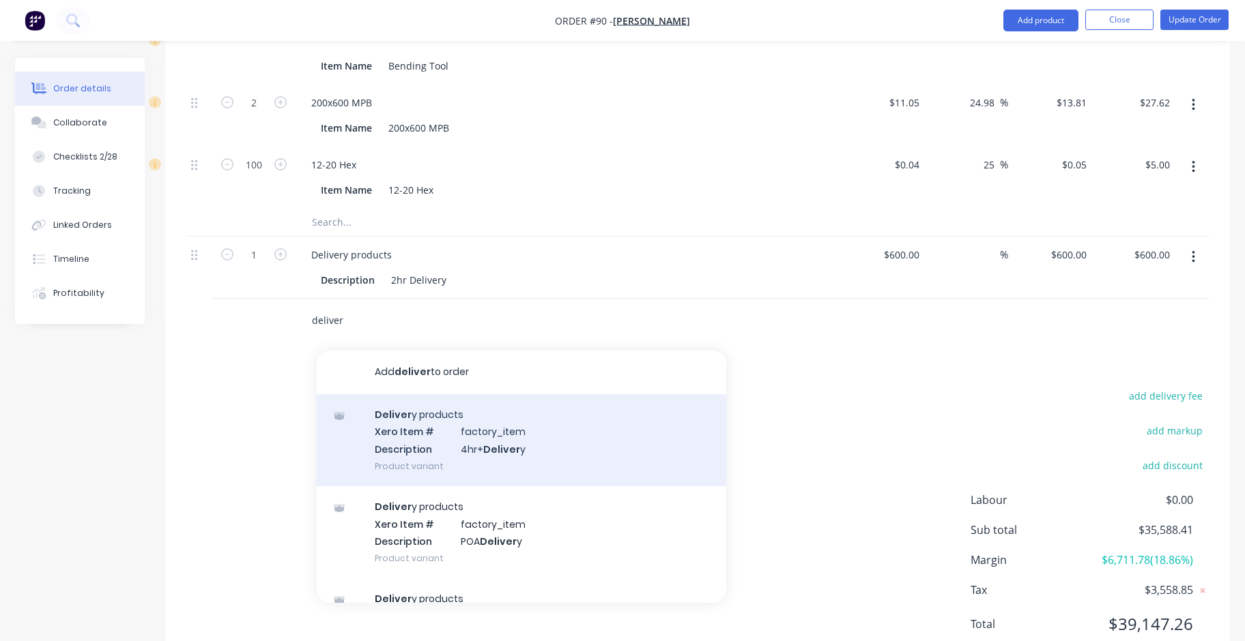
type input "deliver"
click at [448, 394] on div "Deliver y products Xero Item # factory_item Description 4hr+ Deliver y Product …" at bounding box center [521, 440] width 409 height 92
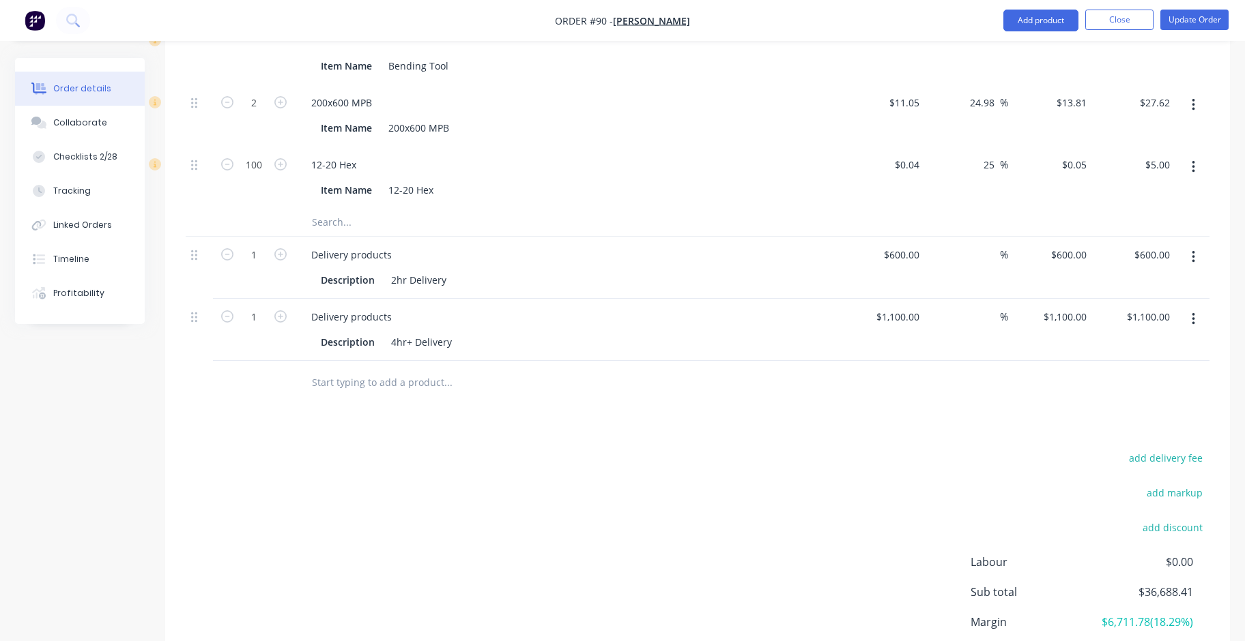
click at [191, 307] on div at bounding box center [199, 316] width 16 height 18
click at [1192, 312] on icon "button" at bounding box center [1192, 319] width 3 height 15
click at [1151, 427] on div "Delete" at bounding box center [1144, 437] width 105 height 20
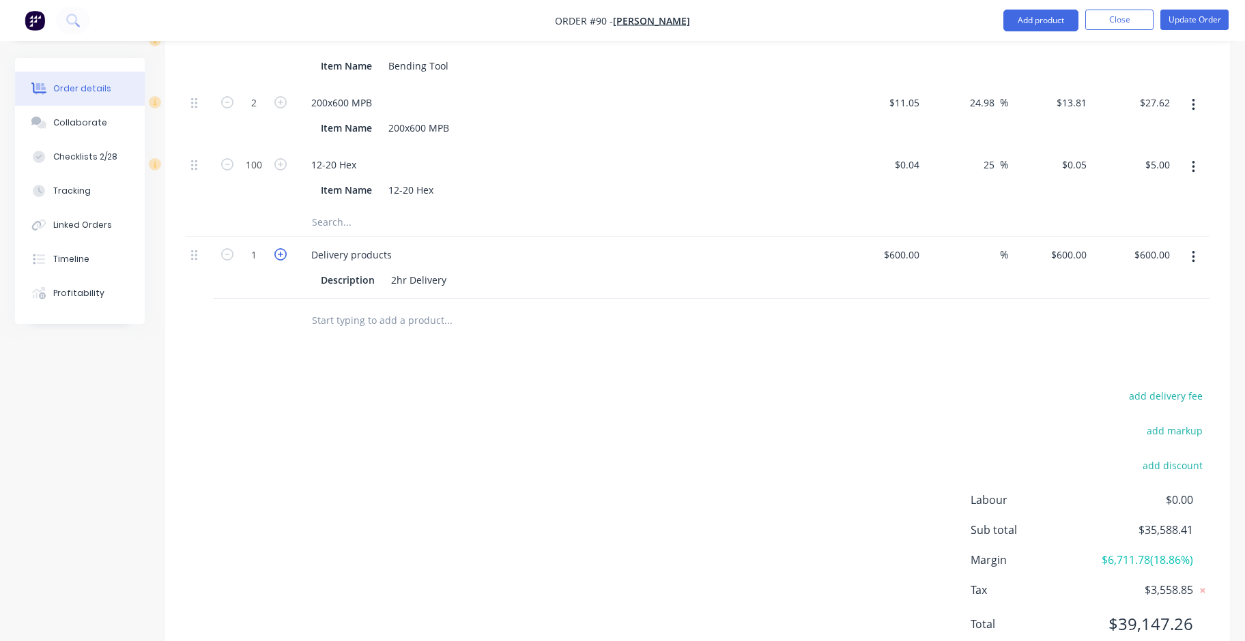
click at [283, 248] on icon "button" at bounding box center [280, 254] width 12 height 12
type input "2"
type input "$1,200.00"
click at [229, 248] on icon "button" at bounding box center [227, 254] width 12 height 12
type input "1"
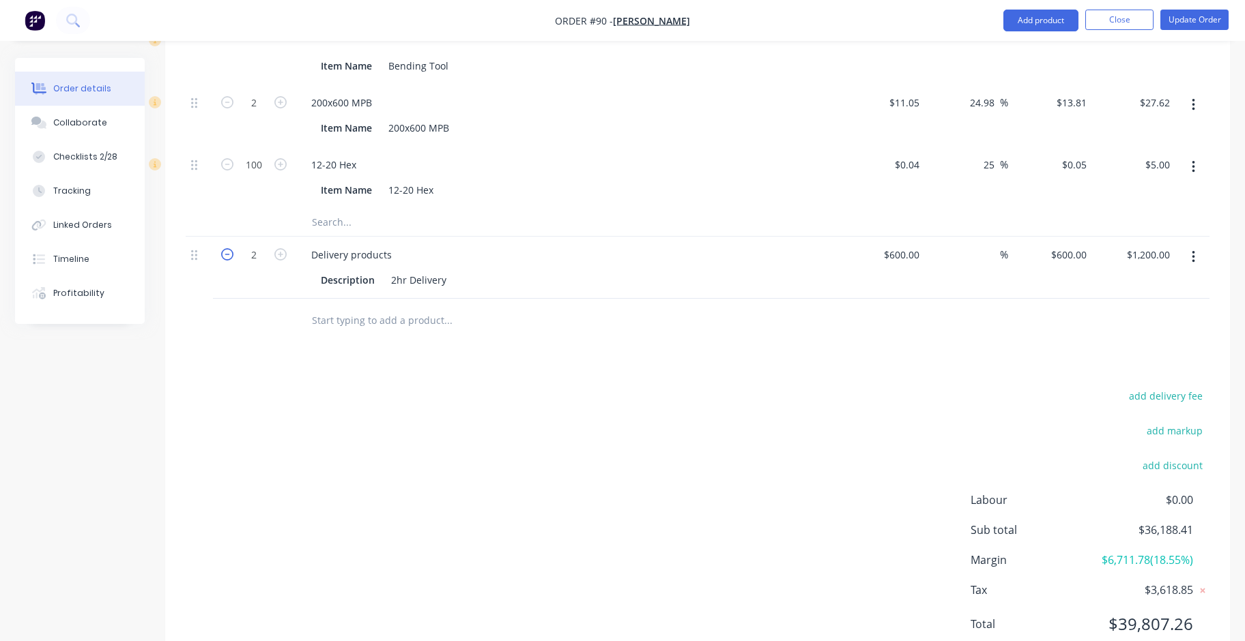
type input "$600.00"
click at [281, 248] on icon "button" at bounding box center [280, 254] width 12 height 12
type input "2"
type input "$1,200.00"
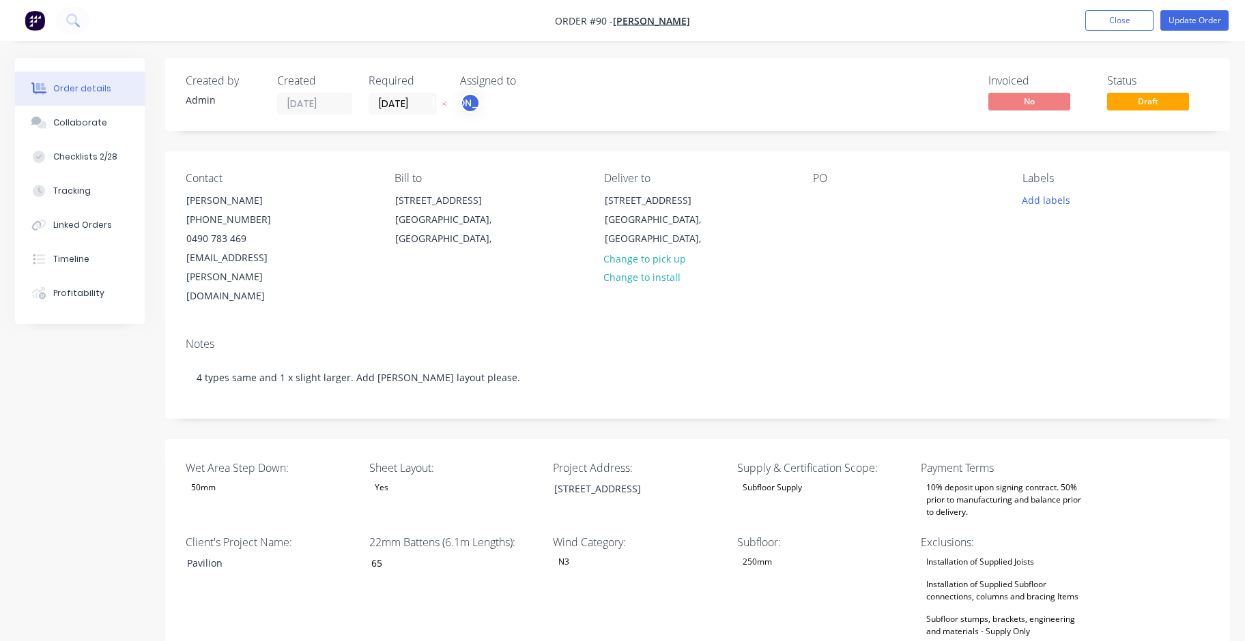
scroll to position [0, 0]
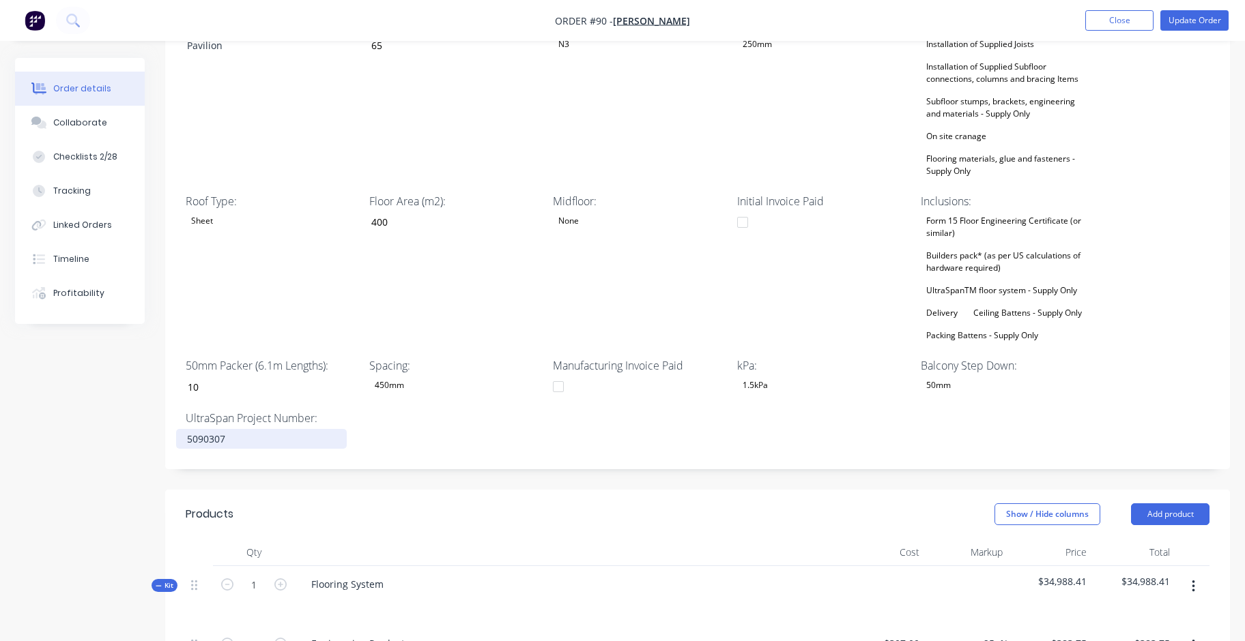
click at [265, 429] on div "5090307" at bounding box center [261, 439] width 171 height 20
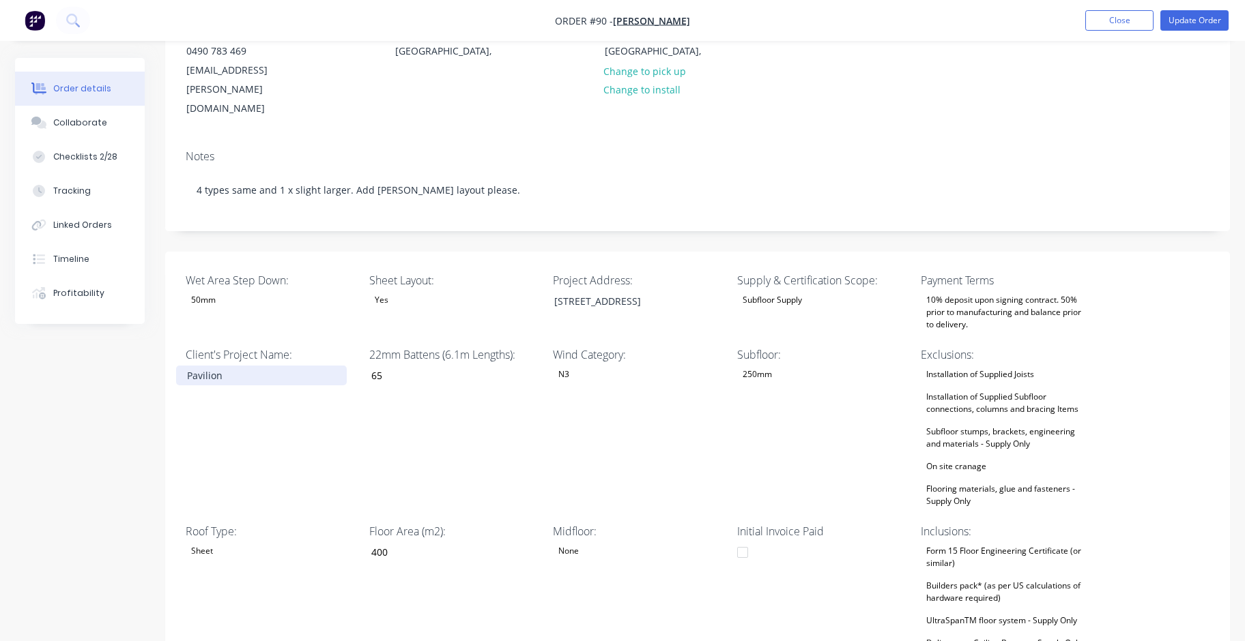
click at [254, 366] on div "Pavilion" at bounding box center [261, 376] width 171 height 20
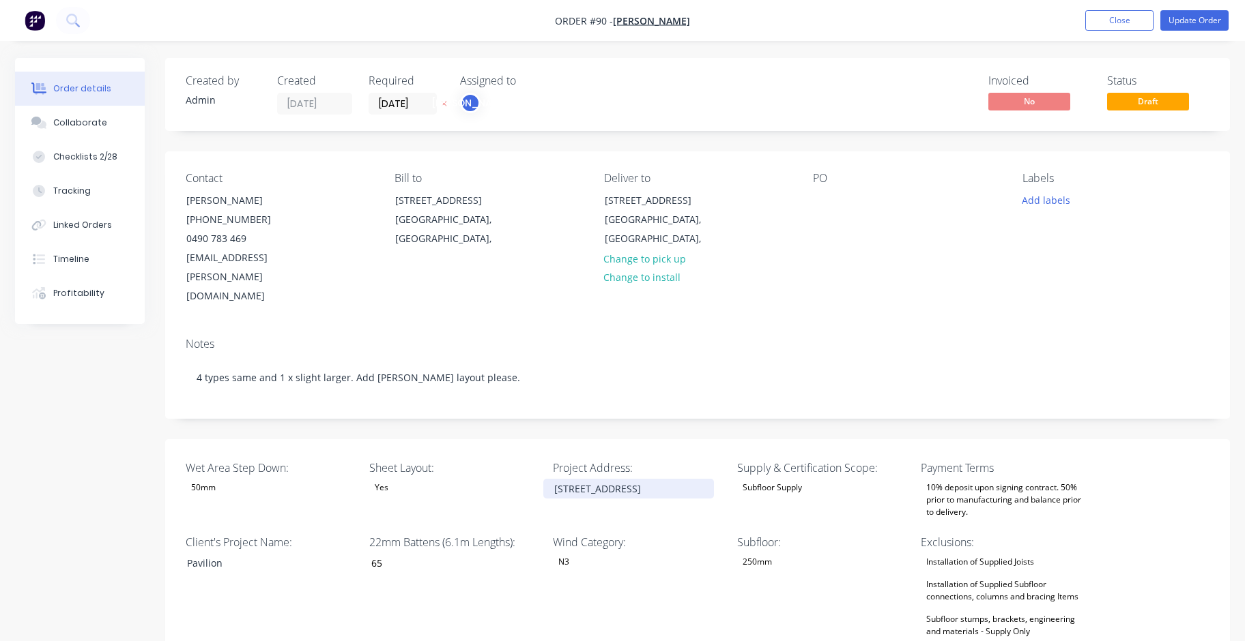
drag, startPoint x: 668, startPoint y: 451, endPoint x: 552, endPoint y: 449, distance: 116.0
click at [552, 479] on div "[STREET_ADDRESS]" at bounding box center [628, 489] width 171 height 20
copy div "[STREET_ADDRESS]"
click at [697, 213] on div "[GEOGRAPHIC_DATA], [GEOGRAPHIC_DATA]," at bounding box center [661, 229] width 113 height 38
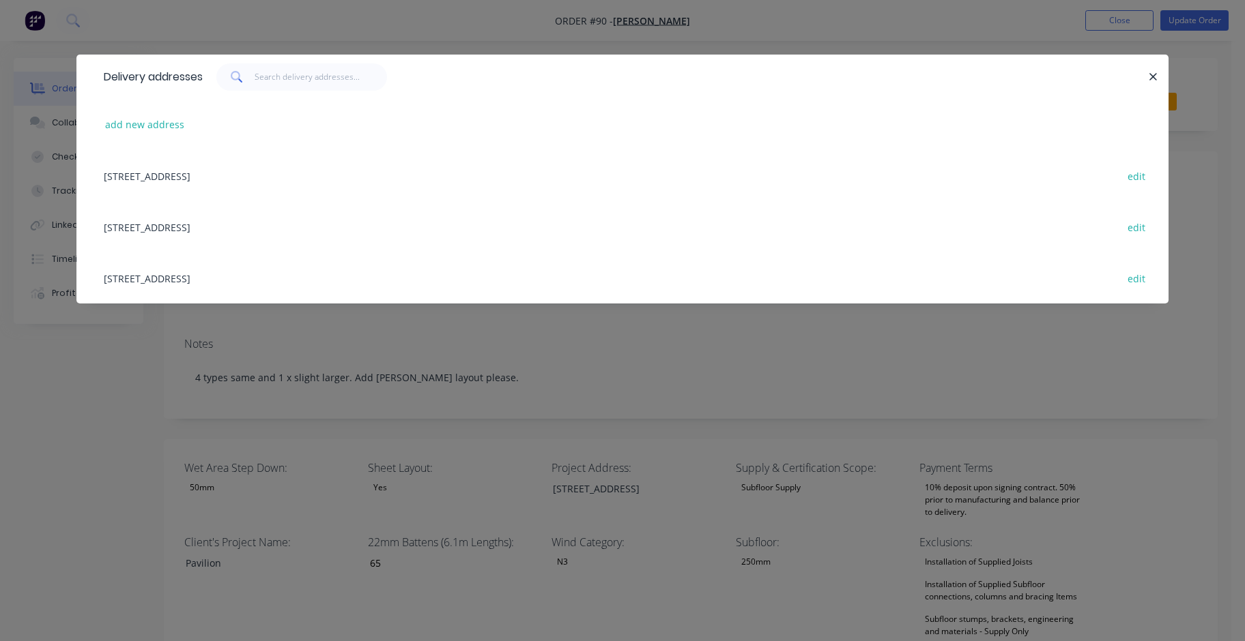
drag, startPoint x: 422, startPoint y: 170, endPoint x: 265, endPoint y: 173, distance: 157.7
click at [265, 173] on div "[STREET_ADDRESS] edit" at bounding box center [622, 175] width 1051 height 51
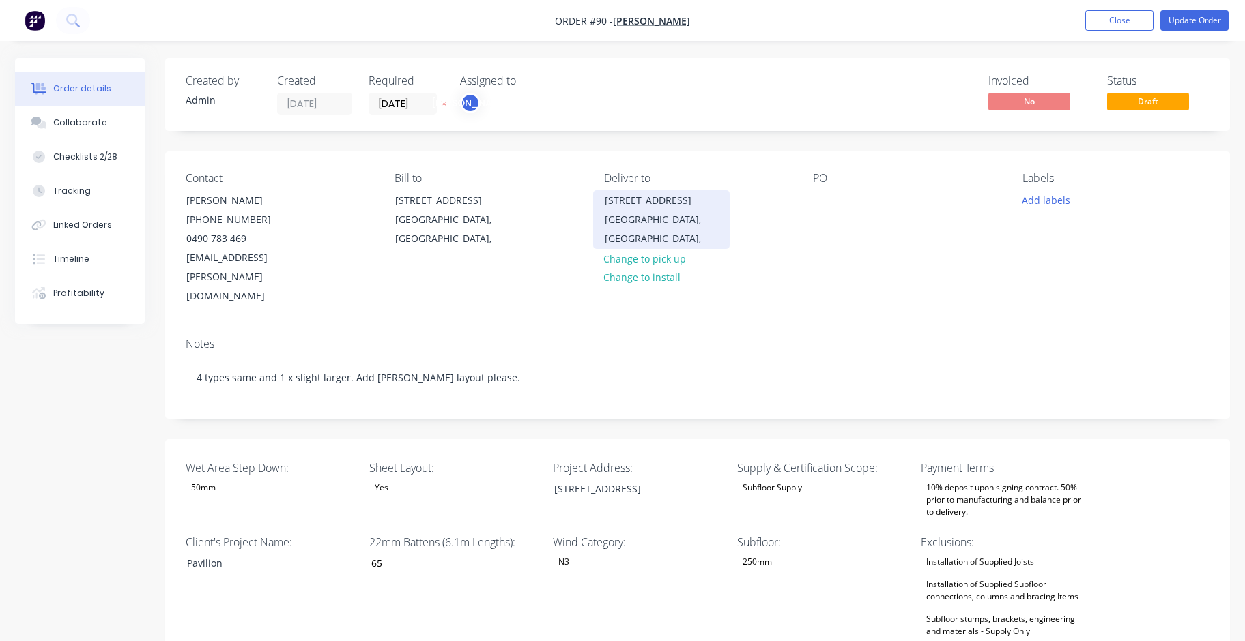
click at [722, 194] on div "[STREET_ADDRESS]," at bounding box center [661, 219] width 136 height 59
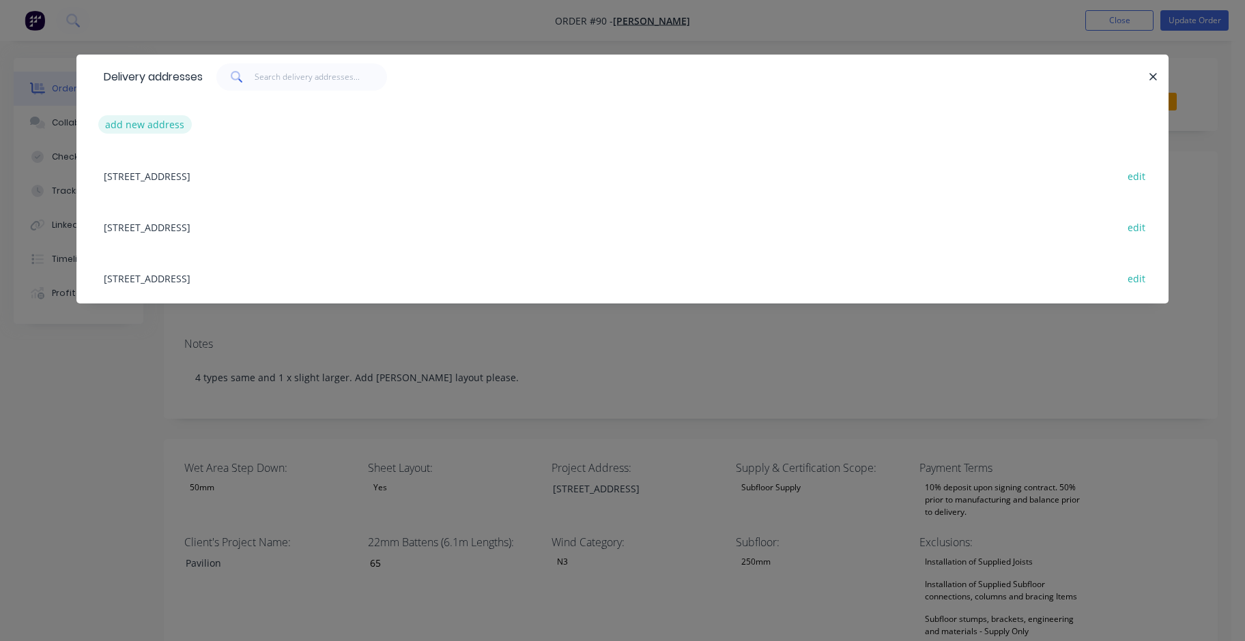
click at [166, 121] on button "add new address" at bounding box center [144, 124] width 93 height 18
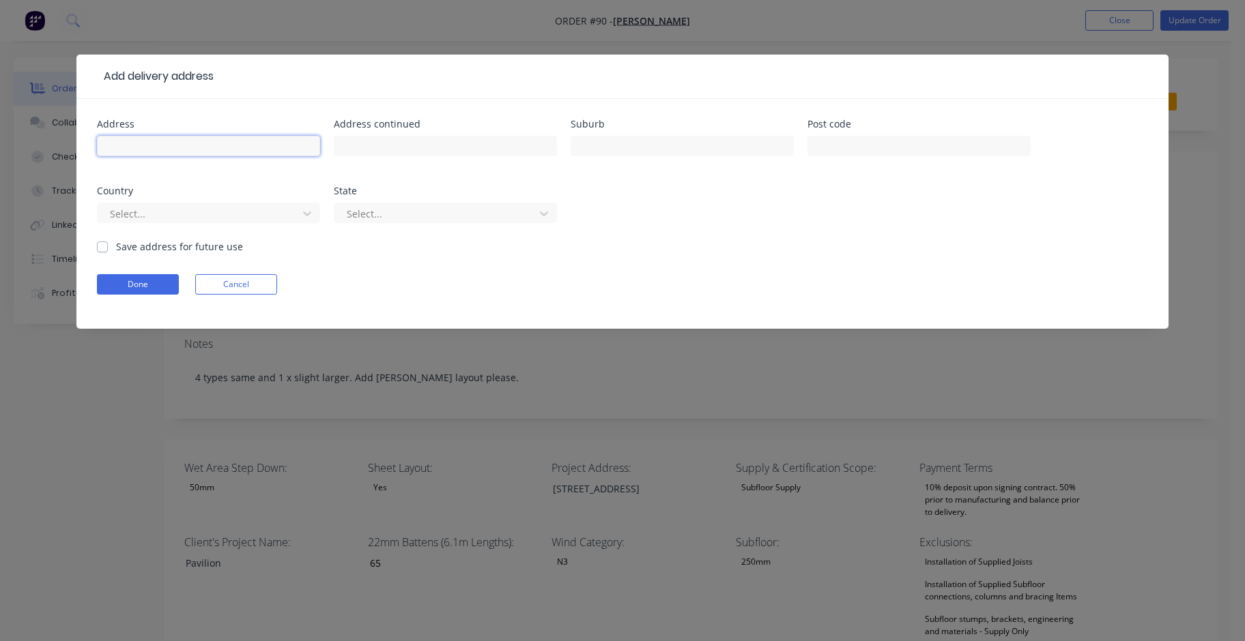
click at [182, 146] on input "text" at bounding box center [208, 146] width 223 height 20
paste input "[STREET_ADDRESS]"
click at [454, 149] on input "text" at bounding box center [445, 146] width 223 height 20
drag, startPoint x: 221, startPoint y: 145, endPoint x: 173, endPoint y: 145, distance: 47.8
click at [173, 145] on input "[STREET_ADDRESS]" at bounding box center [208, 146] width 223 height 20
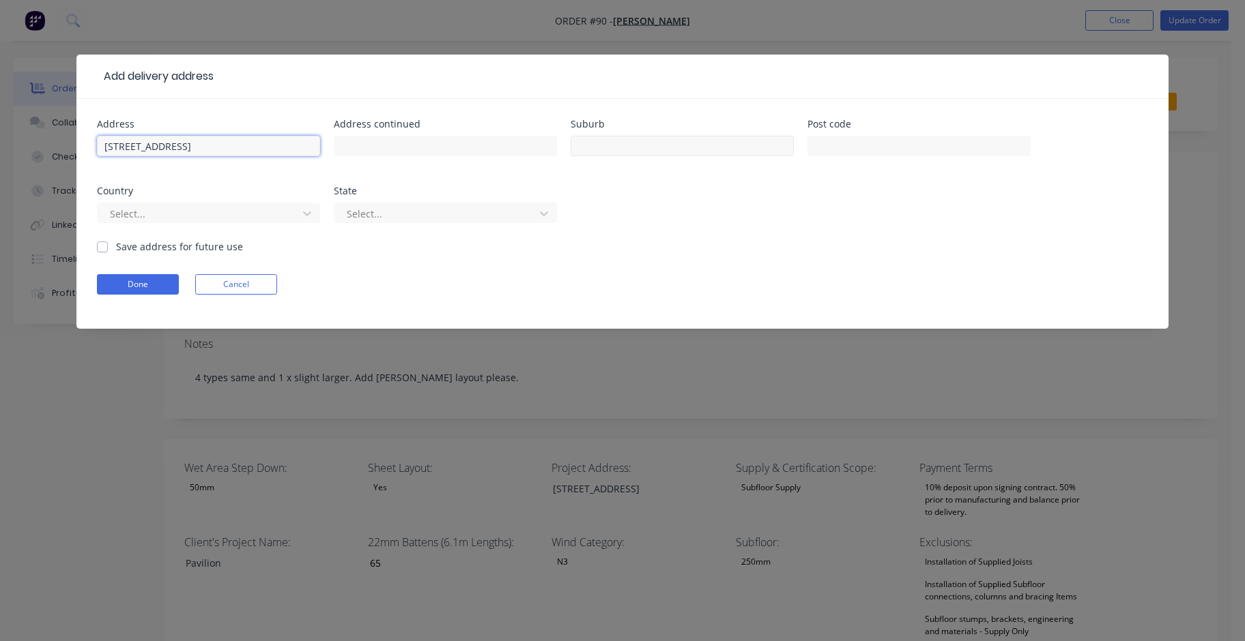
type input "[STREET_ADDRESS]"
click at [641, 146] on input "text" at bounding box center [681, 146] width 223 height 20
paste input "Pomona"
type input "Pomona"
click at [217, 147] on input "[STREET_ADDRESS]" at bounding box center [208, 146] width 223 height 20
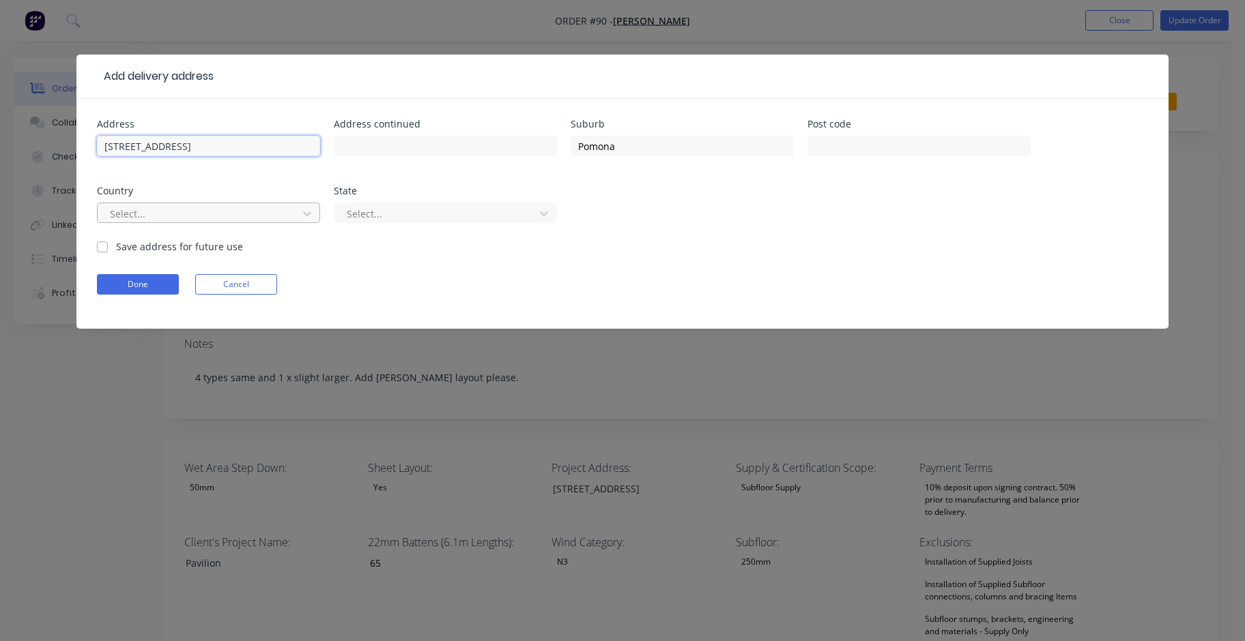
type input "[STREET_ADDRESS]"
click at [169, 210] on div at bounding box center [200, 213] width 182 height 17
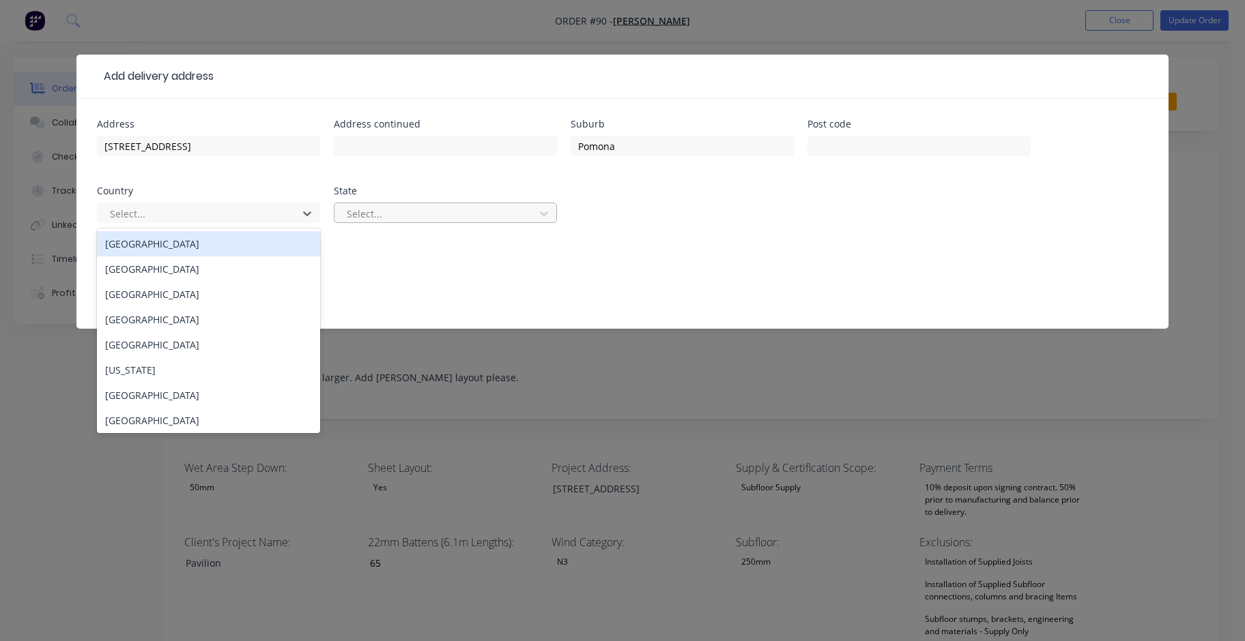
click at [353, 205] on div at bounding box center [436, 213] width 182 height 17
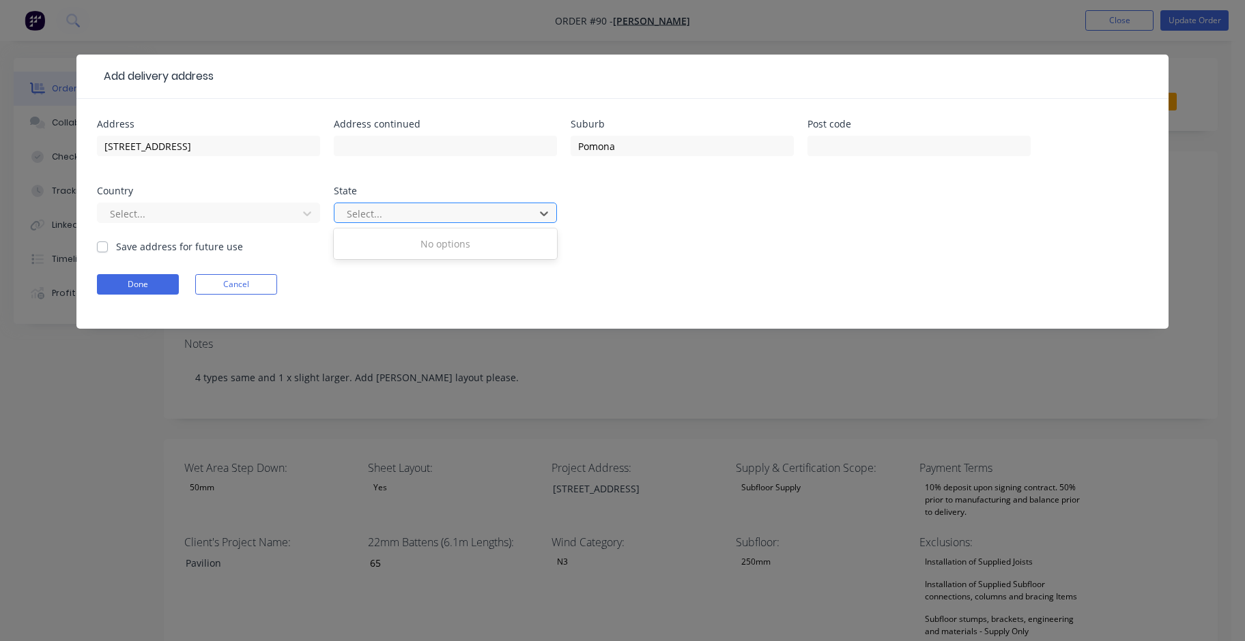
click at [437, 216] on div at bounding box center [436, 213] width 182 height 17
click at [446, 214] on div at bounding box center [436, 213] width 182 height 17
click at [263, 216] on div at bounding box center [200, 213] width 182 height 17
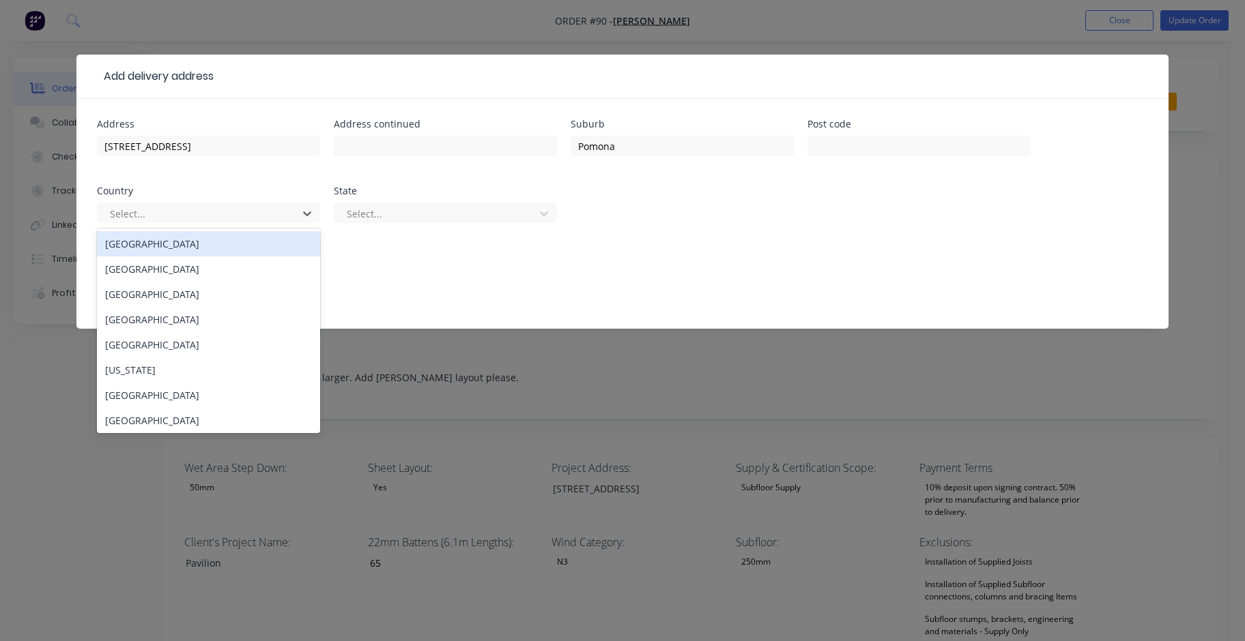
click at [203, 244] on div "[GEOGRAPHIC_DATA]" at bounding box center [208, 243] width 223 height 25
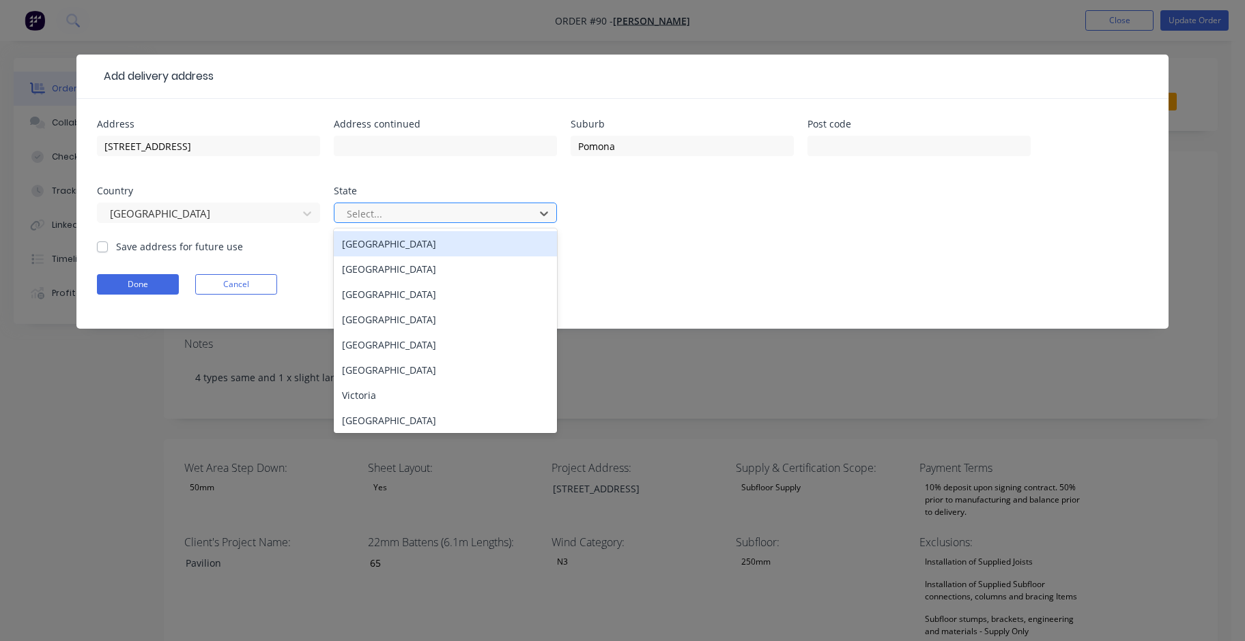
click at [422, 216] on div at bounding box center [436, 213] width 182 height 17
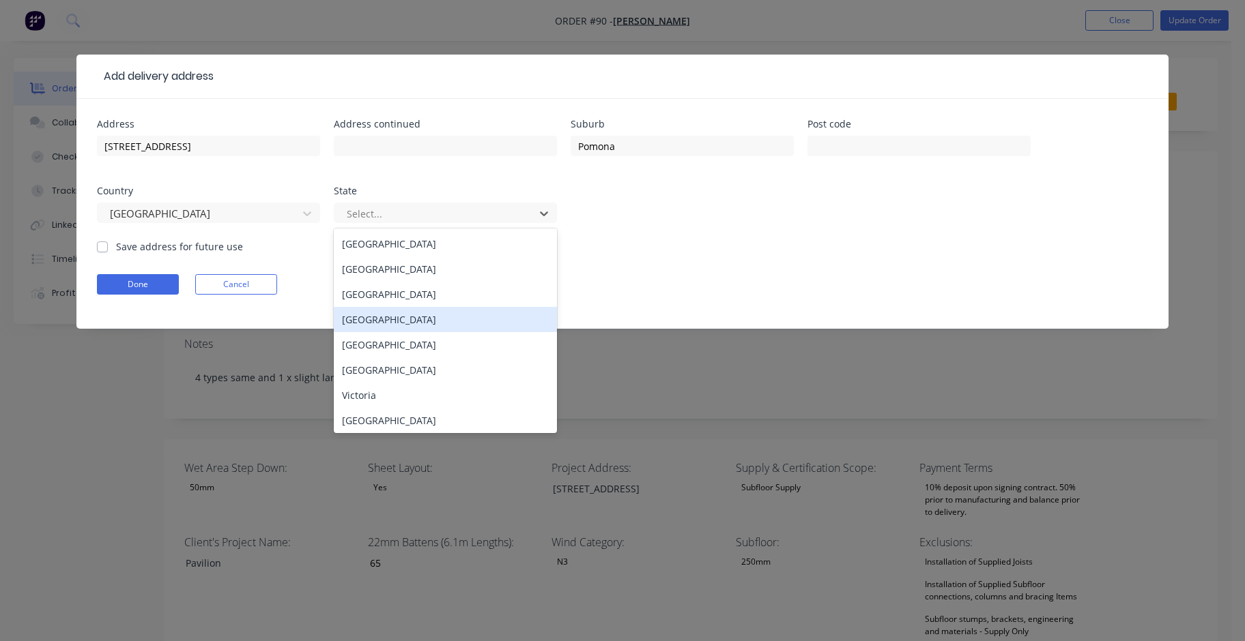
click at [414, 327] on div "[GEOGRAPHIC_DATA]" at bounding box center [445, 319] width 223 height 25
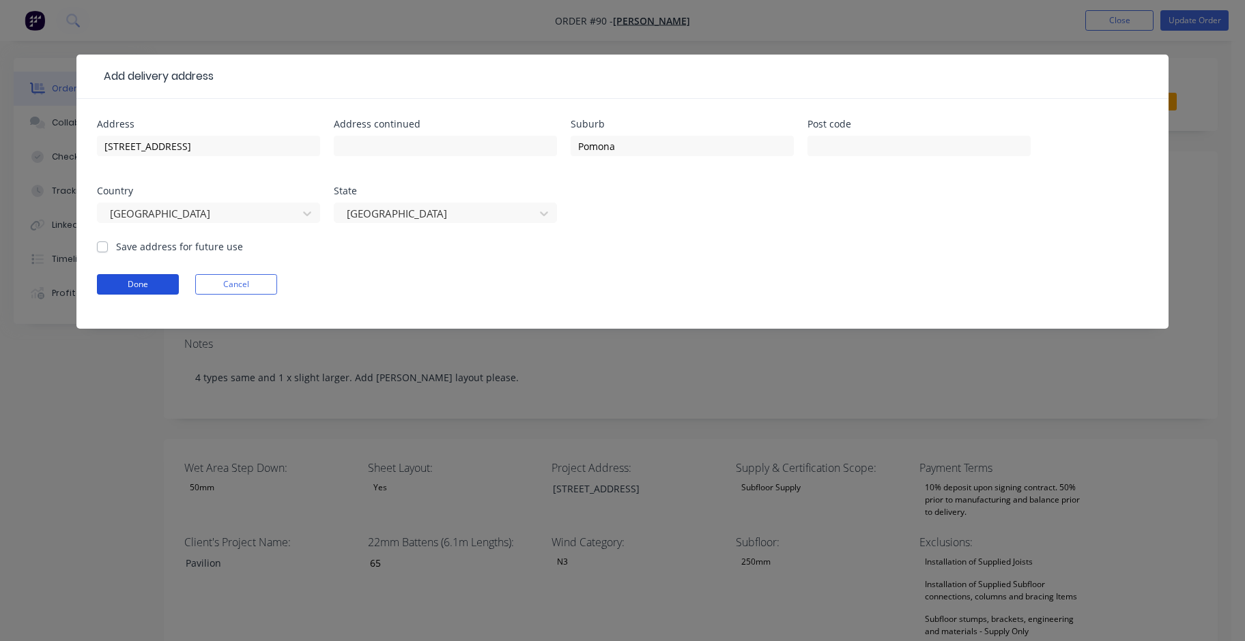
drag, startPoint x: 165, startPoint y: 285, endPoint x: 122, endPoint y: 302, distance: 46.0
click at [154, 315] on form "Address [STREET_ADDRESS] Address continued Suburb Pomona Post code Country [GEO…" at bounding box center [622, 224] width 1051 height 210
click at [116, 244] on label "Save address for future use" at bounding box center [179, 247] width 127 height 14
click at [101, 244] on input "Save address for future use" at bounding box center [102, 246] width 11 height 13
click at [116, 248] on label "Save address for future use" at bounding box center [179, 247] width 127 height 14
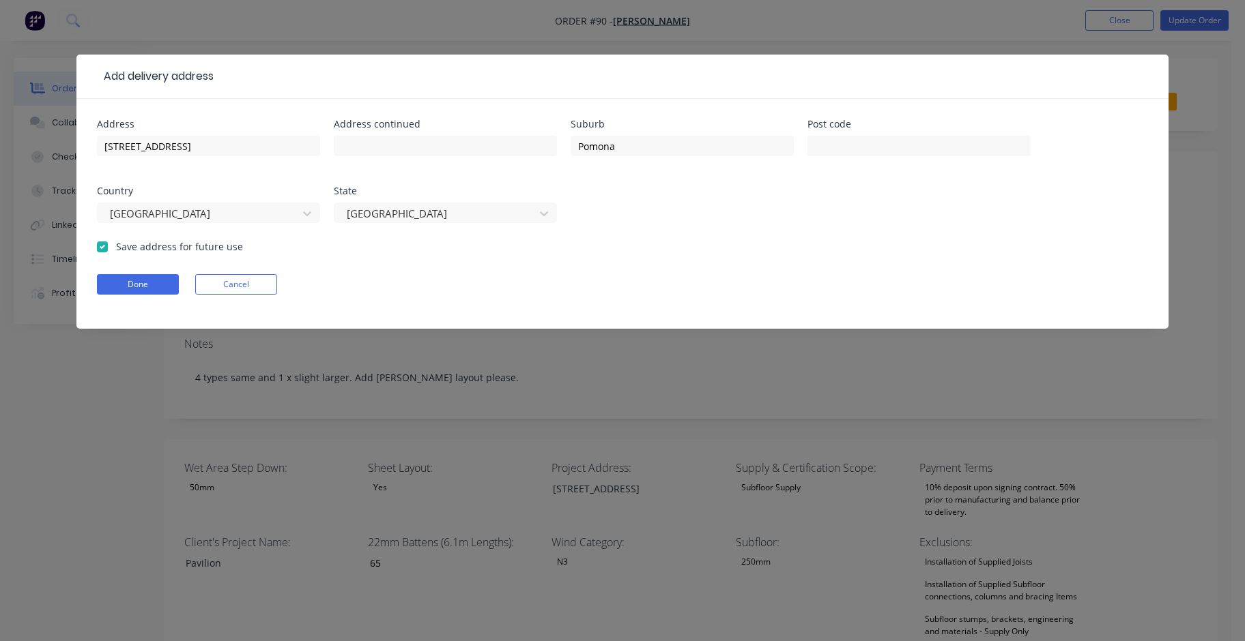
click at [106, 248] on input "Save address for future use" at bounding box center [102, 246] width 11 height 13
checkbox input "false"
click at [117, 281] on button "Done" at bounding box center [138, 284] width 82 height 20
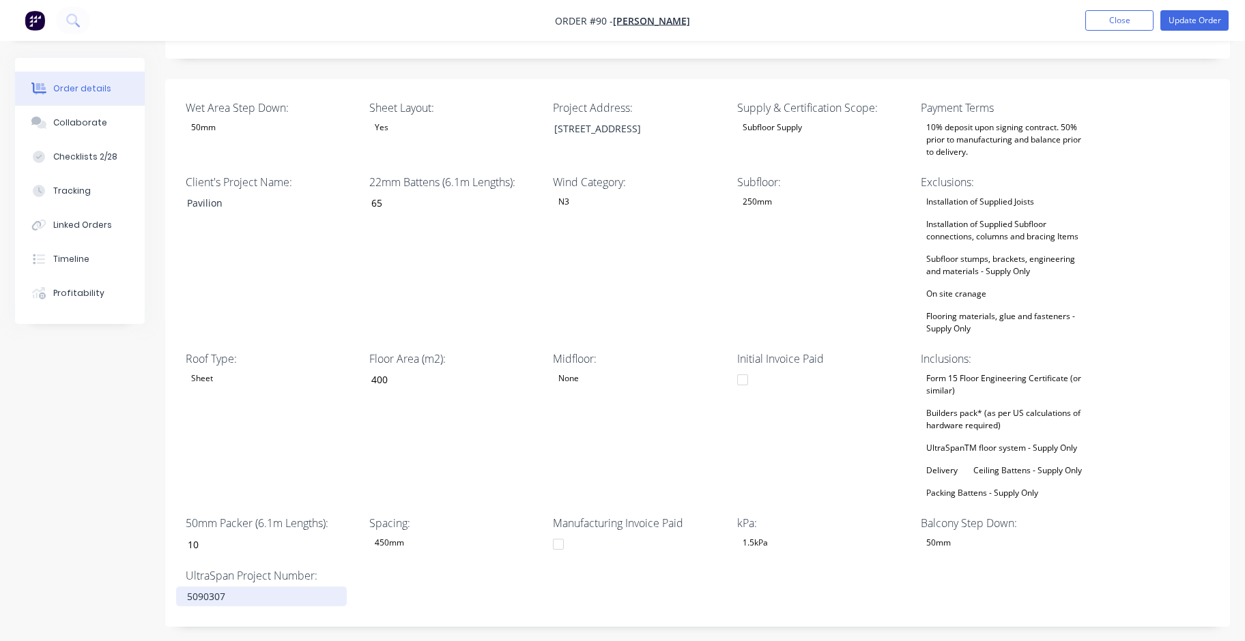
scroll to position [361, 0]
click at [253, 586] on div "5090307" at bounding box center [261, 596] width 171 height 20
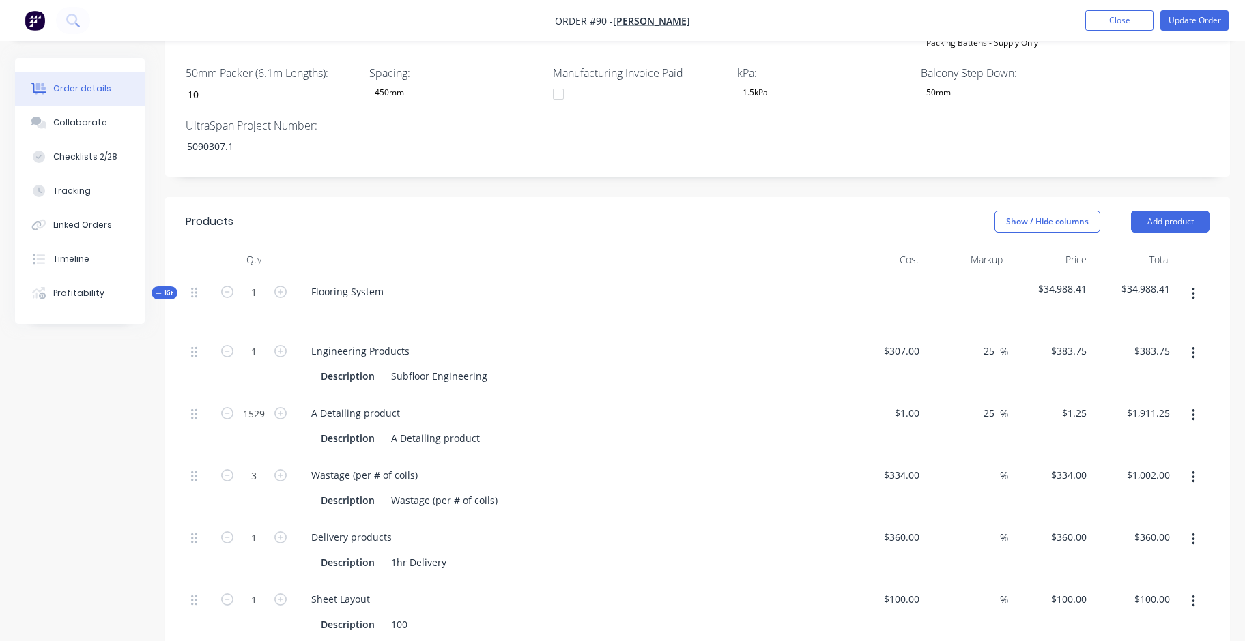
click at [1187, 528] on button "button" at bounding box center [1193, 540] width 32 height 25
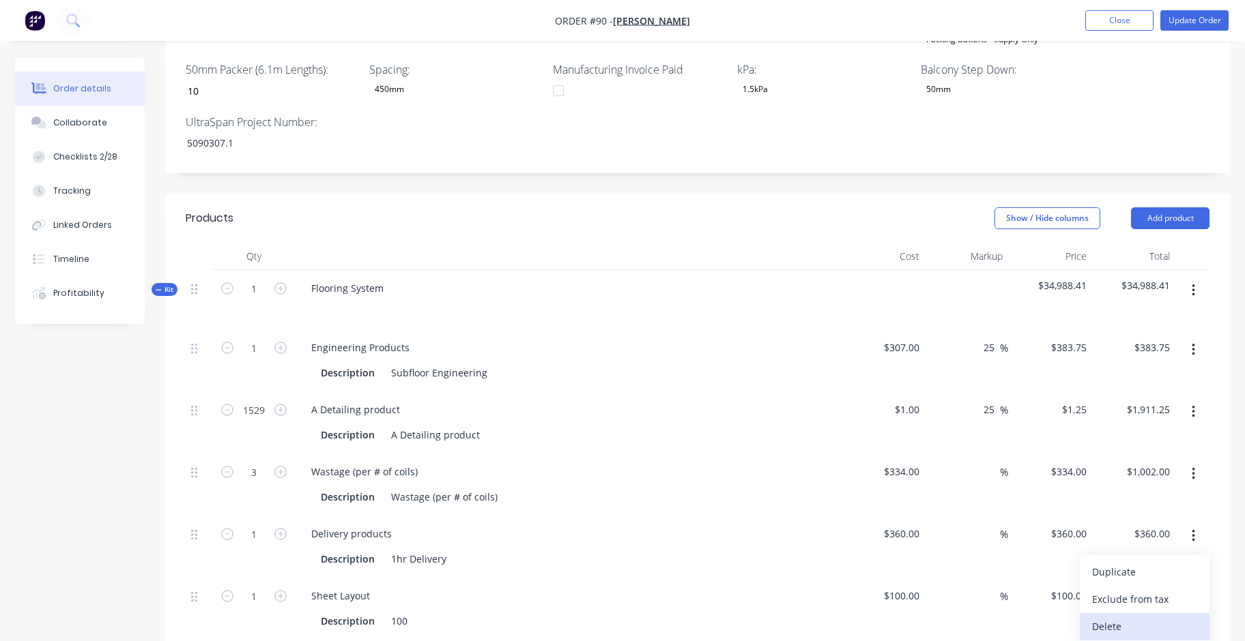
click at [1151, 617] on div "Delete" at bounding box center [1144, 627] width 105 height 20
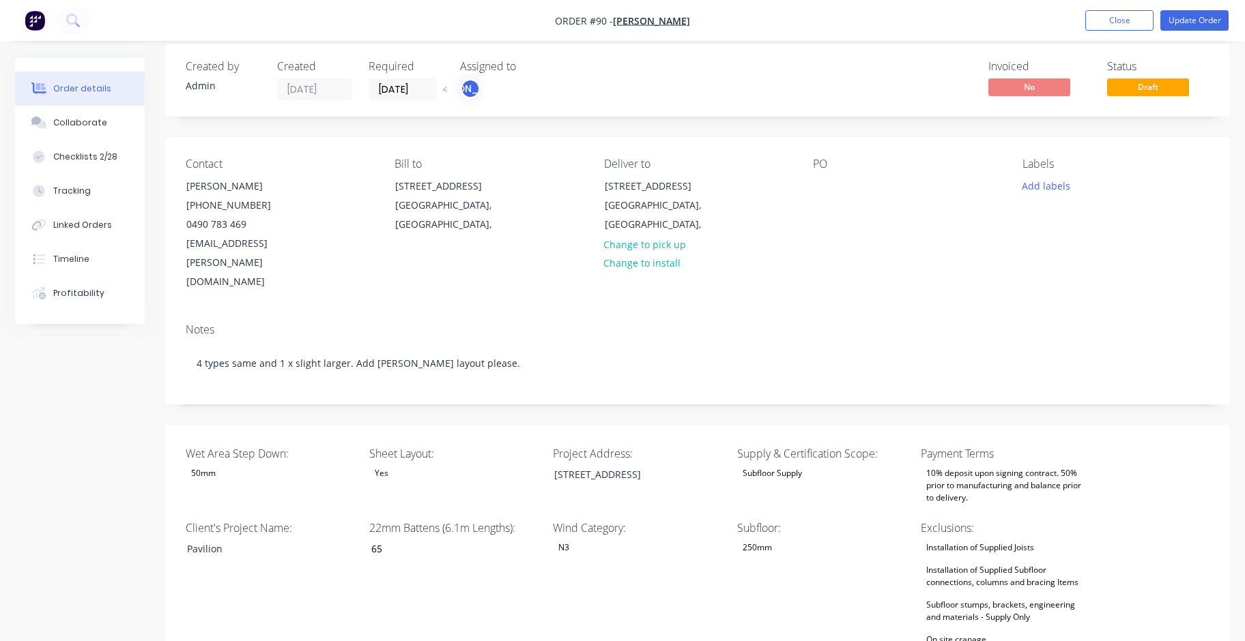
scroll to position [0, 0]
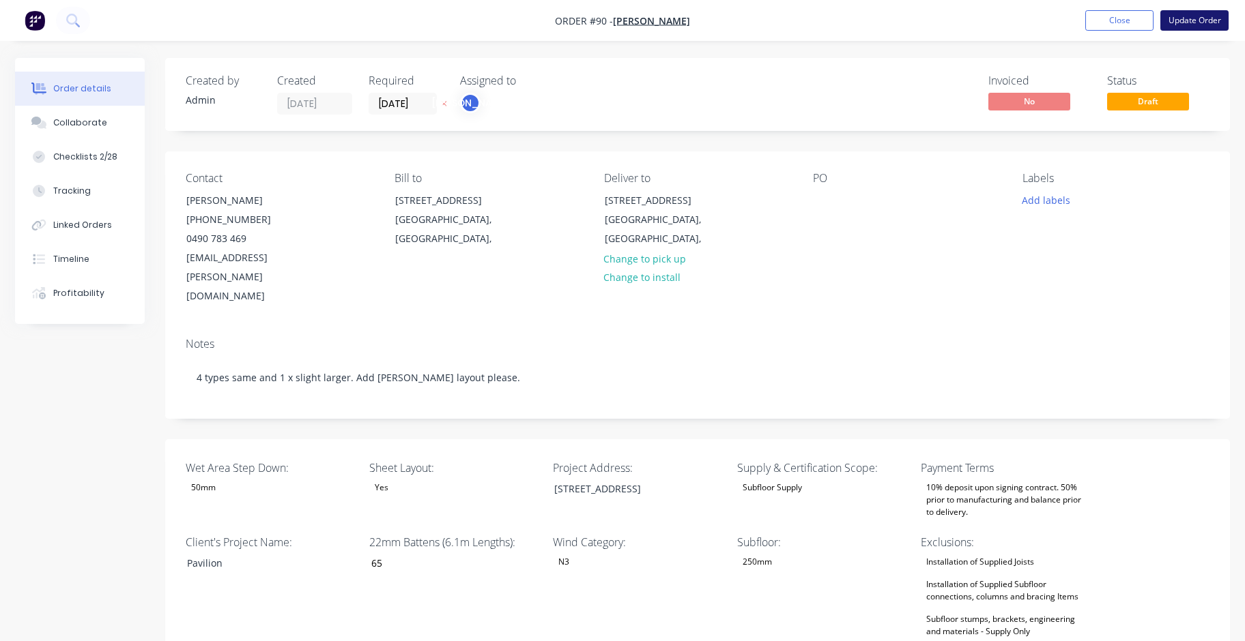
click at [1200, 20] on button "Update Order" at bounding box center [1194, 20] width 68 height 20
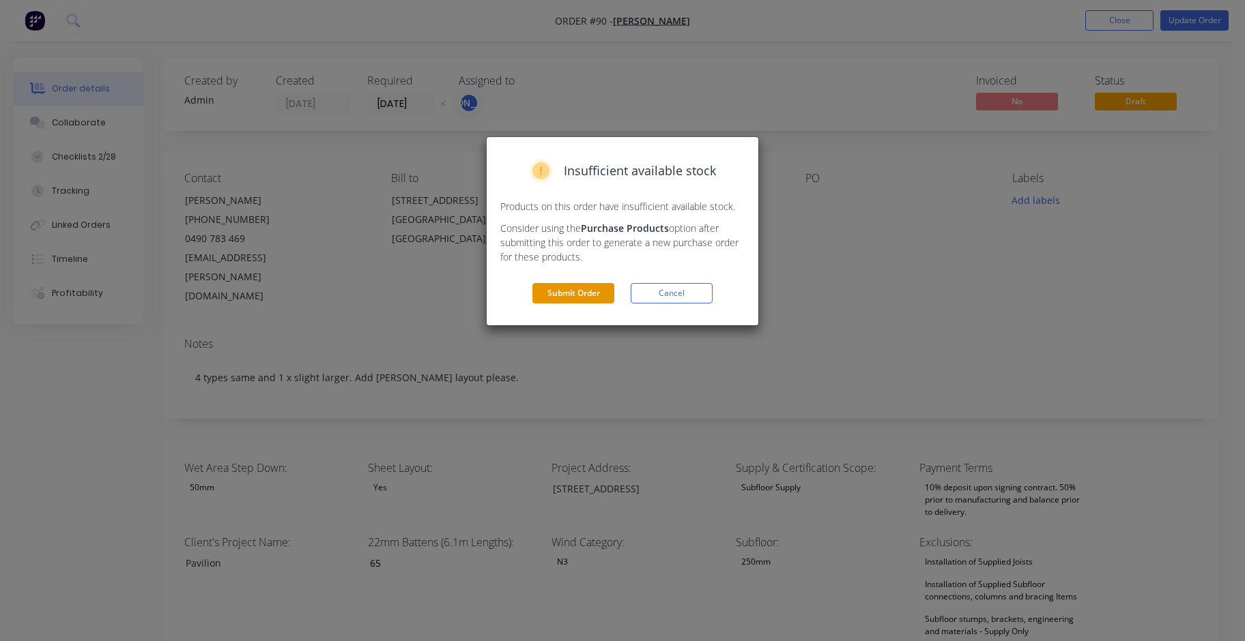
click at [555, 295] on button "Submit Order" at bounding box center [573, 293] width 82 height 20
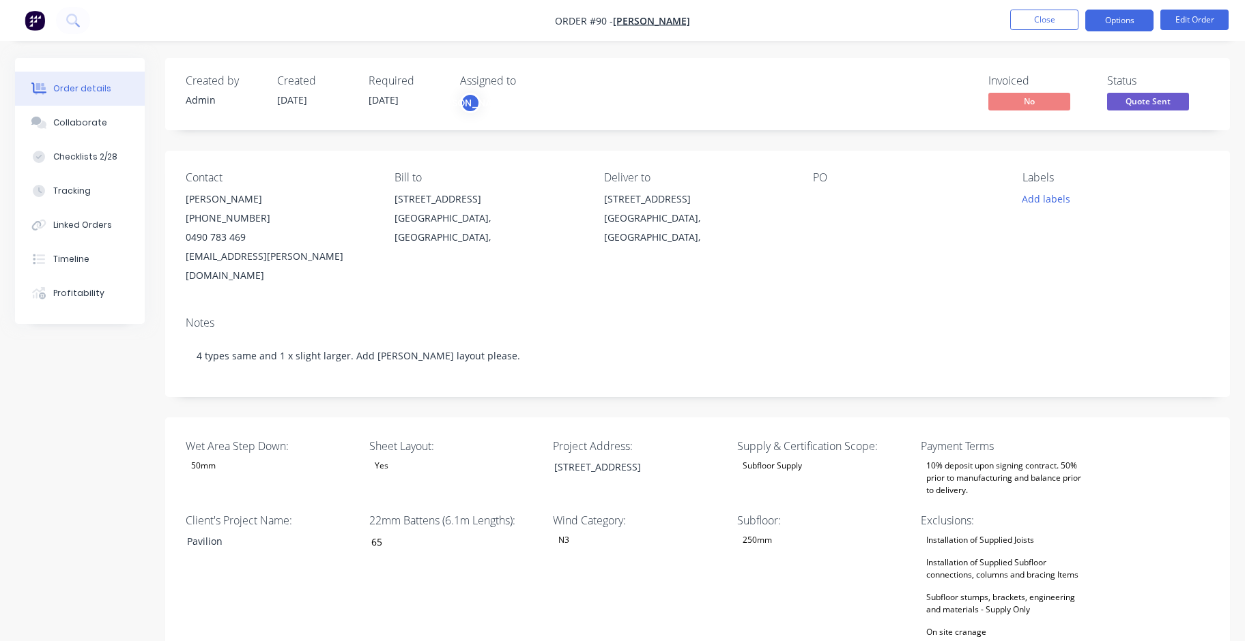
click at [1116, 17] on button "Options" at bounding box center [1119, 21] width 68 height 22
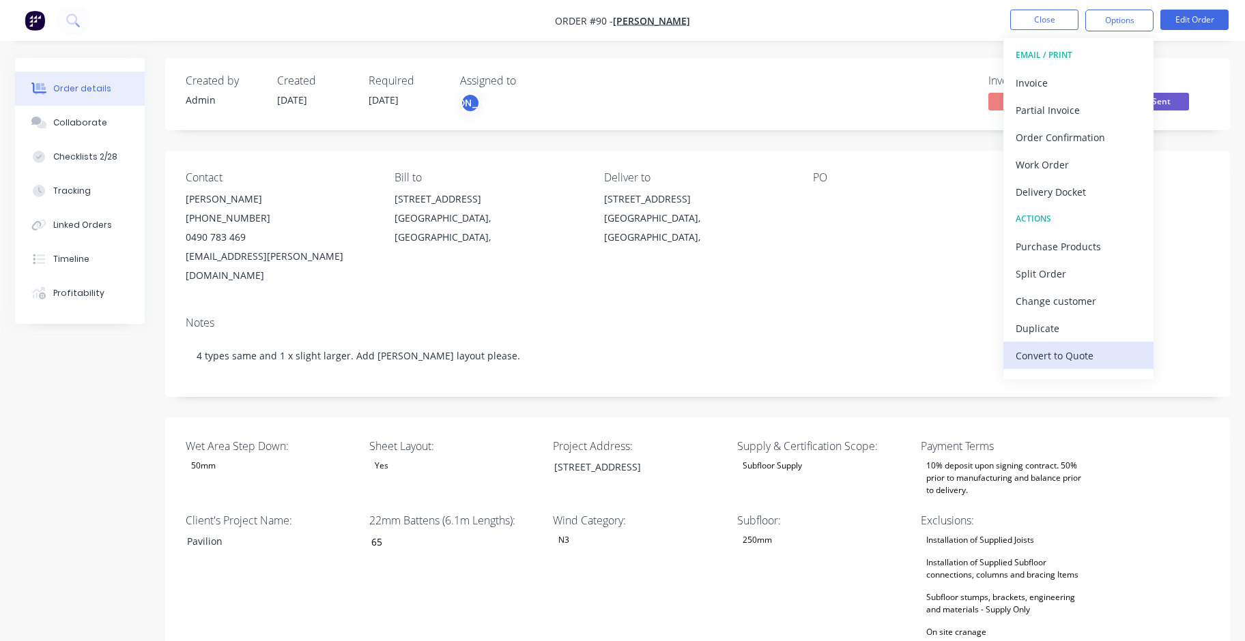
click at [1101, 353] on div "Convert to Quote" at bounding box center [1078, 356] width 126 height 20
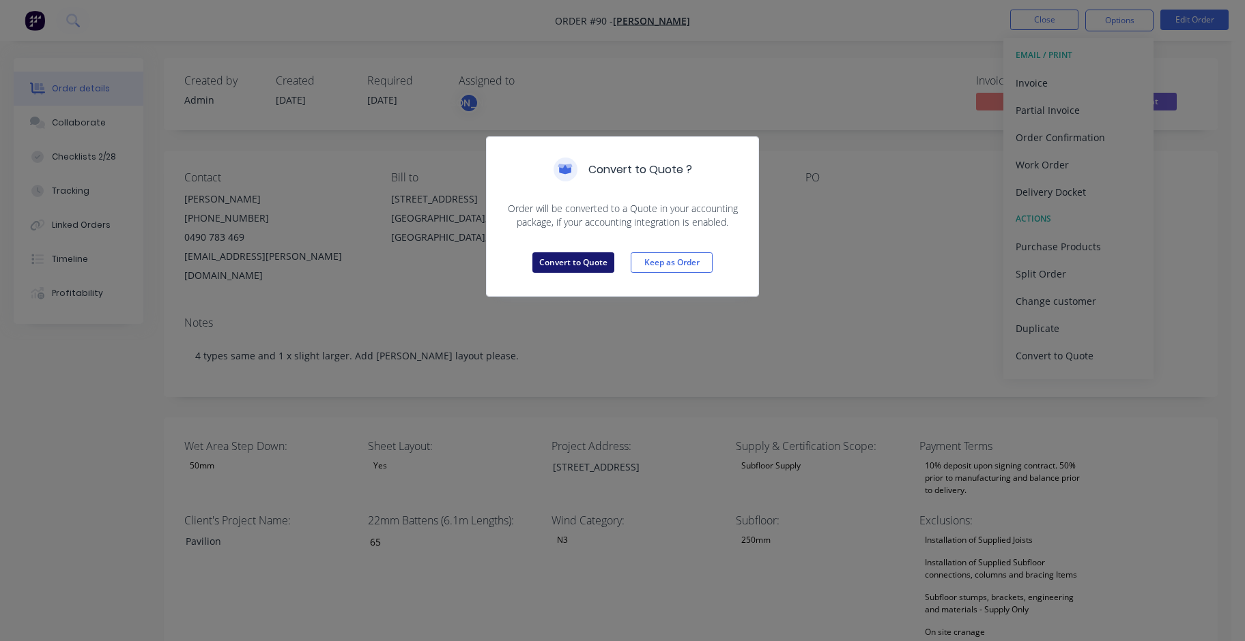
click at [587, 261] on button "Convert to Quote" at bounding box center [573, 262] width 82 height 20
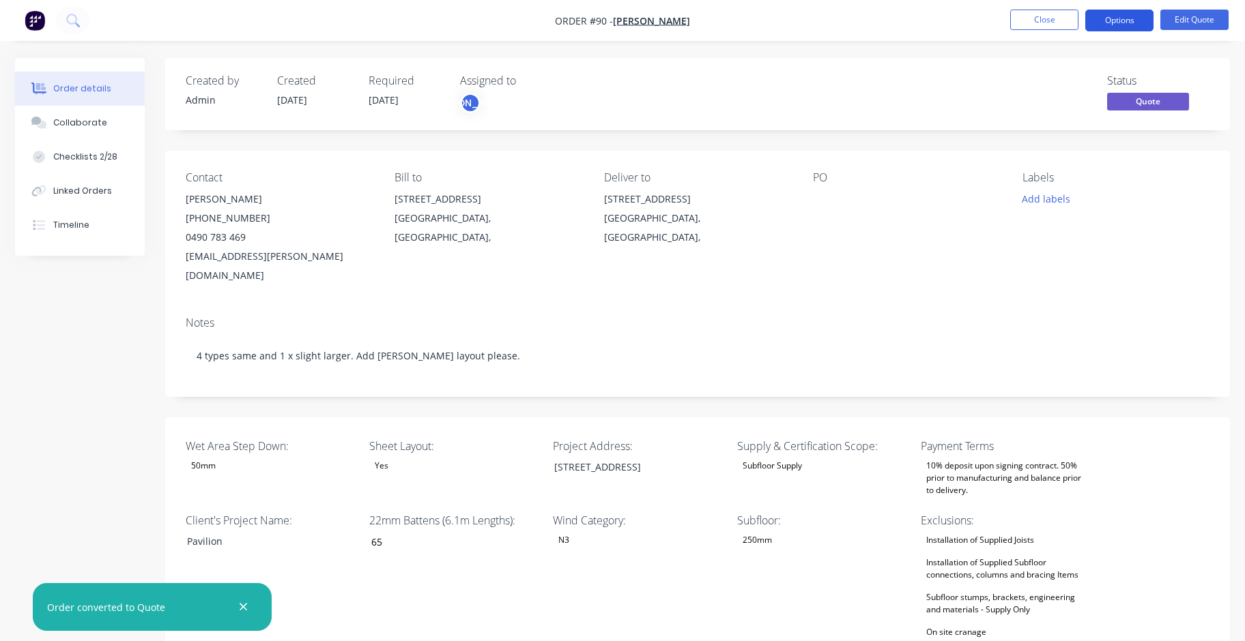
click at [1131, 21] on button "Options" at bounding box center [1119, 21] width 68 height 22
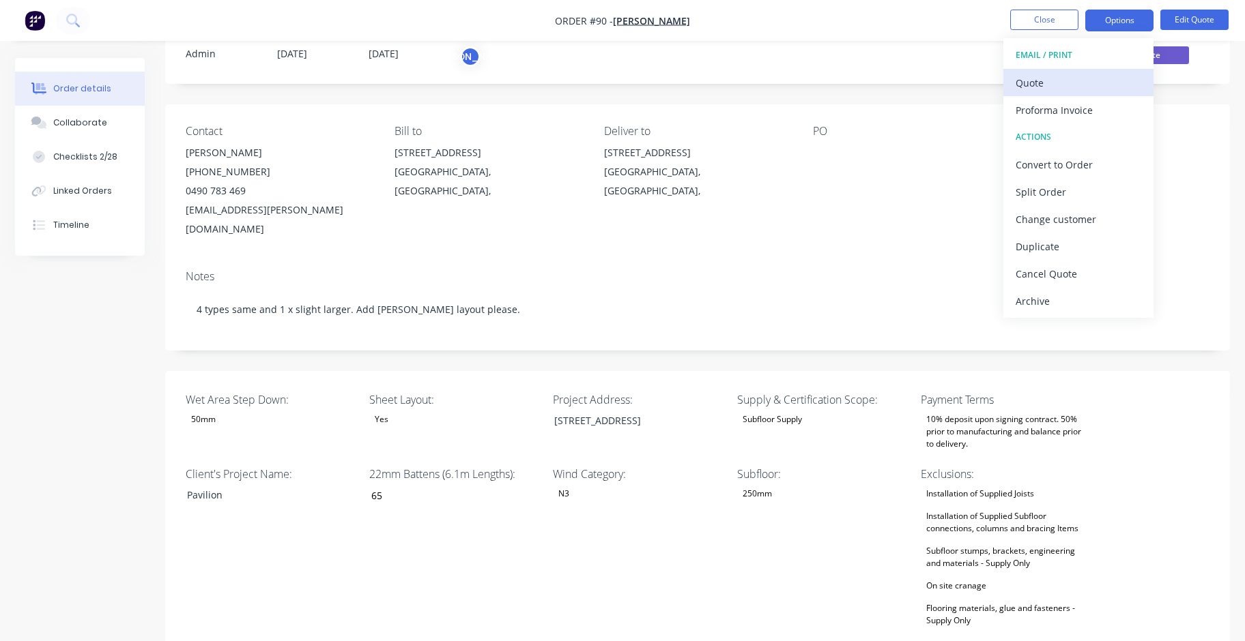
click at [1099, 82] on div "Quote" at bounding box center [1078, 83] width 126 height 20
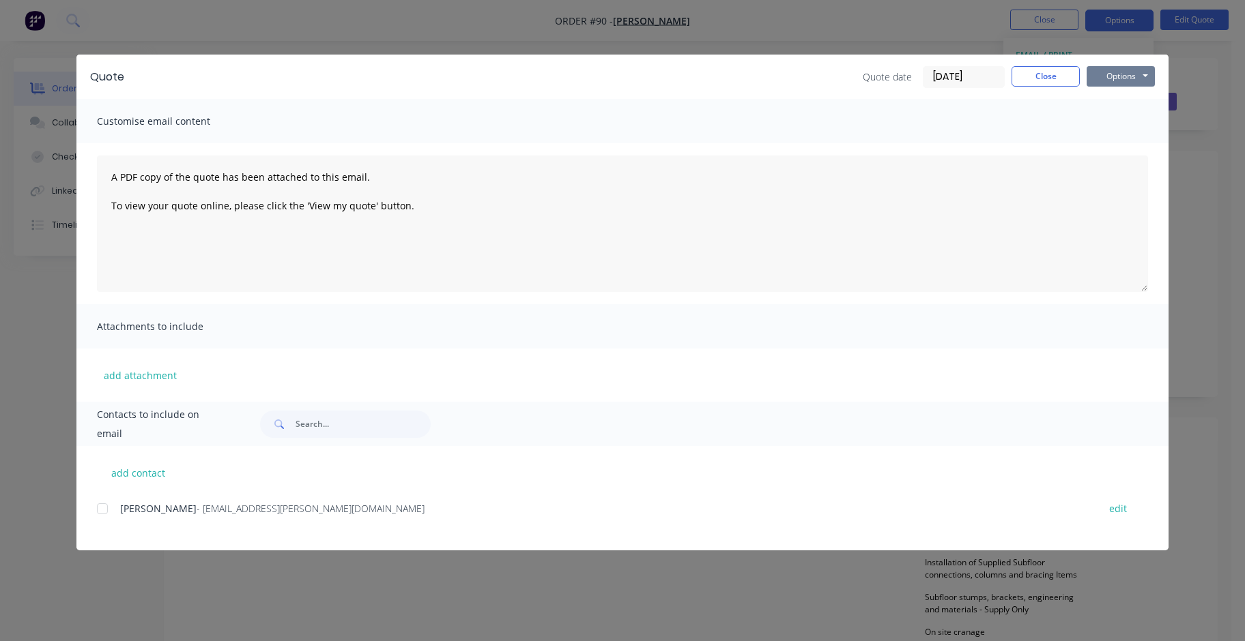
click at [1125, 72] on button "Options" at bounding box center [1120, 76] width 68 height 20
click at [1143, 100] on button "Preview" at bounding box center [1129, 100] width 87 height 23
click at [1056, 76] on button "Close" at bounding box center [1045, 76] width 68 height 20
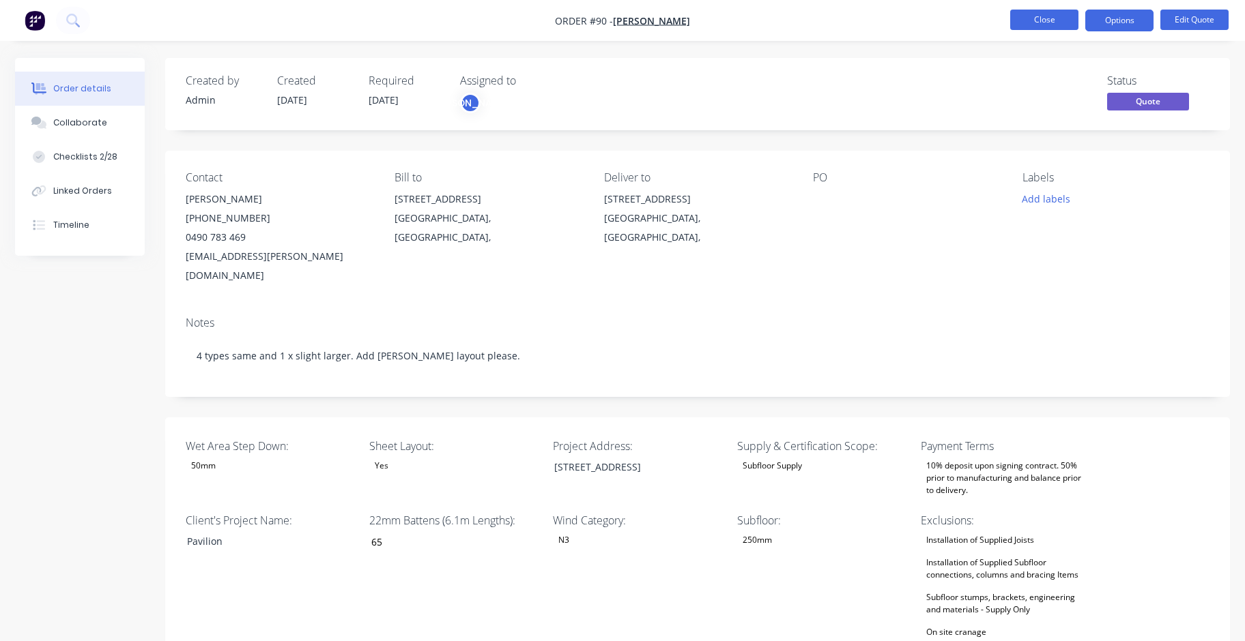
click at [1054, 23] on button "Close" at bounding box center [1044, 20] width 68 height 20
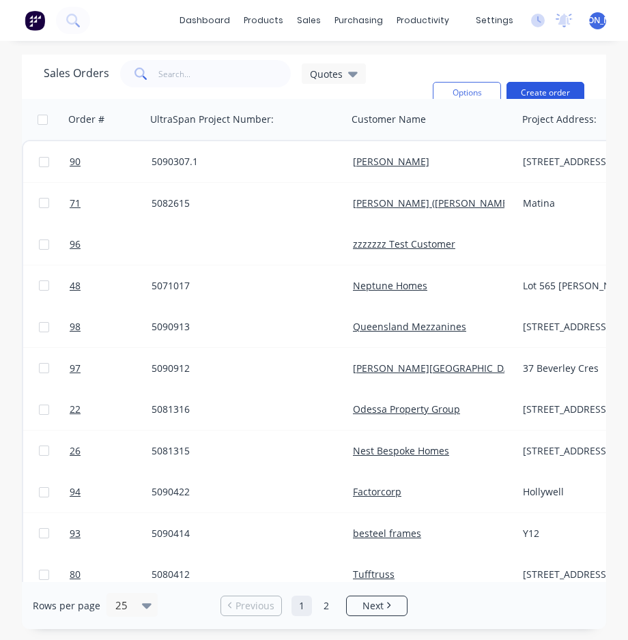
click at [549, 87] on button "Create order" at bounding box center [545, 93] width 78 height 22
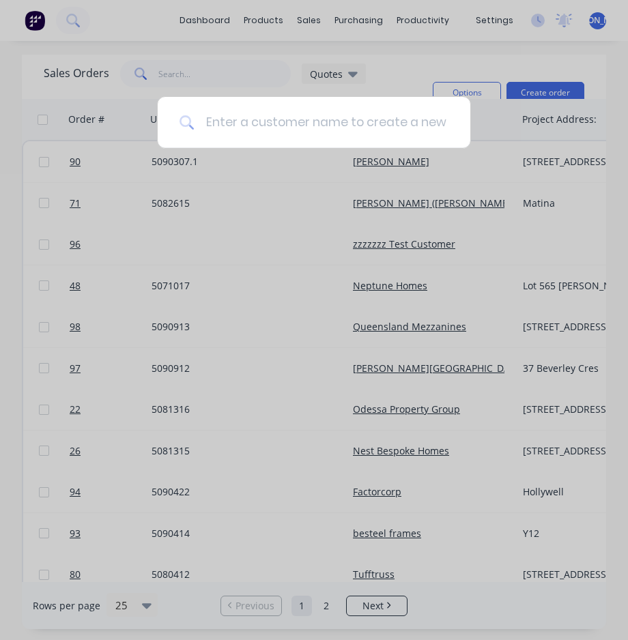
click at [240, 123] on input at bounding box center [321, 122] width 254 height 51
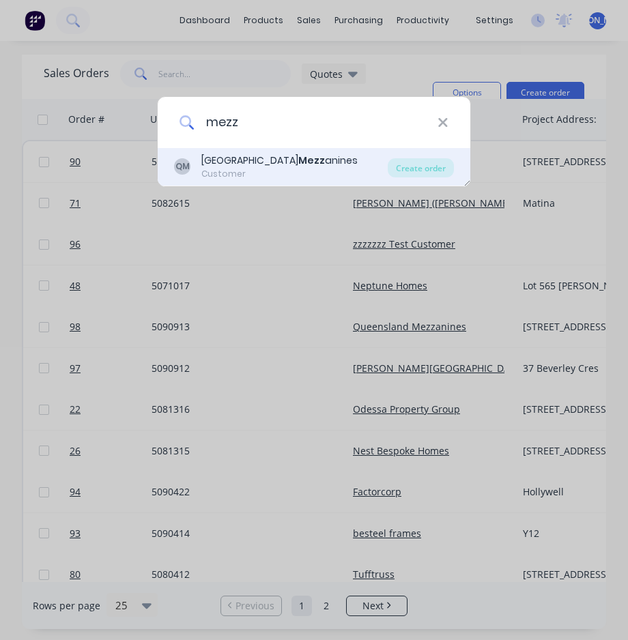
type input "mezz"
click at [298, 159] on b "Mezz" at bounding box center [311, 161] width 27 height 14
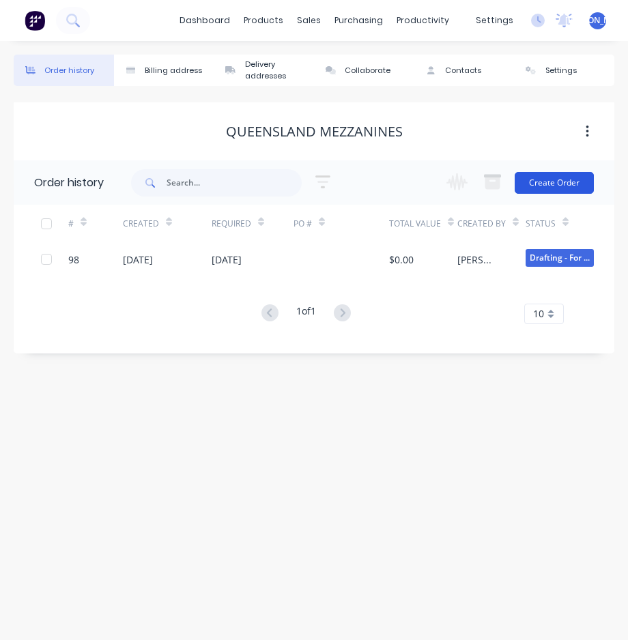
click at [560, 179] on button "Create Order" at bounding box center [554, 183] width 79 height 22
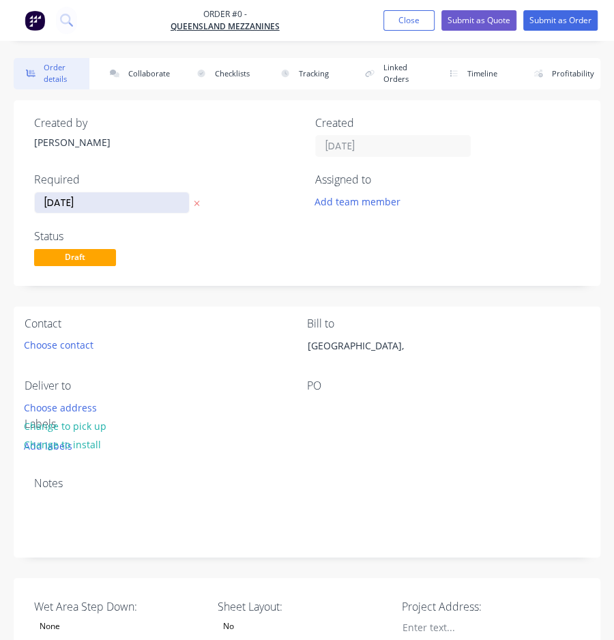
click at [126, 203] on input "[DATE]" at bounding box center [112, 202] width 154 height 20
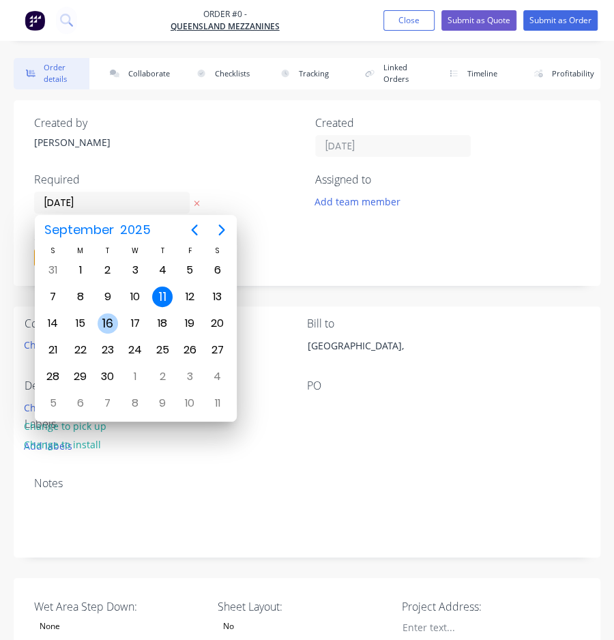
click at [108, 320] on div "16" at bounding box center [108, 323] width 20 height 20
type input "[DATE]"
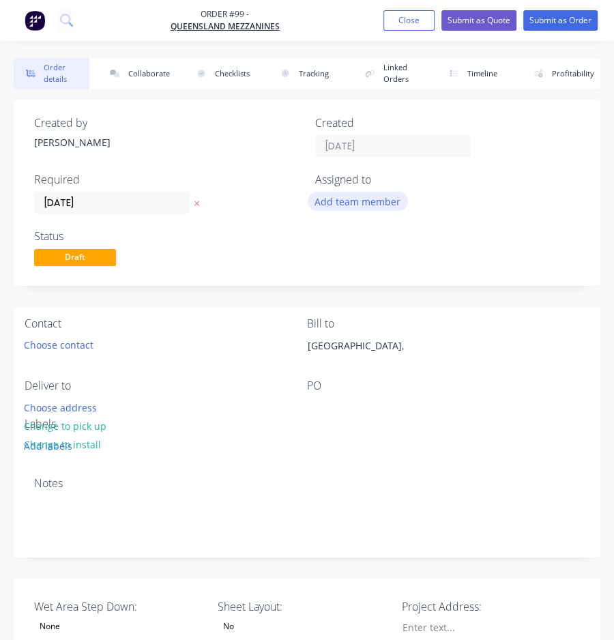
click at [399, 203] on button "Add team member" at bounding box center [358, 201] width 100 height 18
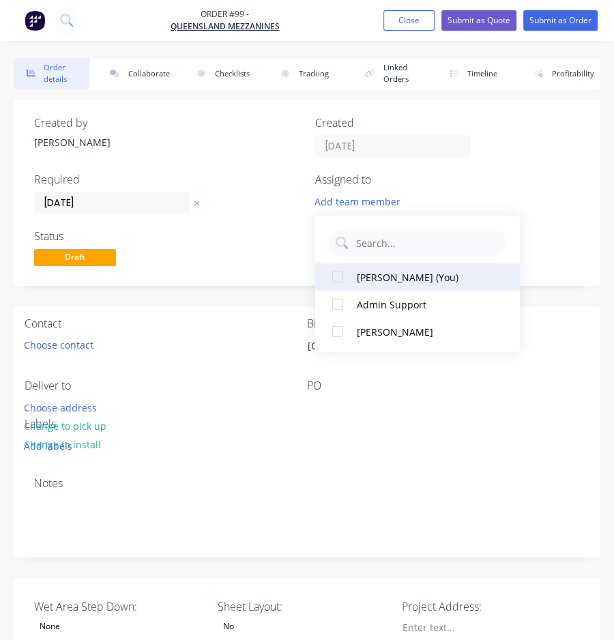
click at [420, 280] on div "[PERSON_NAME] (You)" at bounding box center [425, 277] width 136 height 14
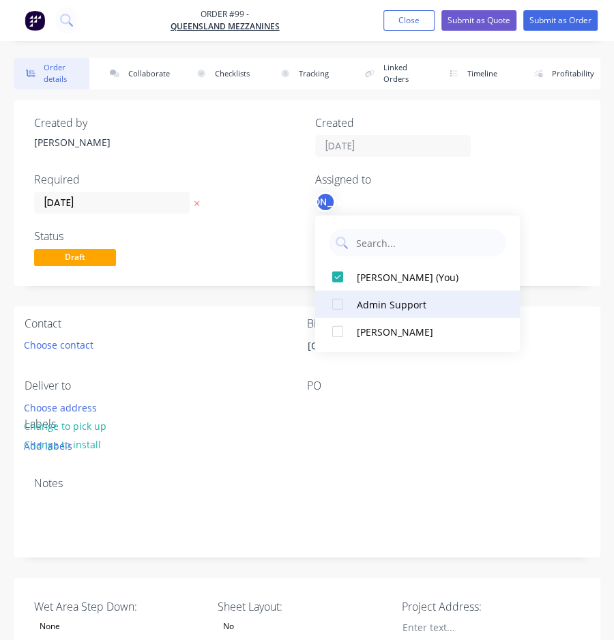
click at [399, 295] on button "Admin Support" at bounding box center [417, 304] width 205 height 27
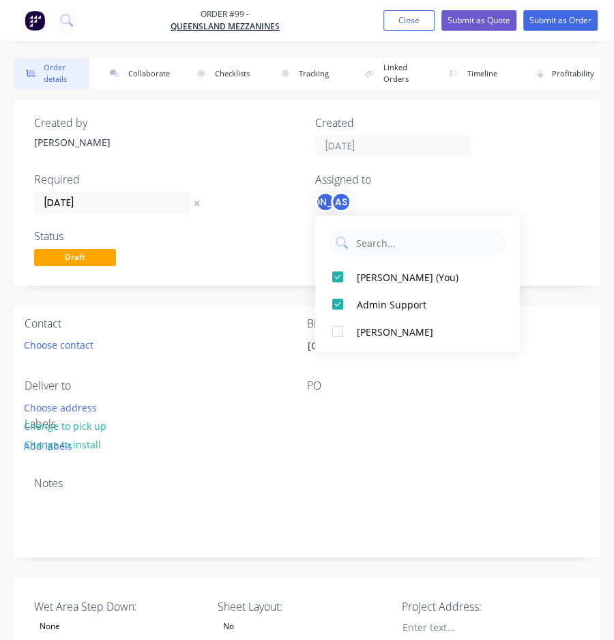
click at [396, 396] on div "PO" at bounding box center [448, 398] width 283 height 38
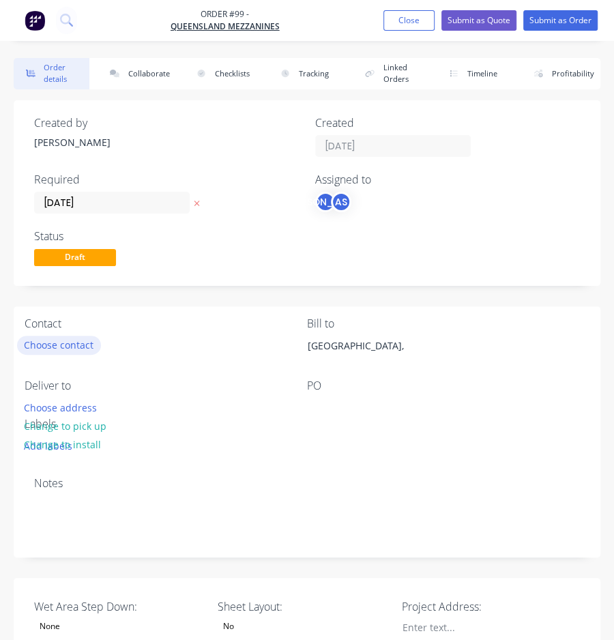
click at [78, 344] on button "Choose contact" at bounding box center [59, 345] width 84 height 18
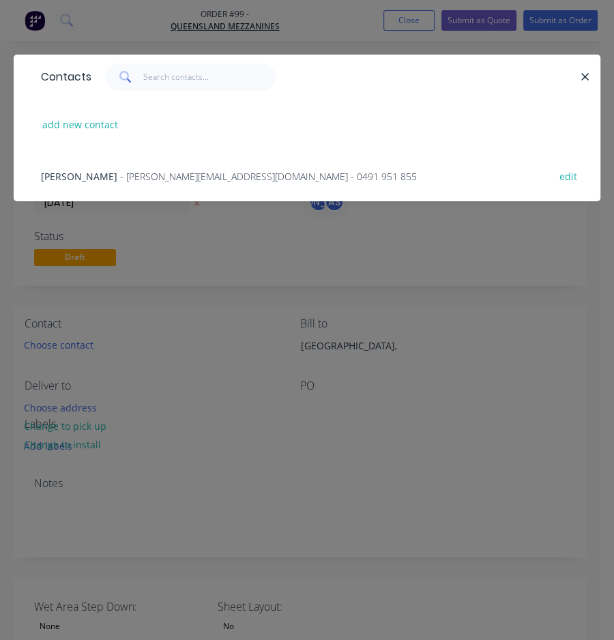
click at [128, 176] on span "- [PERSON_NAME][EMAIL_ADDRESS][DOMAIN_NAME] - 0491 951 855" at bounding box center [268, 176] width 297 height 13
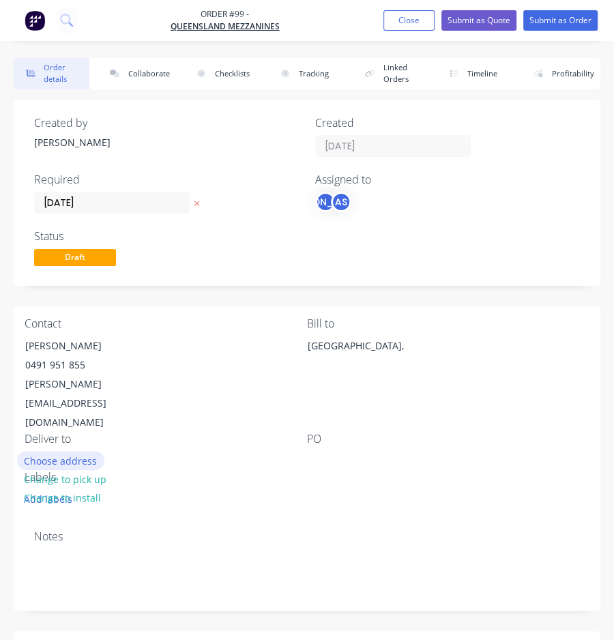
click at [78, 451] on button "Choose address" at bounding box center [60, 460] width 87 height 18
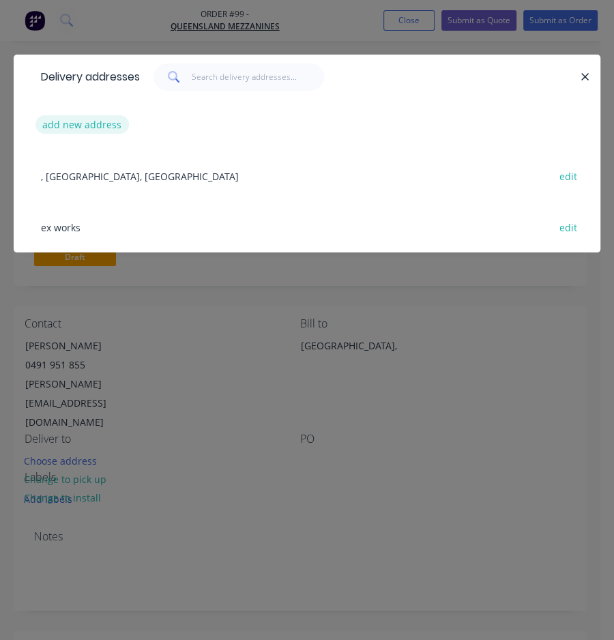
click at [85, 130] on button "add new address" at bounding box center [81, 124] width 93 height 18
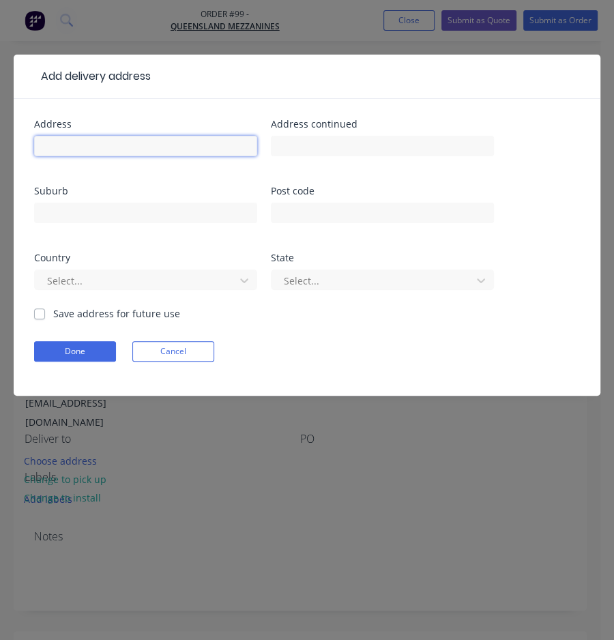
click at [99, 148] on input "text" at bounding box center [145, 146] width 223 height 20
type input "[STREET_ADDRESS]"
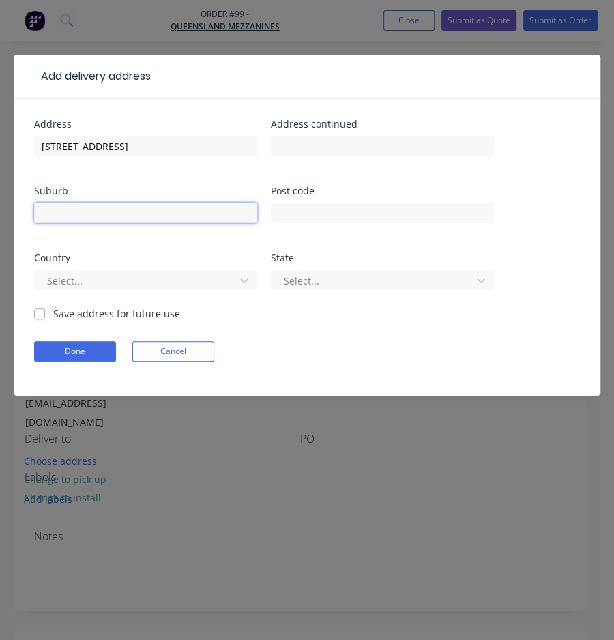
click at [125, 212] on input "text" at bounding box center [145, 213] width 223 height 20
type input "[GEOGRAPHIC_DATA]"
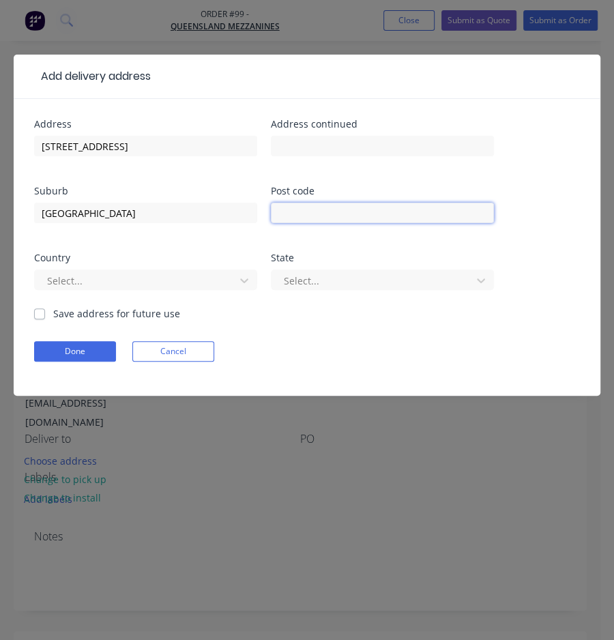
click at [315, 212] on input "text" at bounding box center [382, 213] width 223 height 20
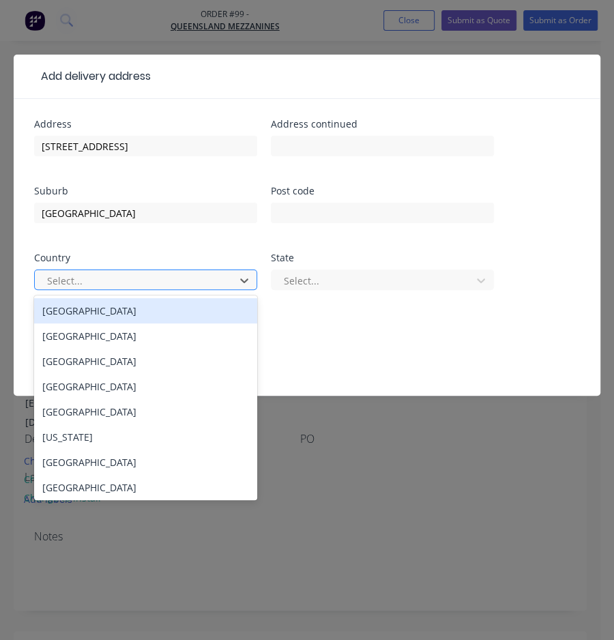
drag, startPoint x: 166, startPoint y: 284, endPoint x: 204, endPoint y: 286, distance: 38.3
click at [167, 284] on div at bounding box center [137, 280] width 182 height 17
click at [143, 313] on div "[GEOGRAPHIC_DATA]" at bounding box center [145, 310] width 223 height 25
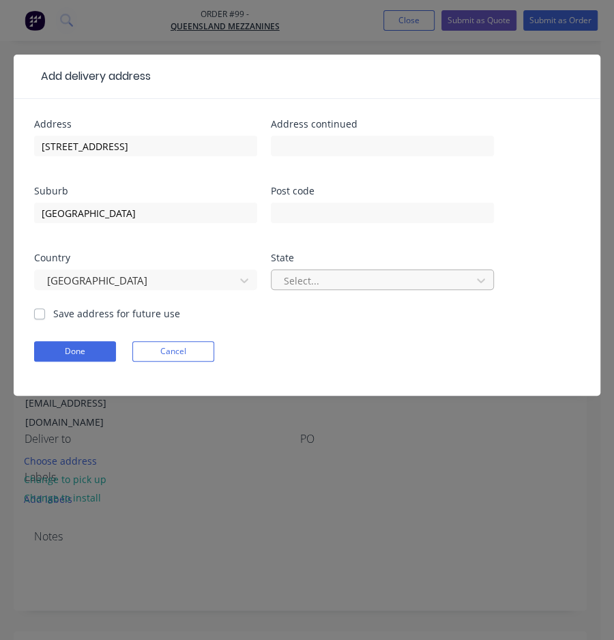
click at [341, 278] on div at bounding box center [374, 280] width 182 height 17
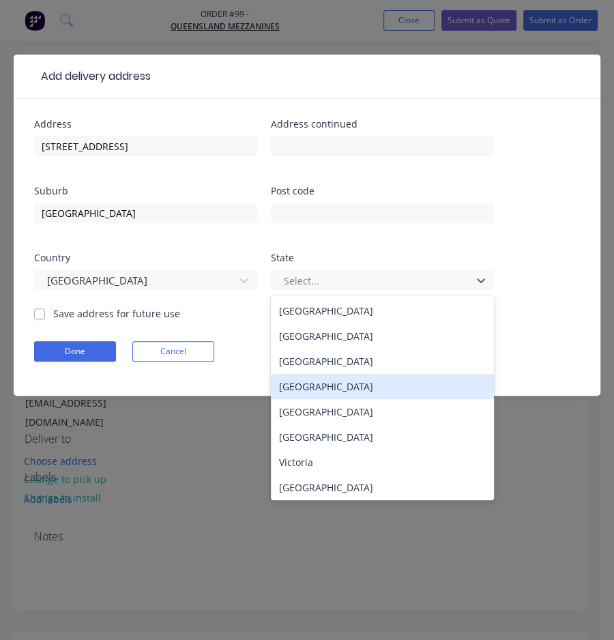
click at [339, 384] on div "[GEOGRAPHIC_DATA]" at bounding box center [382, 386] width 223 height 25
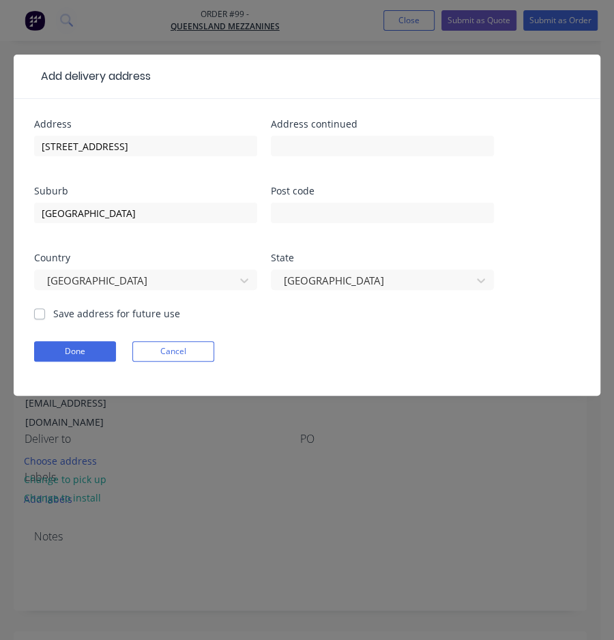
click at [53, 316] on label "Save address for future use" at bounding box center [116, 313] width 127 height 14
click at [44, 316] on input "Save address for future use" at bounding box center [39, 312] width 11 height 13
checkbox input "true"
click at [57, 349] on button "Done" at bounding box center [75, 351] width 82 height 20
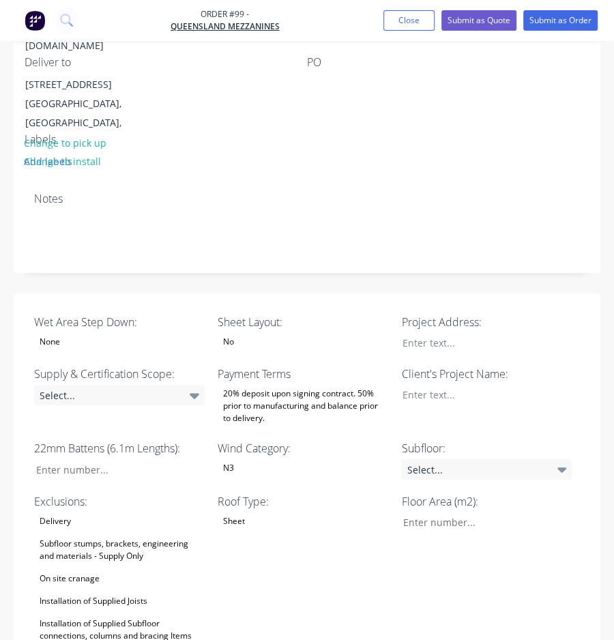
scroll to position [375, 0]
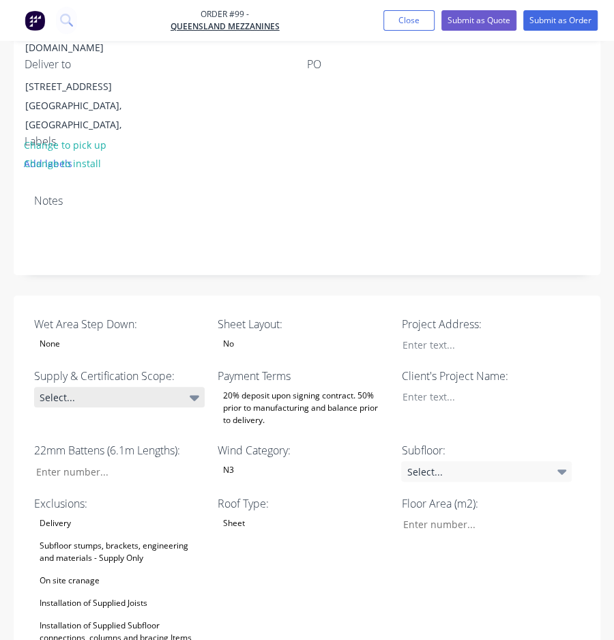
click at [191, 390] on icon at bounding box center [195, 397] width 10 height 15
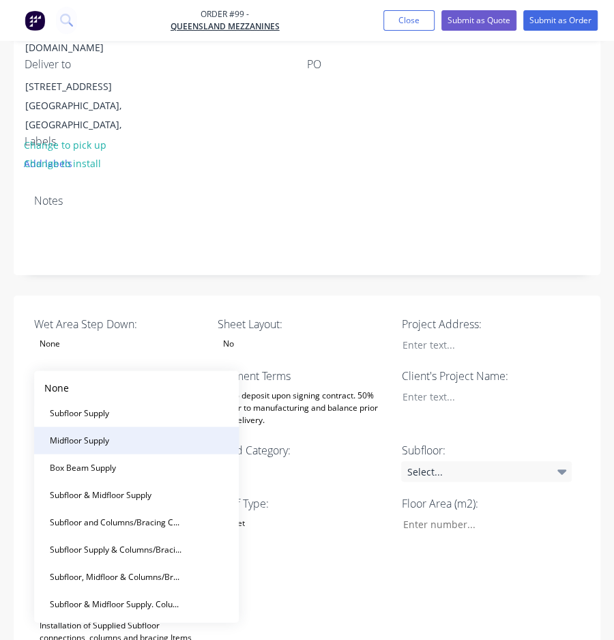
click at [159, 432] on button "Midfloor Supply" at bounding box center [136, 440] width 205 height 27
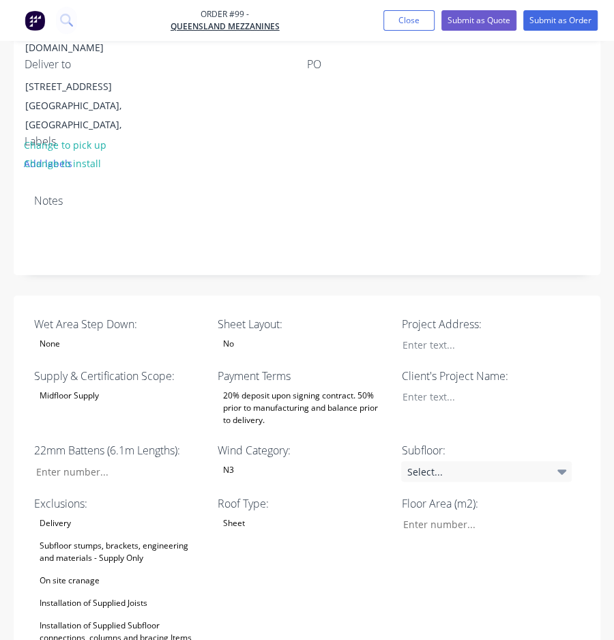
click at [110, 335] on div "None" at bounding box center [119, 344] width 171 height 18
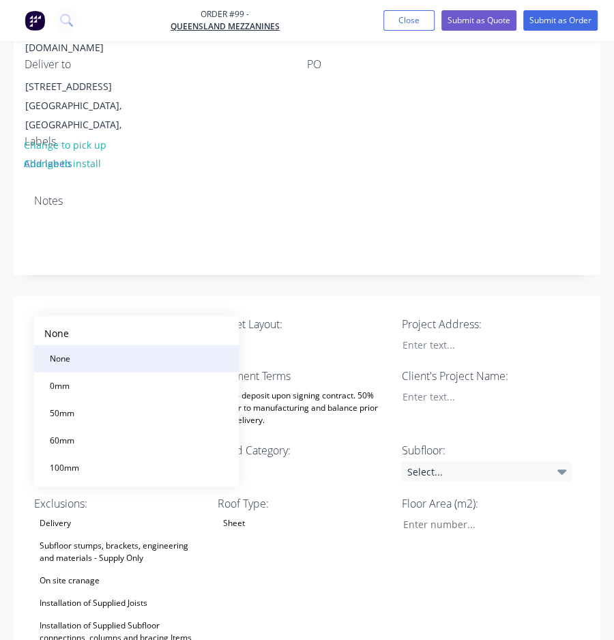
click at [109, 362] on button "None" at bounding box center [136, 358] width 205 height 27
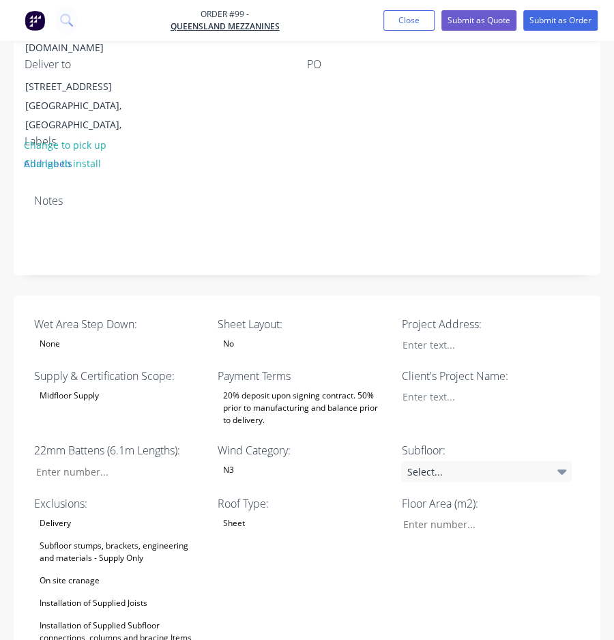
click at [315, 335] on div "No" at bounding box center [303, 344] width 171 height 18
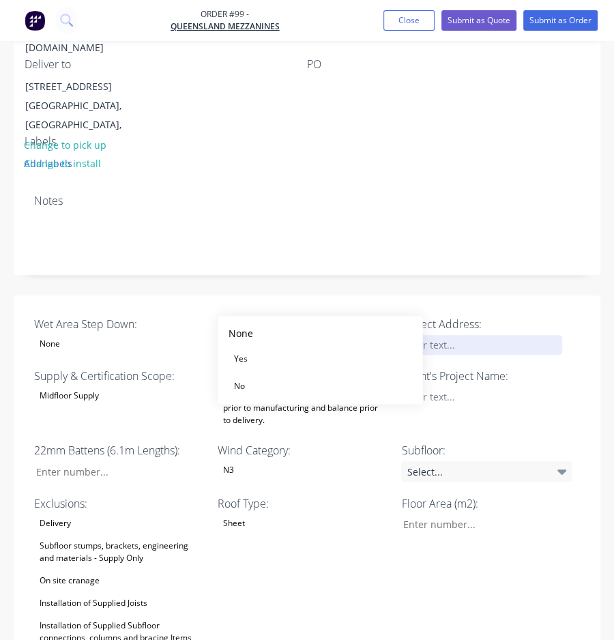
click at [497, 335] on div at bounding box center [477, 345] width 171 height 20
click at [482, 335] on div "[STREET_ADDRESS]" at bounding box center [477, 345] width 171 height 20
